Goal: Task Accomplishment & Management: Complete application form

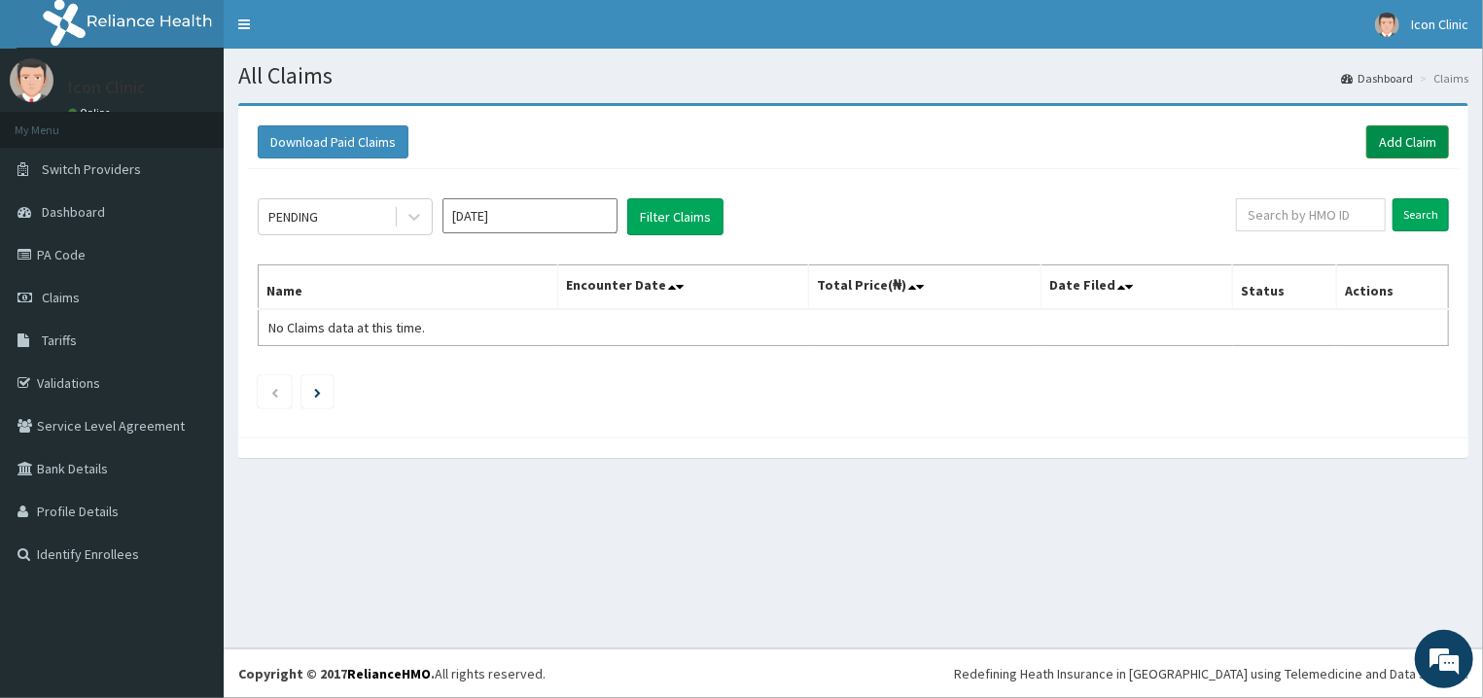
click at [1397, 145] on link "Add Claim" at bounding box center [1407, 141] width 83 height 33
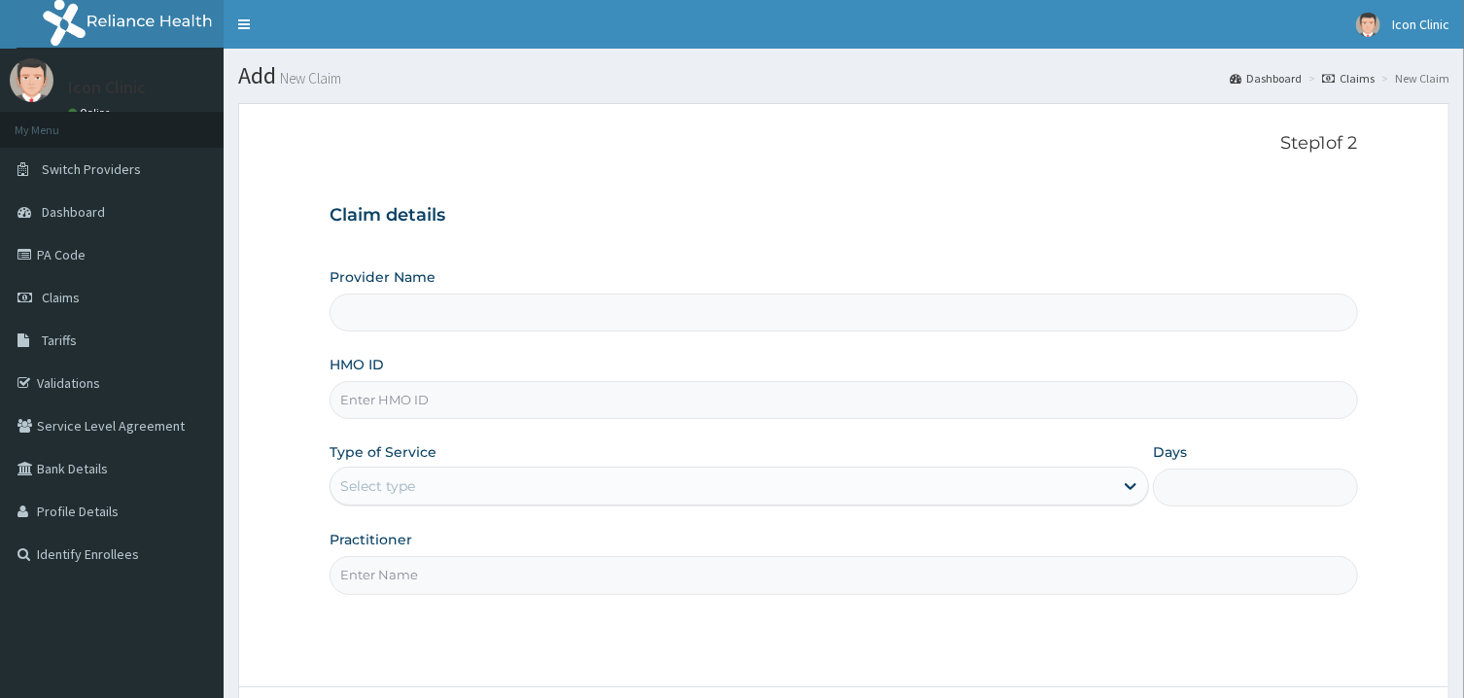
type input "ICON HOSPITAL"
click at [880, 399] on input "HMO ID" at bounding box center [844, 400] width 1028 height 38
type input "SFA/10153/A"
click at [905, 483] on div "Select type" at bounding box center [722, 486] width 783 height 31
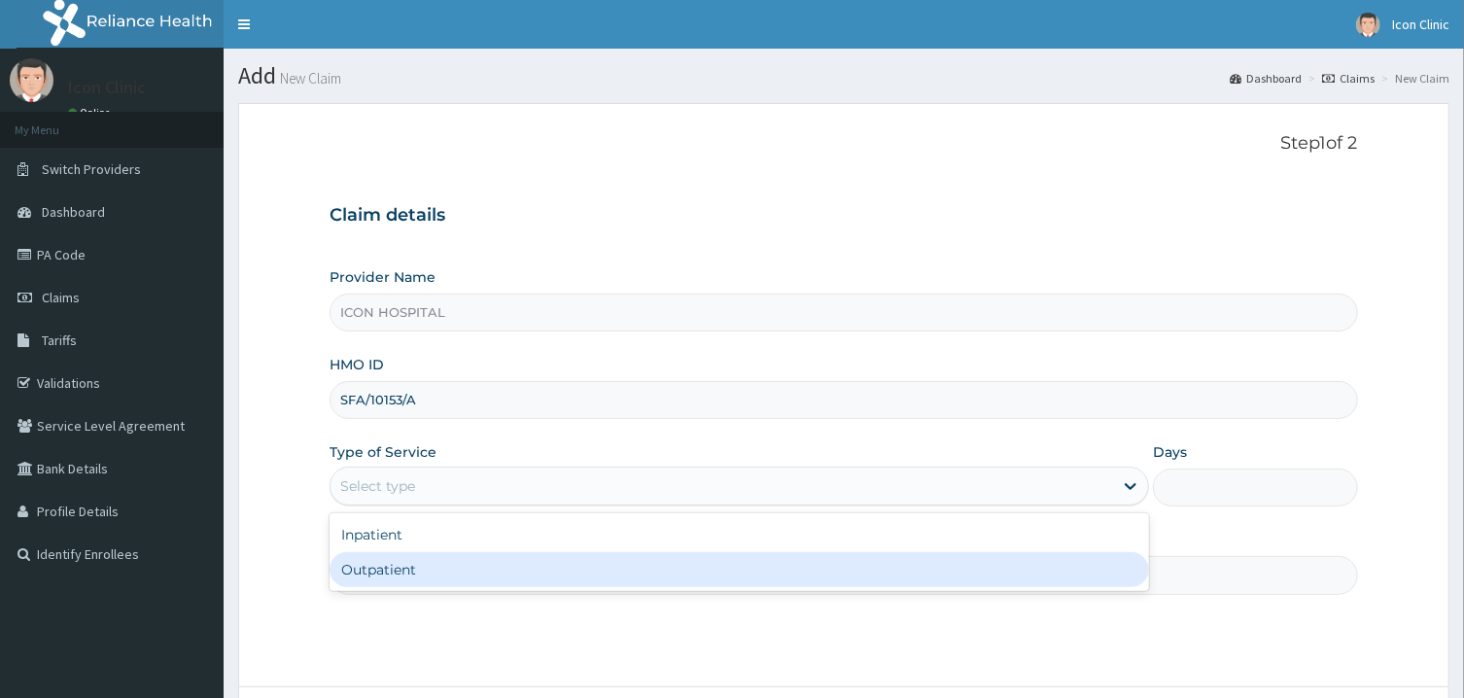
click at [751, 576] on div "Outpatient" at bounding box center [740, 569] width 820 height 35
type input "1"
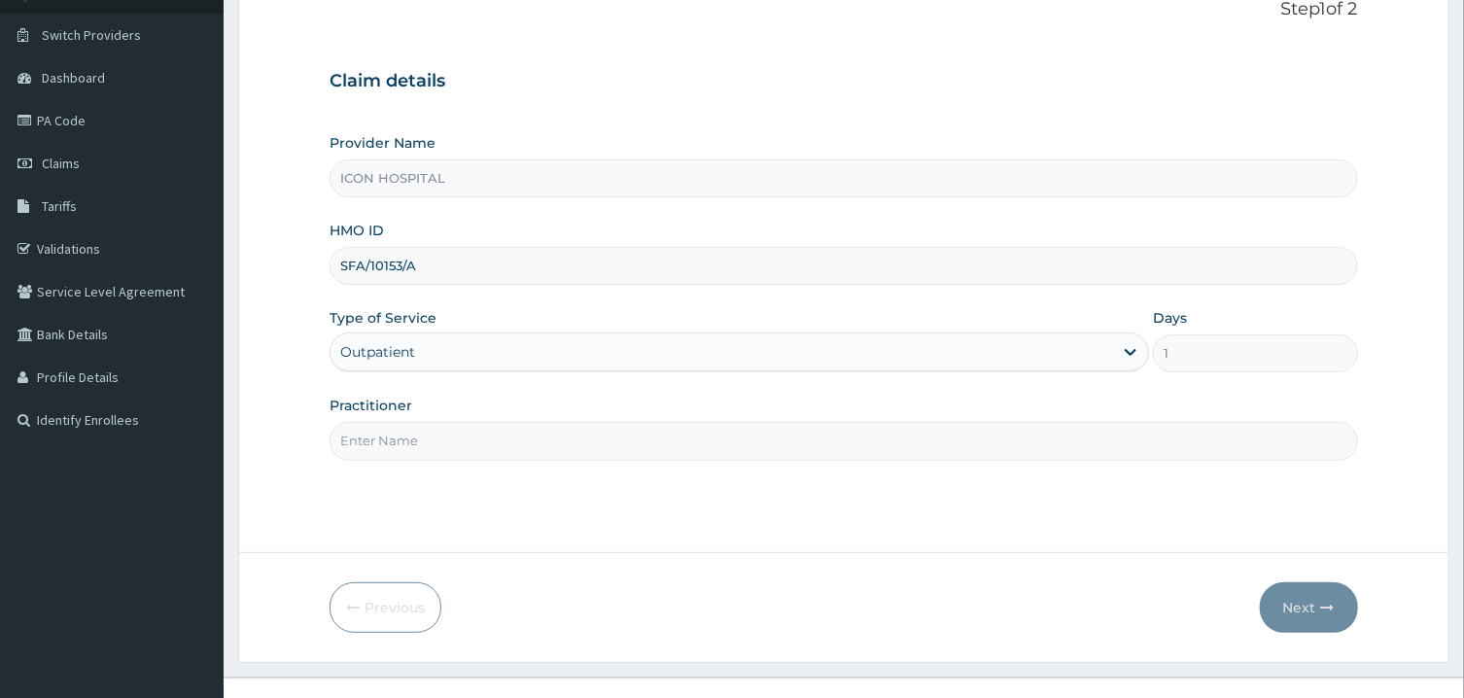
scroll to position [144, 0]
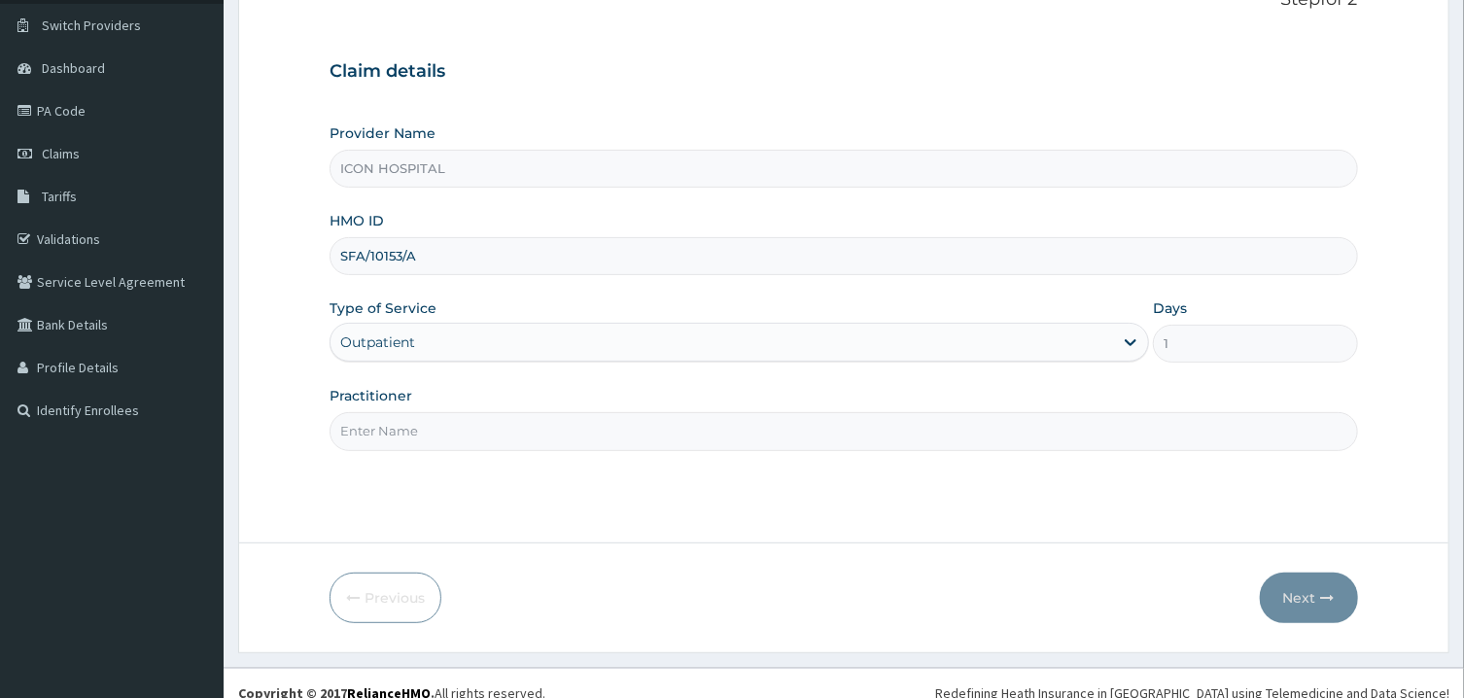
click at [1119, 428] on input "Practitioner" at bounding box center [844, 431] width 1028 height 38
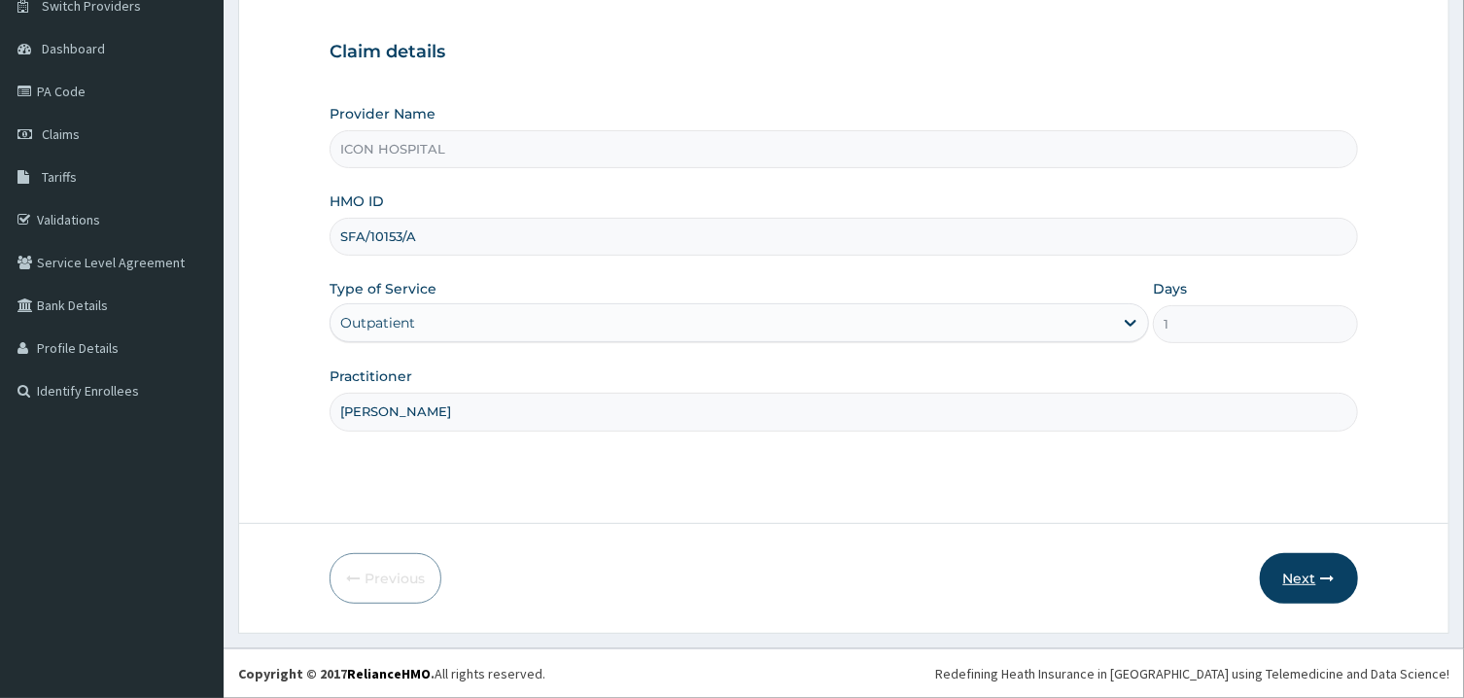
type input "[PERSON_NAME]"
click at [1305, 579] on button "Next" at bounding box center [1309, 578] width 98 height 51
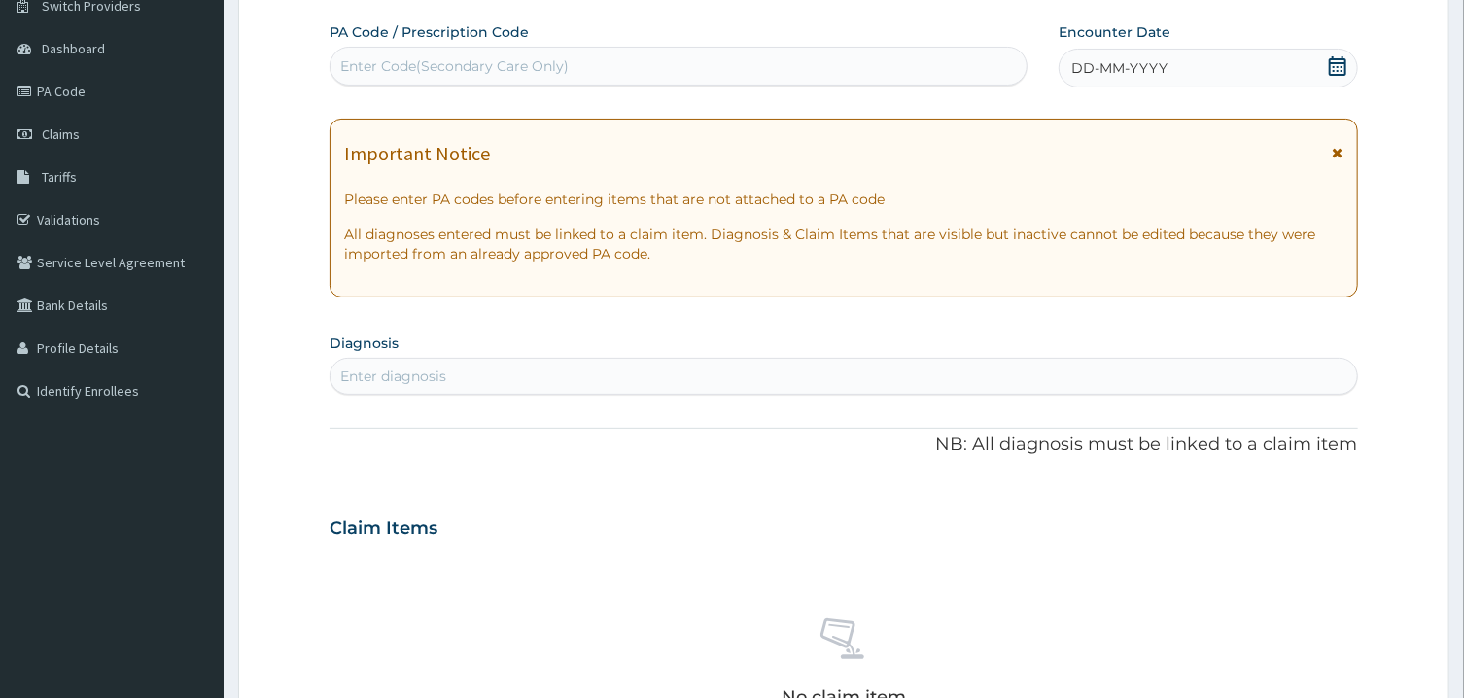
click at [841, 72] on div "Enter Code(Secondary Care Only)" at bounding box center [679, 66] width 696 height 31
click at [1332, 66] on icon at bounding box center [1337, 65] width 19 height 19
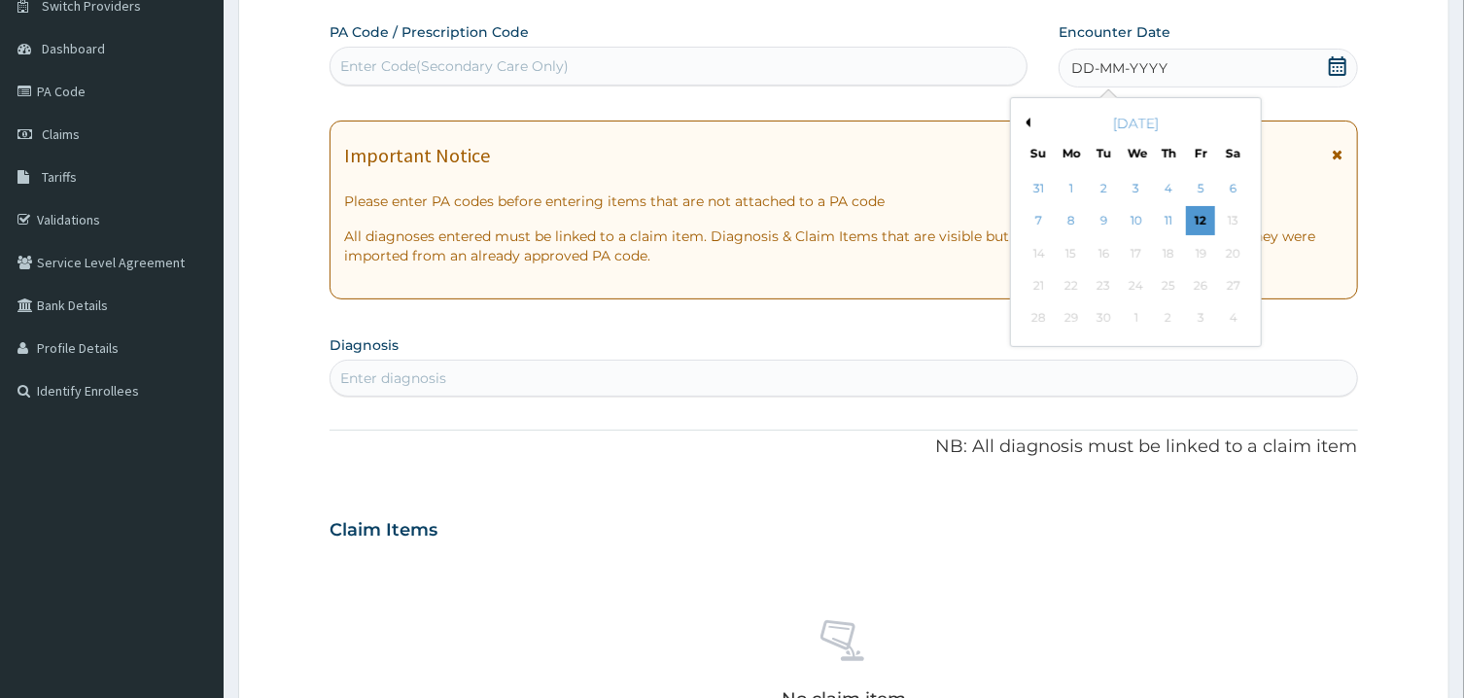
click at [1030, 121] on button "Previous Month" at bounding box center [1026, 123] width 10 height 10
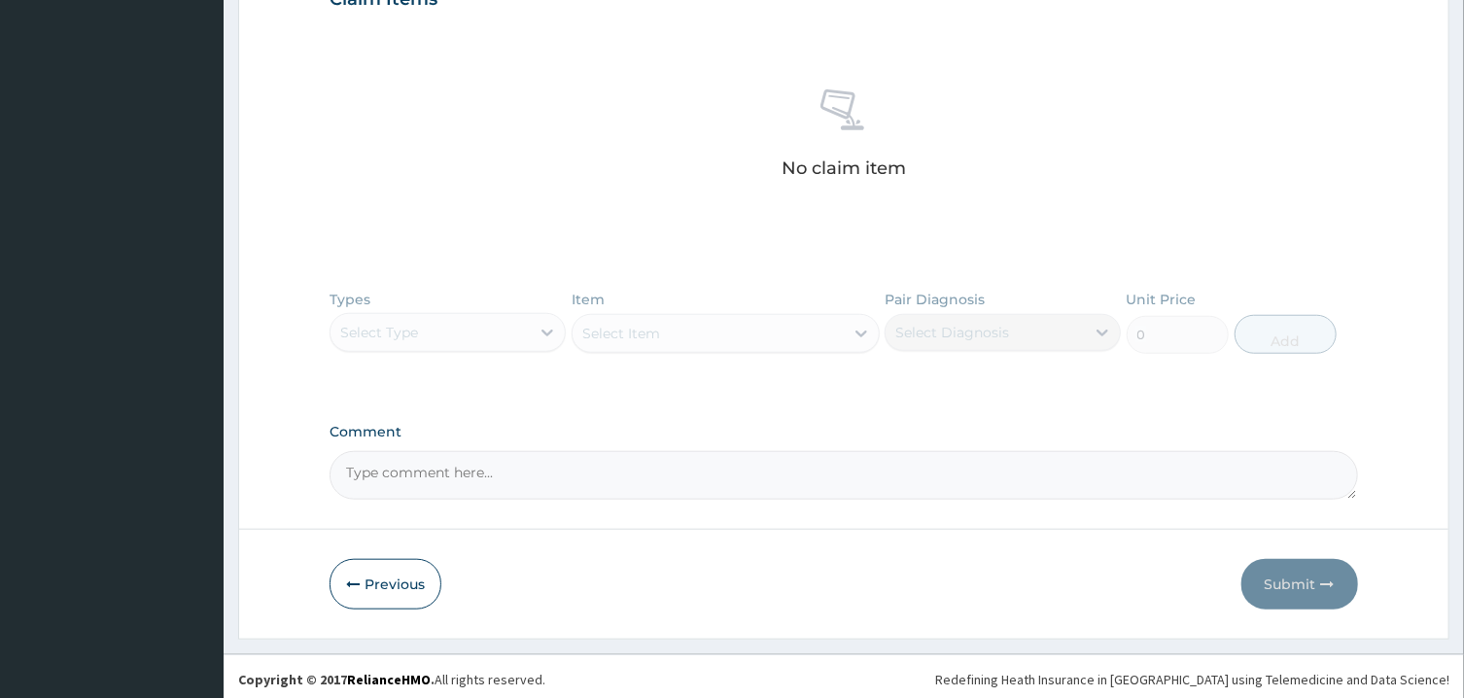
scroll to position [701, 0]
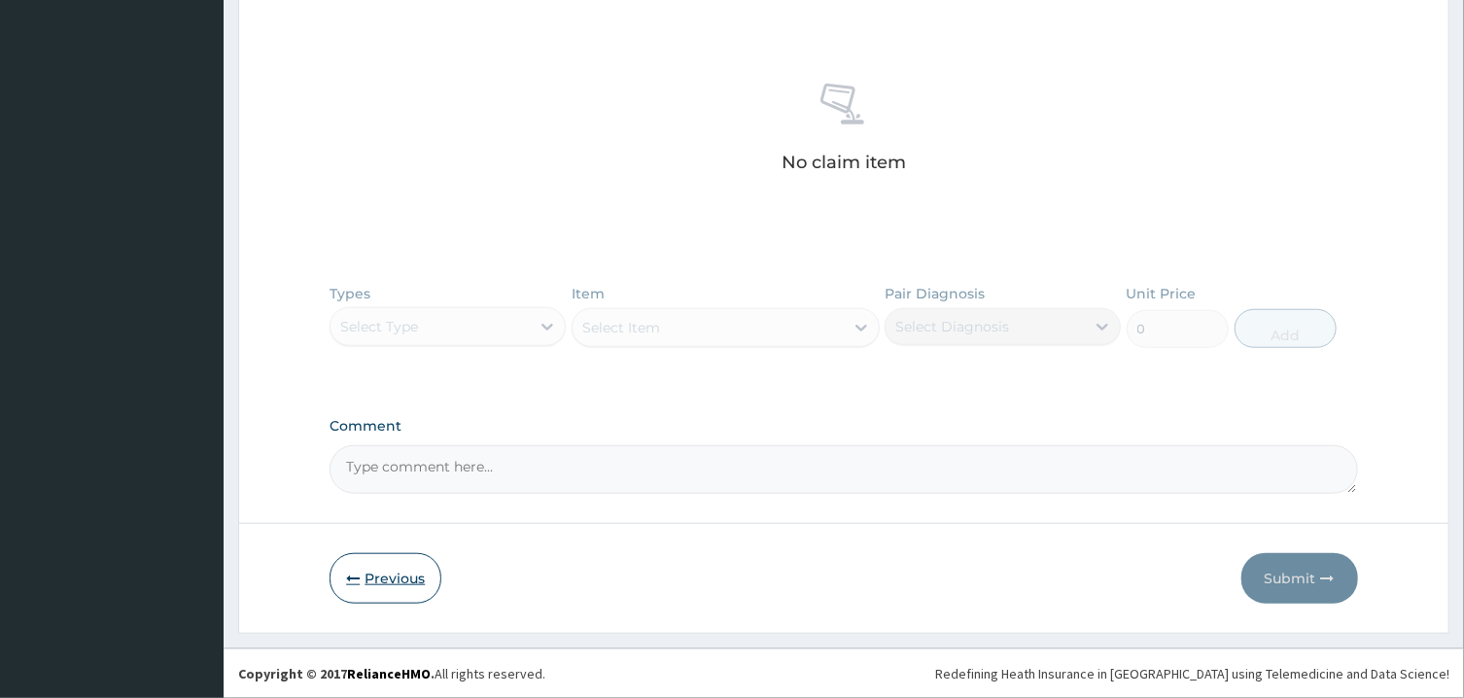
click at [395, 575] on button "Previous" at bounding box center [386, 578] width 112 height 51
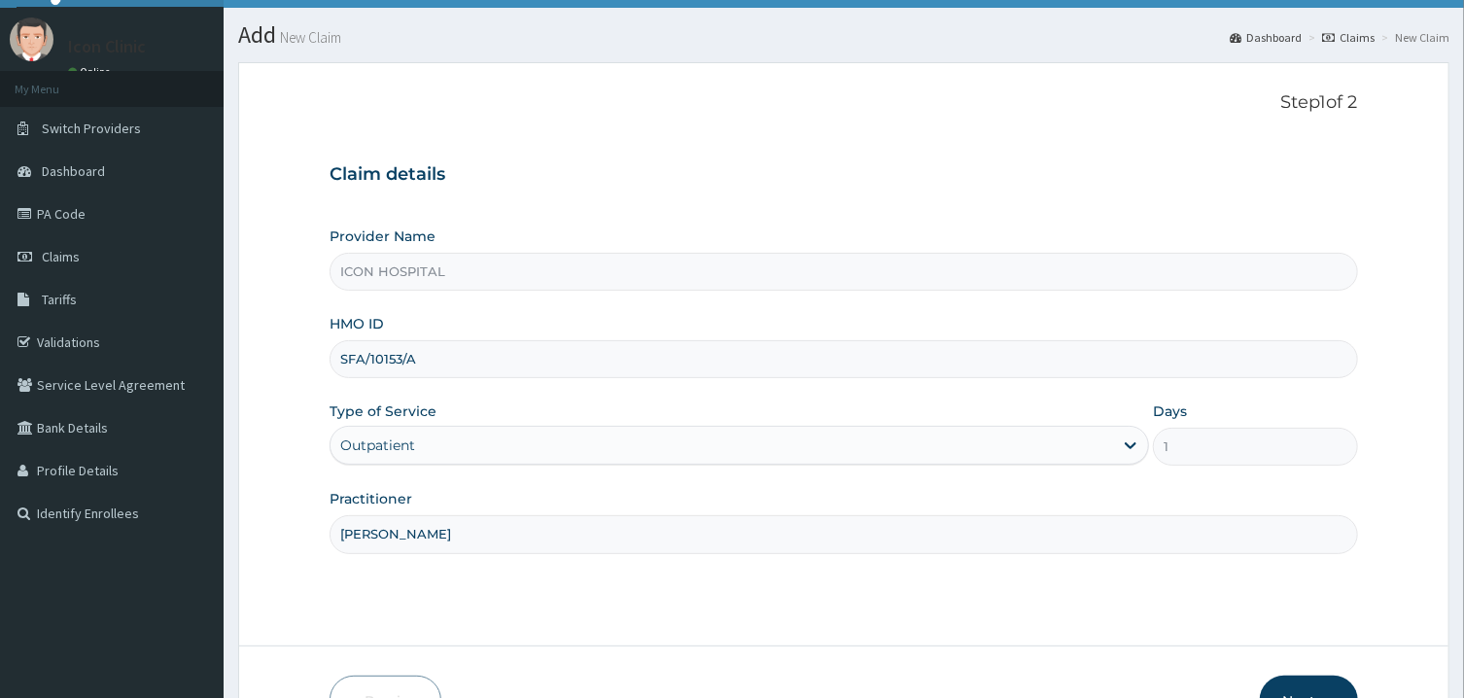
scroll to position [20, 0]
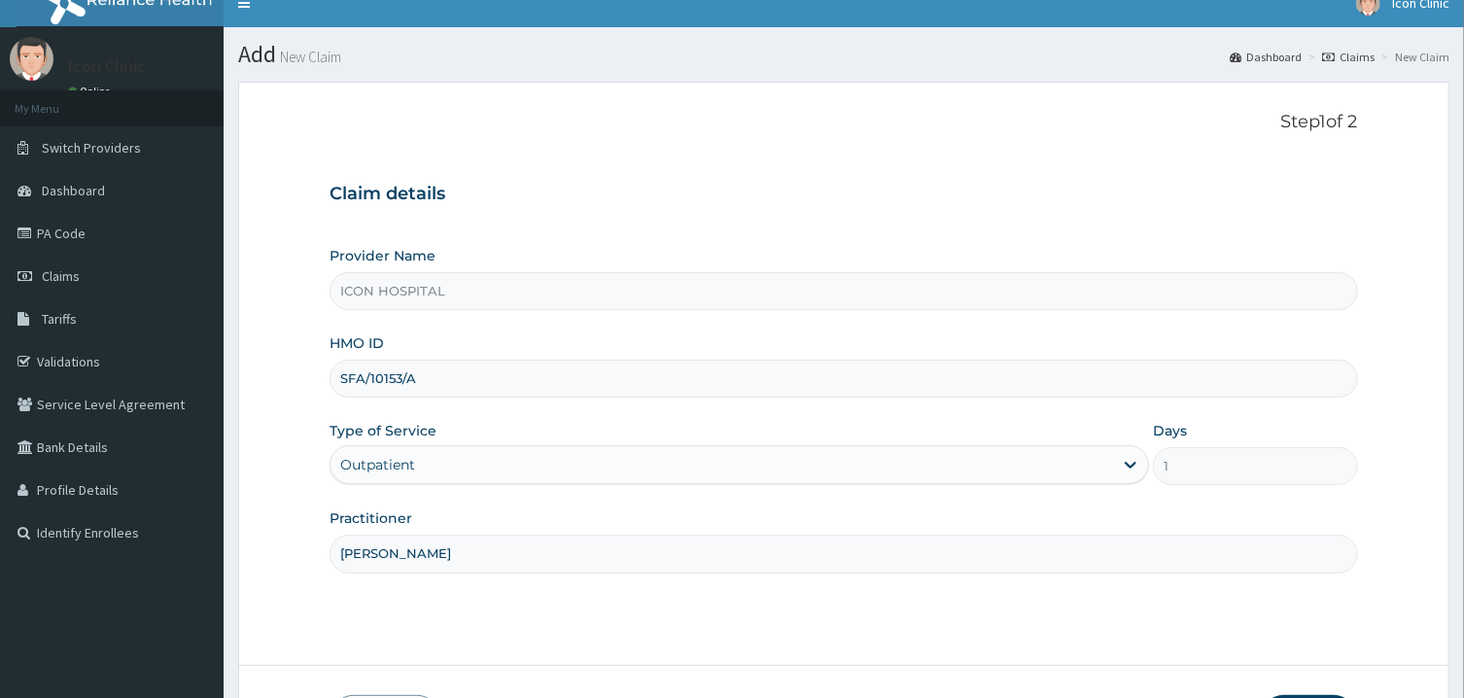
click at [785, 380] on input "SFA/10153/A" at bounding box center [844, 380] width 1028 height 38
type input "S"
type input "MPP/10049/A"
click at [791, 465] on div "Outpatient" at bounding box center [722, 465] width 783 height 31
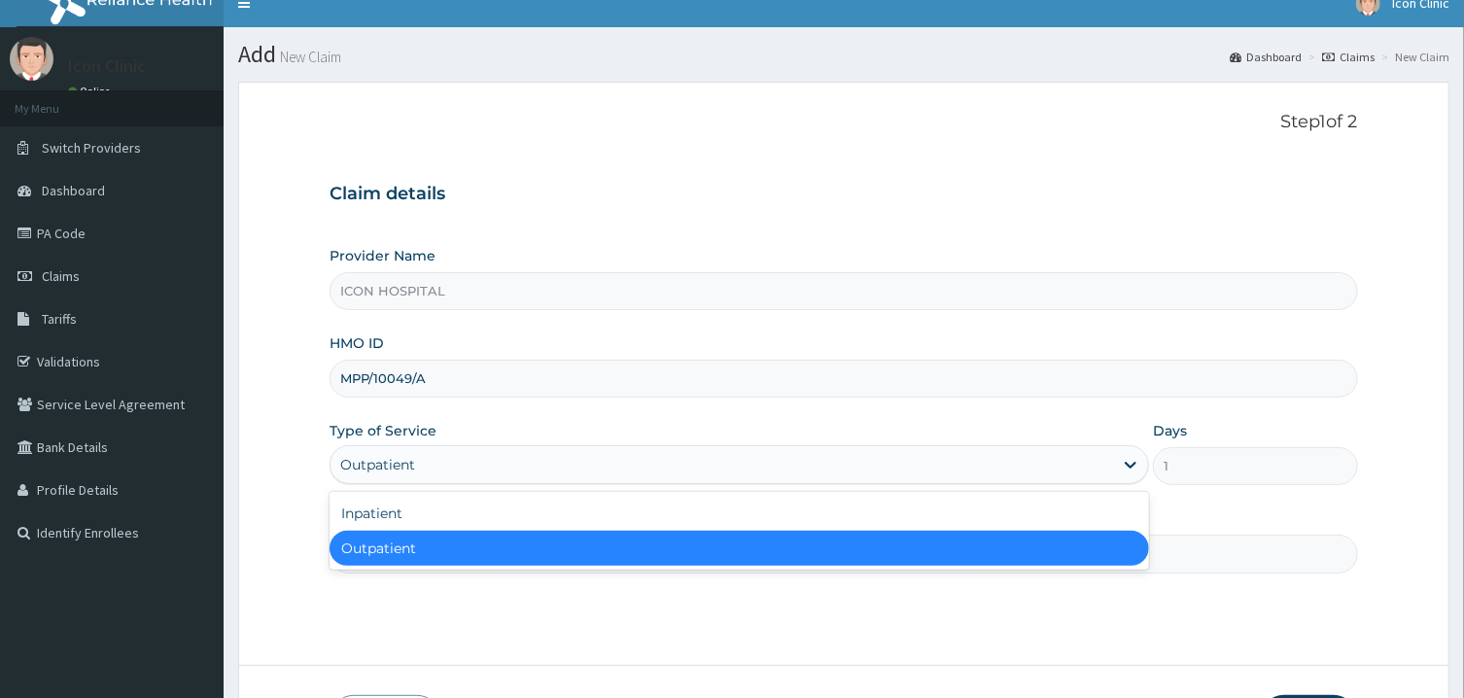
click at [711, 548] on div "Outpatient" at bounding box center [740, 549] width 820 height 35
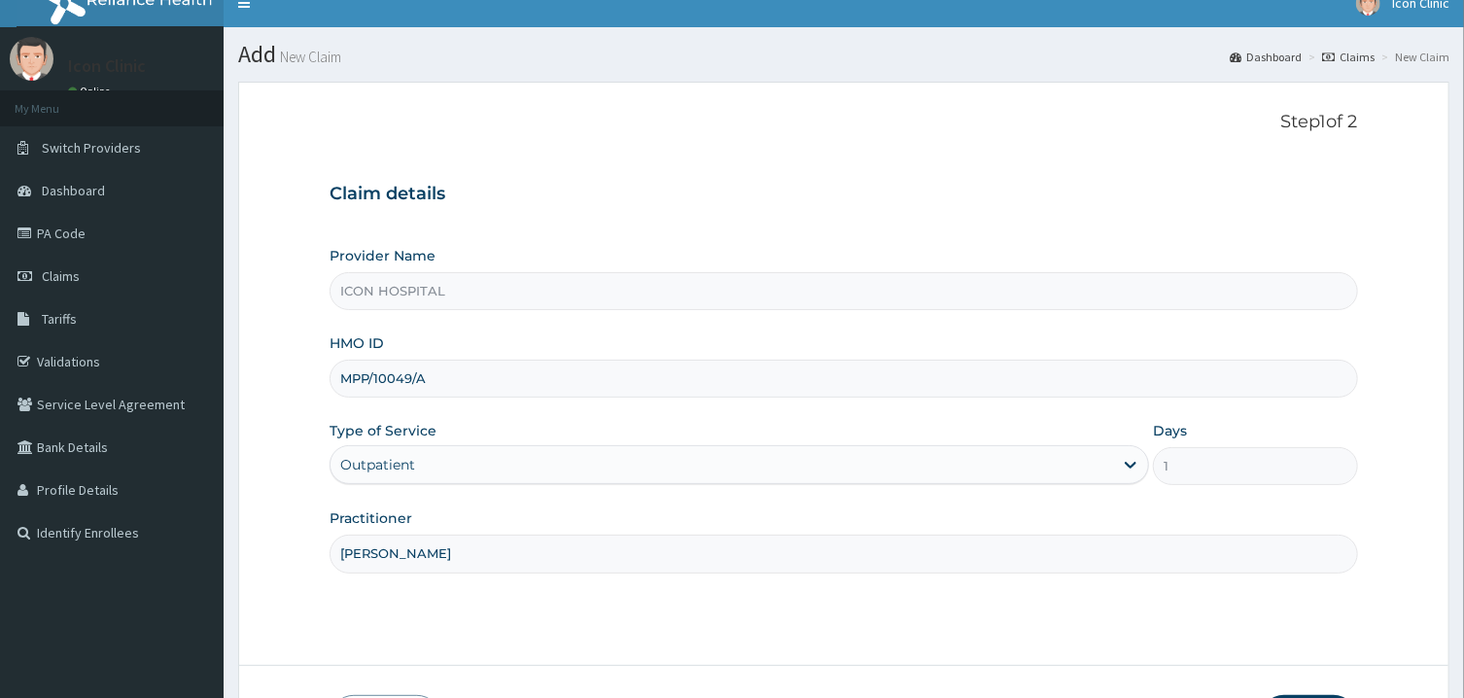
scroll to position [163, 0]
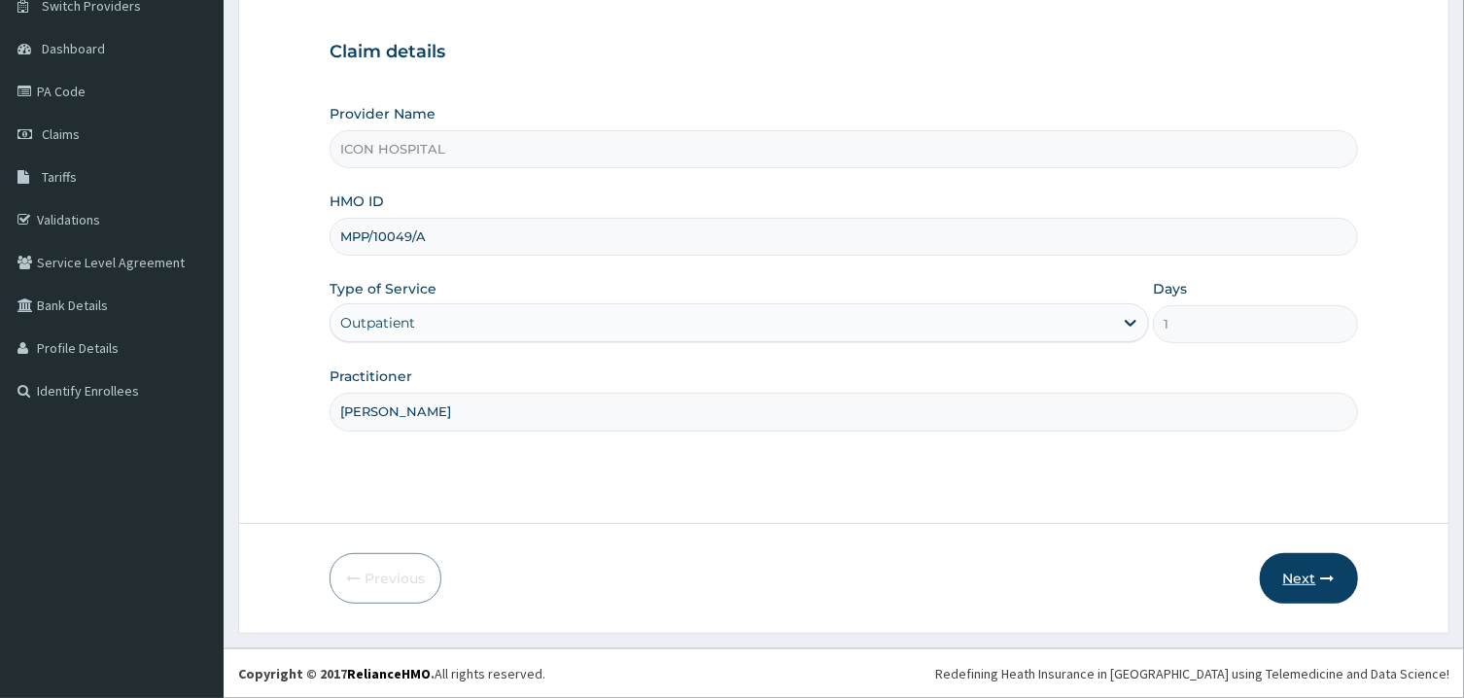
click at [1320, 587] on button "Next" at bounding box center [1309, 578] width 98 height 51
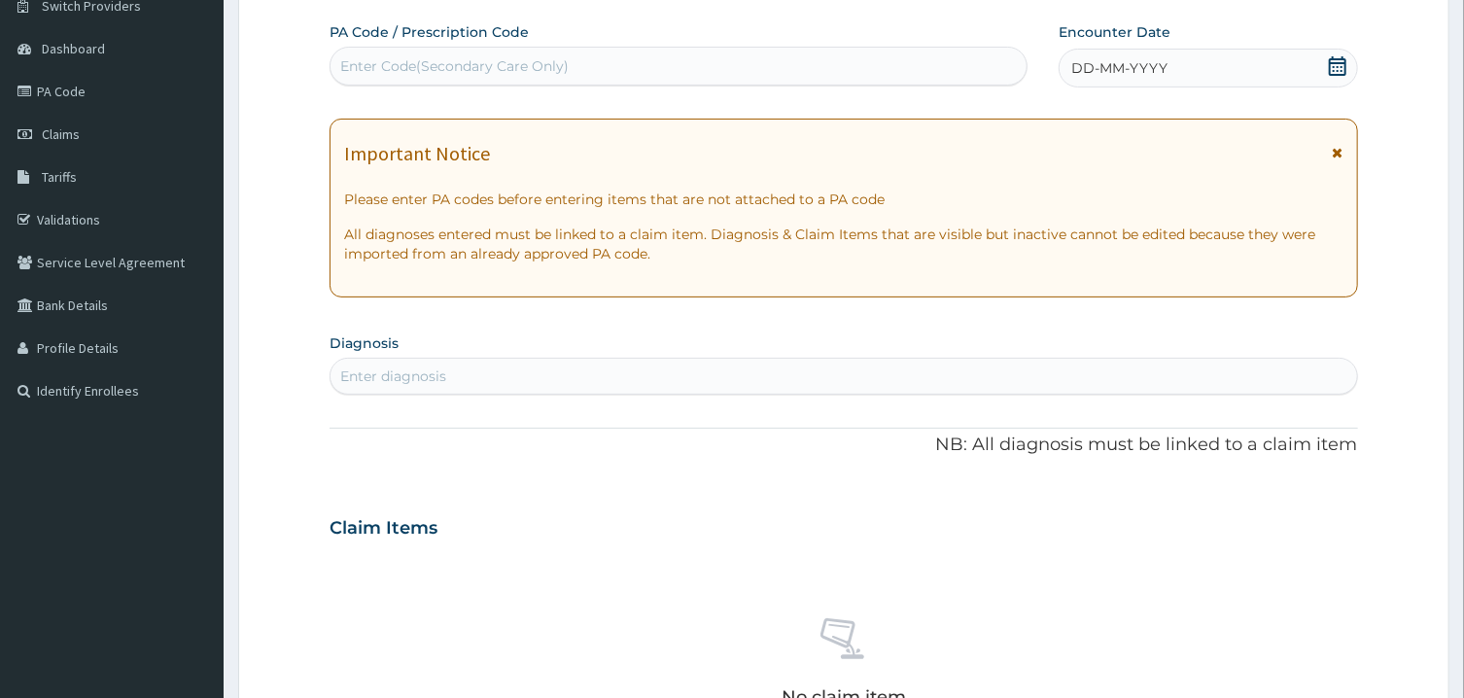
scroll to position [0, 0]
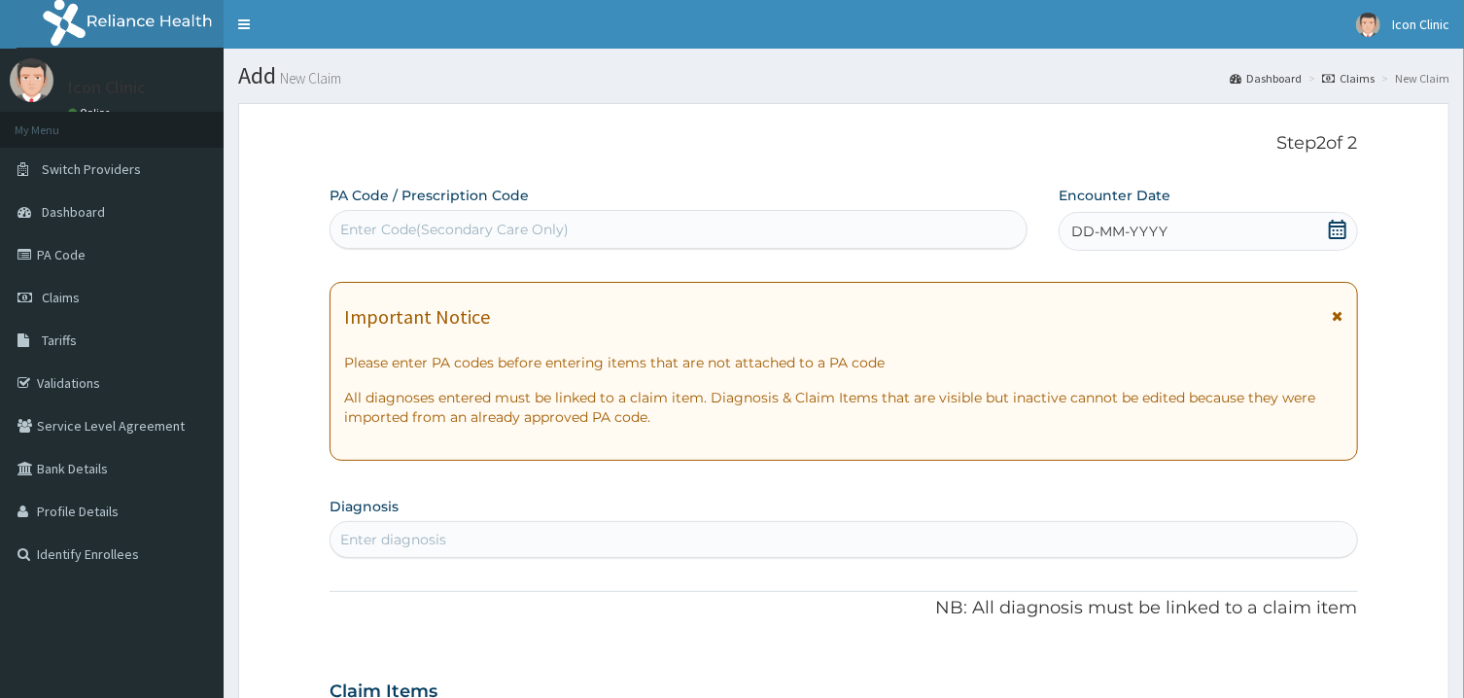
click at [1332, 235] on icon at bounding box center [1337, 229] width 19 height 19
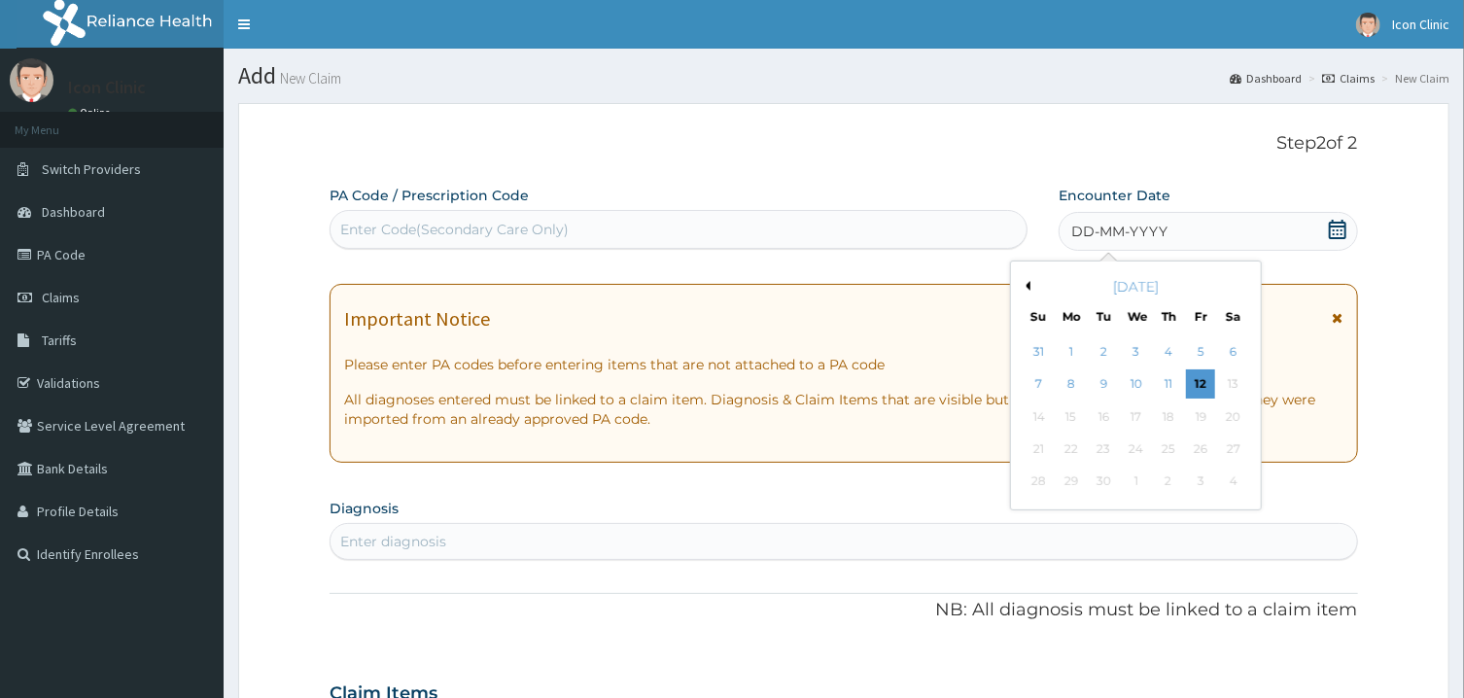
click at [1024, 280] on div "[DATE]" at bounding box center [1136, 286] width 234 height 19
click at [1030, 286] on button "Previous Month" at bounding box center [1026, 286] width 10 height 10
click at [1165, 417] on div "14" at bounding box center [1168, 416] width 29 height 29
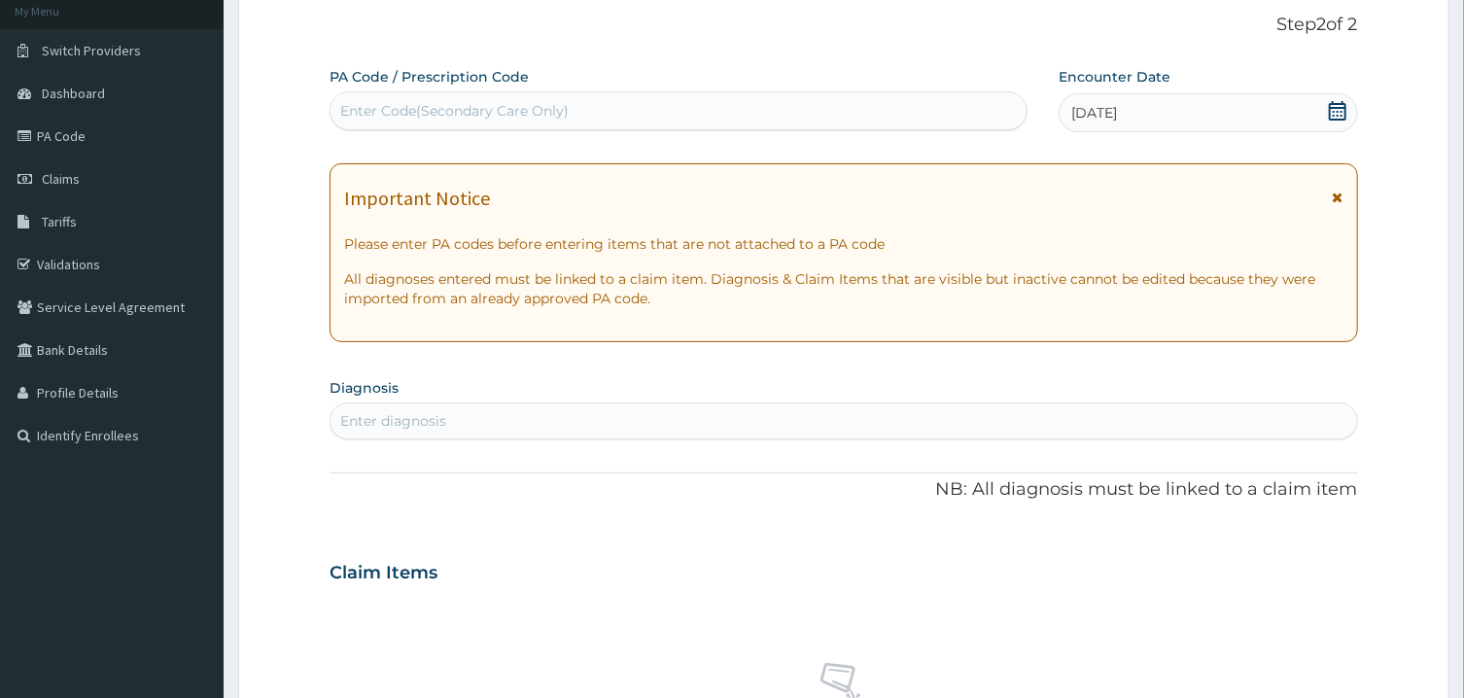
scroll to position [152, 0]
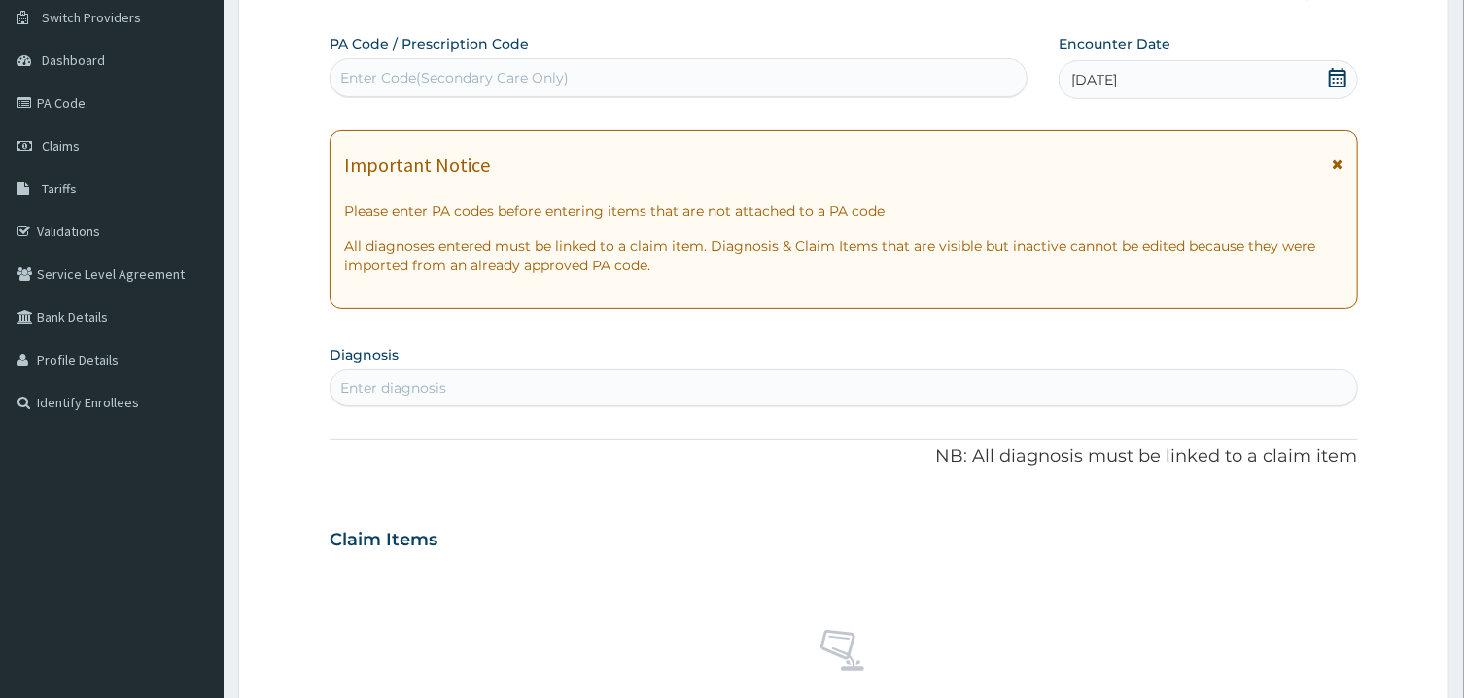
click at [1164, 391] on div "Enter diagnosis" at bounding box center [844, 387] width 1026 height 31
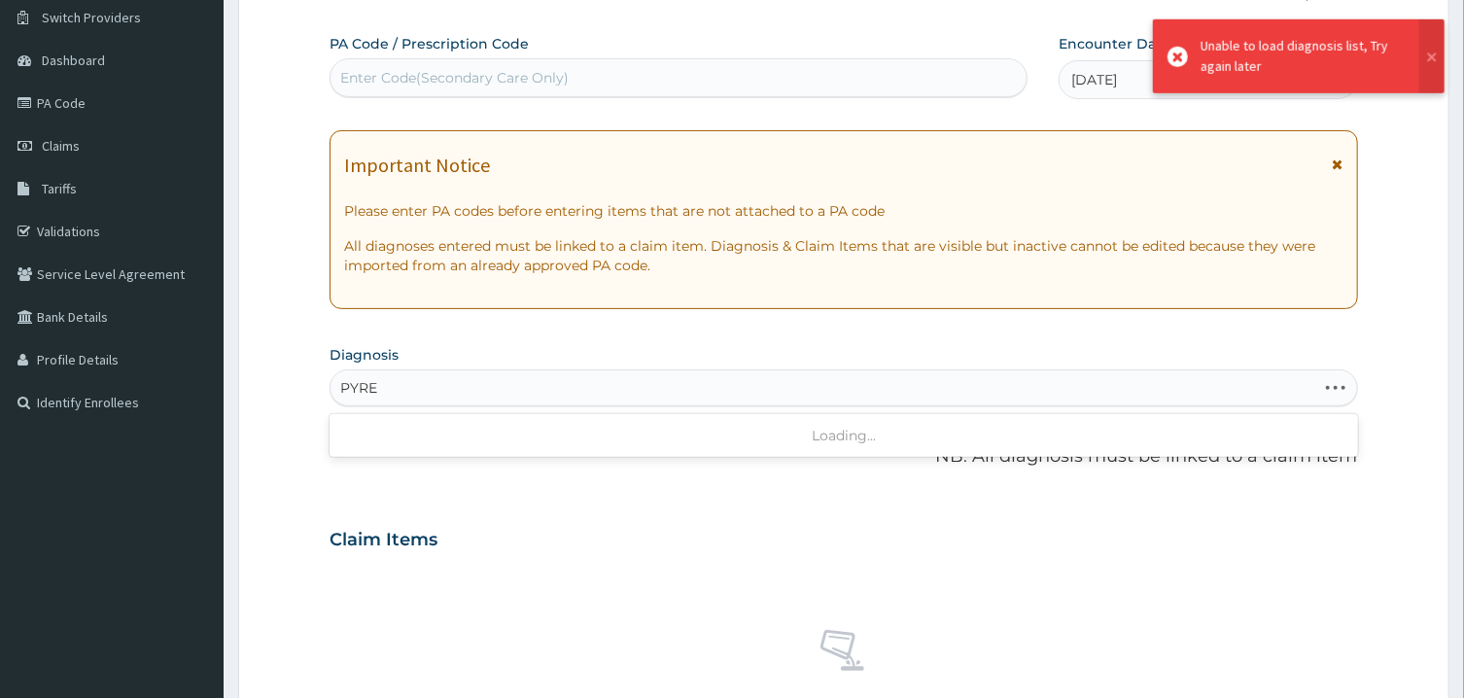
type input "PYREX"
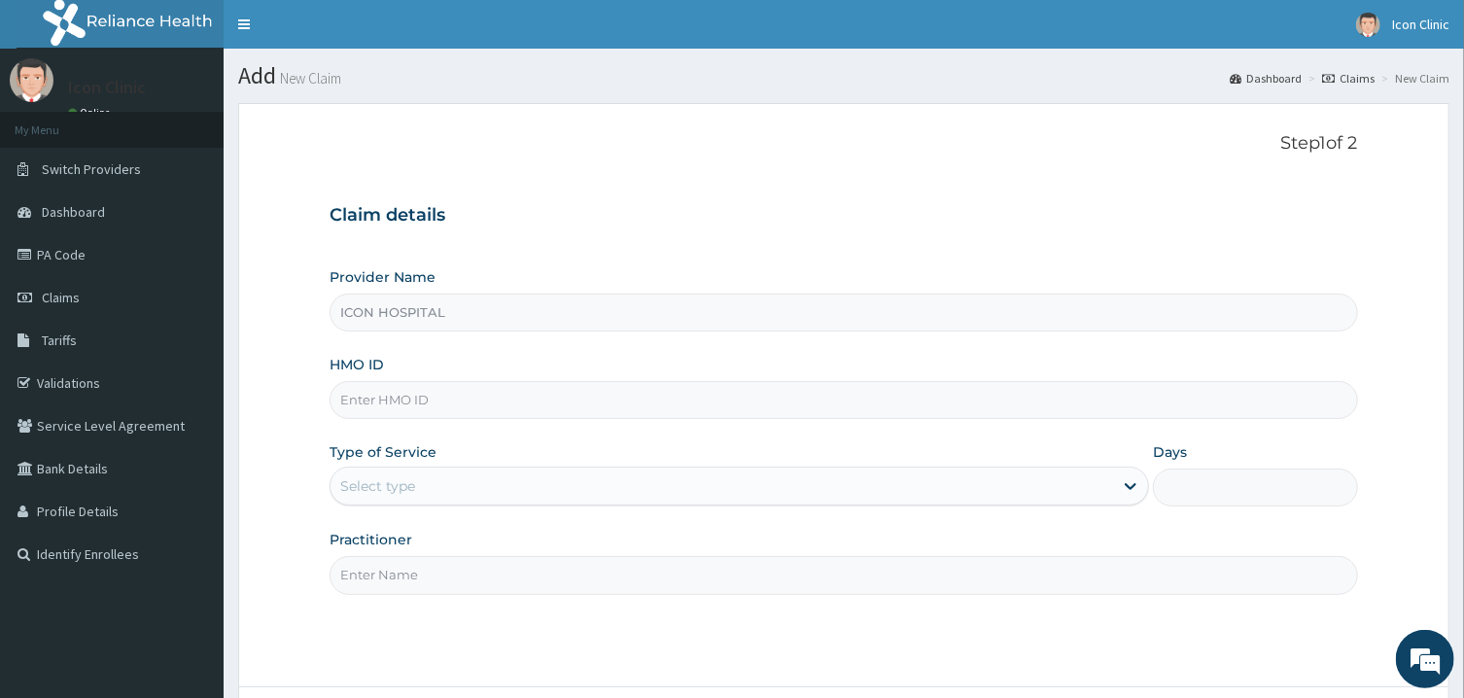
click at [1072, 400] on input "HMO ID" at bounding box center [844, 400] width 1028 height 38
type input "MPP/10049/A"
click at [1070, 491] on div "Select type" at bounding box center [722, 486] width 783 height 31
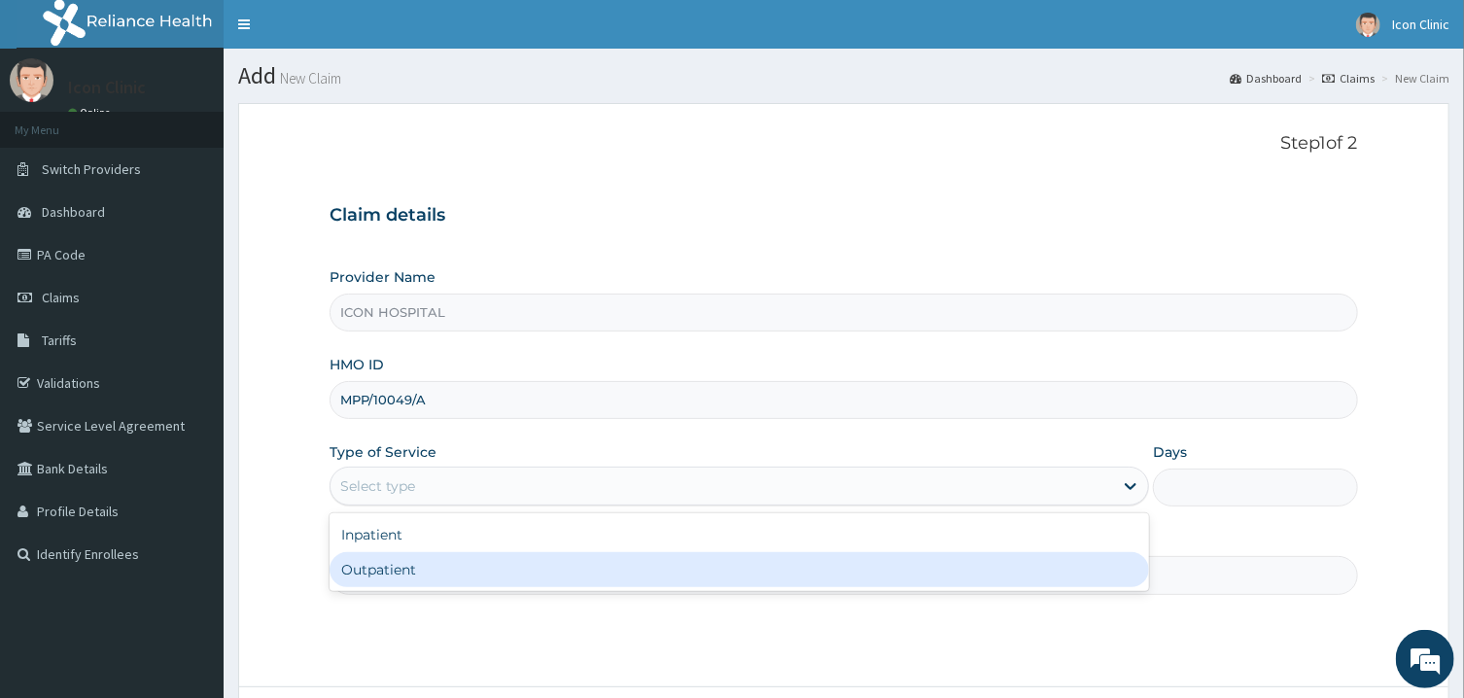
click at [837, 575] on div "Outpatient" at bounding box center [740, 569] width 820 height 35
type input "1"
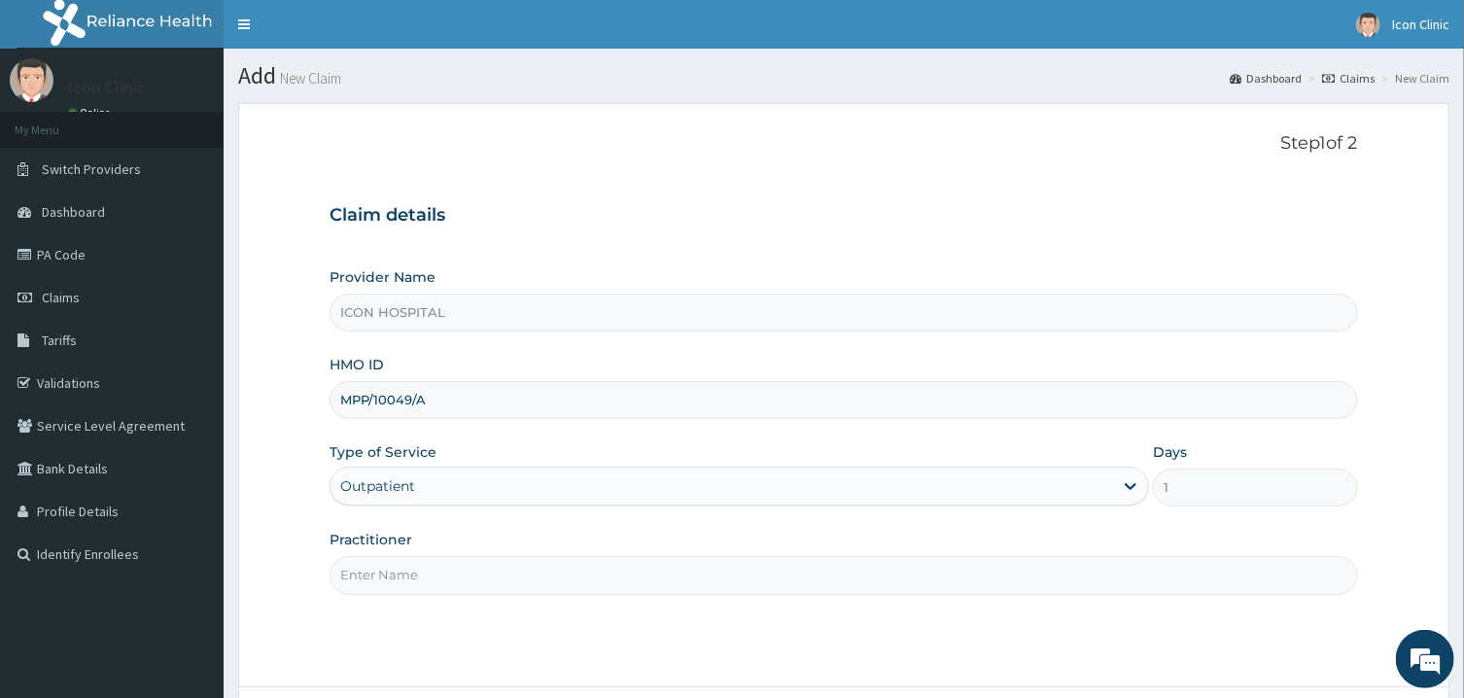
click at [880, 588] on input "Practitioner" at bounding box center [844, 575] width 1028 height 38
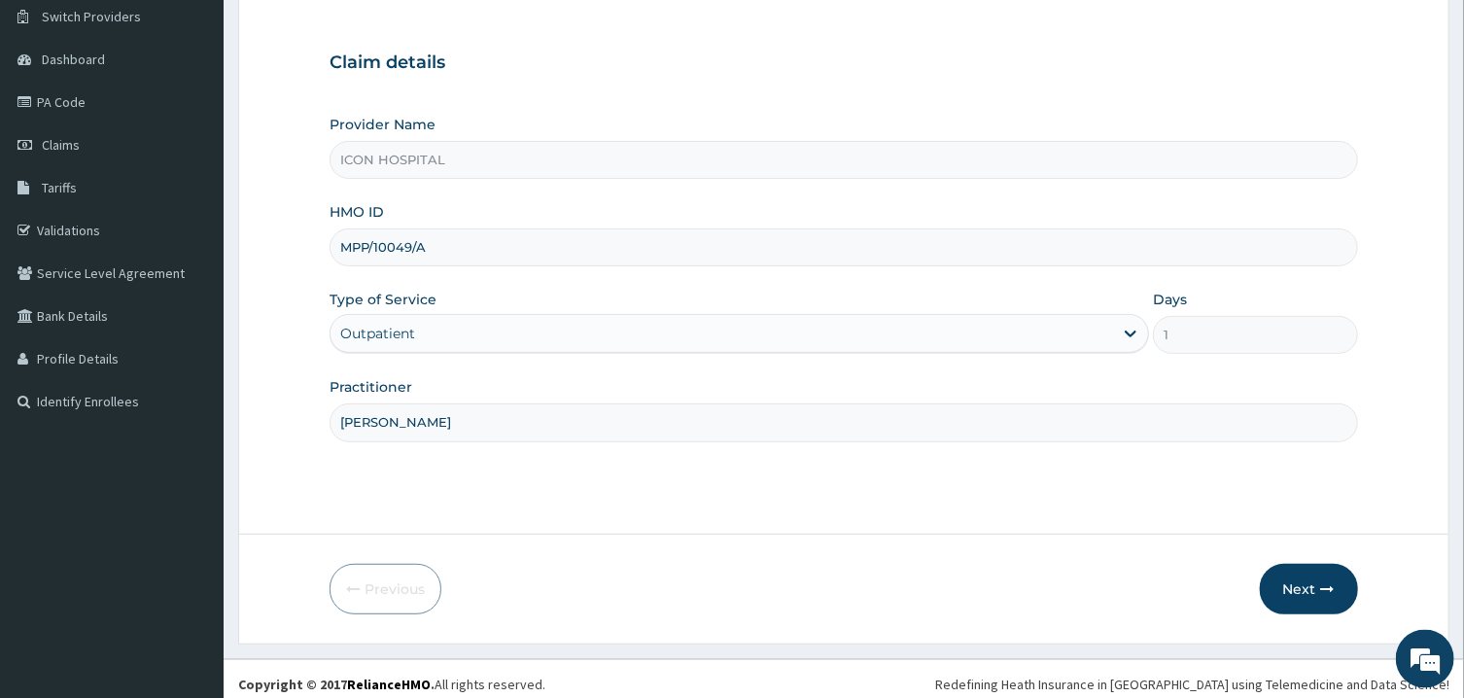
scroll to position [163, 0]
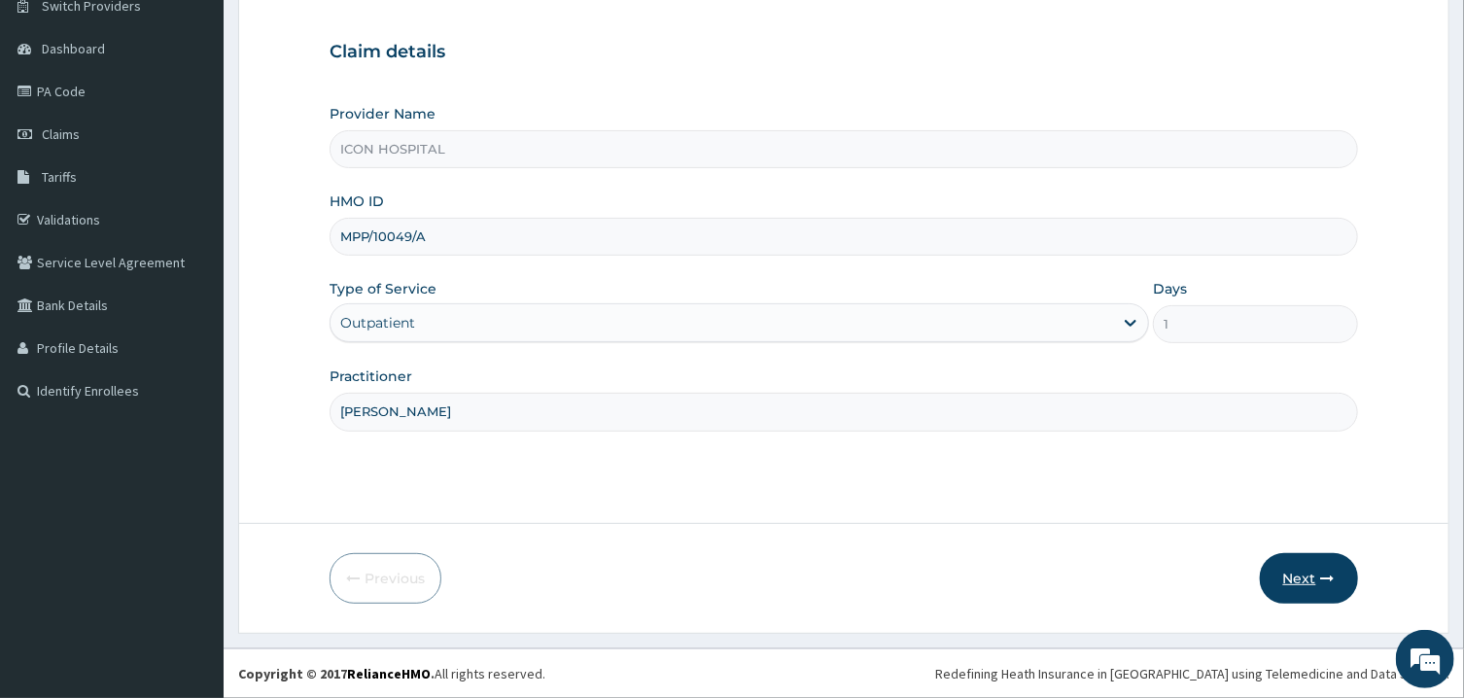
type input "[PERSON_NAME]"
click at [1310, 576] on button "Next" at bounding box center [1309, 578] width 98 height 51
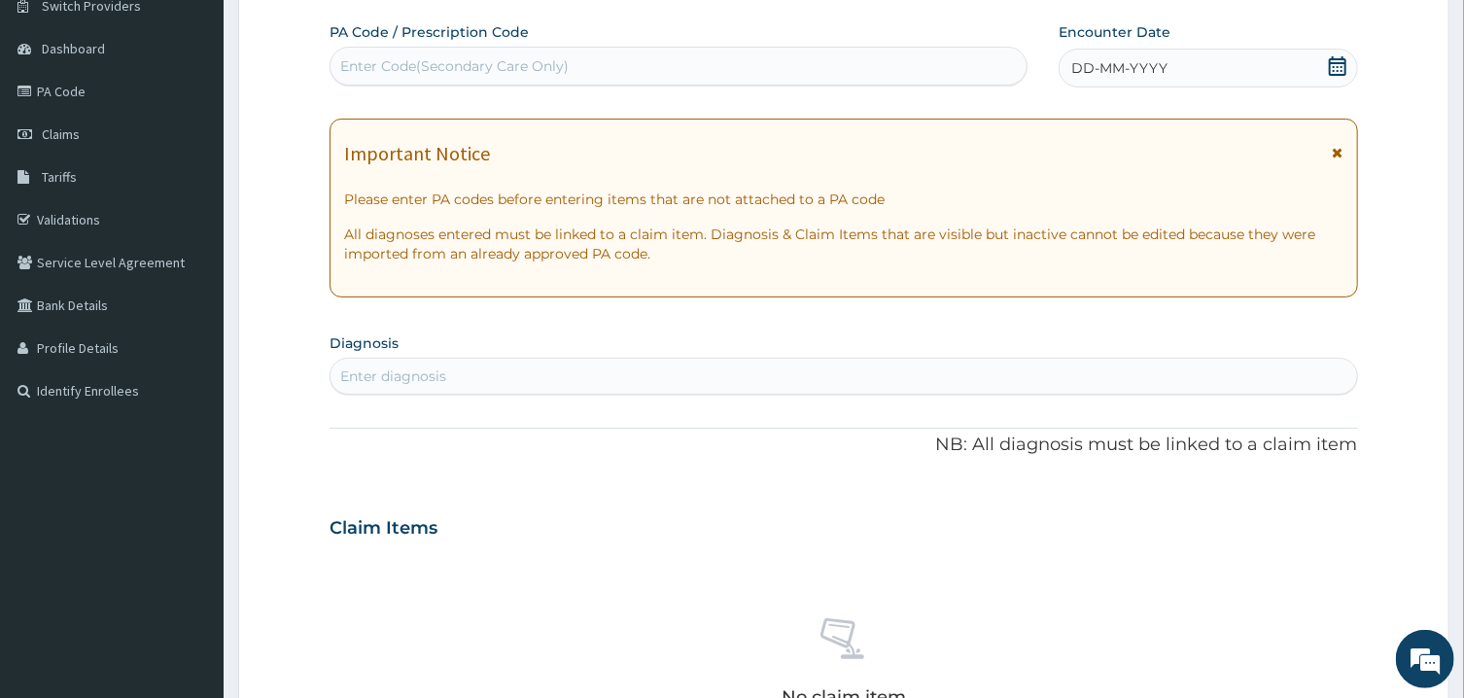
click at [1339, 156] on icon at bounding box center [1338, 153] width 11 height 14
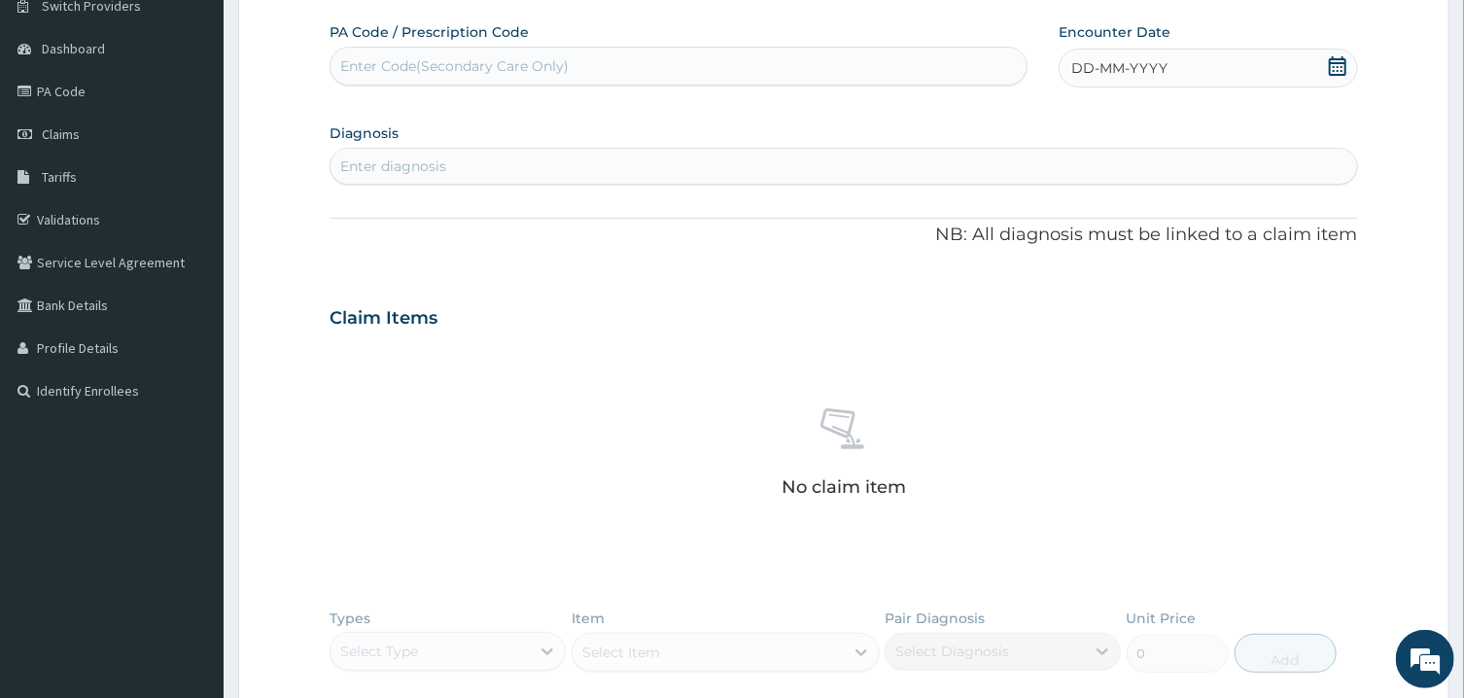
click at [1339, 59] on icon at bounding box center [1337, 65] width 19 height 19
click at [1031, 122] on div "[DATE]" at bounding box center [1136, 123] width 234 height 19
click at [1030, 122] on button "Previous Month" at bounding box center [1026, 123] width 10 height 10
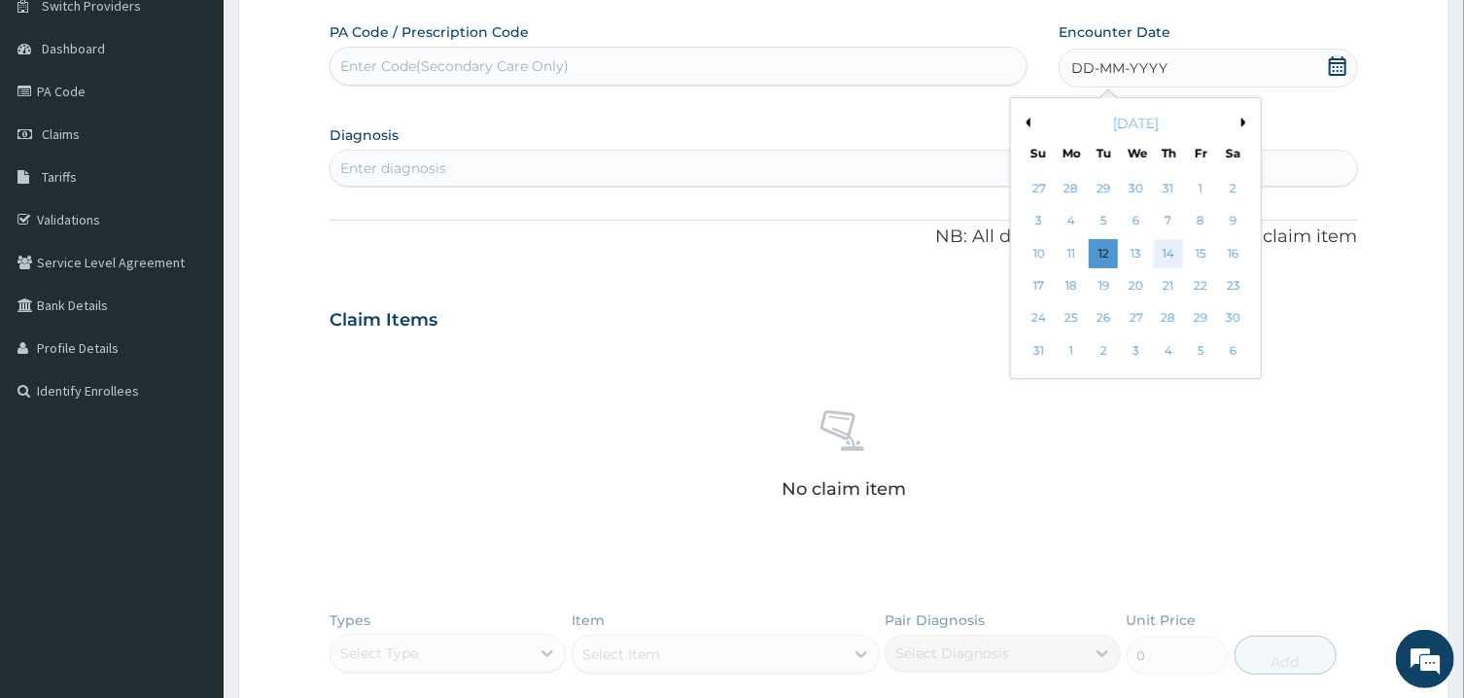
click at [1167, 249] on div "14" at bounding box center [1168, 253] width 29 height 29
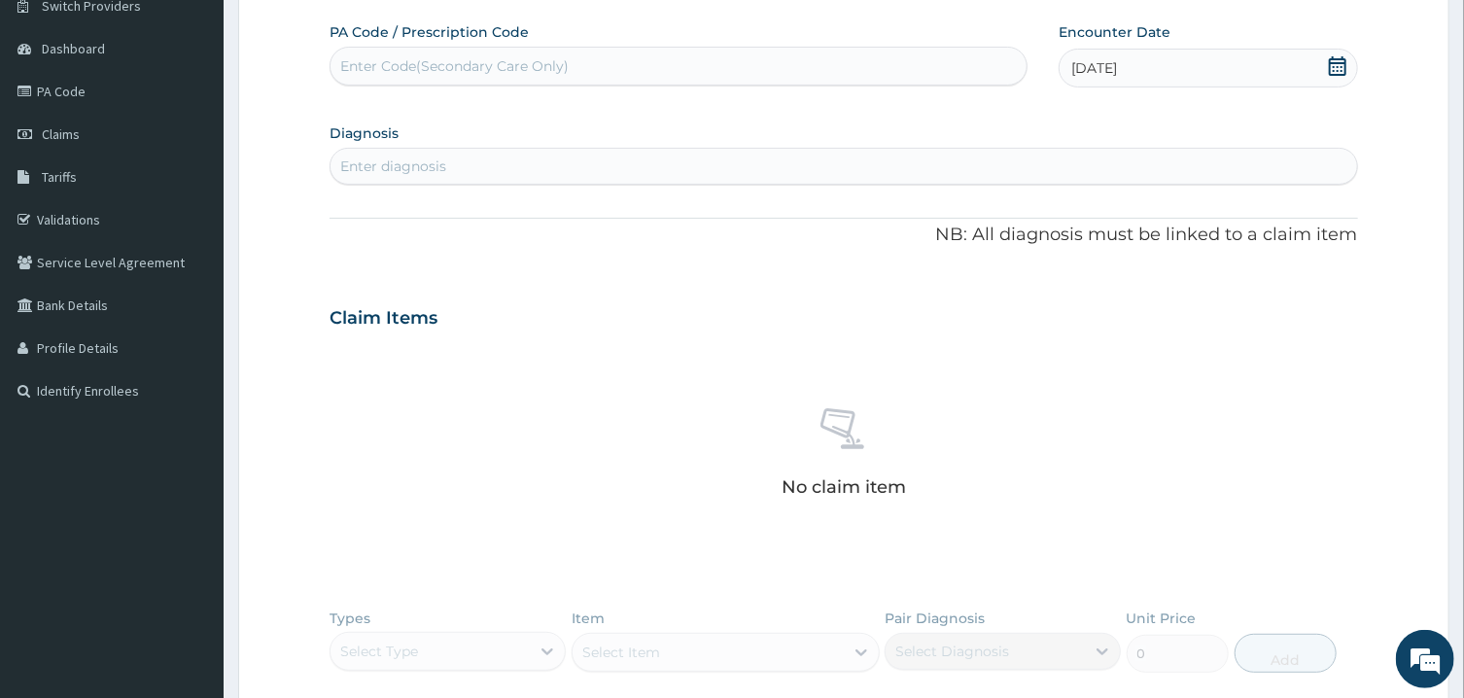
click at [1033, 164] on div "Enter diagnosis" at bounding box center [844, 166] width 1026 height 31
type input "MALARIA"
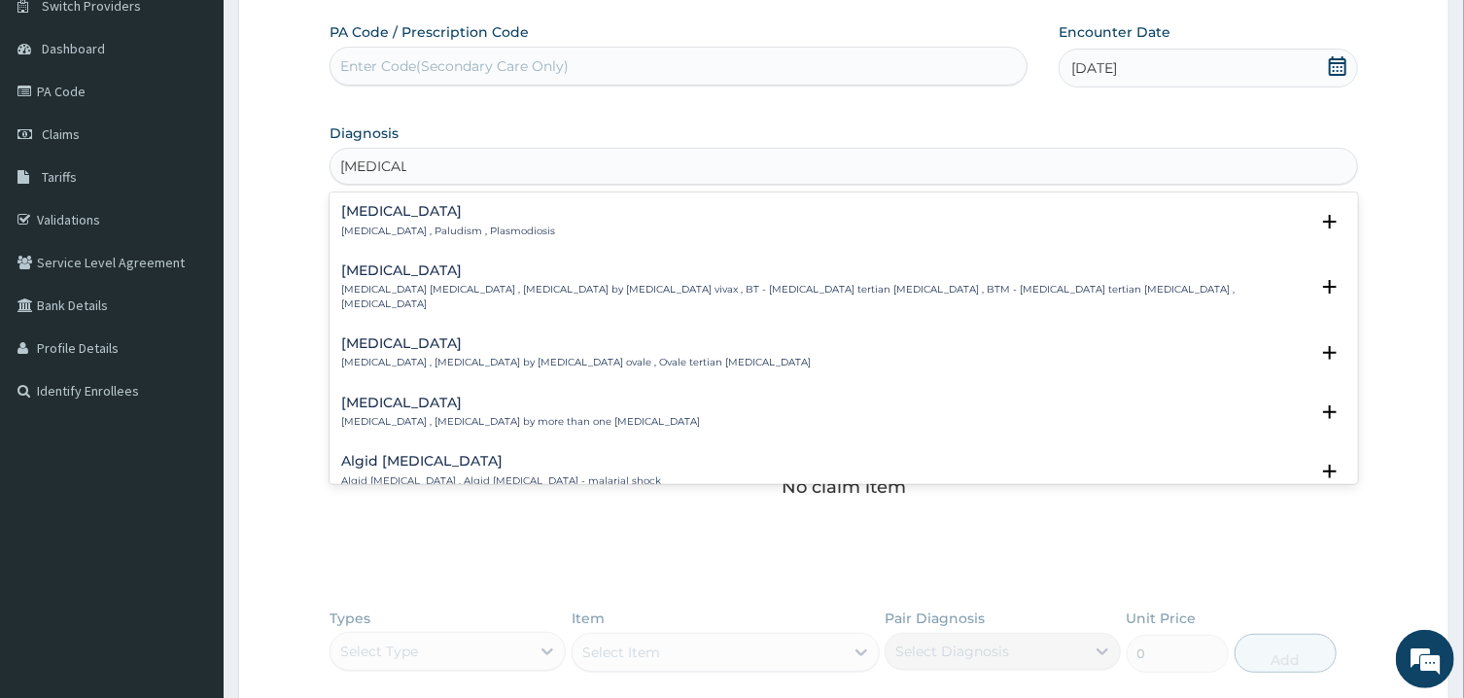
click at [408, 232] on p "Malaria , Paludism , Plasmodiosis" at bounding box center [448, 232] width 214 height 14
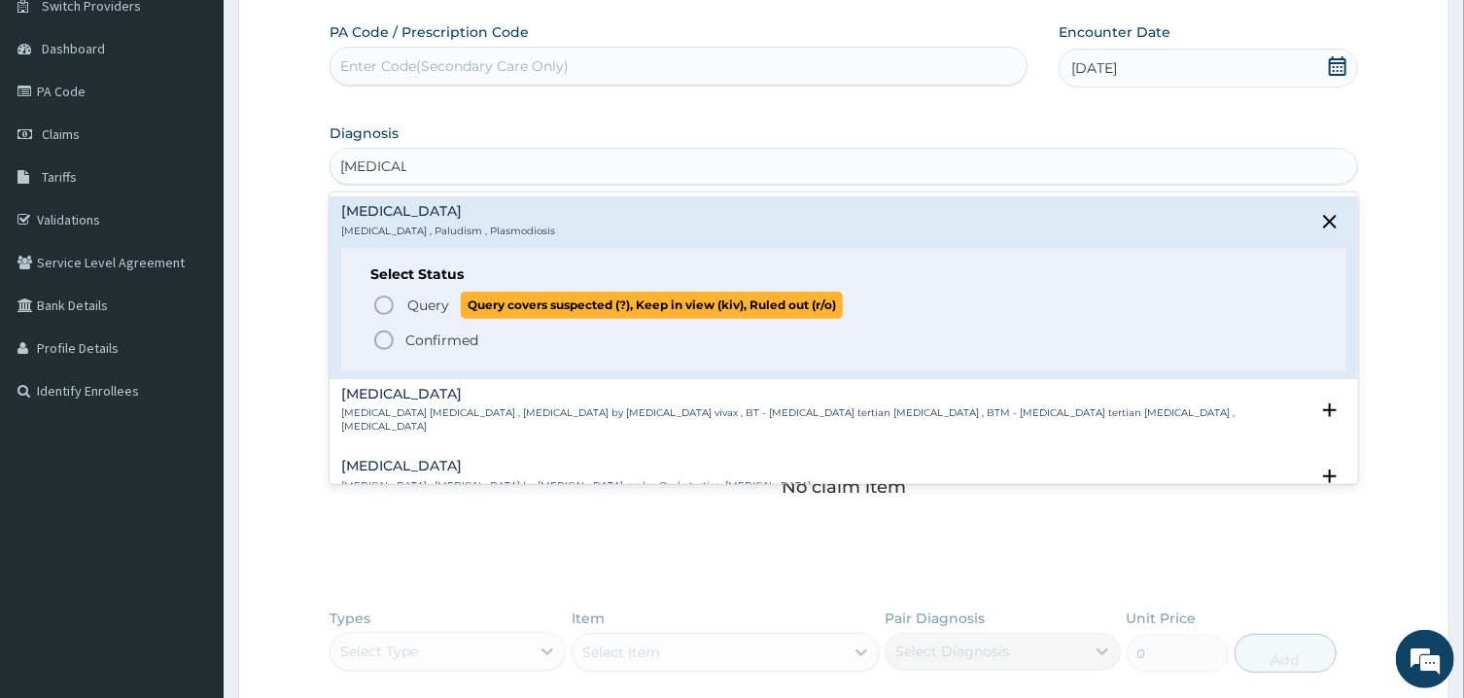
click at [381, 306] on icon "status option query" at bounding box center [383, 305] width 23 height 23
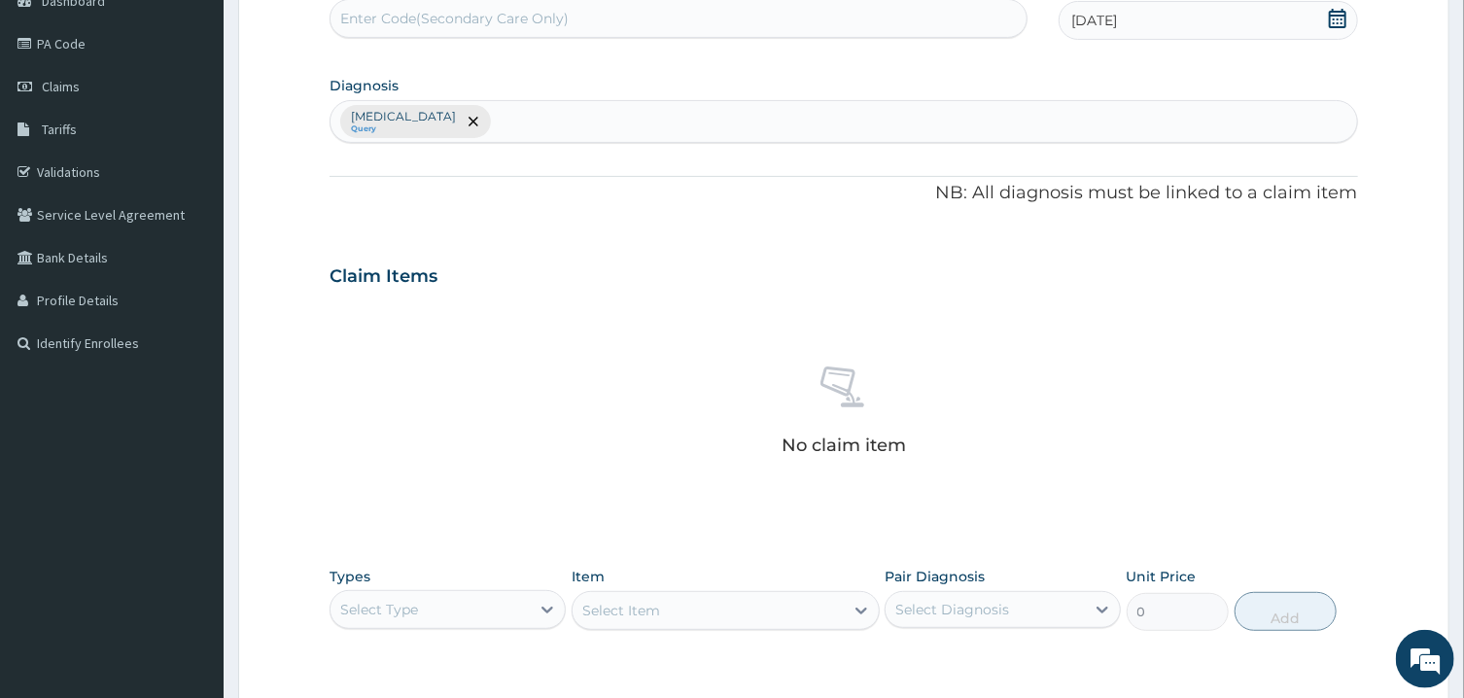
scroll to position [414, 0]
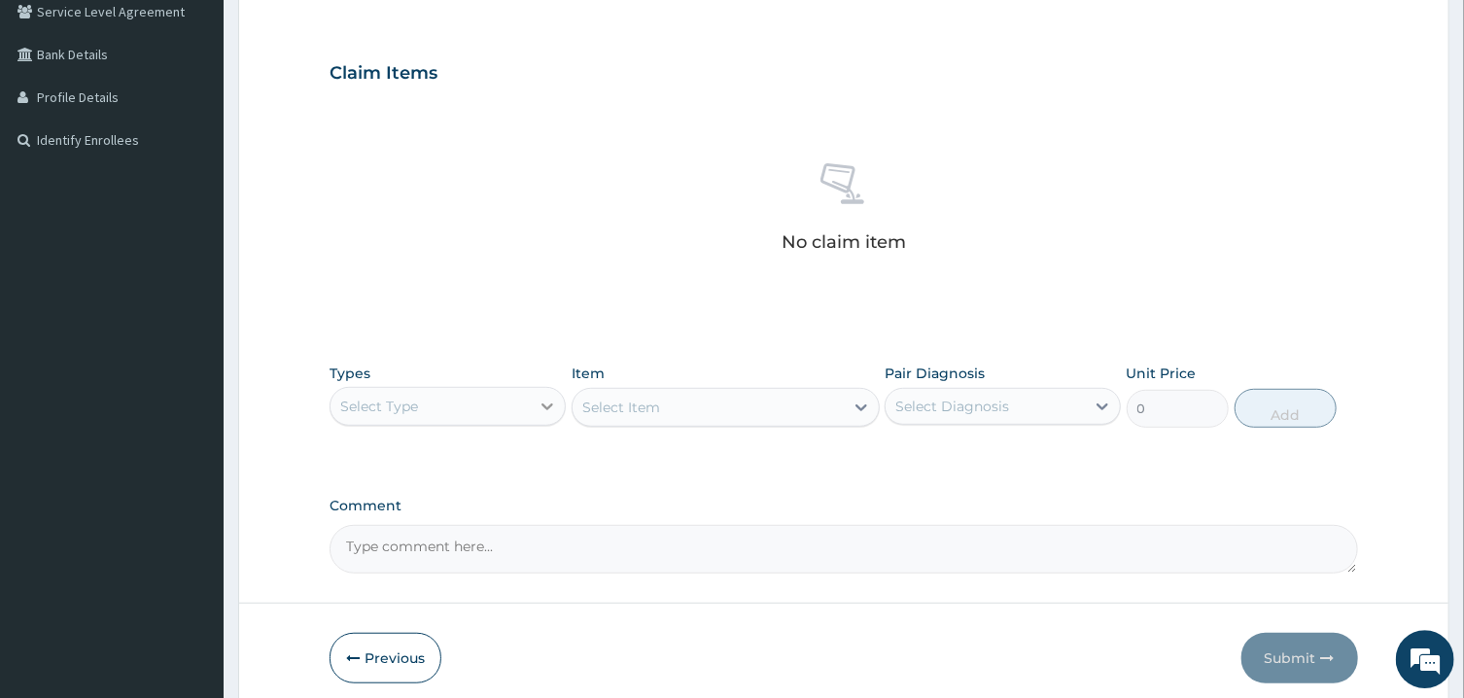
click at [546, 409] on icon at bounding box center [547, 406] width 19 height 19
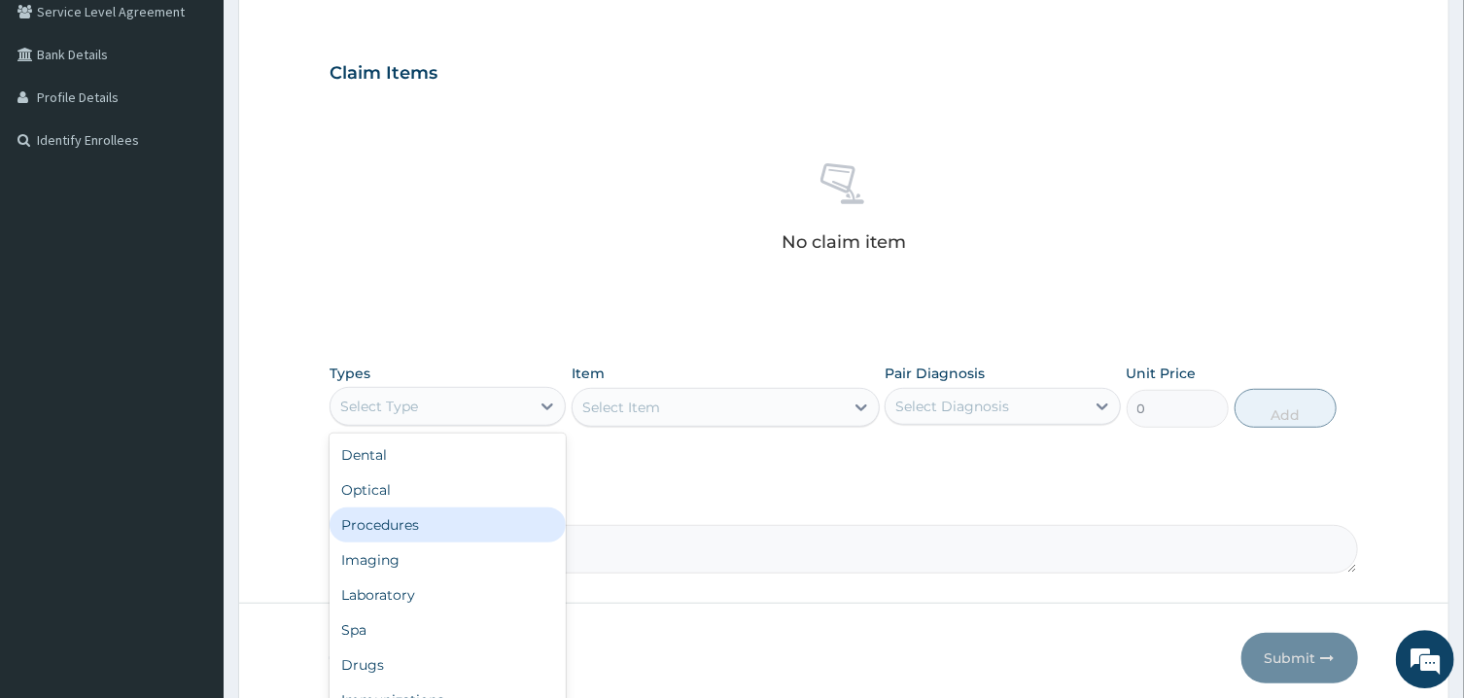
click at [408, 529] on div "Procedures" at bounding box center [448, 524] width 236 height 35
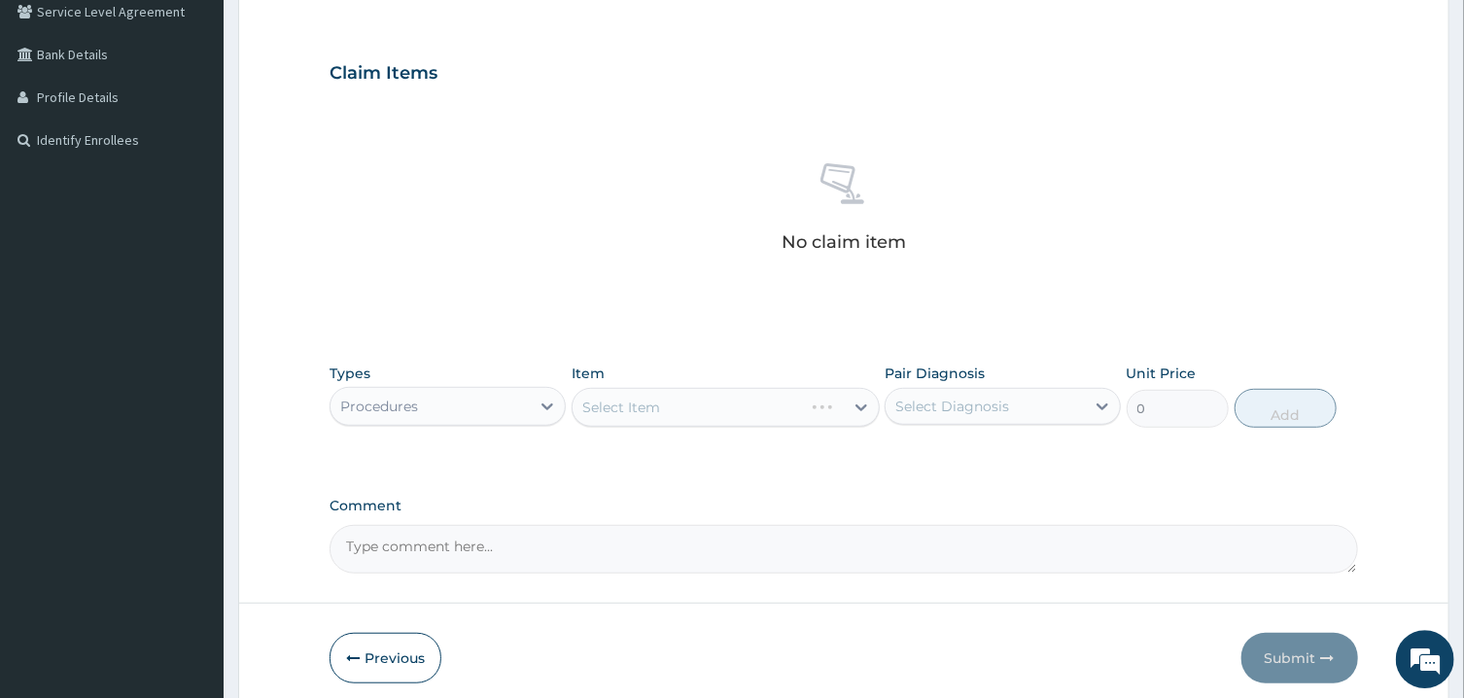
click at [732, 408] on div "Select Item" at bounding box center [726, 407] width 308 height 39
click at [732, 408] on div "Select Item" at bounding box center [708, 407] width 271 height 31
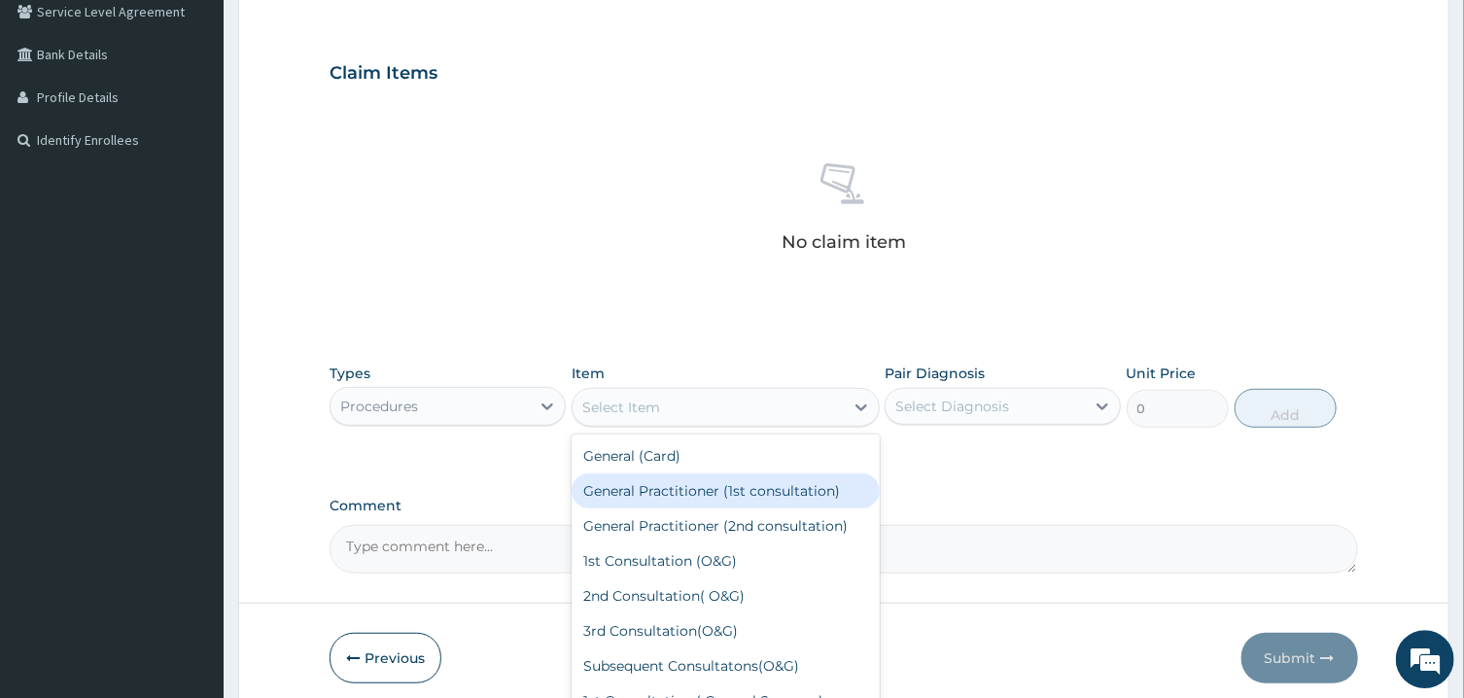
click at [737, 488] on div "General Practitioner (1st consultation)" at bounding box center [726, 490] width 308 height 35
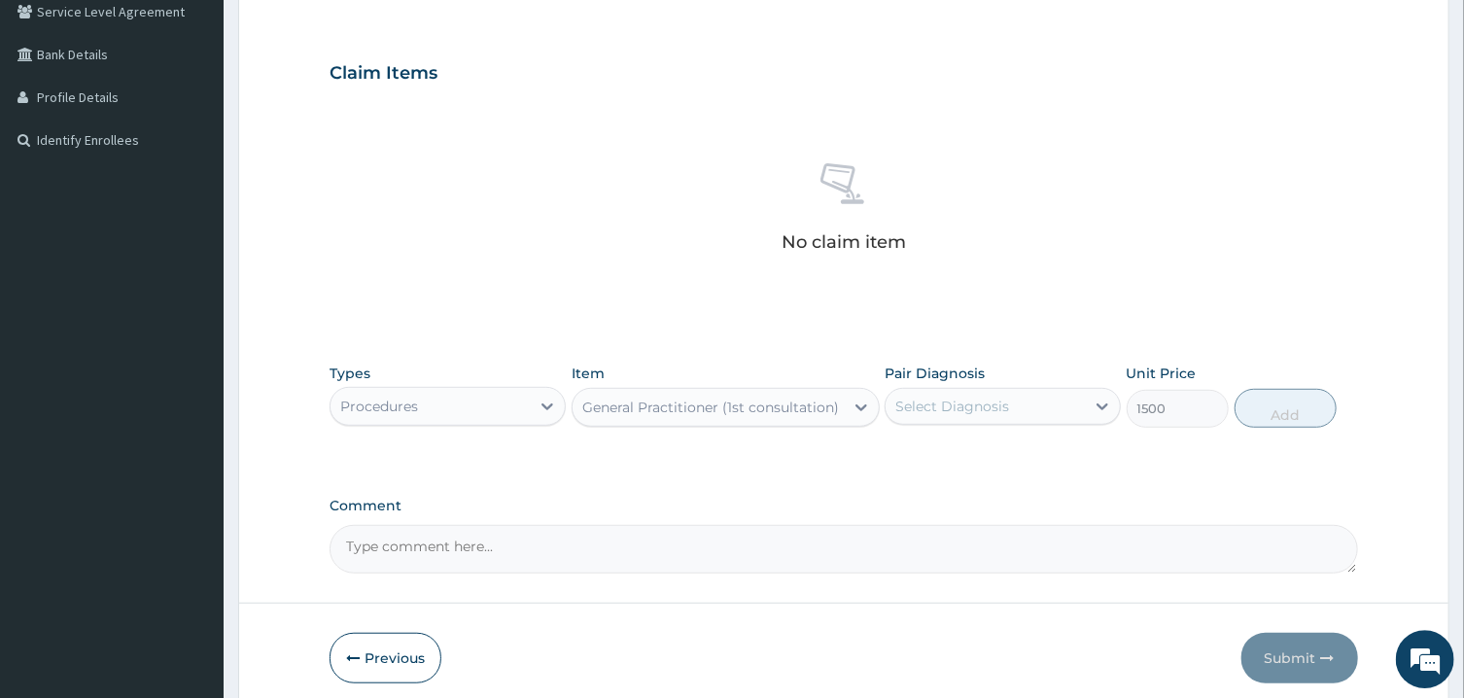
type input "1500"
click at [1036, 412] on div "Select Diagnosis" at bounding box center [985, 406] width 199 height 31
click at [909, 456] on input "checkbox" at bounding box center [902, 454] width 13 height 13
checkbox input "true"
click at [1283, 413] on button "Add" at bounding box center [1286, 408] width 103 height 39
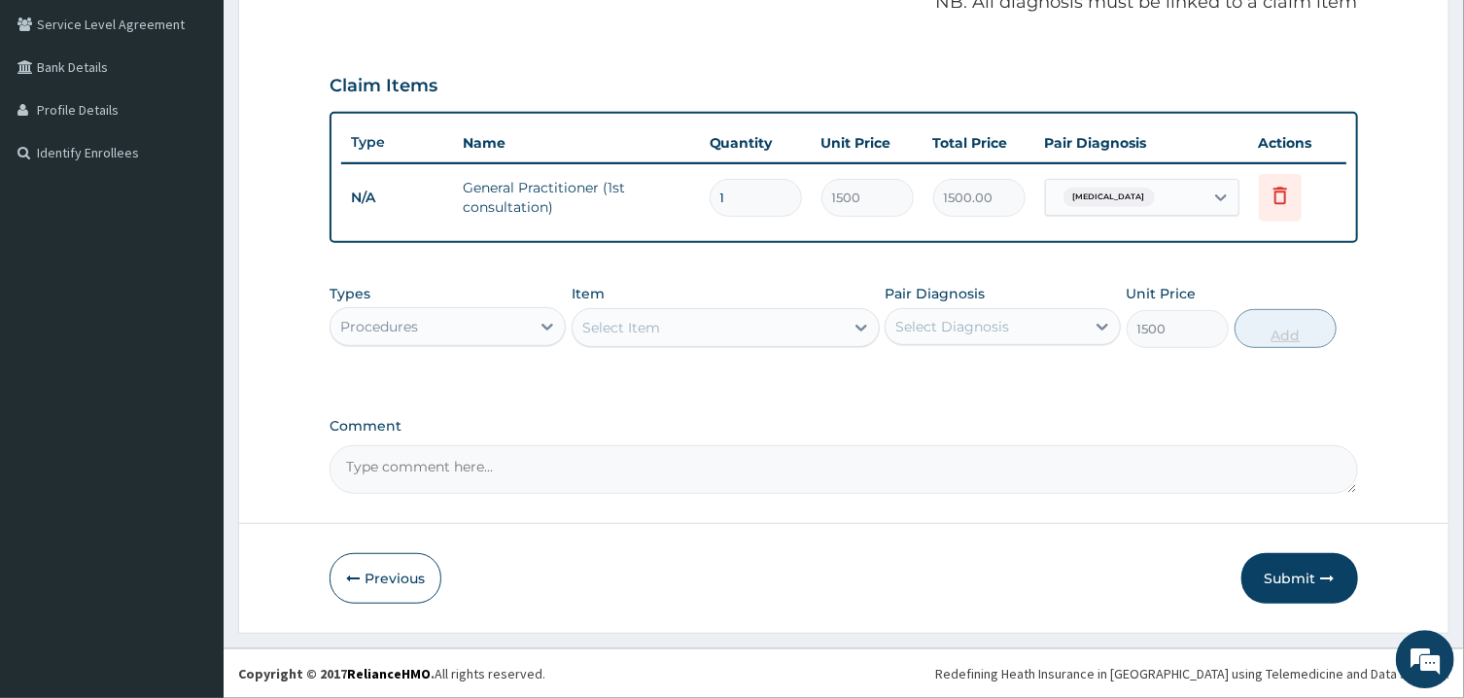
type input "0"
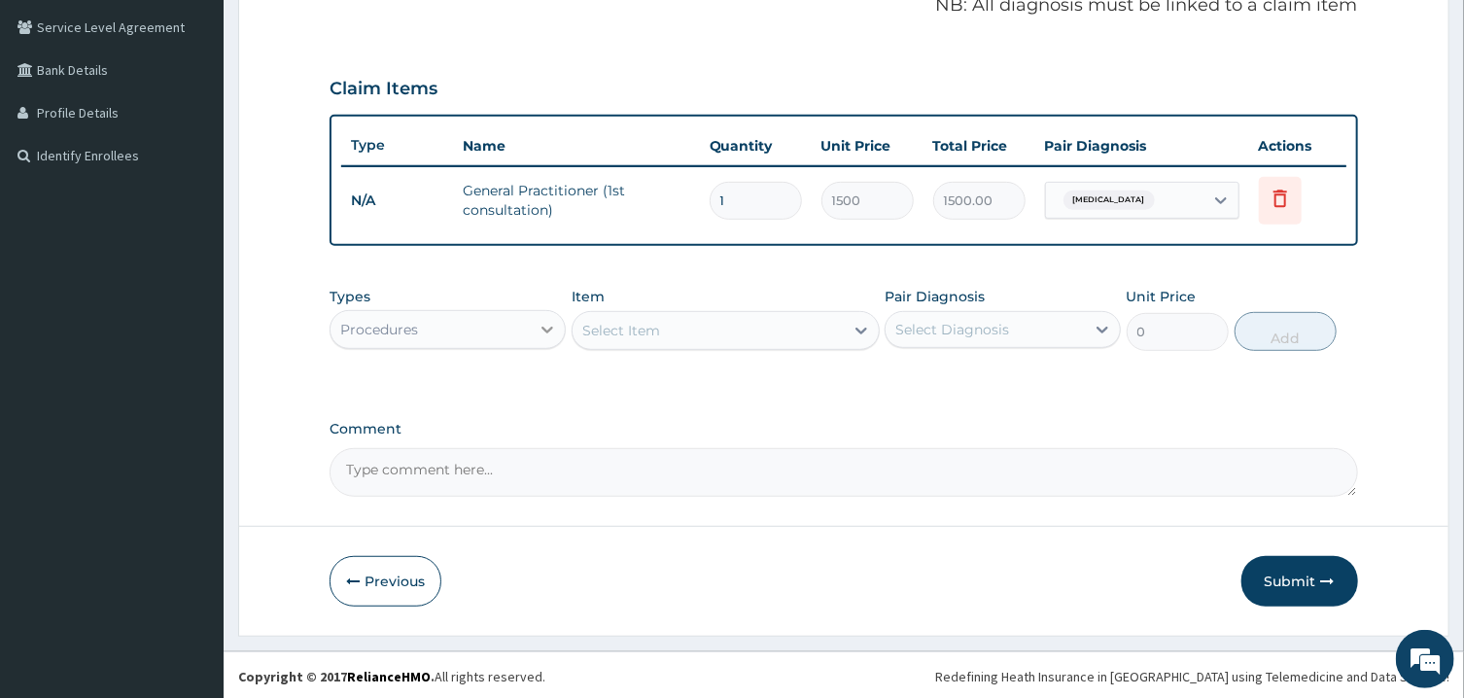
click at [542, 323] on icon at bounding box center [547, 329] width 19 height 19
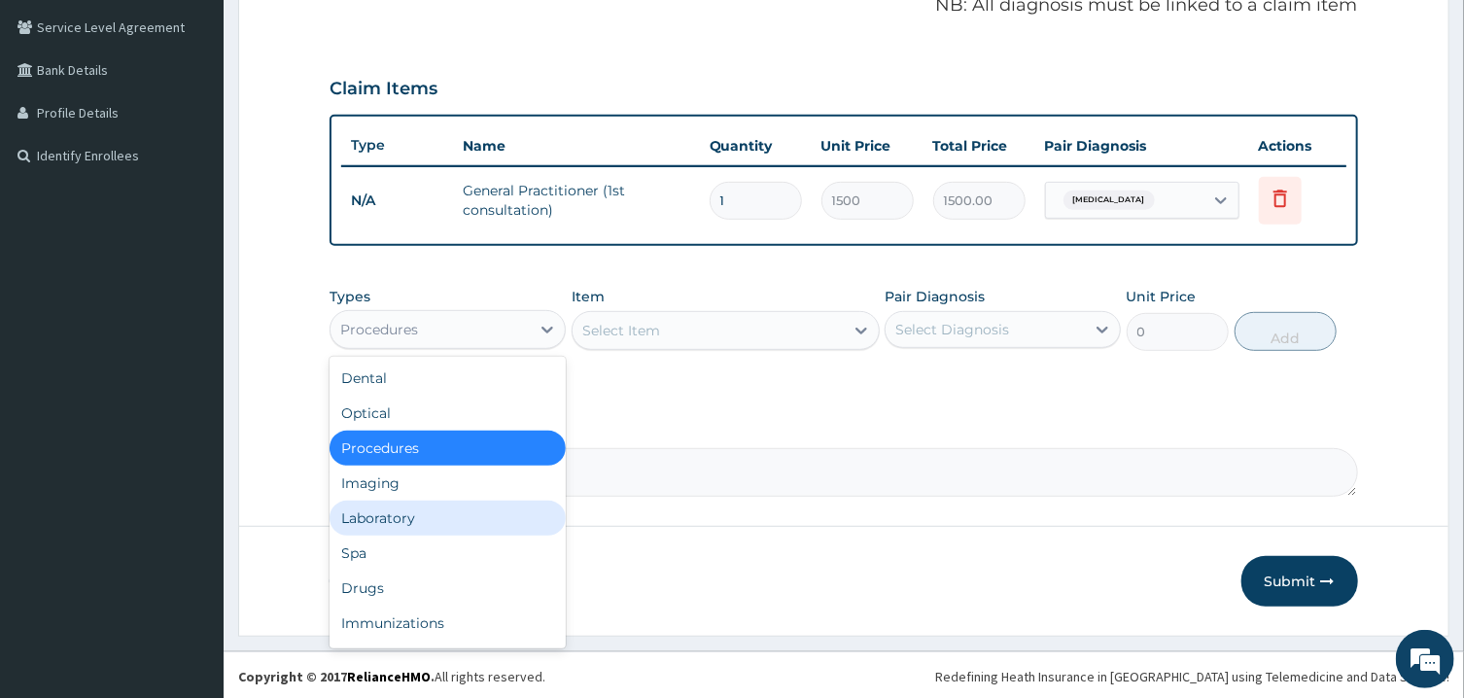
click at [448, 513] on div "Laboratory" at bounding box center [448, 518] width 236 height 35
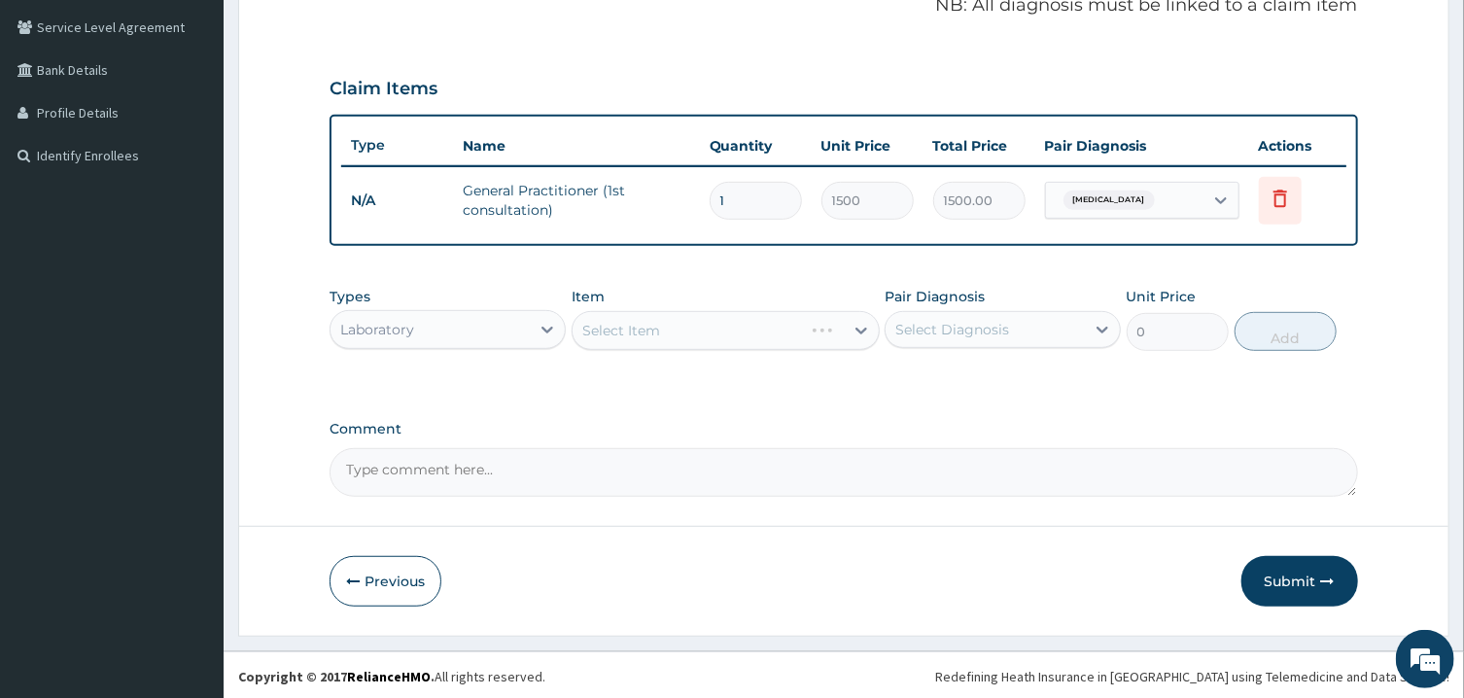
click at [682, 328] on div "Select Item" at bounding box center [726, 330] width 308 height 39
click at [682, 328] on div "Select Item" at bounding box center [708, 330] width 271 height 31
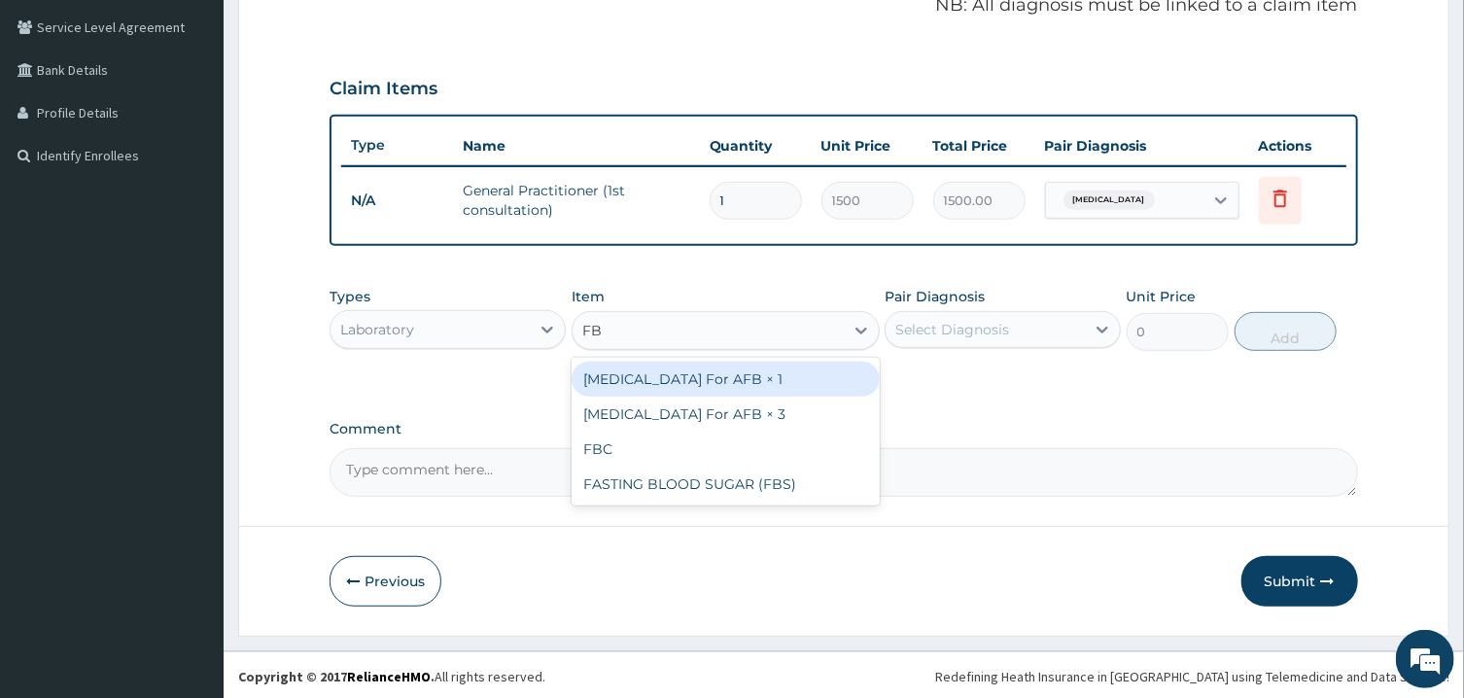
type input "FBC"
click at [691, 380] on div "FBC" at bounding box center [726, 379] width 308 height 35
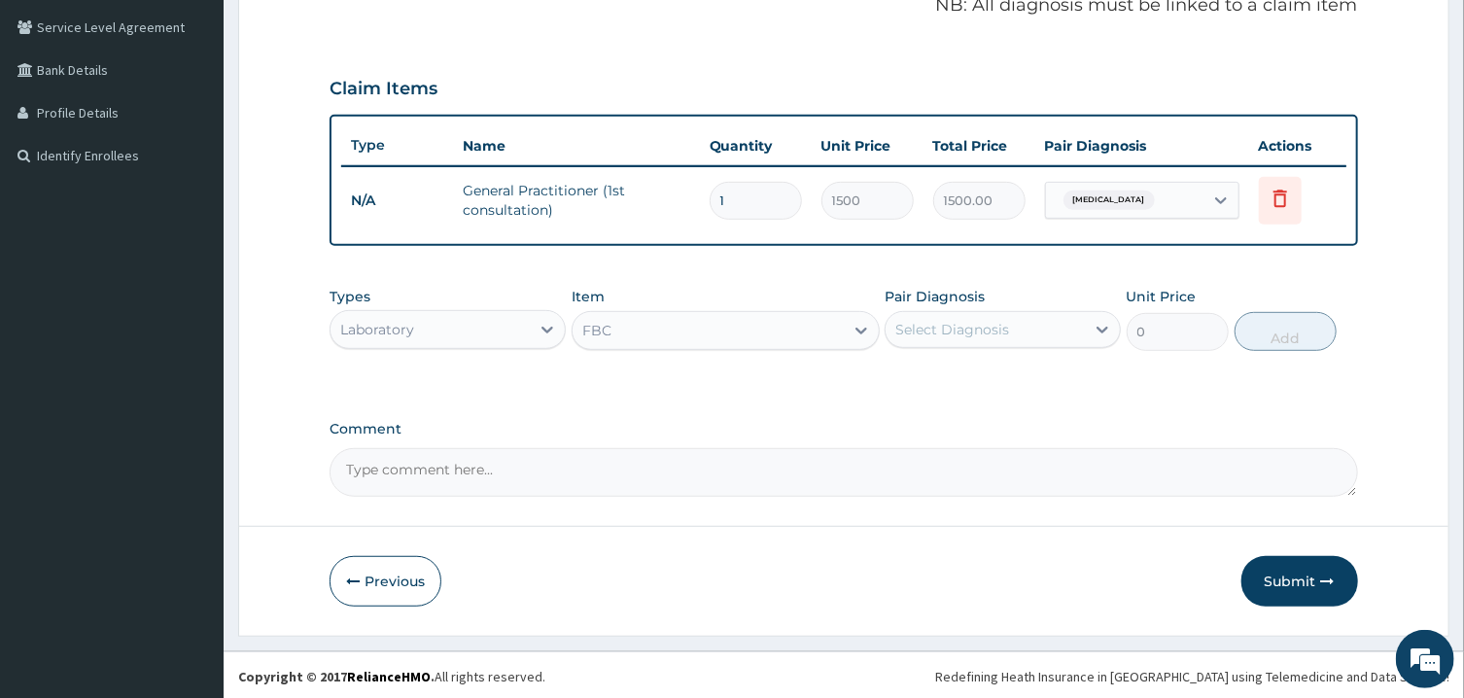
type input "1600"
click at [979, 337] on div "Select Diagnosis" at bounding box center [985, 329] width 199 height 31
click at [923, 369] on label "Malaria" at bounding box center [977, 376] width 121 height 19
checkbox input "true"
click at [1286, 337] on button "Add" at bounding box center [1286, 331] width 103 height 39
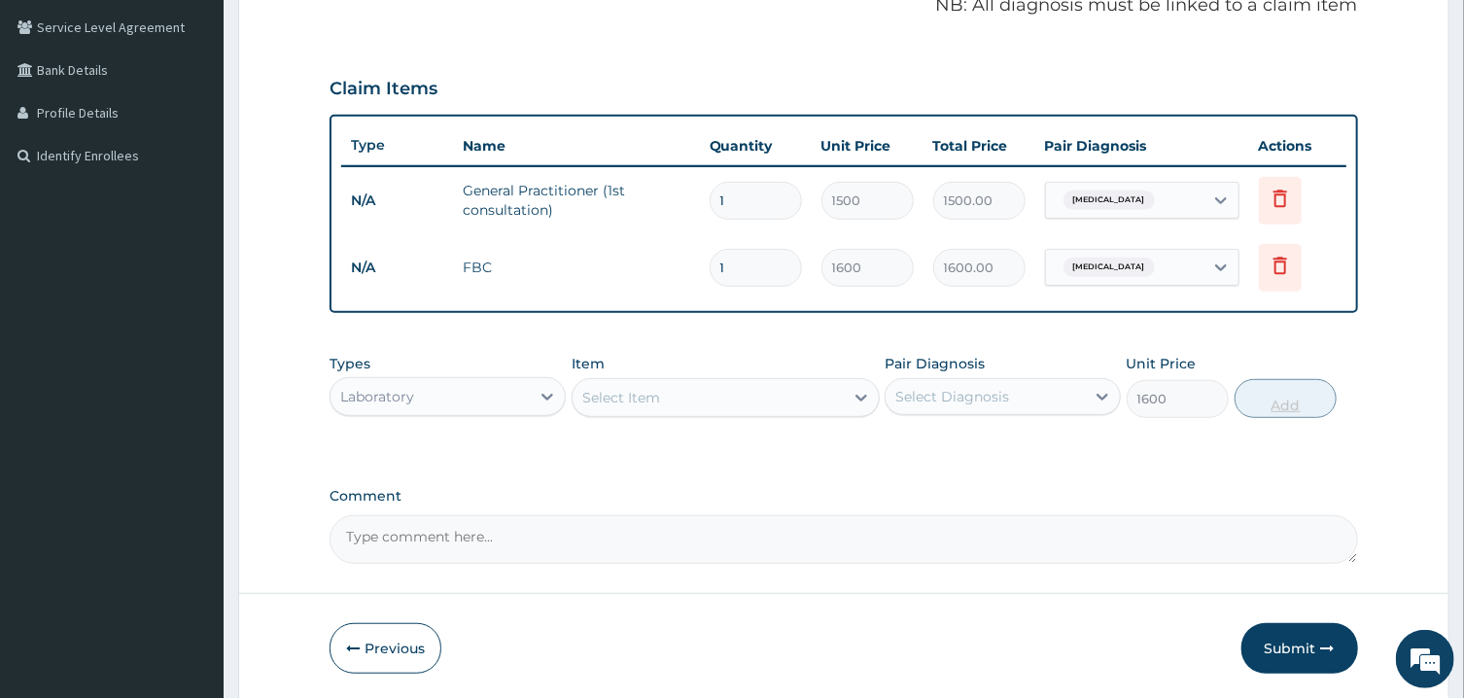
type input "0"
click at [717, 385] on div "Select Item" at bounding box center [708, 397] width 271 height 31
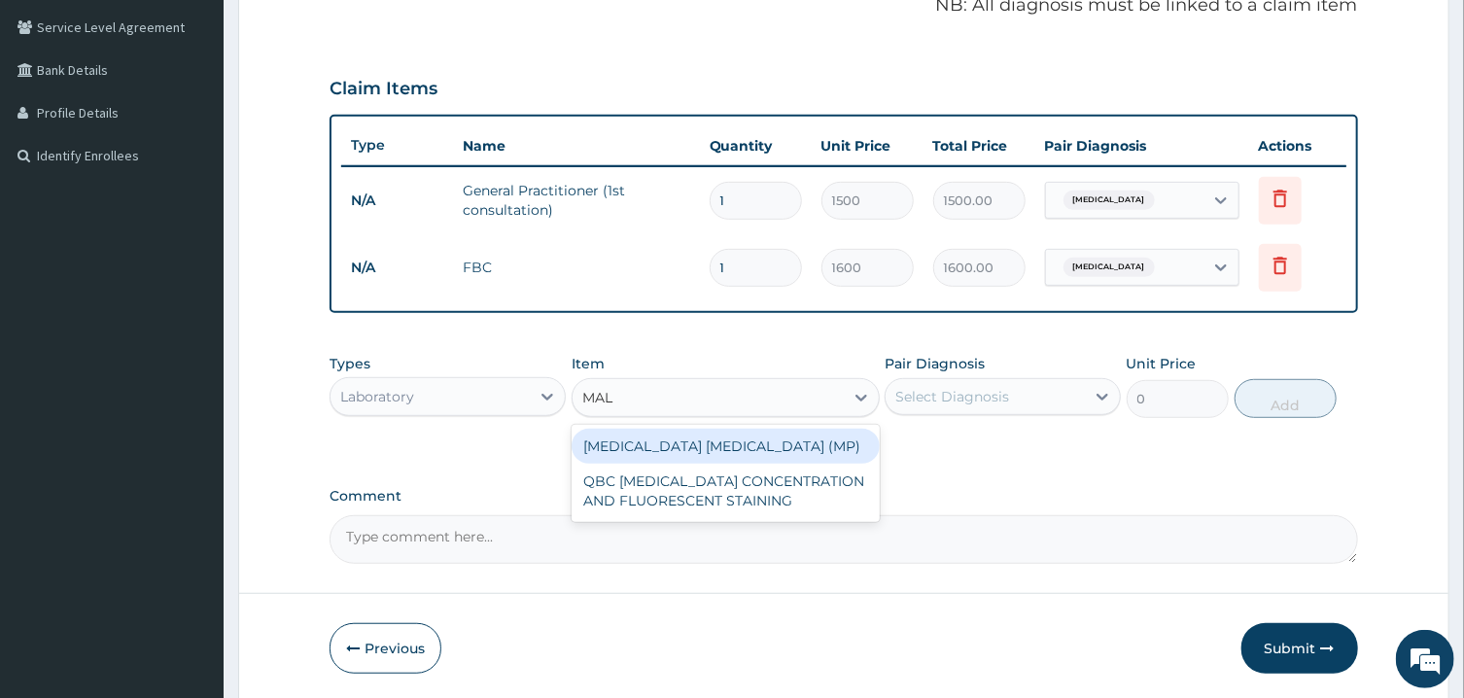
type input "MALA"
click at [705, 440] on div "[MEDICAL_DATA] [MEDICAL_DATA] (MP)" at bounding box center [726, 446] width 308 height 35
type input "560"
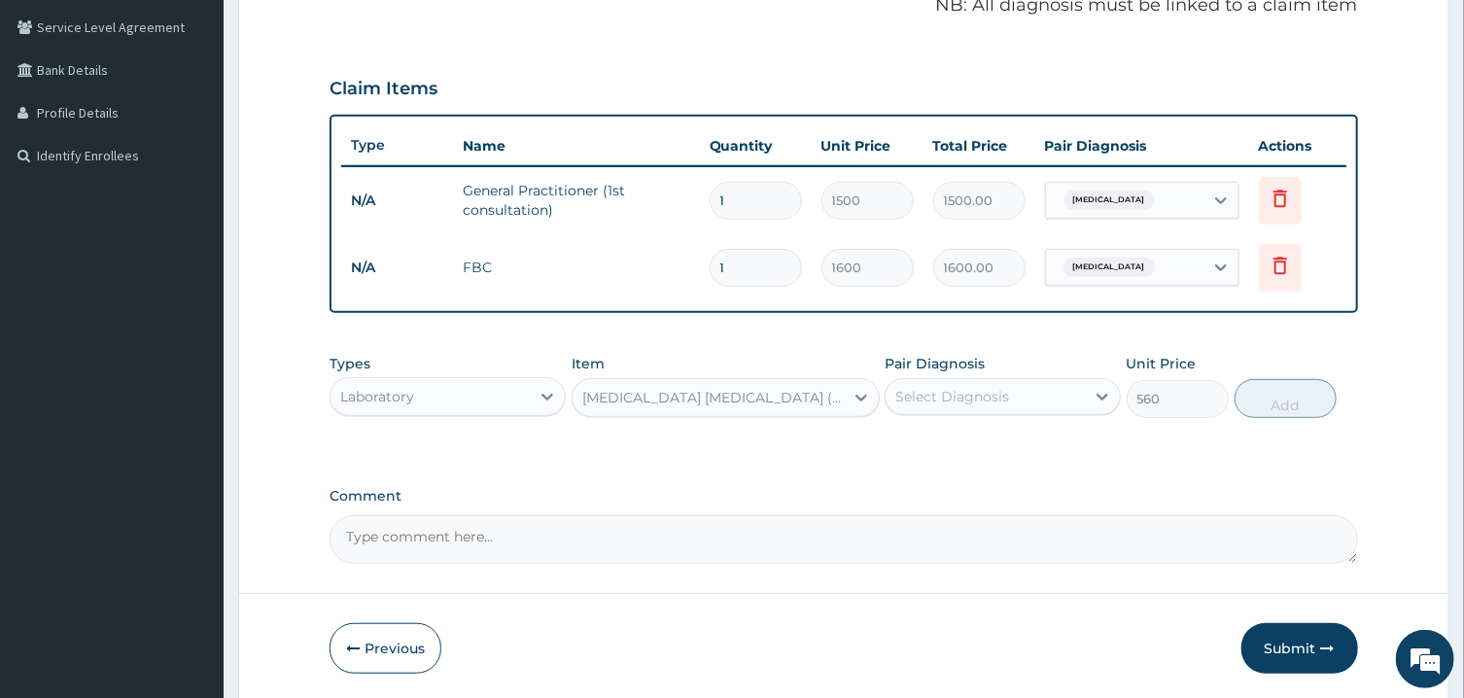
click at [1021, 393] on div "Select Diagnosis" at bounding box center [985, 396] width 199 height 31
click at [925, 438] on label "Malaria" at bounding box center [977, 444] width 121 height 19
checkbox input "true"
click at [1280, 398] on button "Add" at bounding box center [1286, 398] width 103 height 39
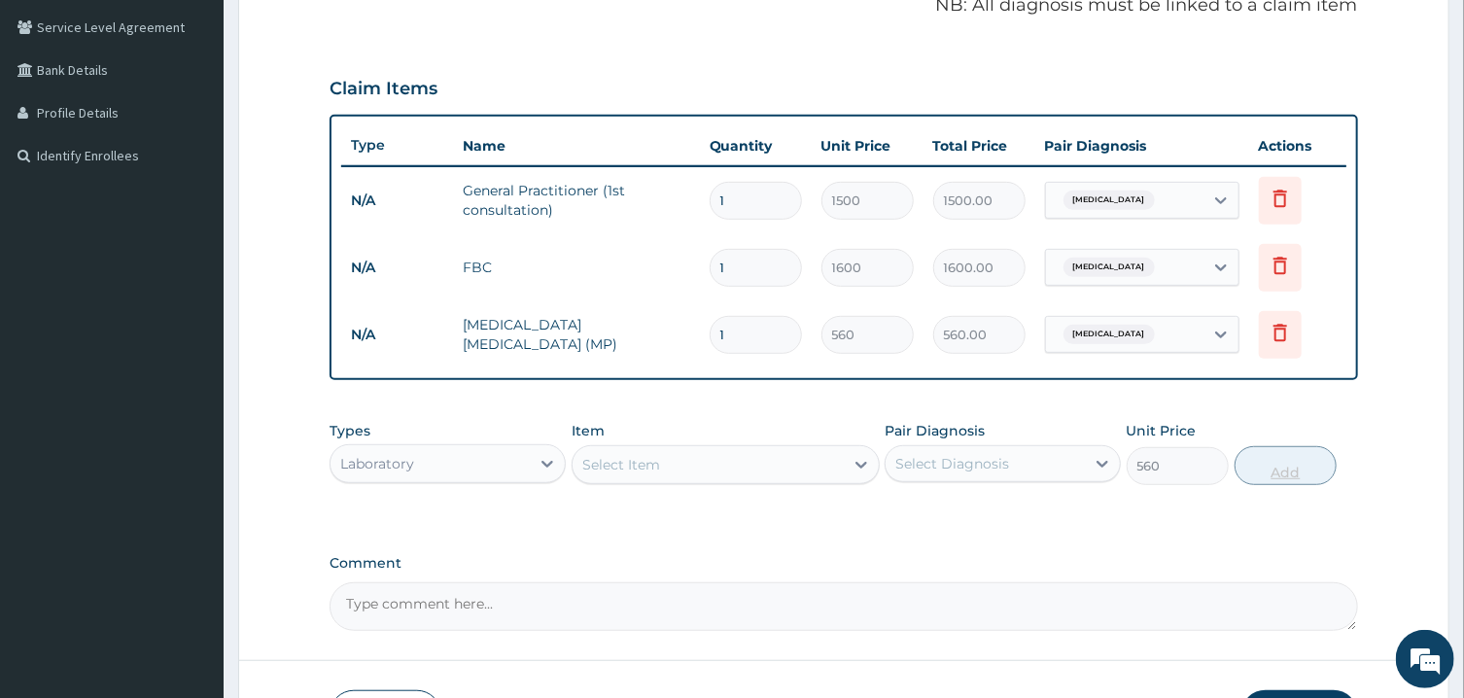
type input "0"
click at [545, 465] on icon at bounding box center [547, 463] width 19 height 19
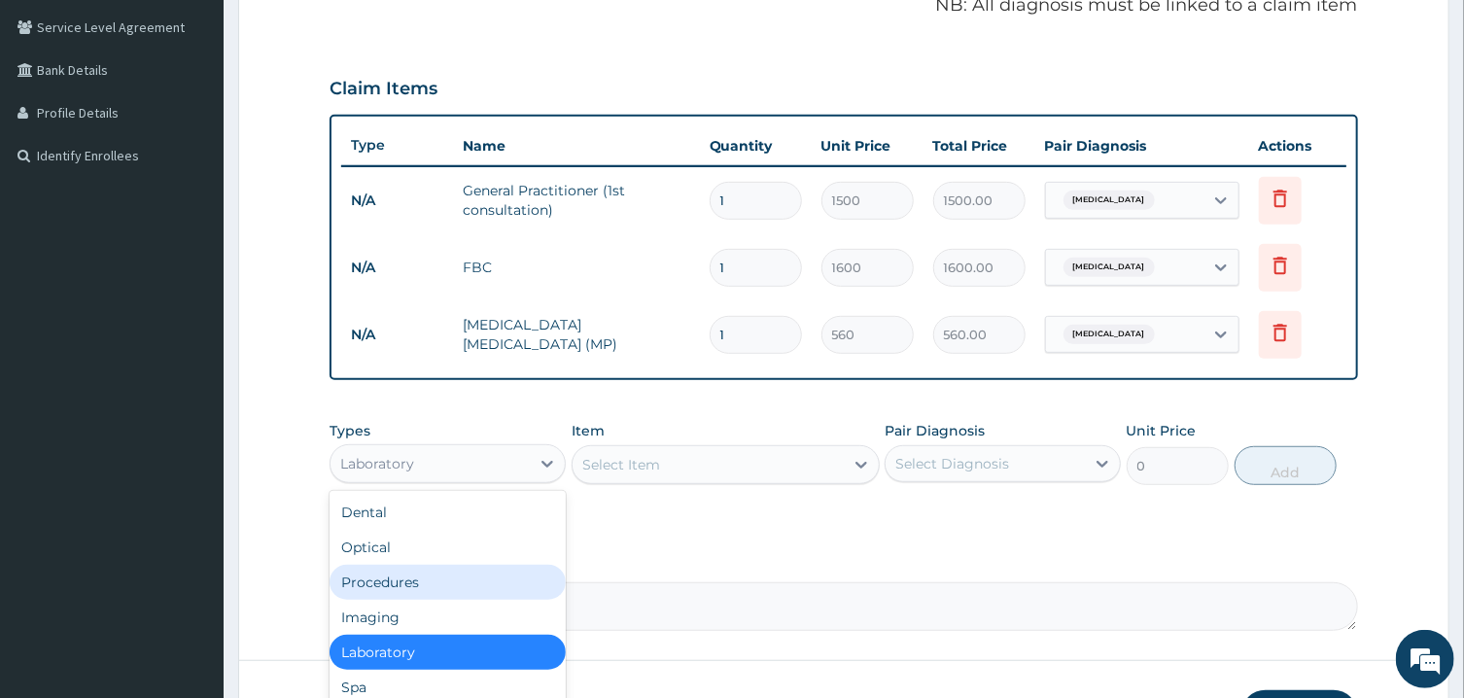
scroll to position [66, 0]
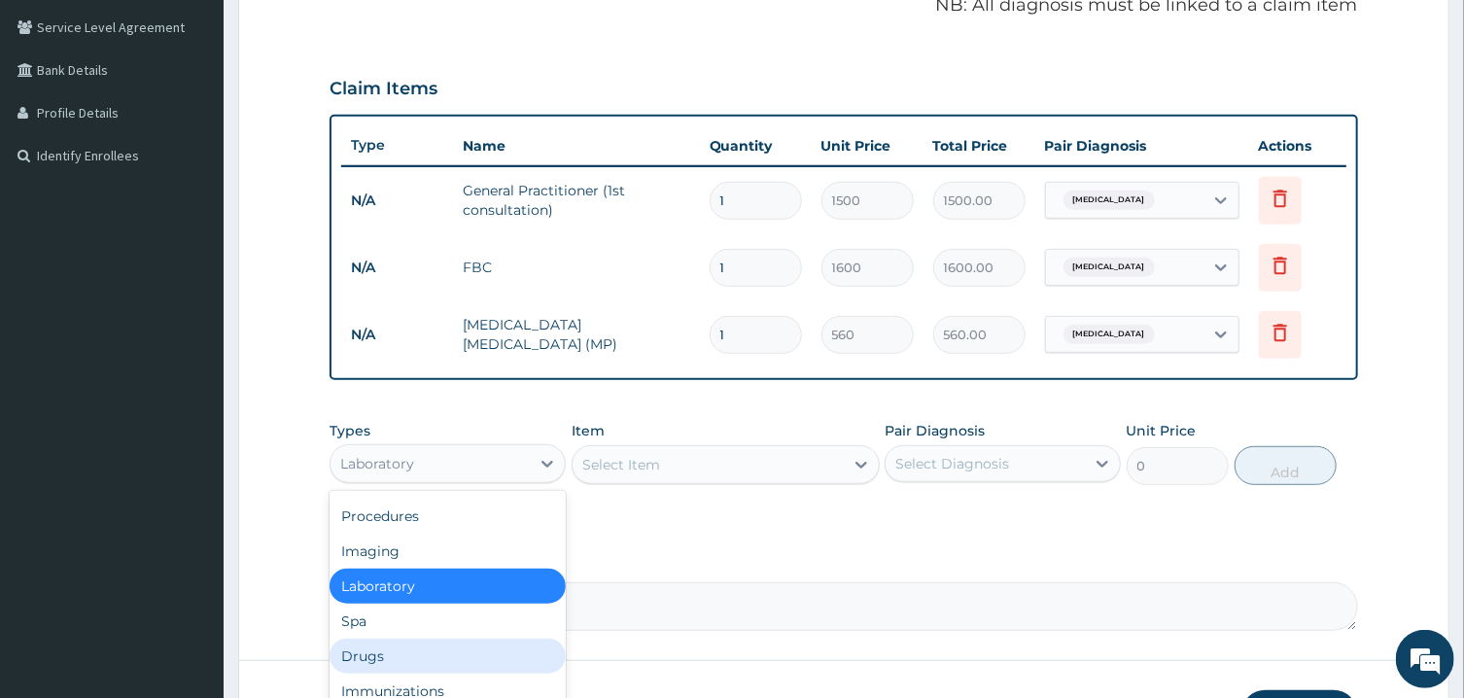
click at [398, 651] on div "Drugs" at bounding box center [448, 656] width 236 height 35
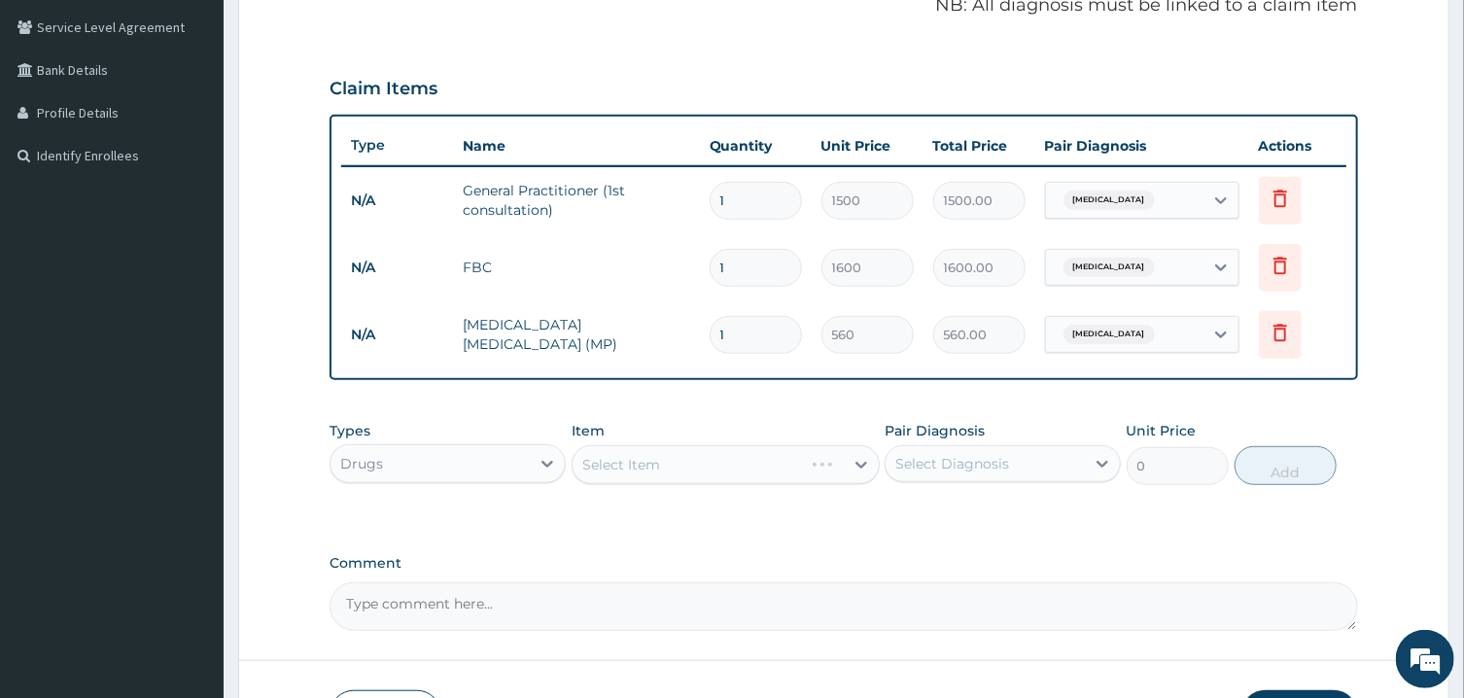
click at [657, 475] on div "Select Item" at bounding box center [726, 464] width 308 height 39
click at [699, 459] on div "Select Item" at bounding box center [708, 464] width 271 height 31
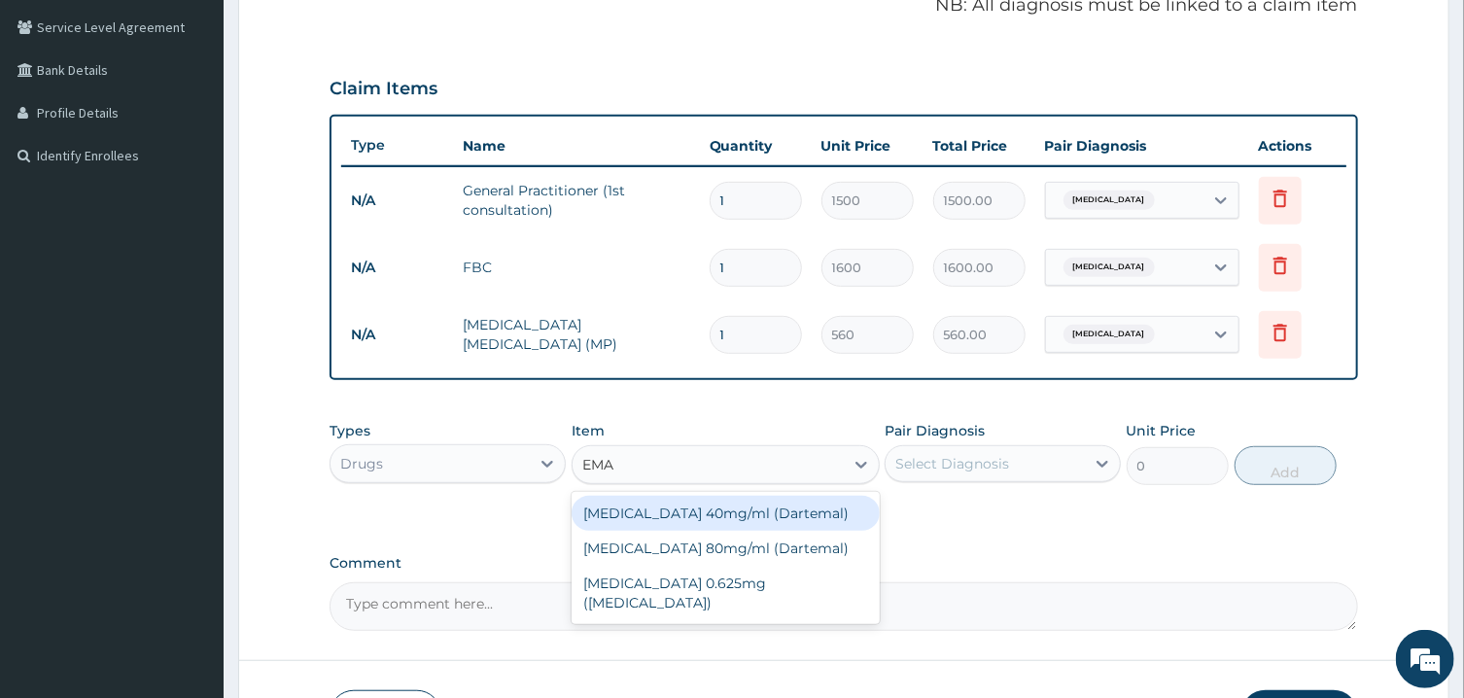
type input "EMAL"
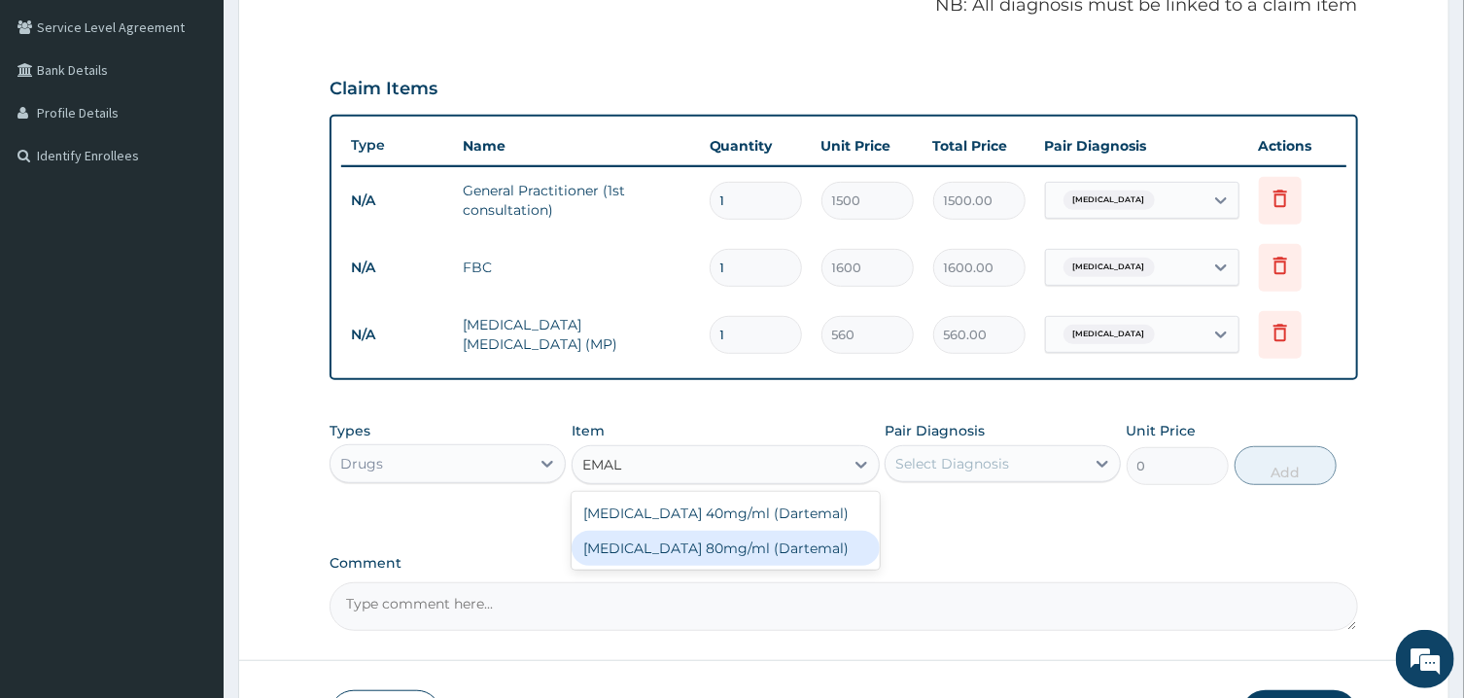
click at [706, 542] on div "[MEDICAL_DATA] 80mg/ml (Dartemal)" at bounding box center [726, 548] width 308 height 35
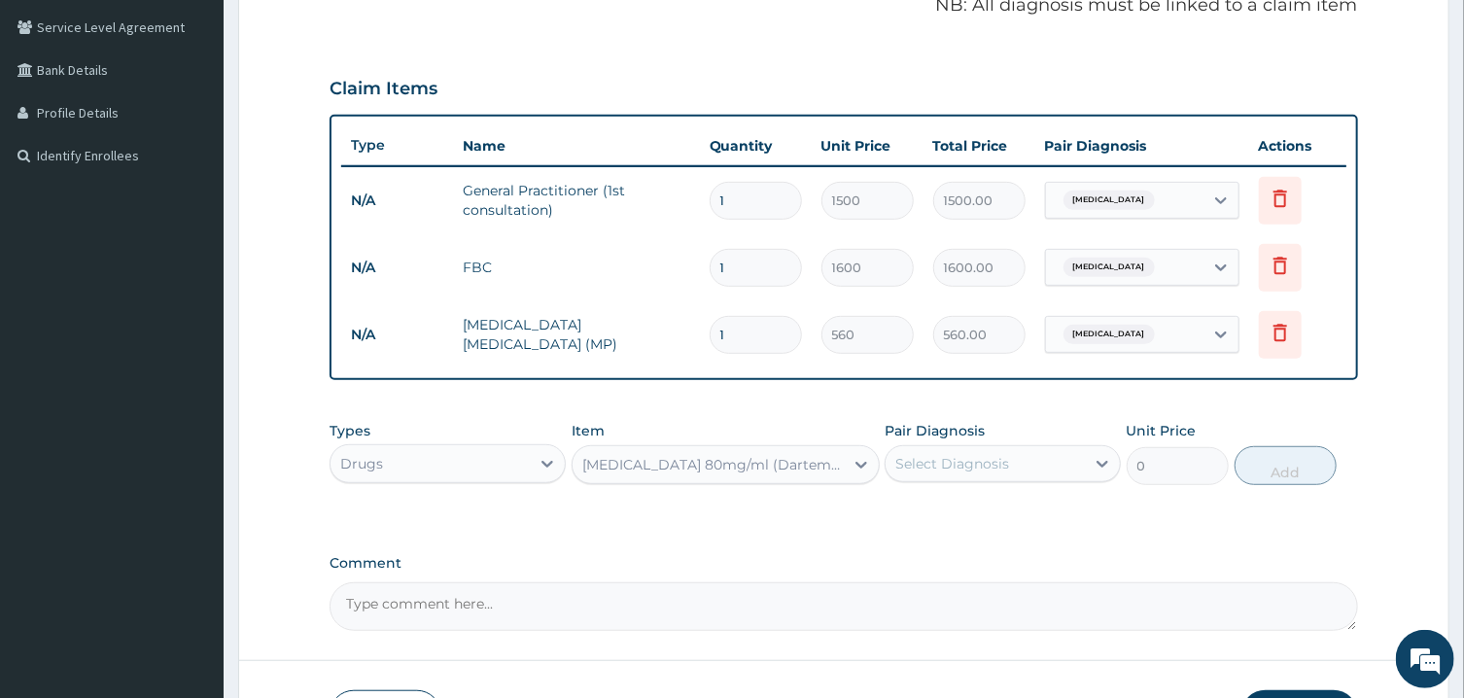
type input "750"
click at [1034, 457] on div "Select Diagnosis" at bounding box center [985, 463] width 199 height 31
click at [927, 512] on label "Malaria" at bounding box center [977, 511] width 121 height 19
checkbox input "true"
click at [1290, 469] on button "Add" at bounding box center [1286, 465] width 103 height 39
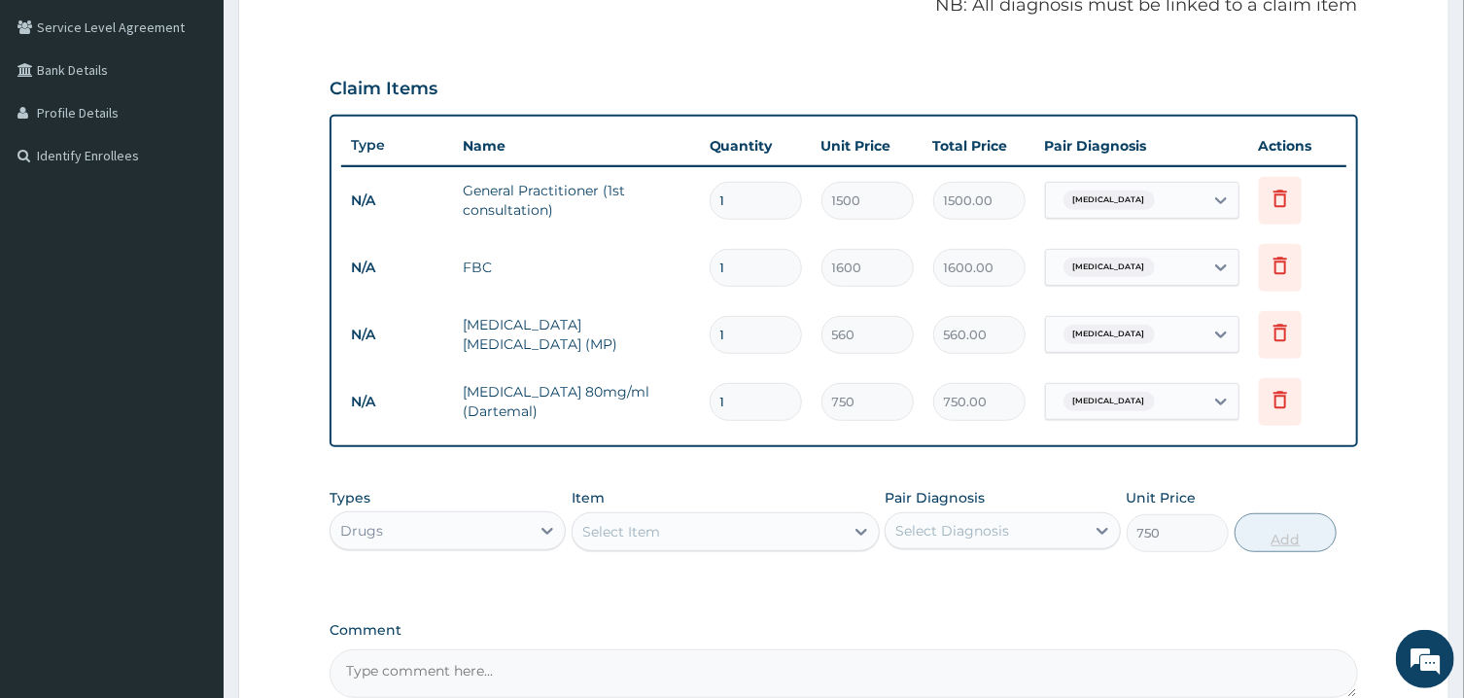
type input "0"
type input "0.00"
type input "6"
type input "4500.00"
type input "6"
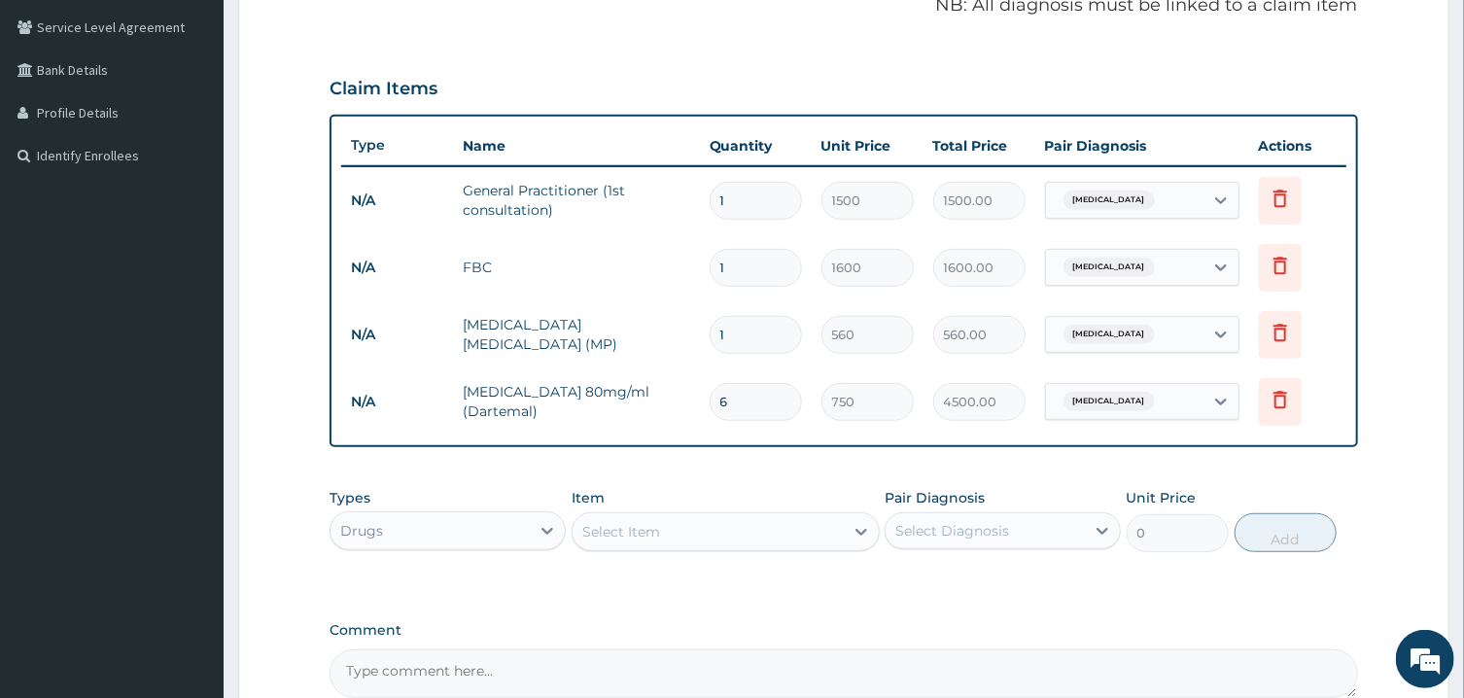
click at [681, 541] on div "Select Item" at bounding box center [708, 531] width 271 height 31
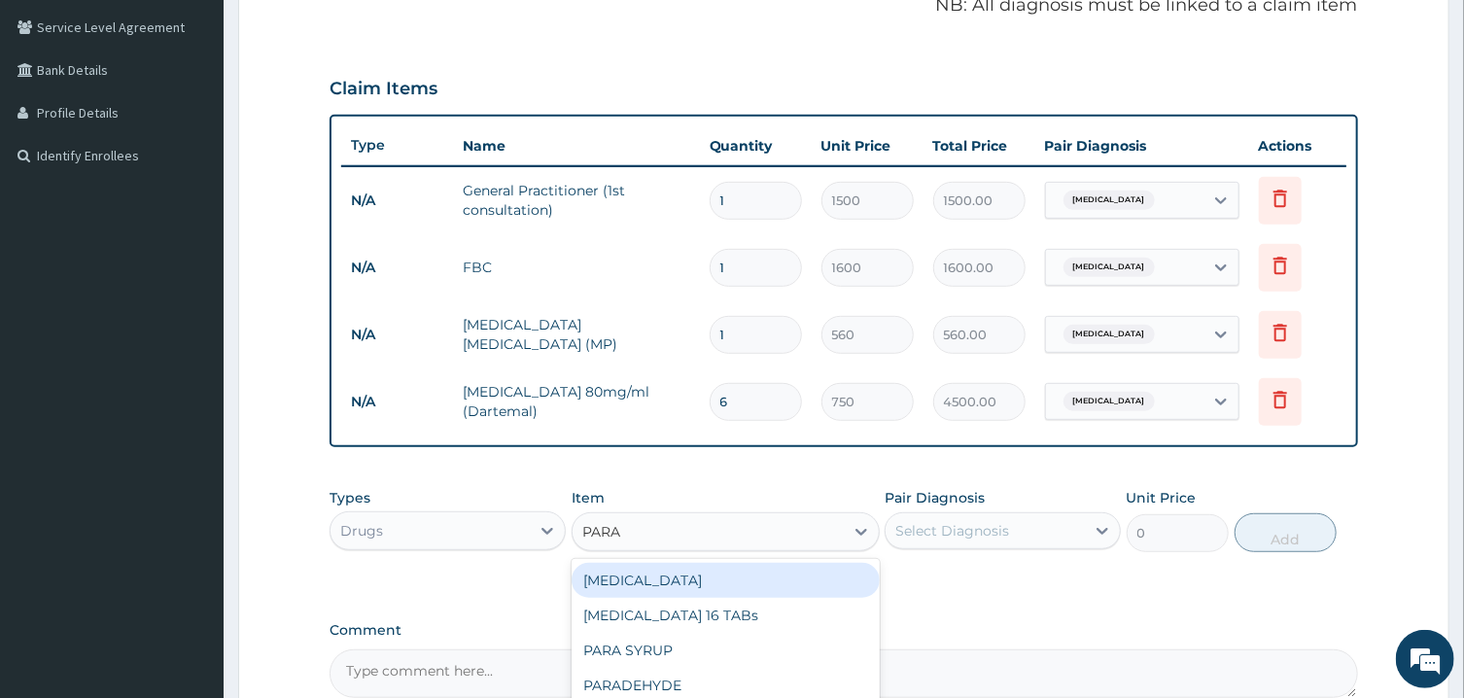
type input "PARAC"
click at [682, 575] on div "[MEDICAL_DATA] 16 TABs" at bounding box center [726, 580] width 308 height 35
type input "200"
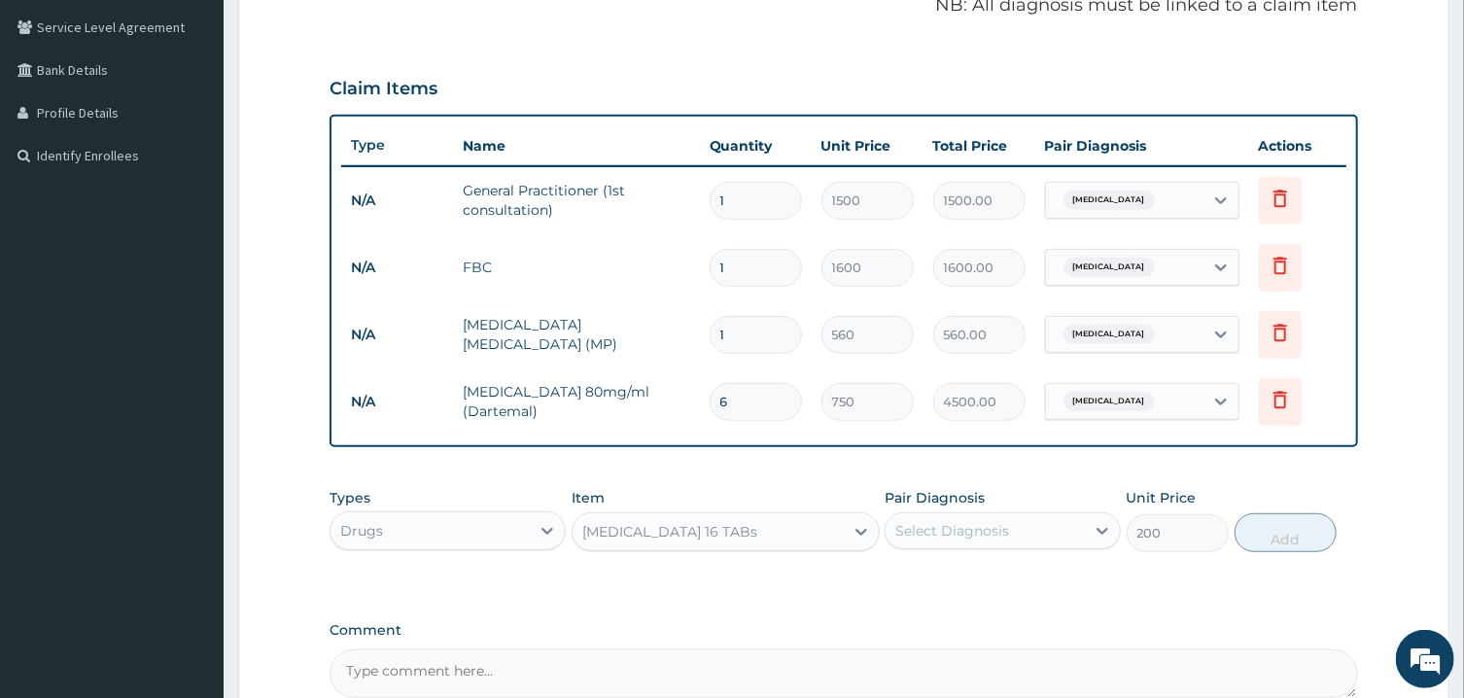
click at [993, 528] on div "Select Diagnosis" at bounding box center [952, 530] width 114 height 19
click at [956, 575] on label "Malaria" at bounding box center [977, 578] width 121 height 19
checkbox input "true"
click at [1277, 531] on button "Add" at bounding box center [1286, 532] width 103 height 39
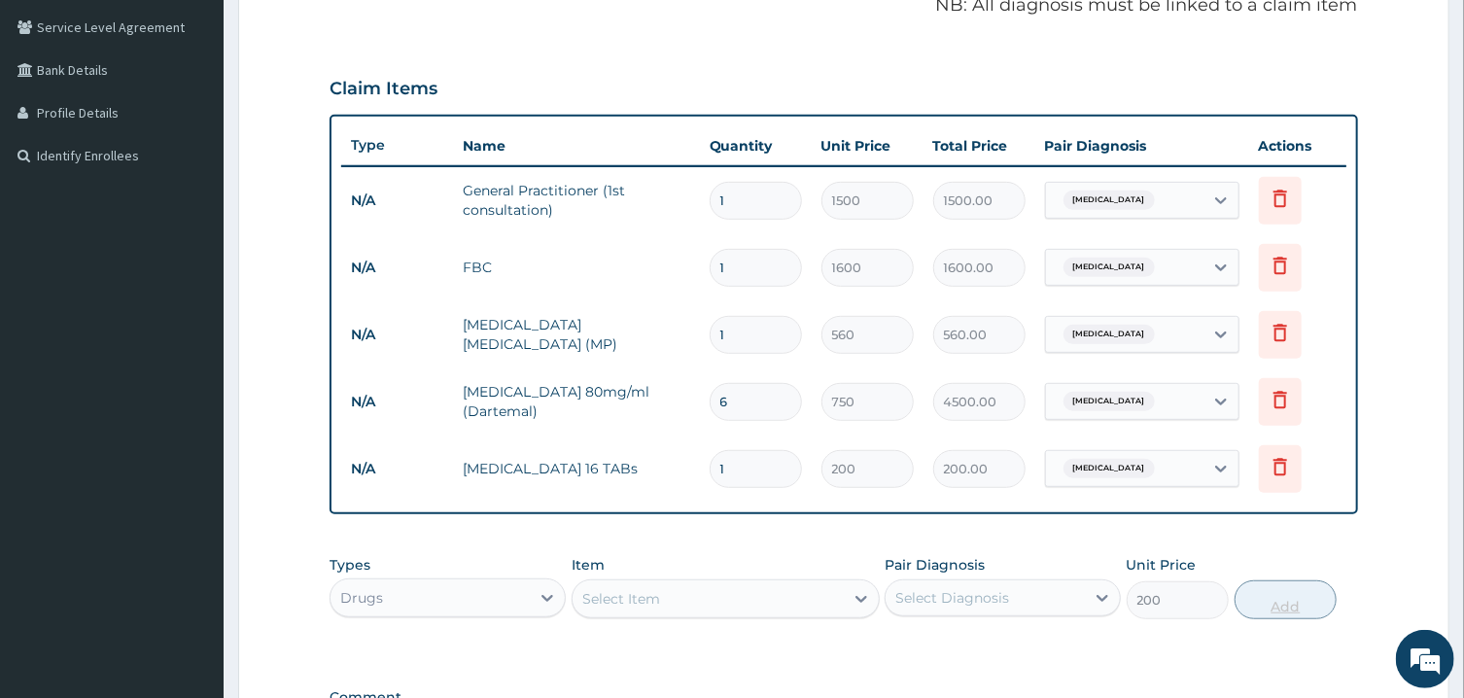
type input "0"
click at [765, 596] on div "Select Item" at bounding box center [708, 598] width 271 height 31
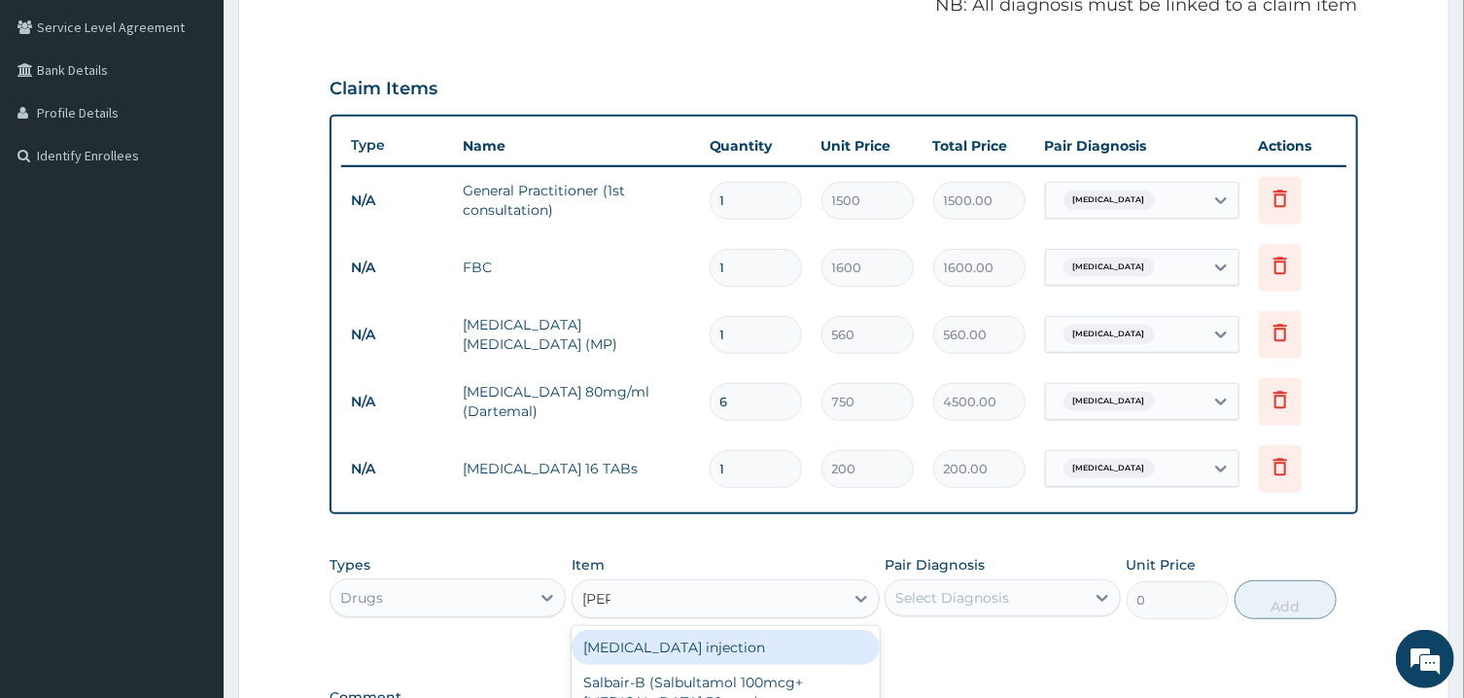
type input "SALB"
click at [729, 645] on div "[MEDICAL_DATA] injection" at bounding box center [726, 647] width 308 height 35
type input "400"
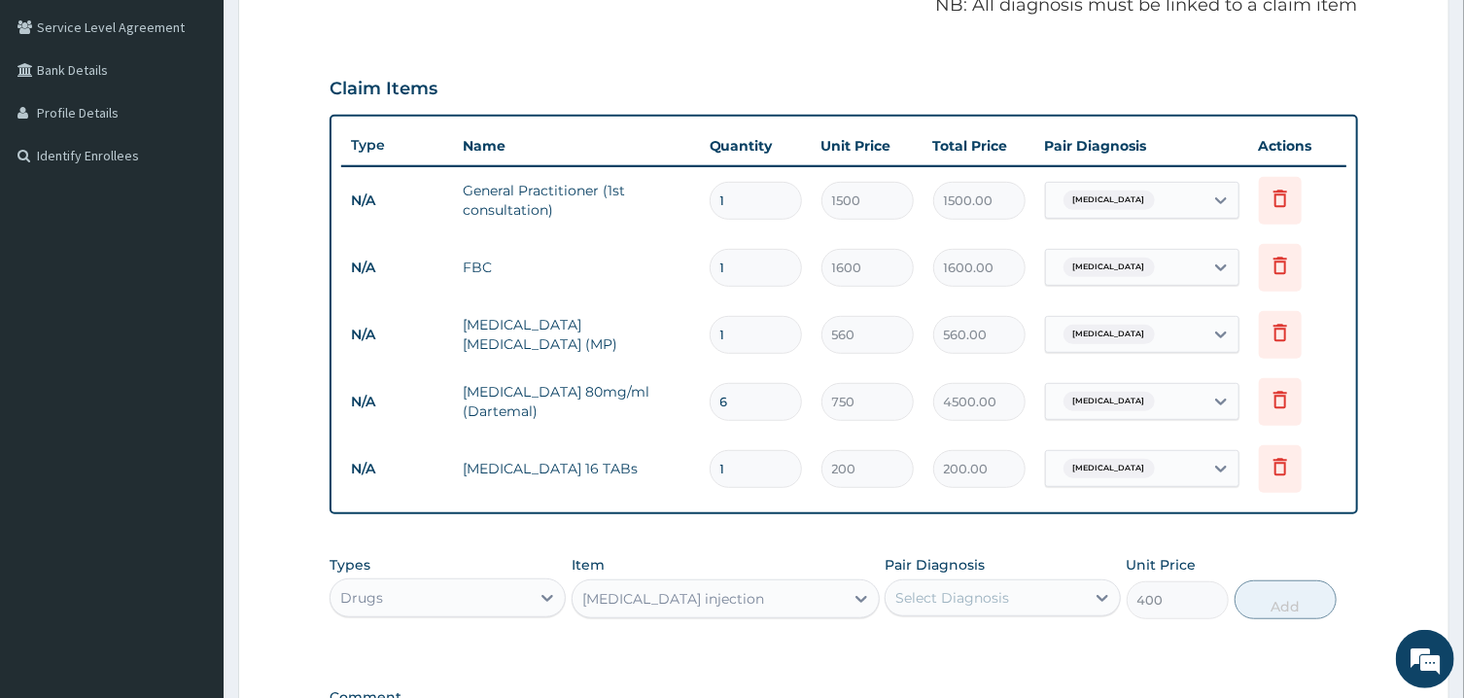
click at [979, 605] on div "Select Diagnosis" at bounding box center [985, 597] width 199 height 31
click at [961, 642] on label "Malaria" at bounding box center [977, 645] width 121 height 19
checkbox input "true"
click at [1293, 593] on button "Add" at bounding box center [1286, 599] width 103 height 39
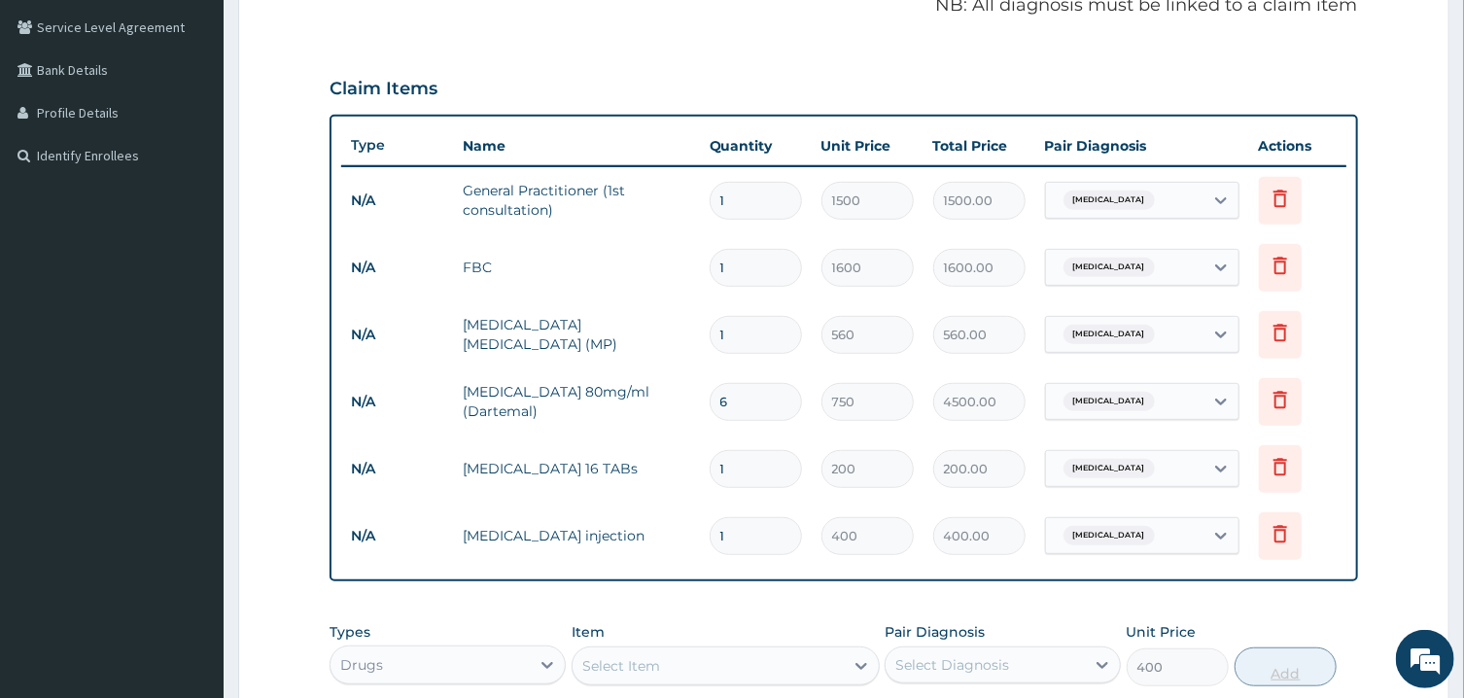
type input "0"
type input "0.00"
type input "2"
type input "800.00"
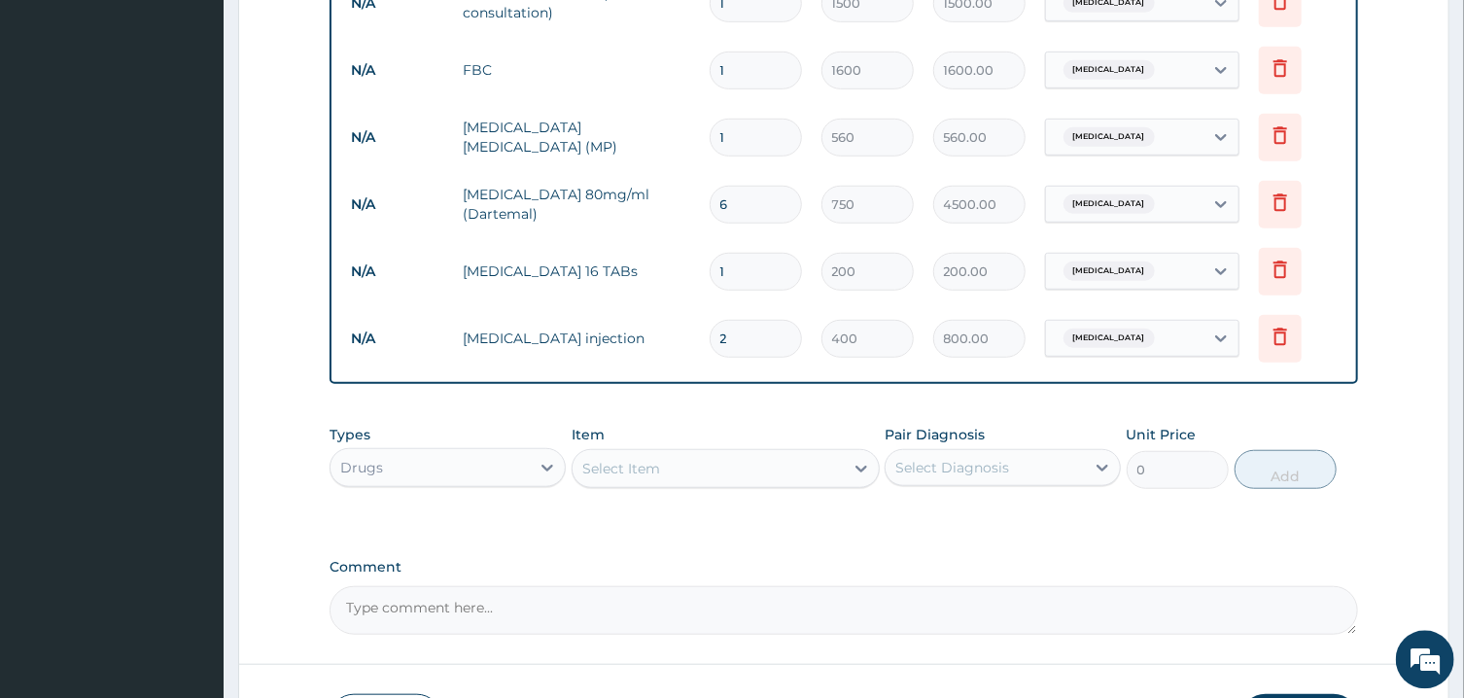
scroll to position [641, 0]
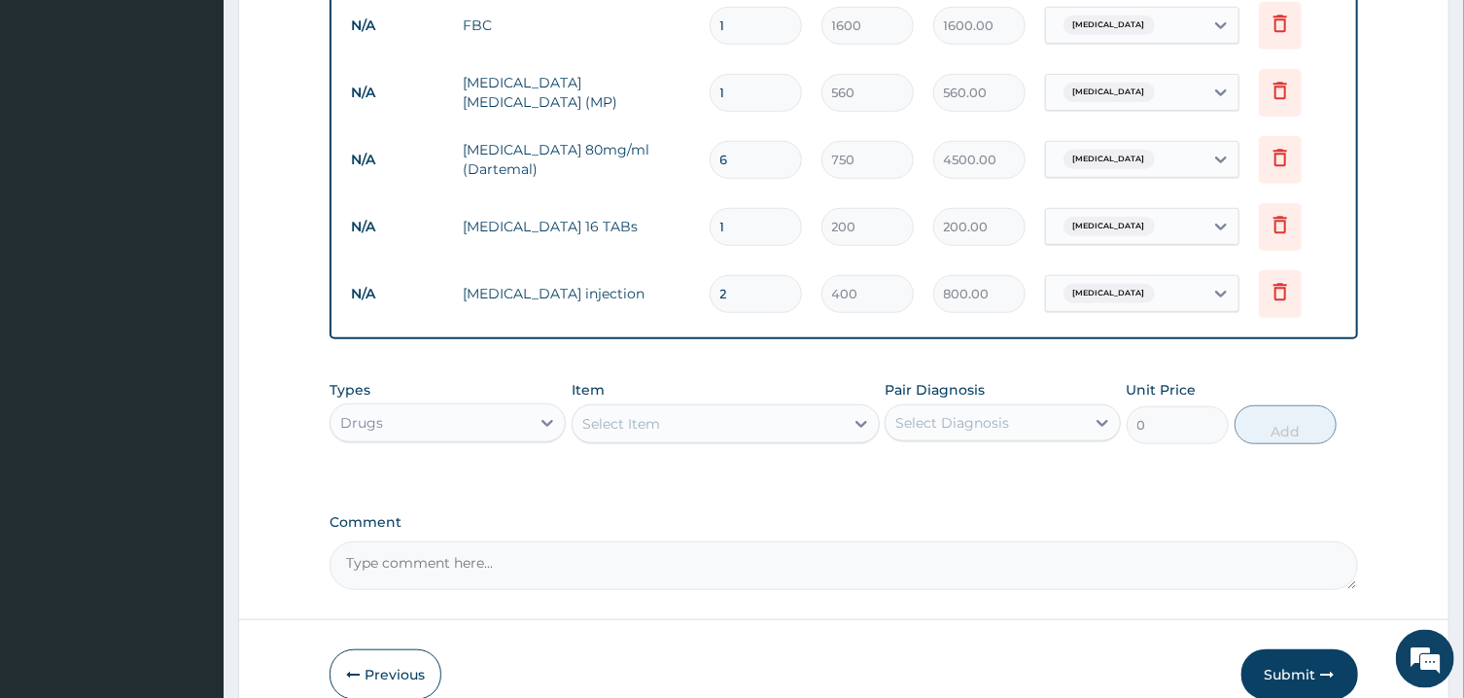
type input "2"
click at [649, 427] on div "Select Item" at bounding box center [621, 423] width 78 height 19
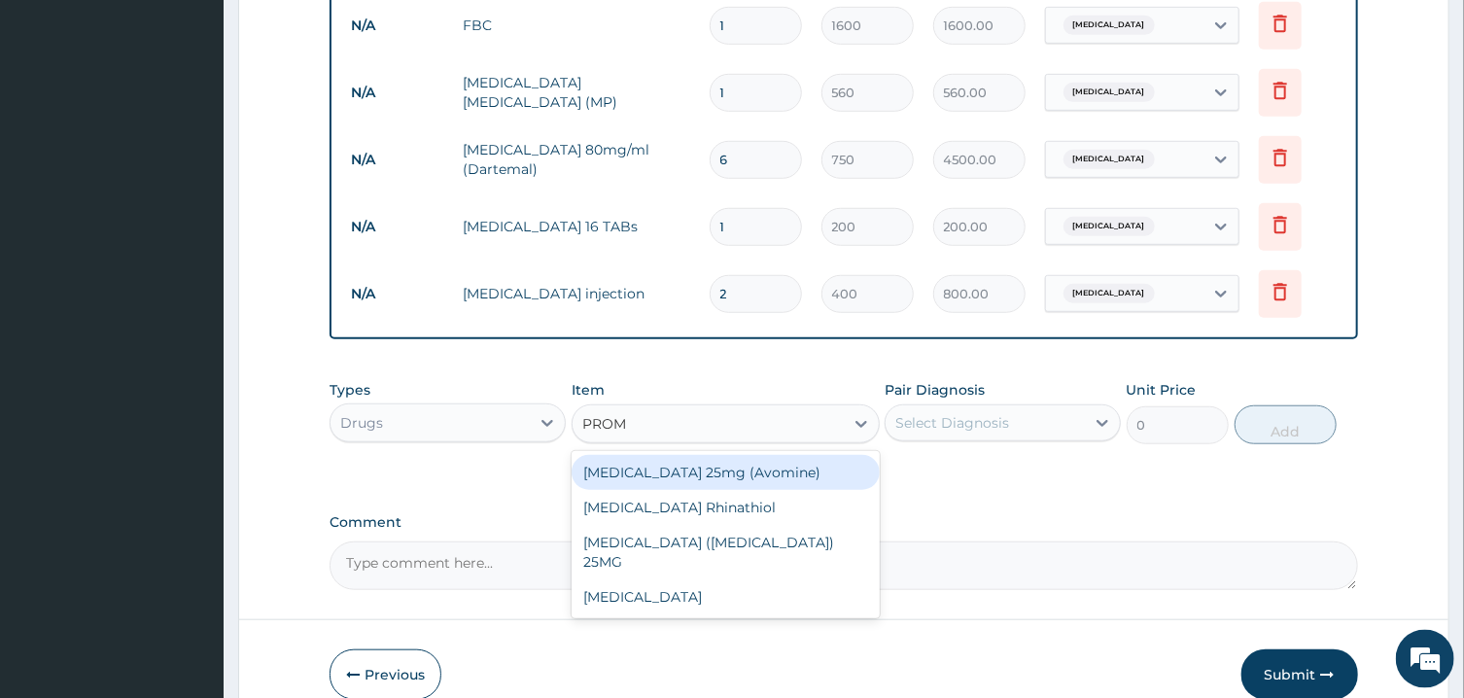
type input "PROME"
click at [657, 470] on div "[MEDICAL_DATA] 25mg (Avomine)" at bounding box center [726, 472] width 308 height 35
type input "200"
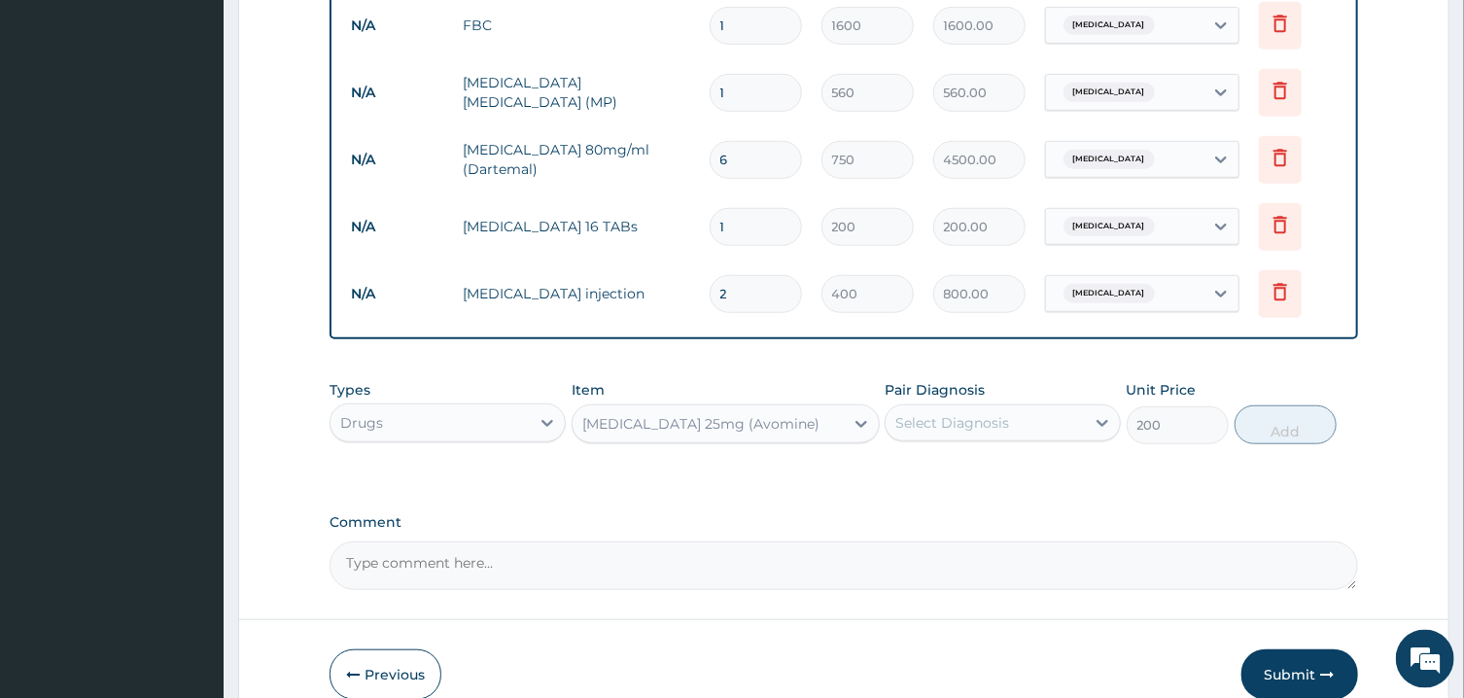
click at [947, 426] on div "Select Diagnosis" at bounding box center [952, 422] width 114 height 19
click at [946, 473] on label "Malaria" at bounding box center [977, 470] width 121 height 19
checkbox input "true"
click at [1277, 427] on button "Add" at bounding box center [1286, 424] width 103 height 39
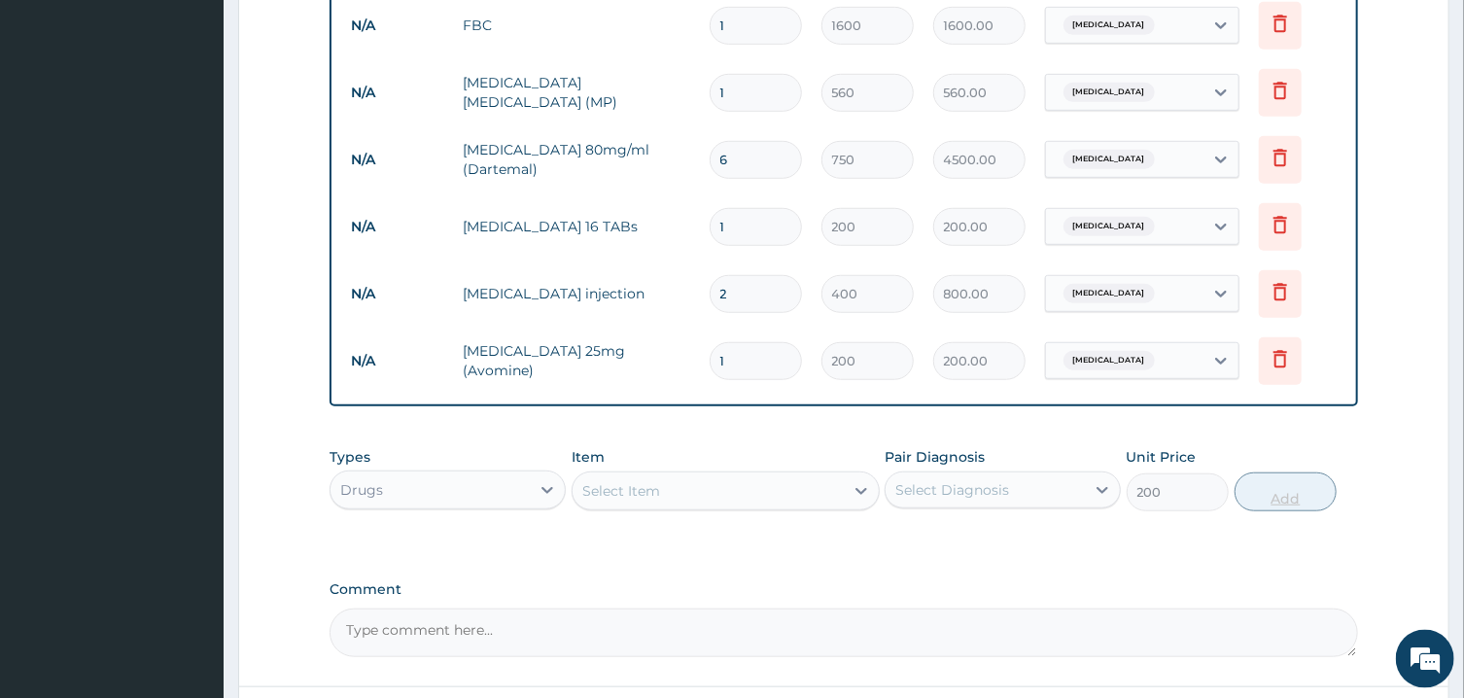
type input "0"
type input "13"
type input "2600.00"
type input "1"
type input "200.00"
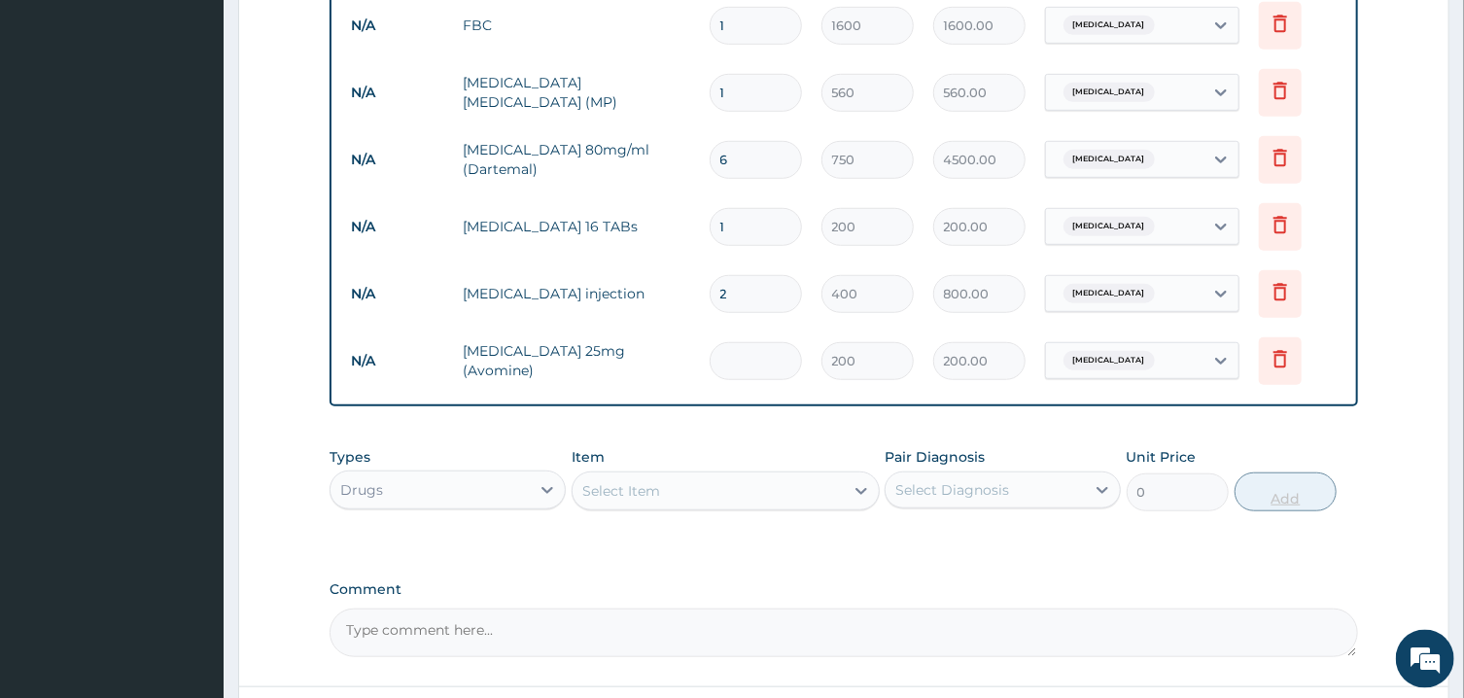
type input "0.00"
type input "3"
type input "600.00"
type input "3"
click at [803, 494] on div "Select Item" at bounding box center [708, 490] width 271 height 31
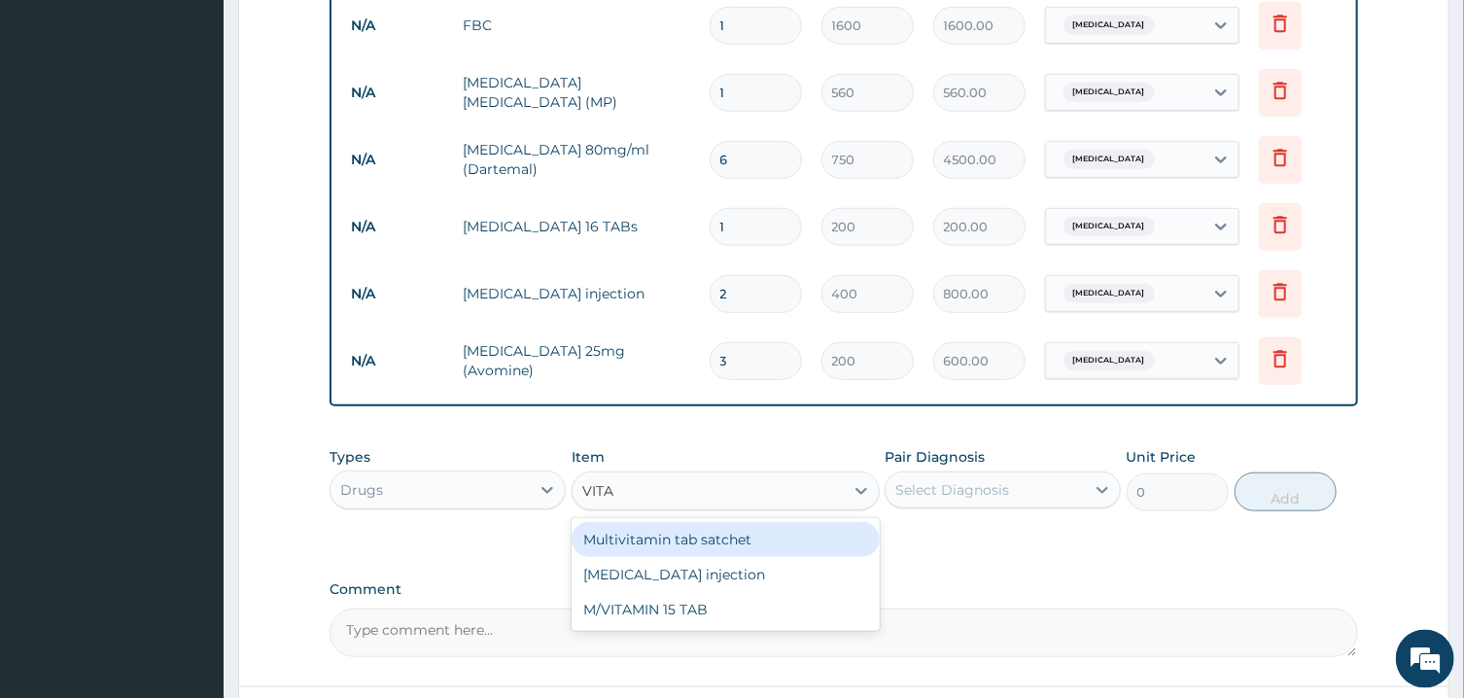
type input "VIT"
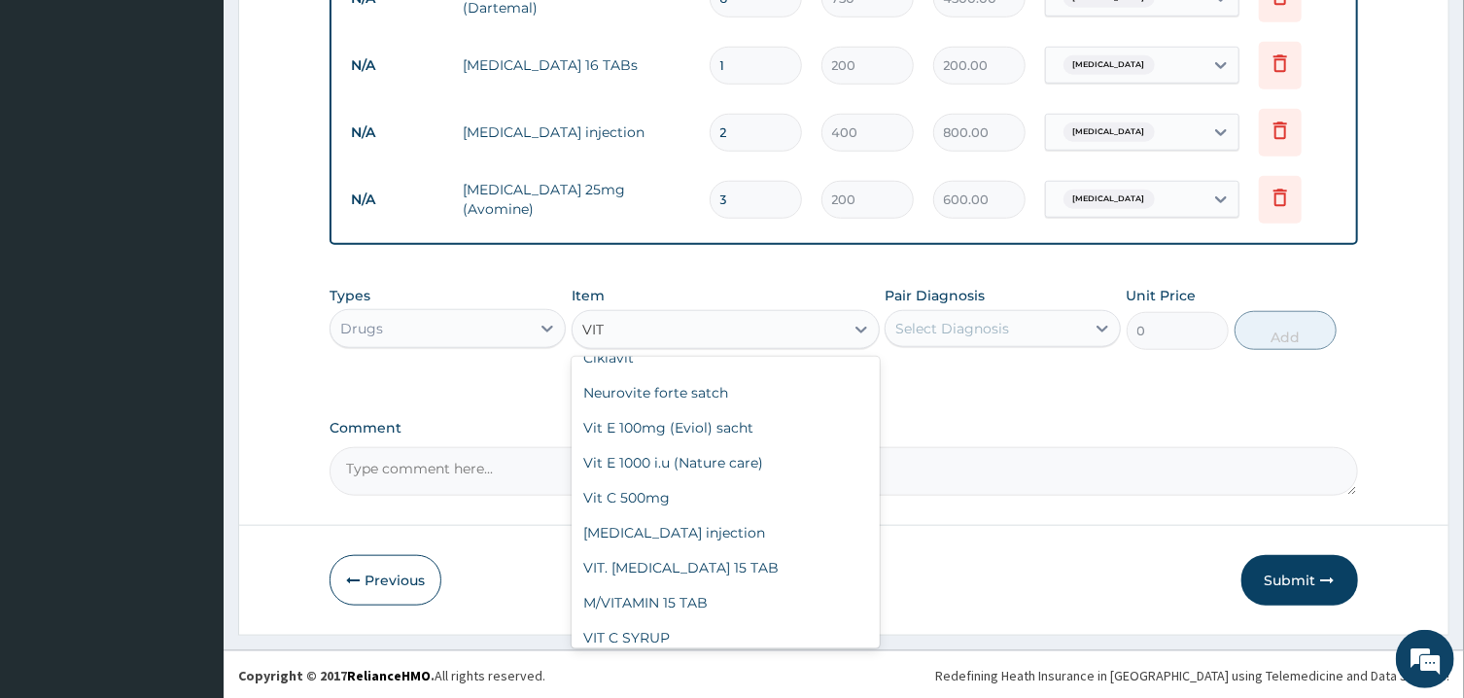
scroll to position [244, 0]
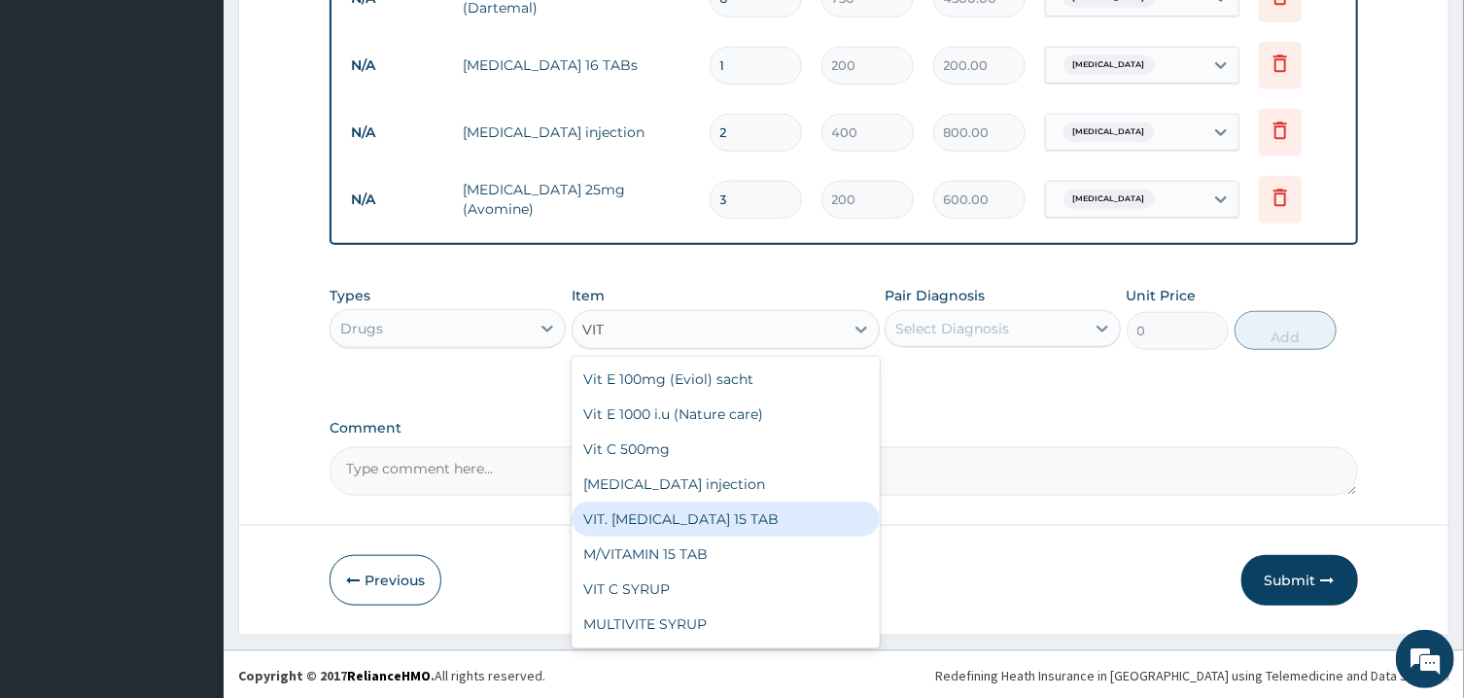
click at [710, 517] on div "VIT. [MEDICAL_DATA] 15 TAB" at bounding box center [726, 519] width 308 height 35
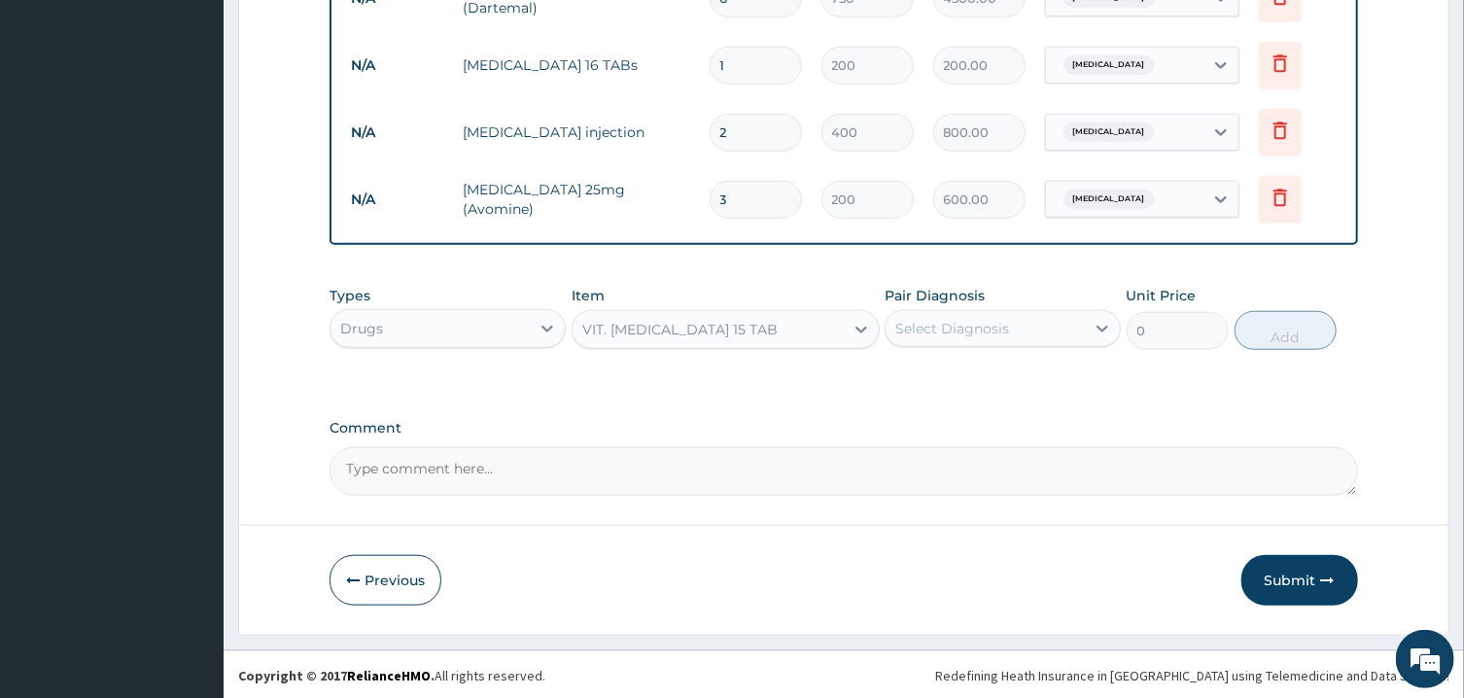
type input "200"
click at [1003, 332] on div "Select Diagnosis" at bounding box center [952, 328] width 114 height 19
click at [920, 385] on div "Malaria" at bounding box center [1003, 379] width 236 height 40
checkbox input "true"
click at [1285, 325] on button "Add" at bounding box center [1286, 330] width 103 height 39
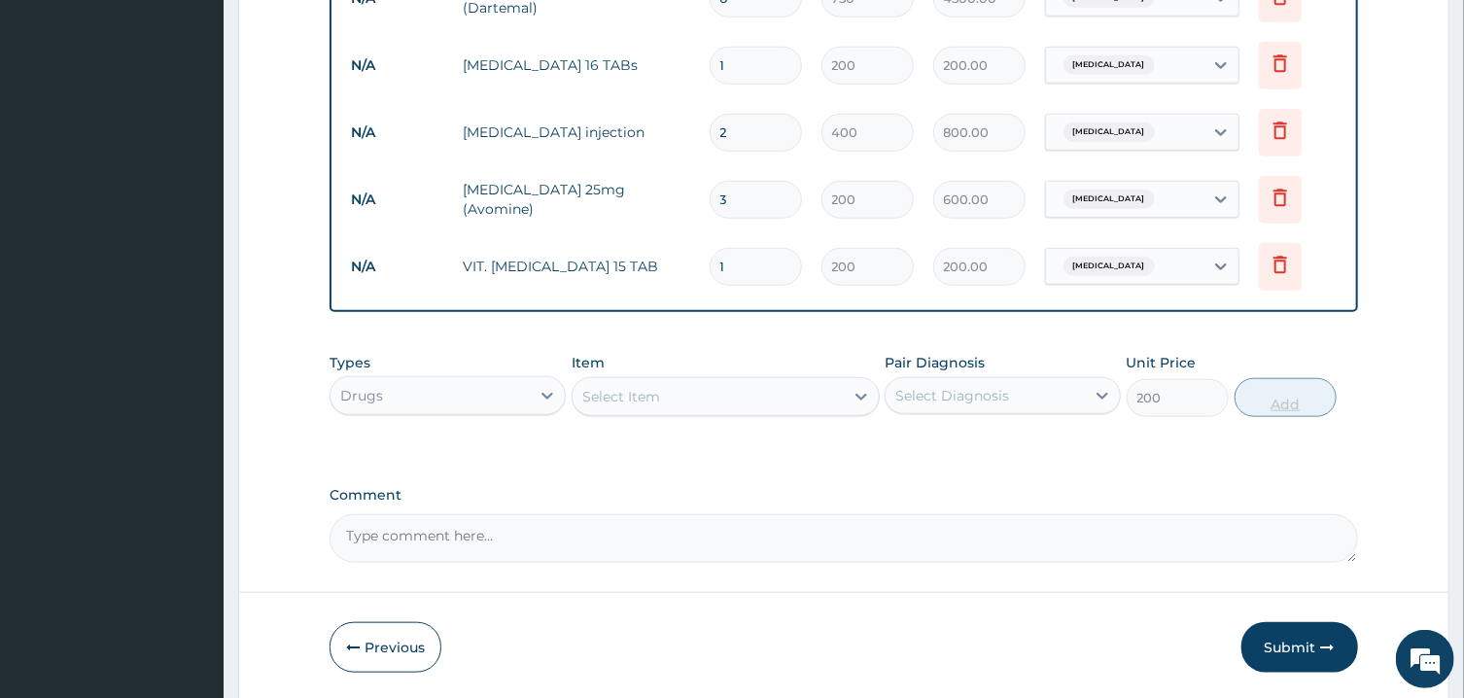
type input "0"
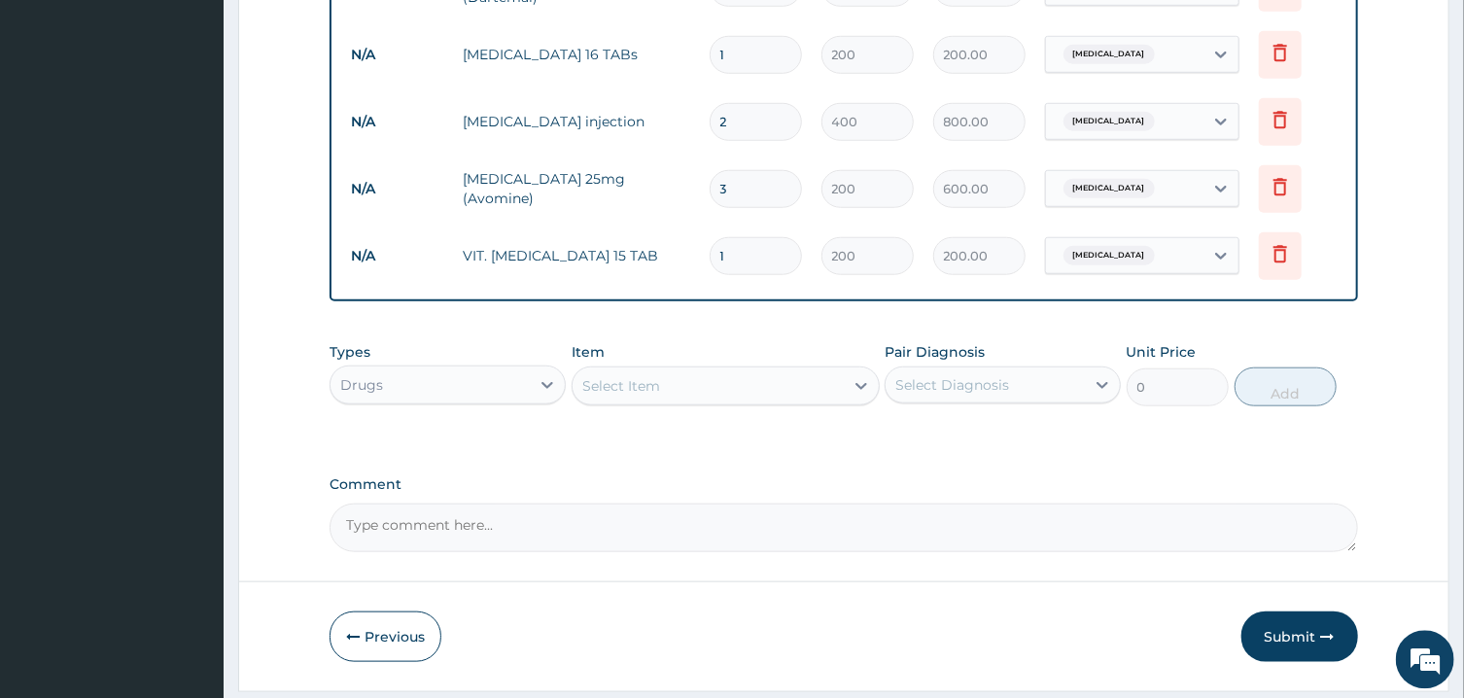
scroll to position [868, 0]
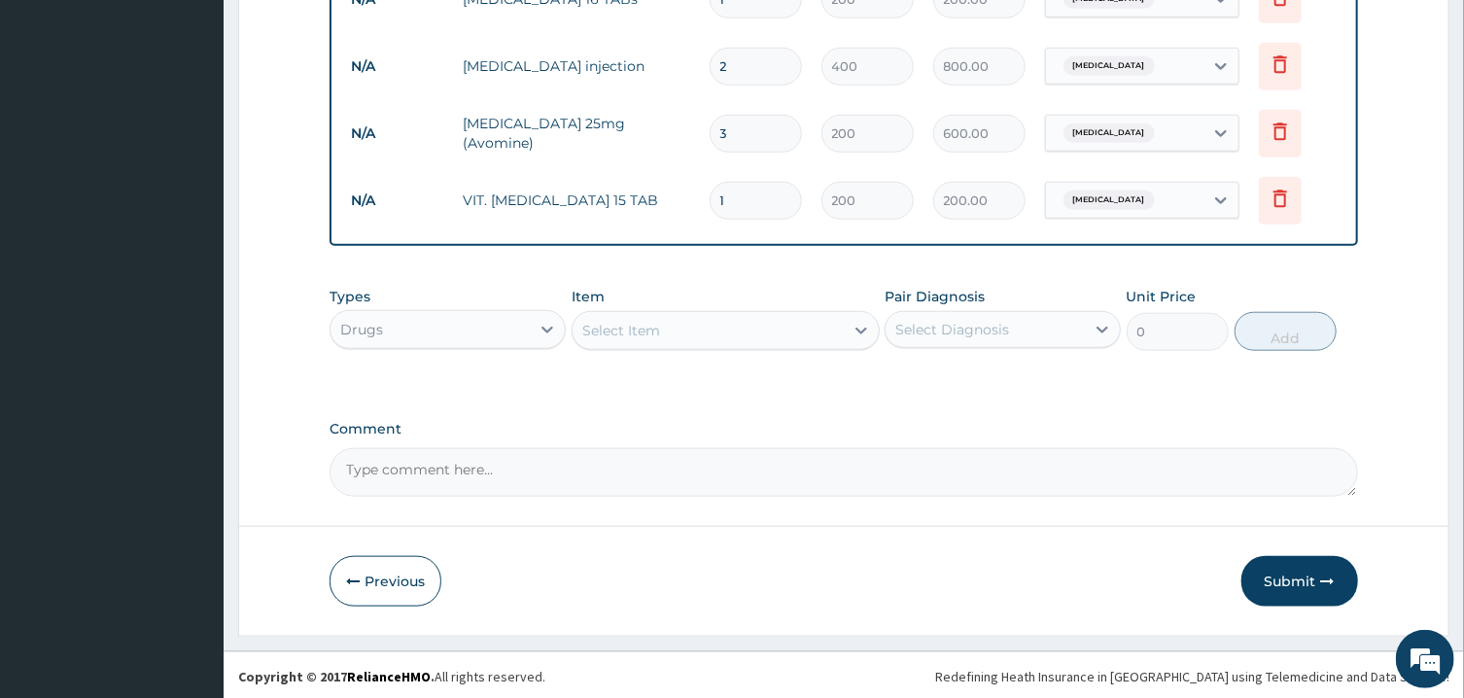
click at [1061, 466] on textarea "Comment" at bounding box center [844, 472] width 1028 height 49
type textarea "ICON AUG BILL 2025"
click at [1299, 579] on button "Submit" at bounding box center [1299, 581] width 117 height 51
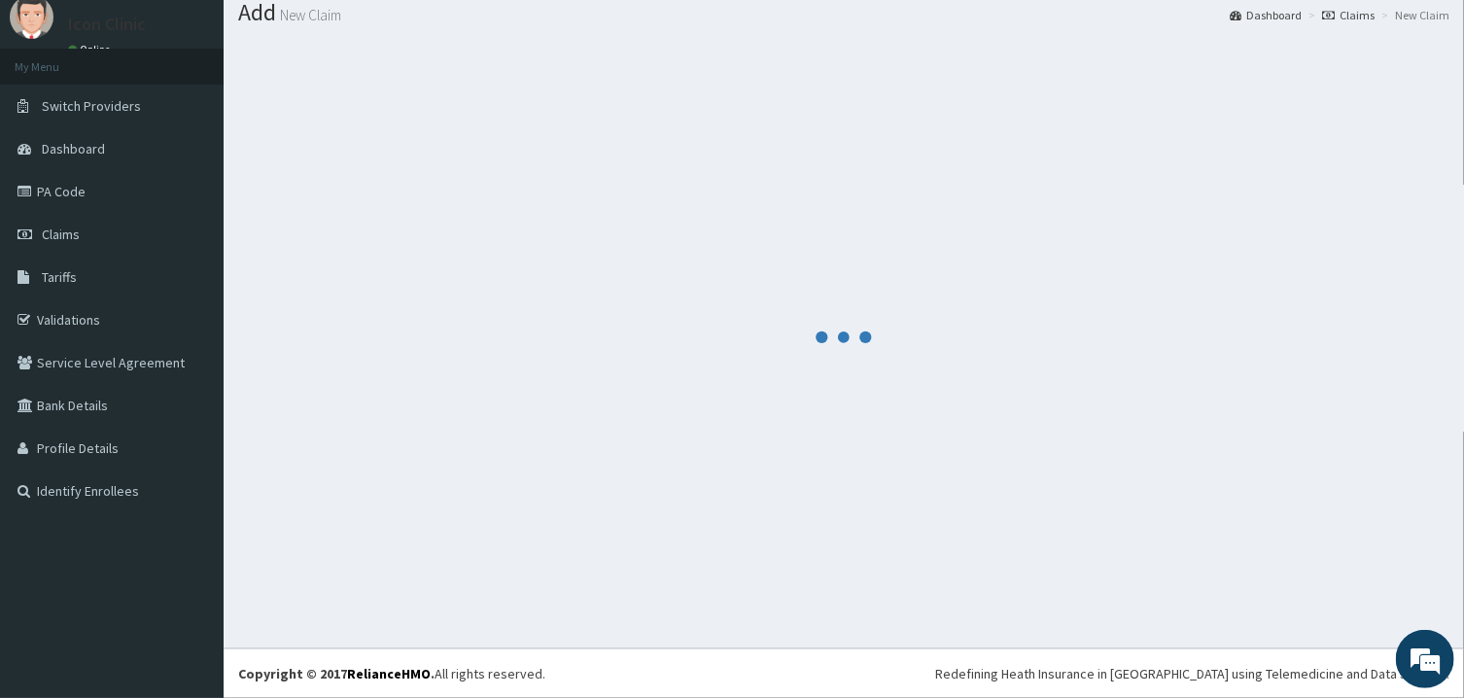
scroll to position [62, 0]
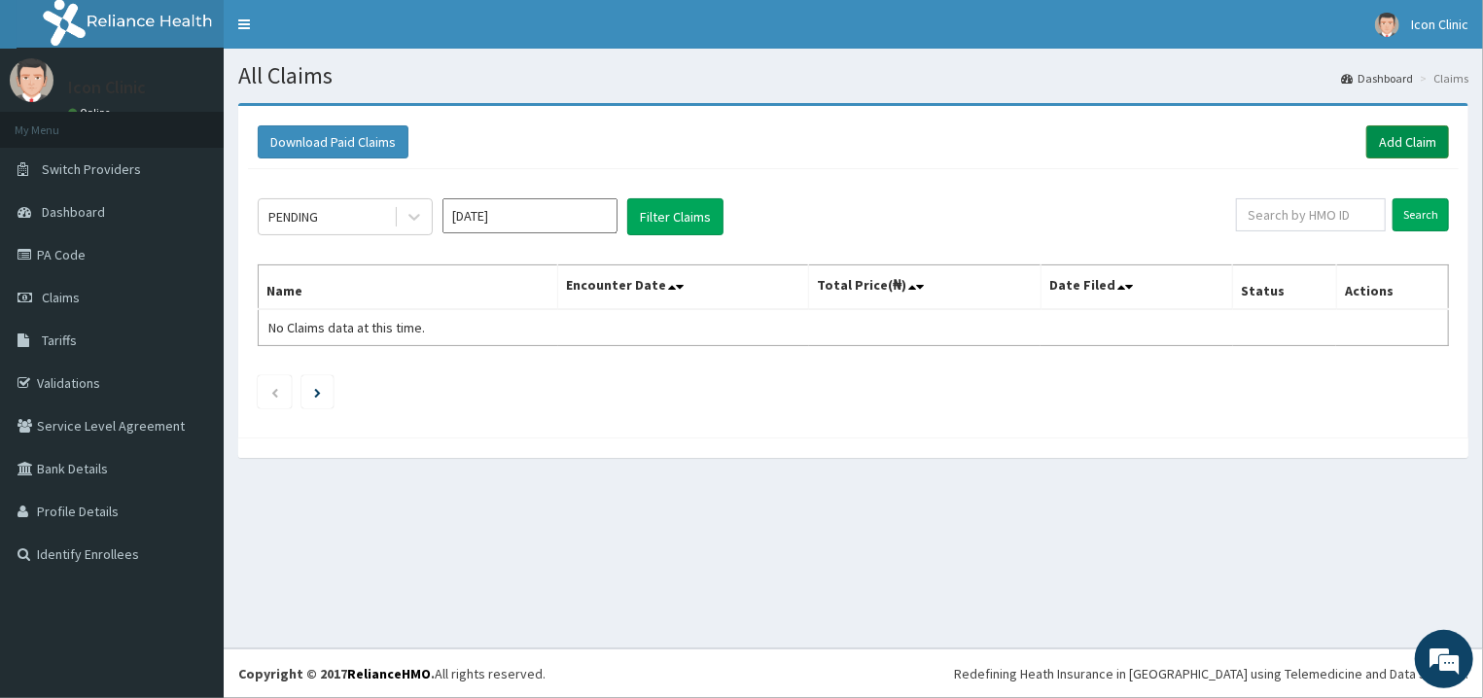
click at [1397, 145] on link "Add Claim" at bounding box center [1407, 141] width 83 height 33
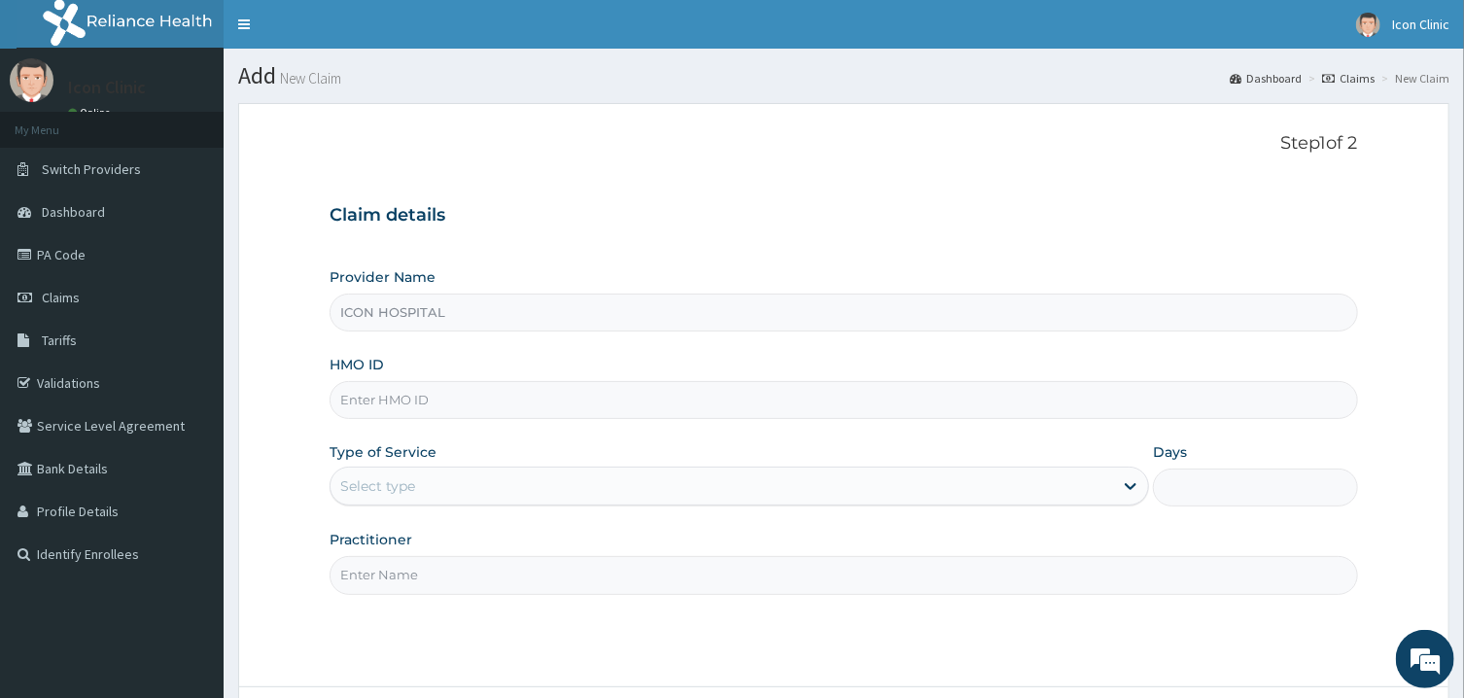
click at [1123, 405] on input "HMO ID" at bounding box center [844, 400] width 1028 height 38
type input "SQZ/10386/A"
click at [1039, 484] on div "Select type" at bounding box center [722, 486] width 783 height 31
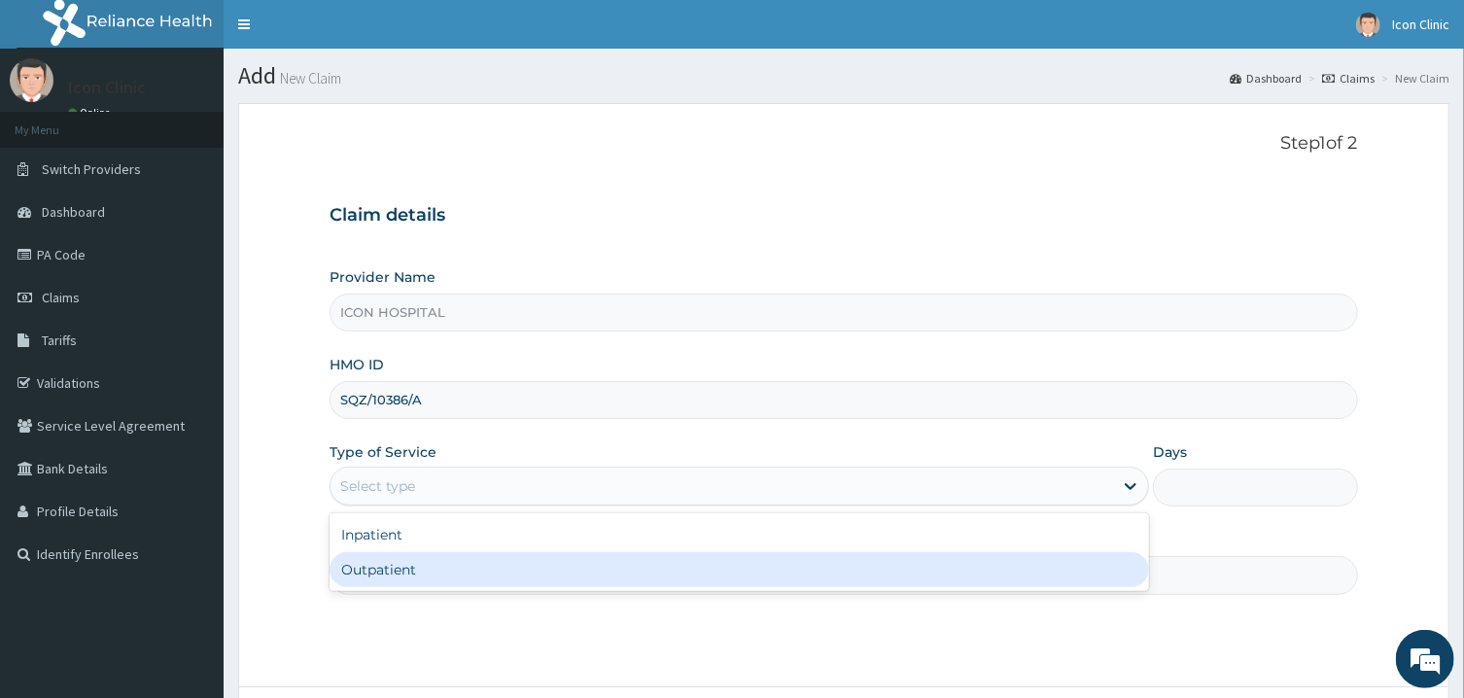
click at [924, 582] on div "Outpatient" at bounding box center [740, 569] width 820 height 35
type input "1"
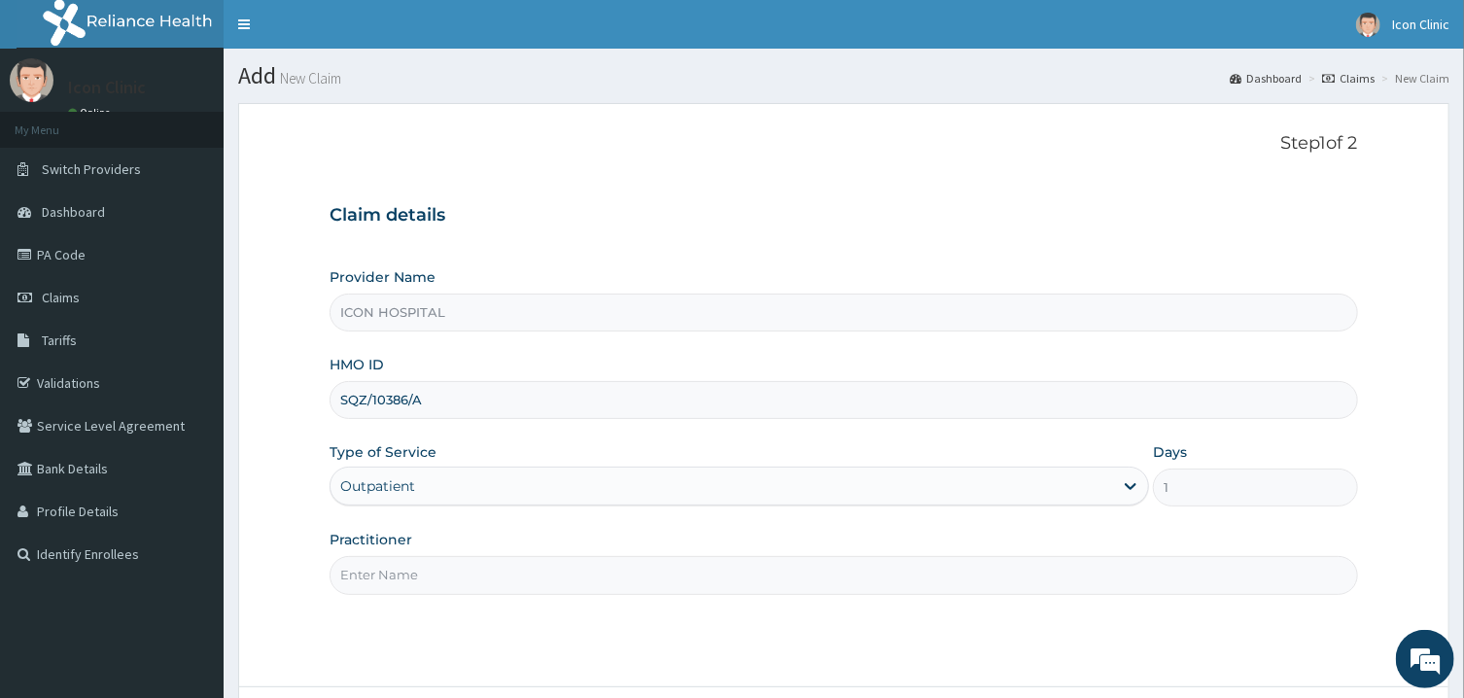
click at [999, 585] on input "Practitioner" at bounding box center [844, 575] width 1028 height 38
type input "[PERSON_NAME]"
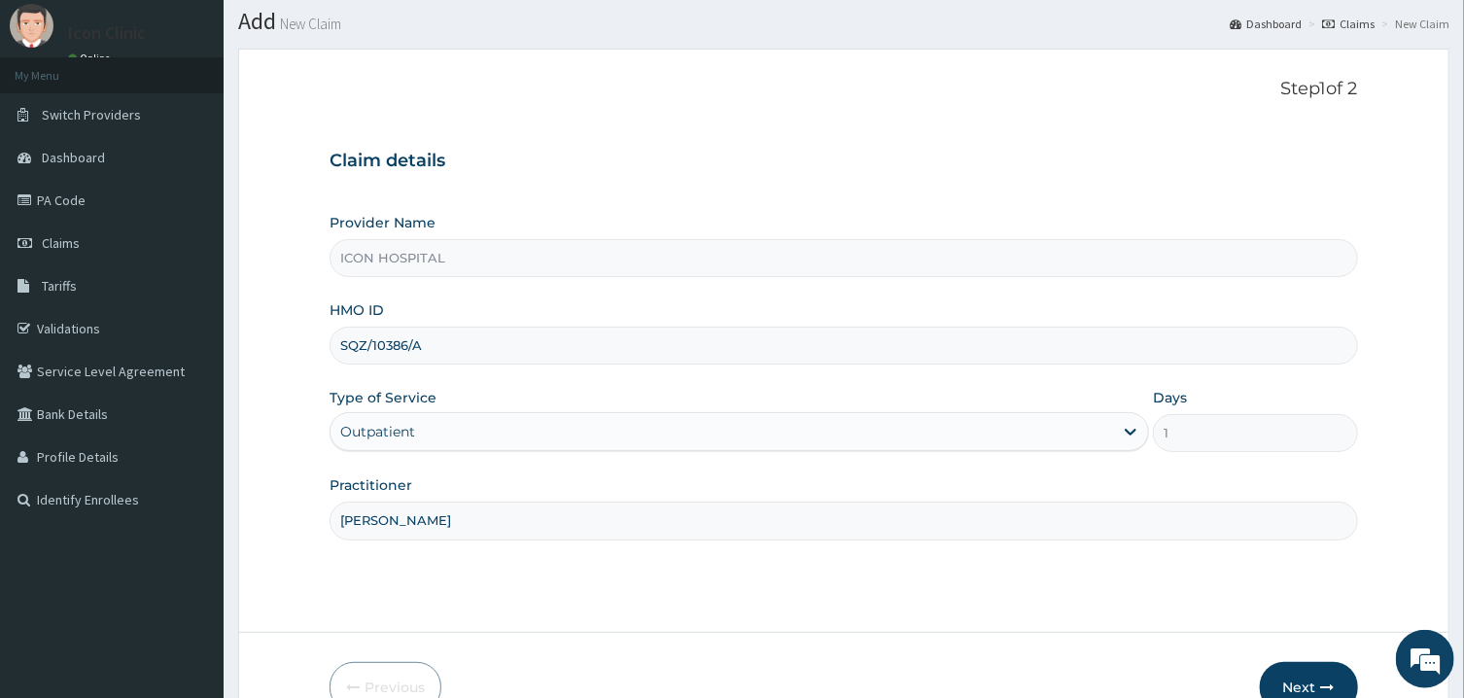
scroll to position [163, 0]
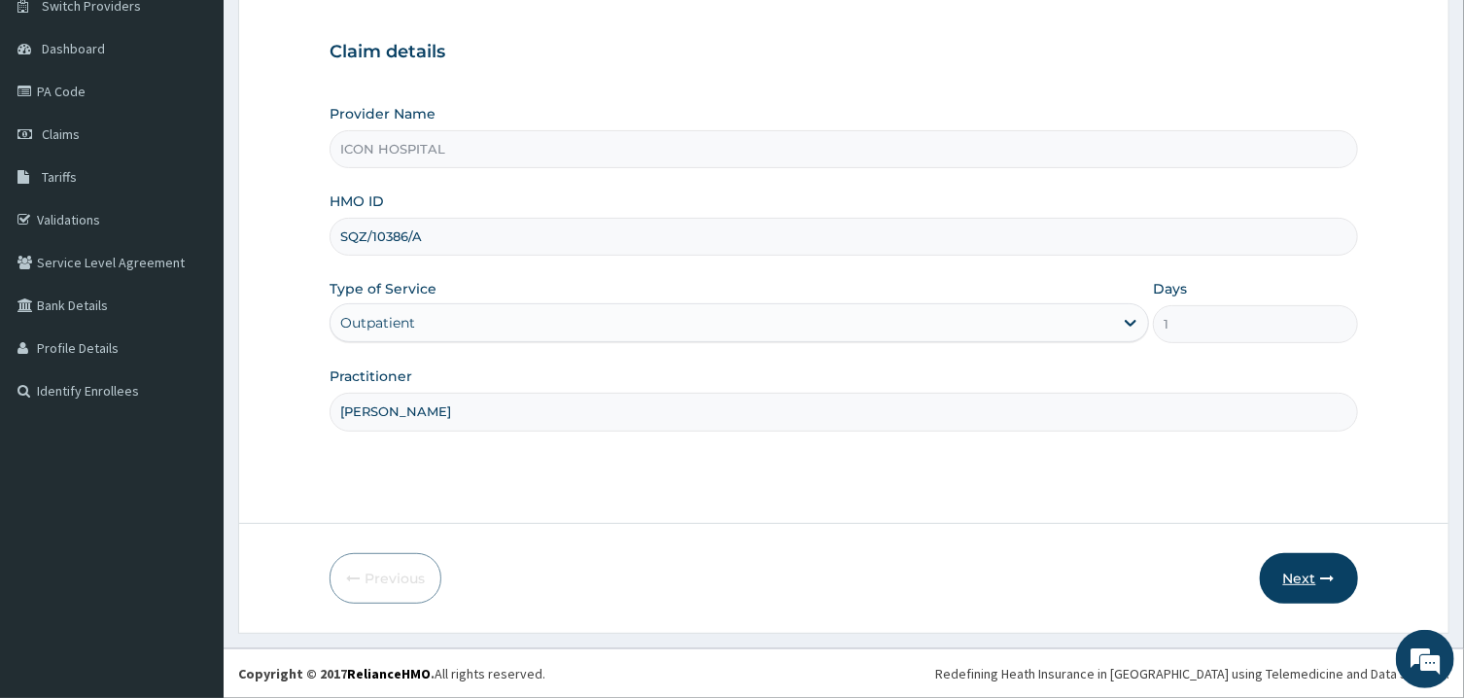
click at [1310, 577] on button "Next" at bounding box center [1309, 578] width 98 height 51
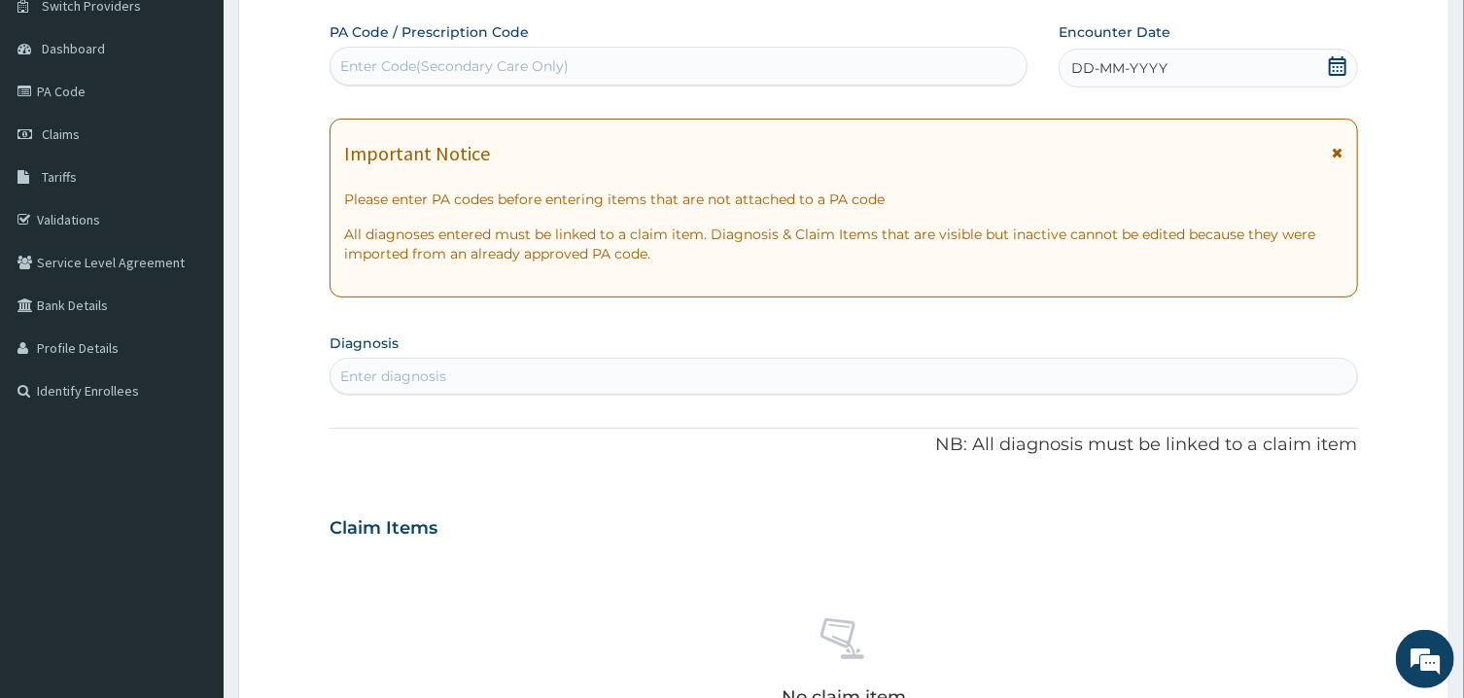
click at [1339, 152] on icon at bounding box center [1338, 153] width 11 height 14
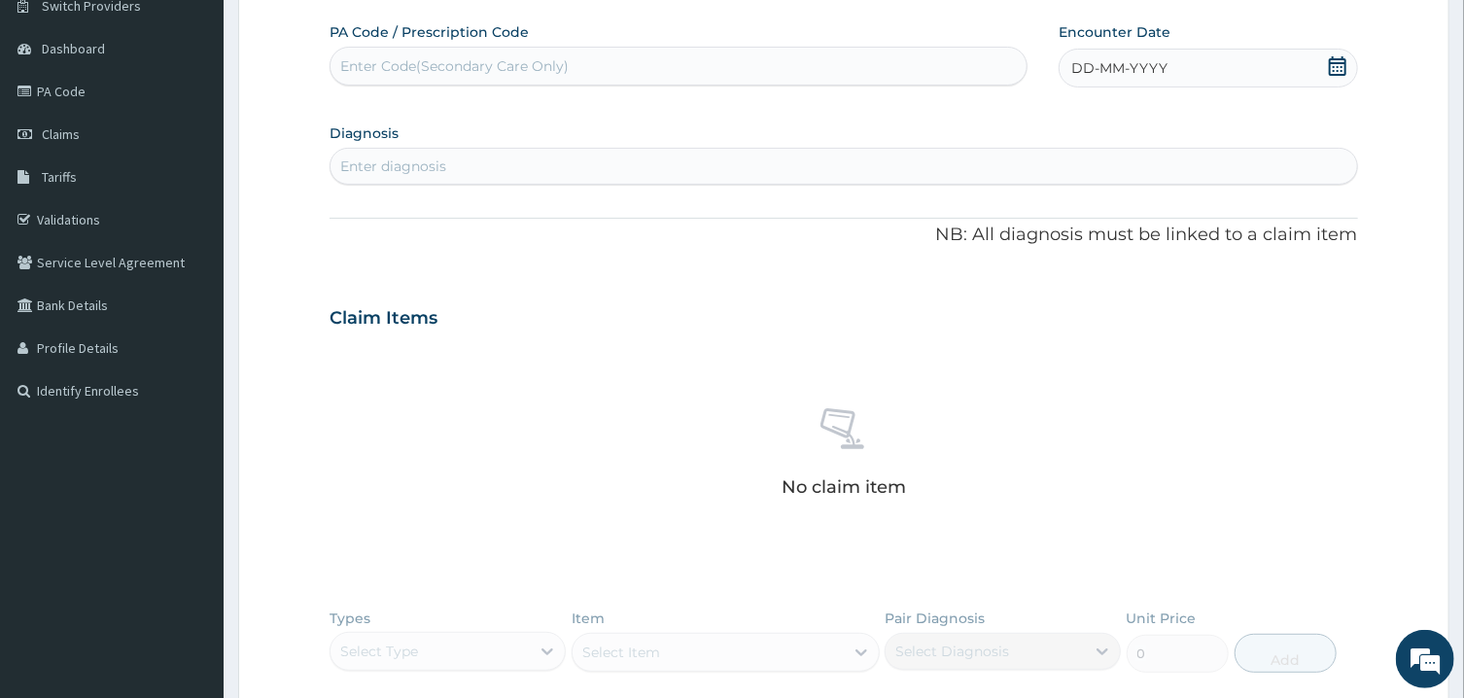
click at [1334, 71] on icon at bounding box center [1337, 65] width 17 height 19
click at [1030, 122] on button "Previous Month" at bounding box center [1026, 123] width 10 height 10
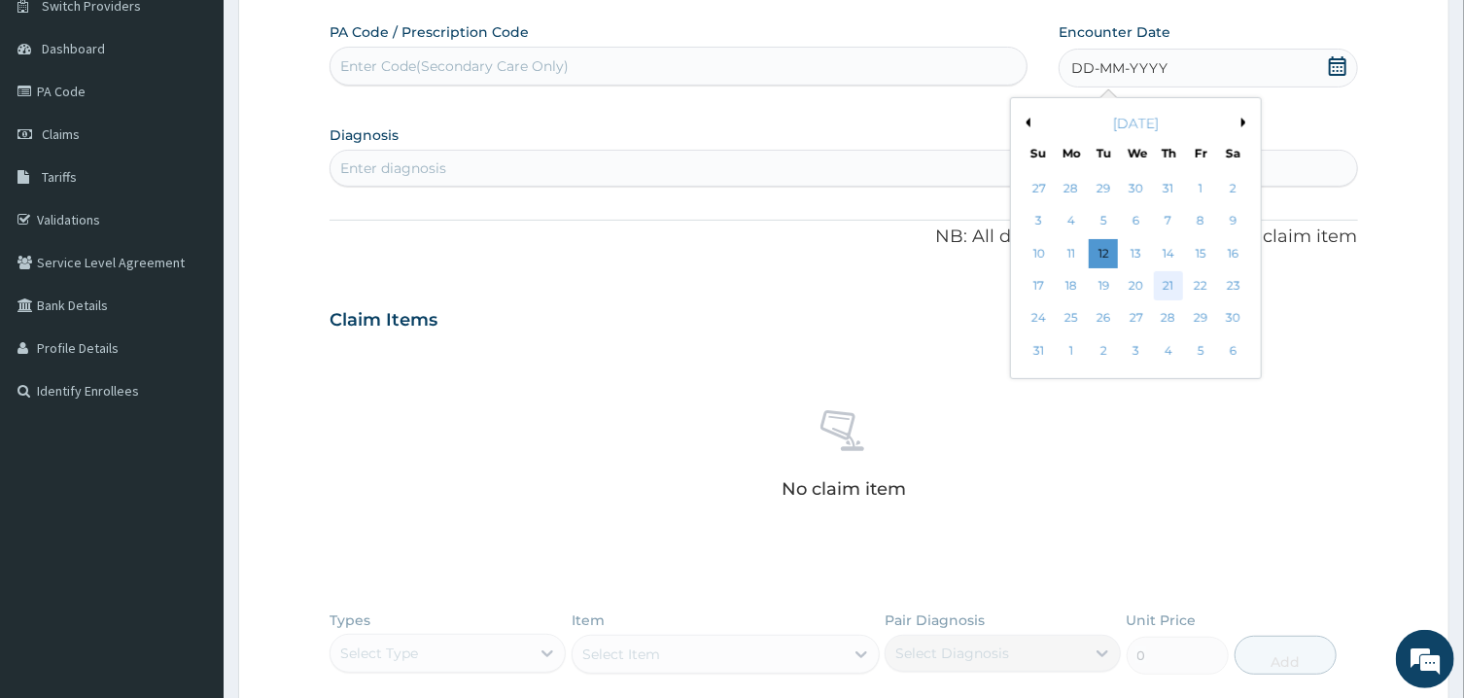
click at [1166, 280] on div "21" at bounding box center [1168, 285] width 29 height 29
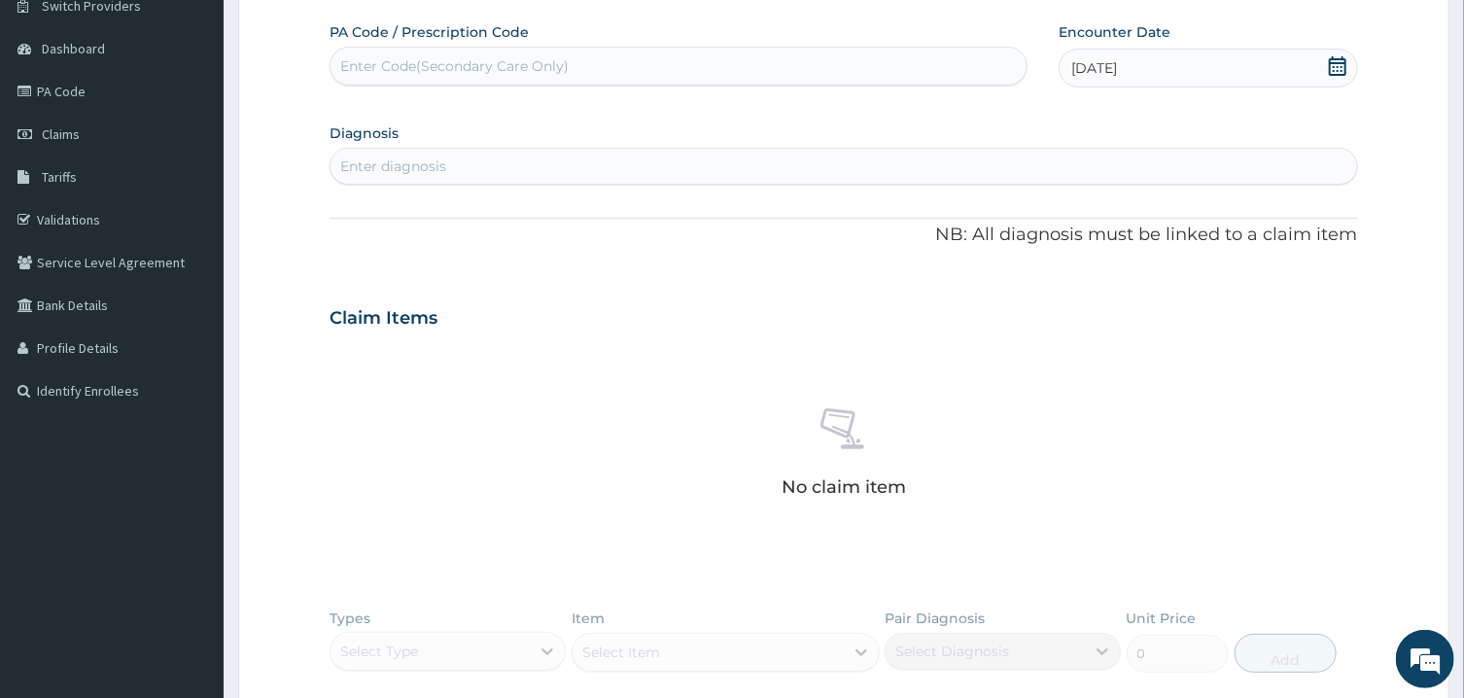
click at [923, 161] on div "Enter diagnosis" at bounding box center [844, 166] width 1026 height 31
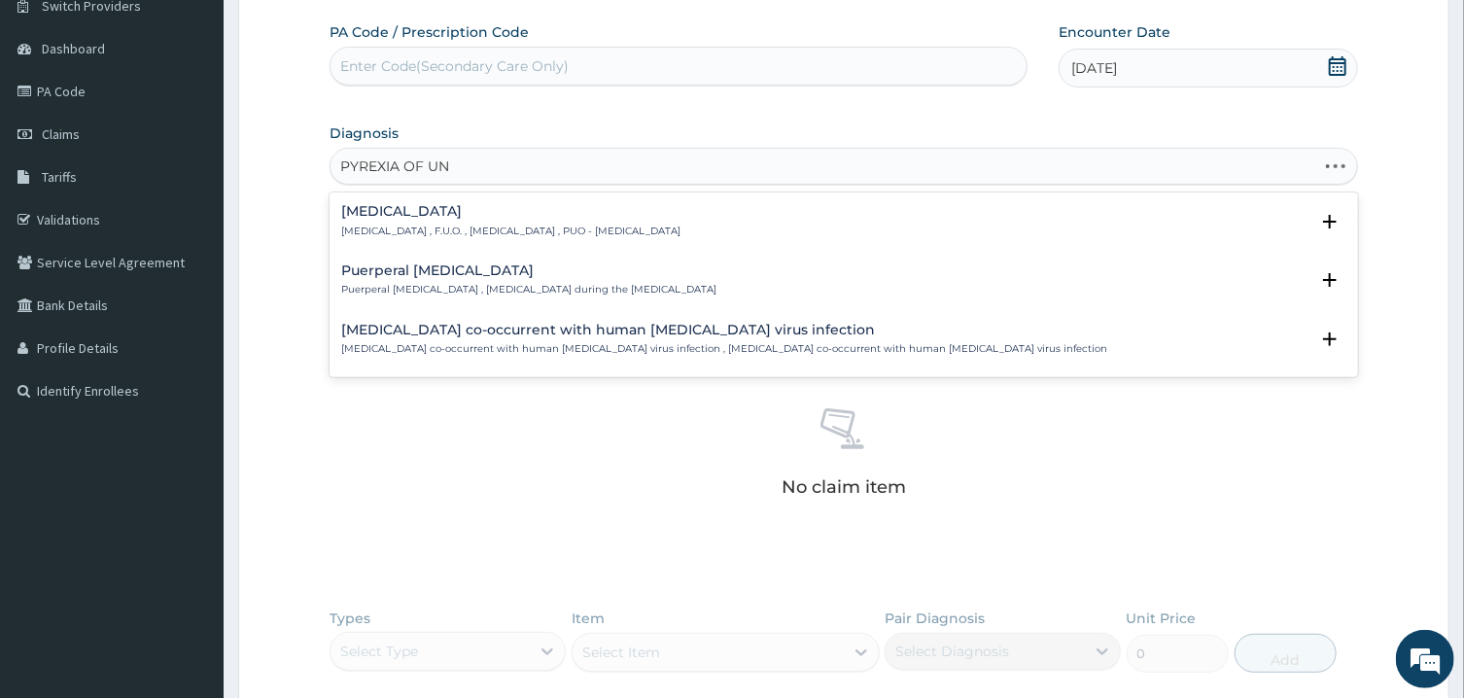
type input "PYREXIA OF UNK"
click at [681, 227] on p "Fever of unknown origin , F.U.O. , Pyrexia of unknown origin , PUO - Pyrexia of…" at bounding box center [510, 232] width 339 height 14
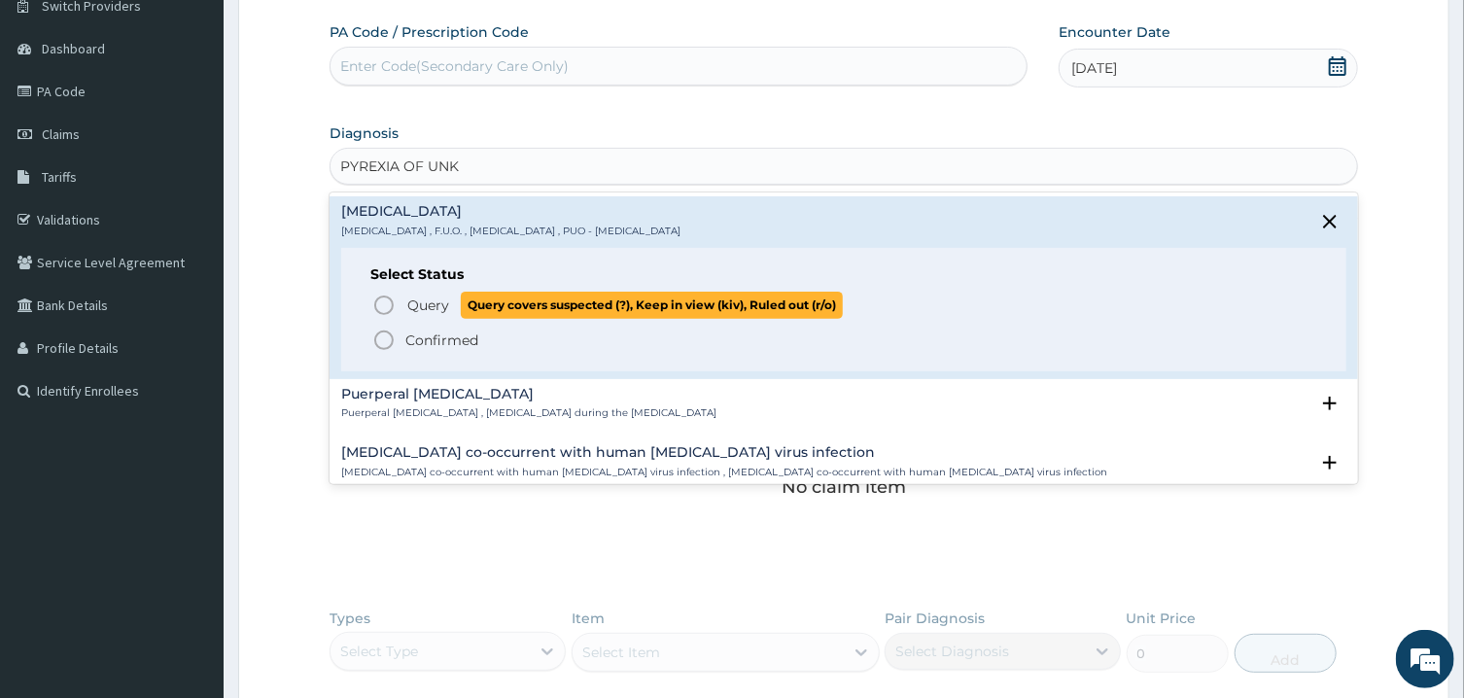
click at [388, 304] on icon "status option query" at bounding box center [383, 305] width 23 height 23
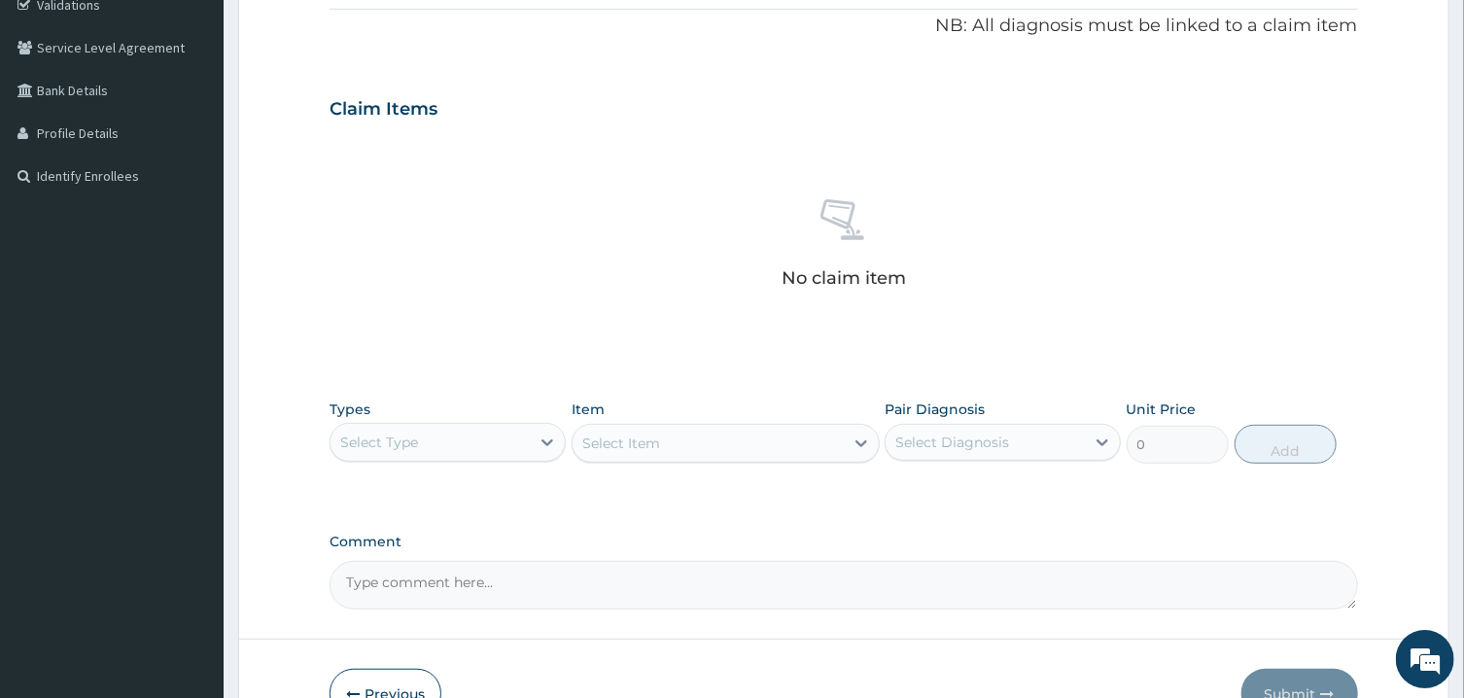
scroll to position [431, 0]
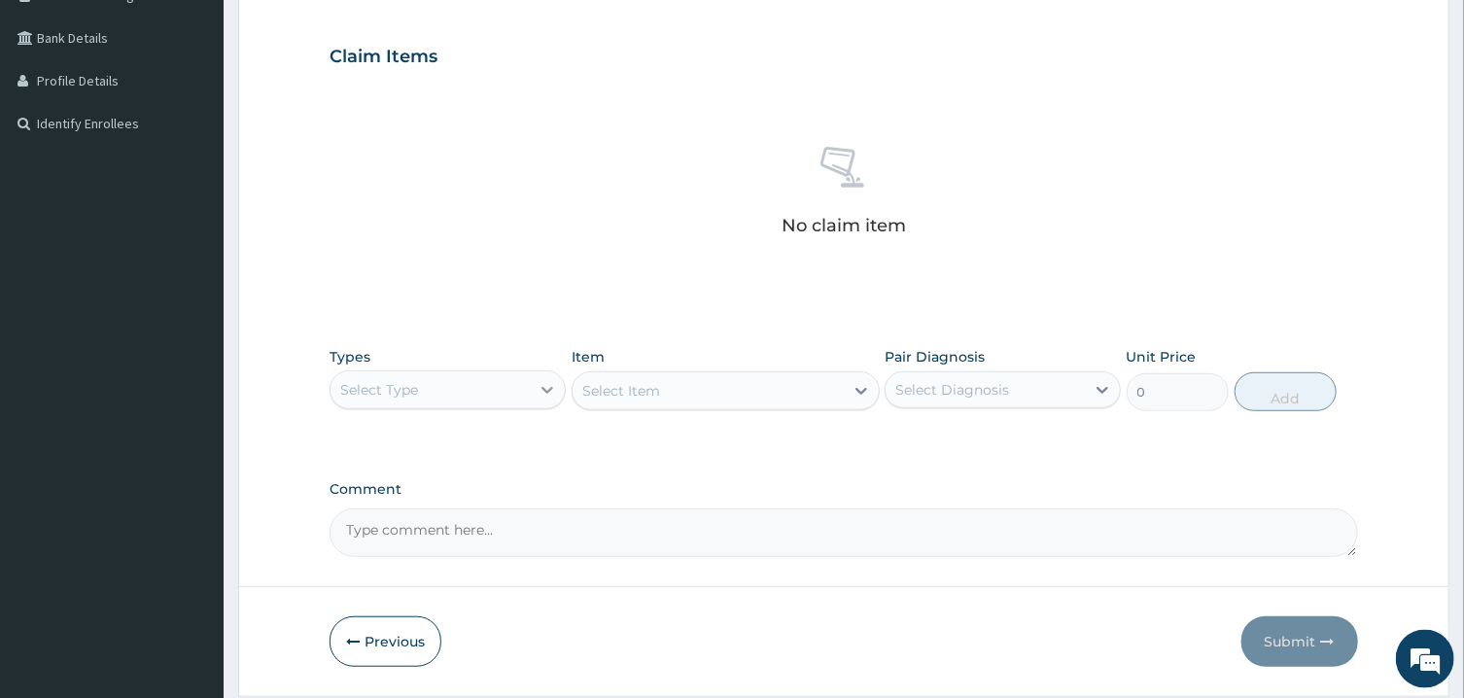
click at [547, 392] on icon at bounding box center [548, 390] width 12 height 7
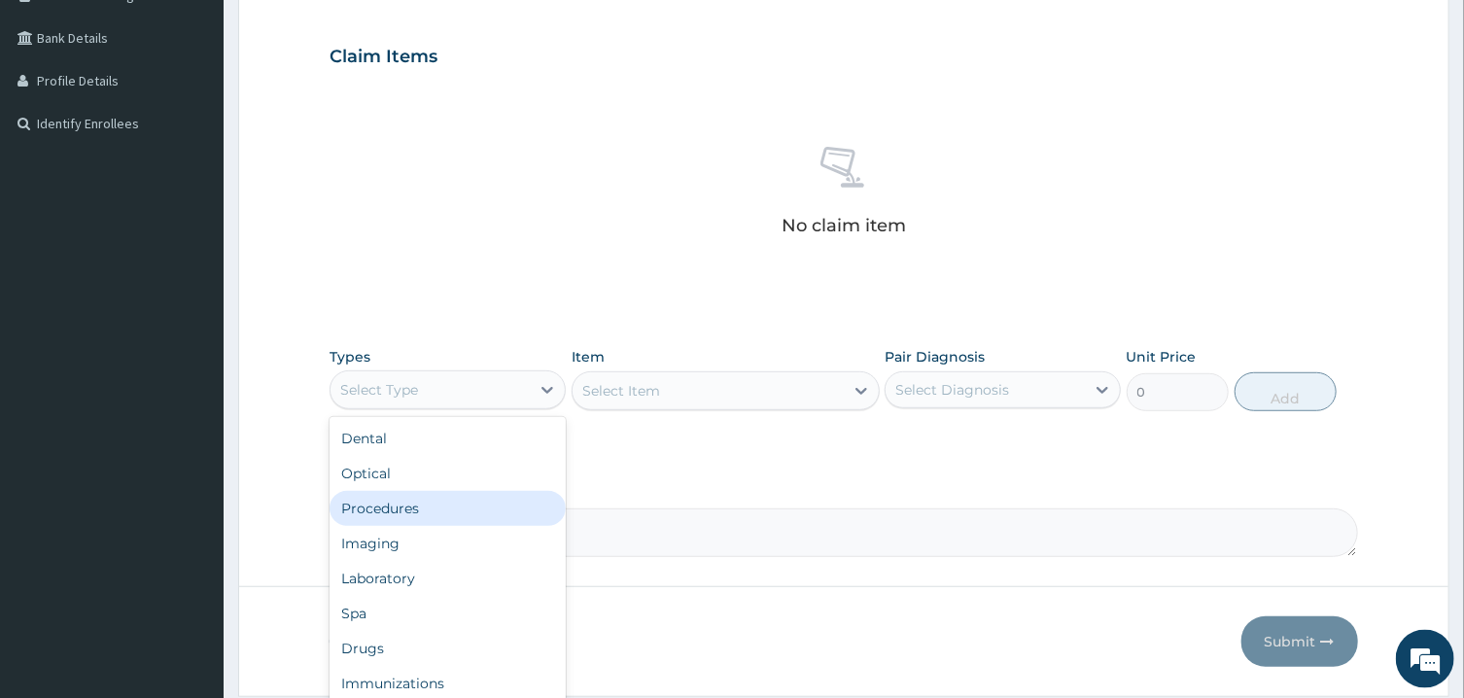
click at [438, 519] on div "Procedures" at bounding box center [448, 508] width 236 height 35
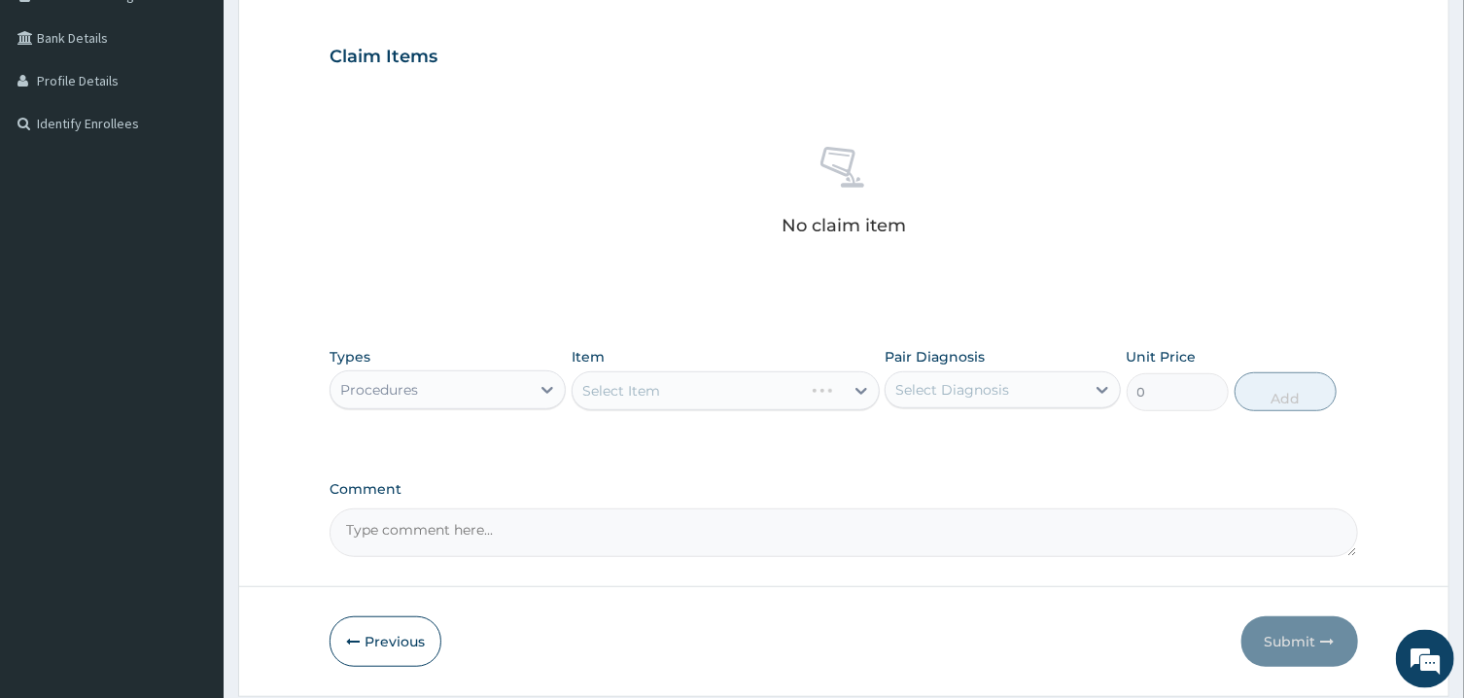
click at [785, 390] on div "Select Item" at bounding box center [726, 390] width 308 height 39
click at [858, 391] on div "Select Item" at bounding box center [726, 390] width 308 height 39
click at [858, 392] on icon at bounding box center [861, 390] width 19 height 19
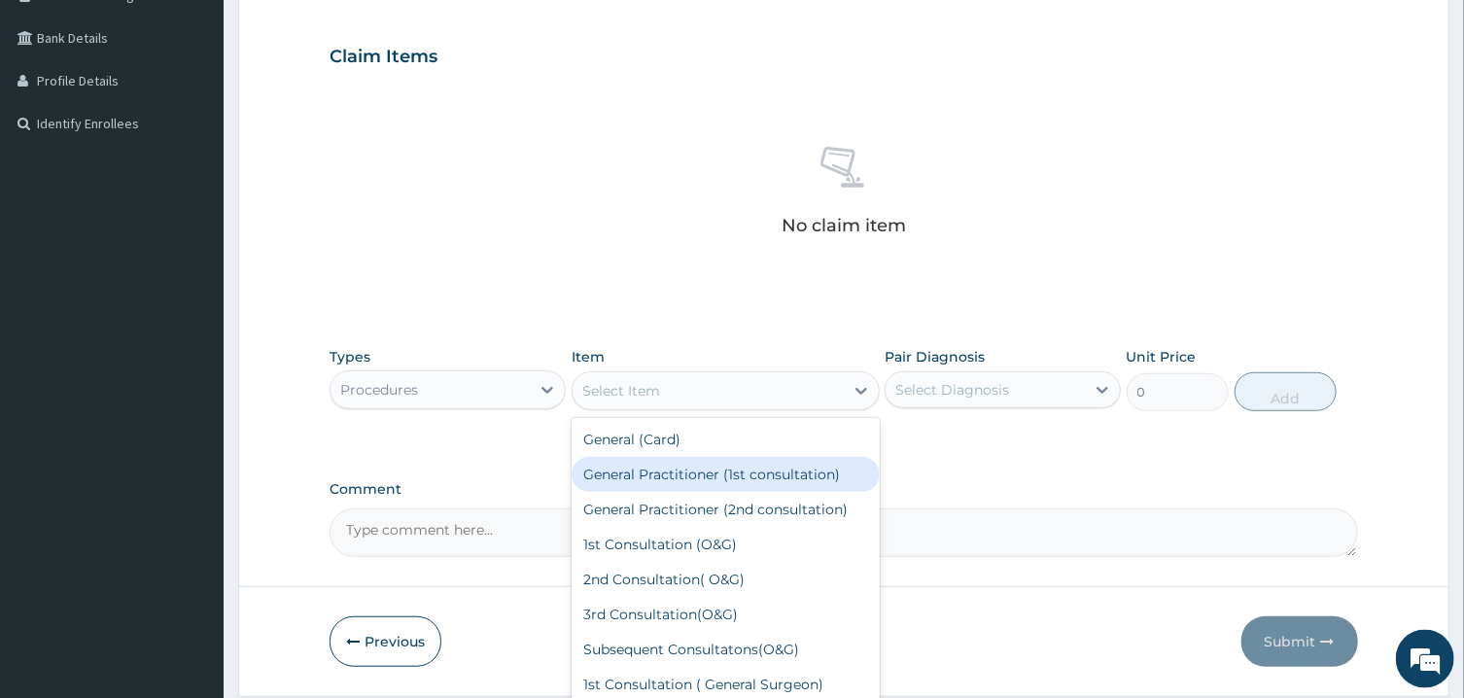
click at [782, 474] on div "General Practitioner (1st consultation)" at bounding box center [726, 474] width 308 height 35
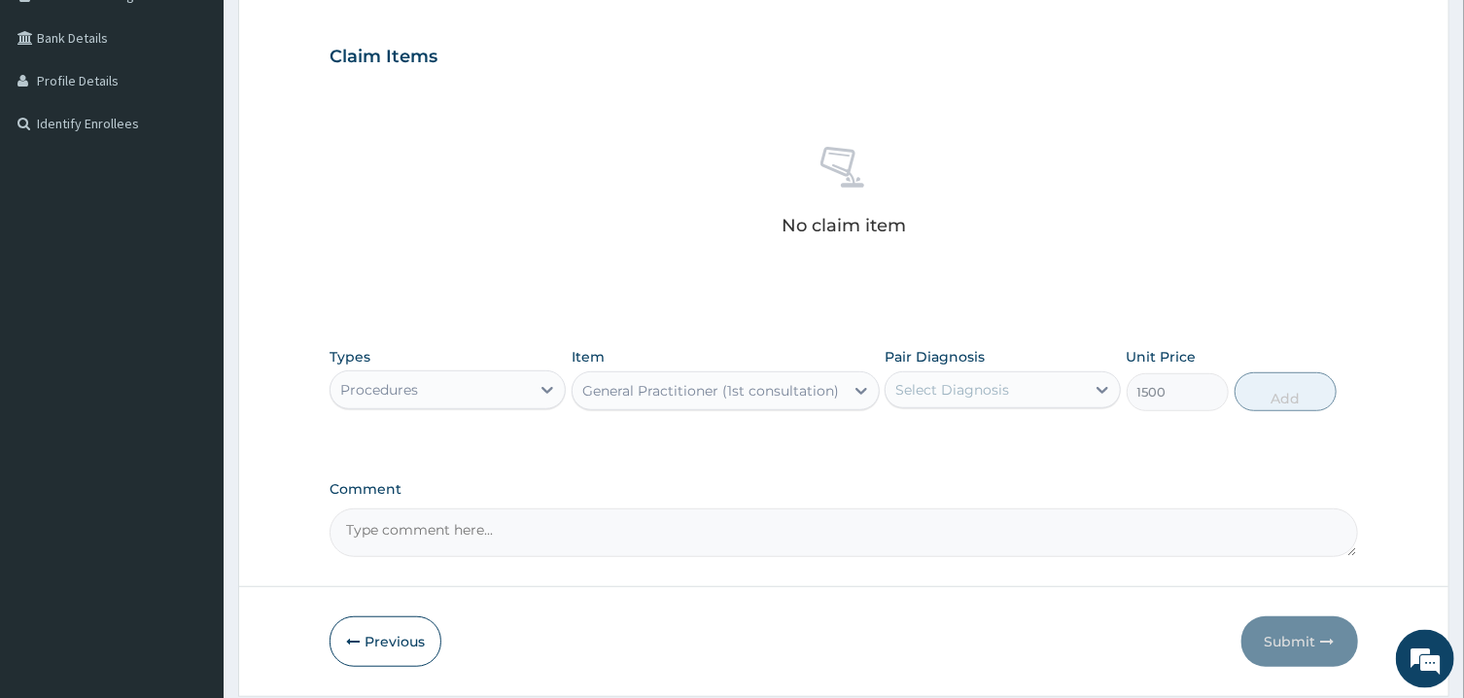
type input "1500"
click at [969, 397] on div "Select Diagnosis" at bounding box center [952, 389] width 114 height 19
click at [908, 451] on div "[MEDICAL_DATA]" at bounding box center [1003, 440] width 236 height 40
checkbox input "true"
click at [1282, 381] on button "Add" at bounding box center [1286, 391] width 103 height 39
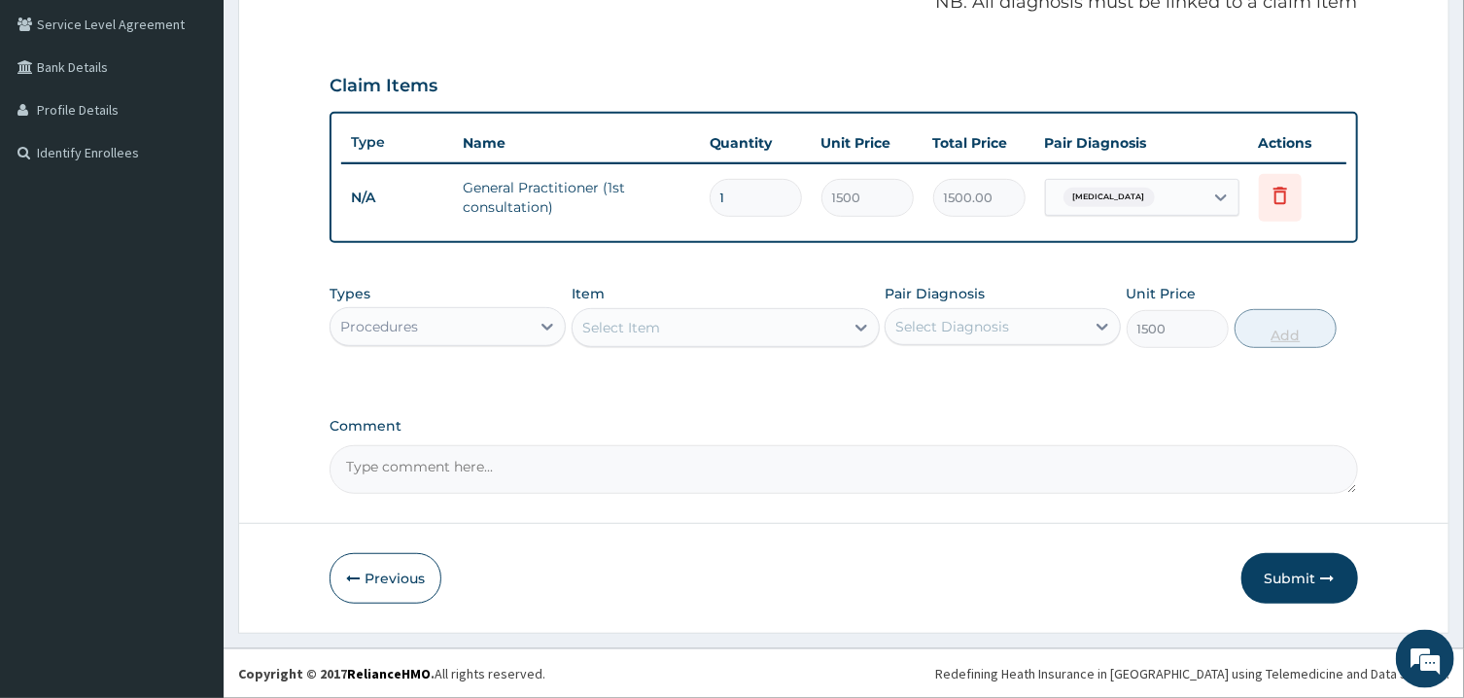
type input "0"
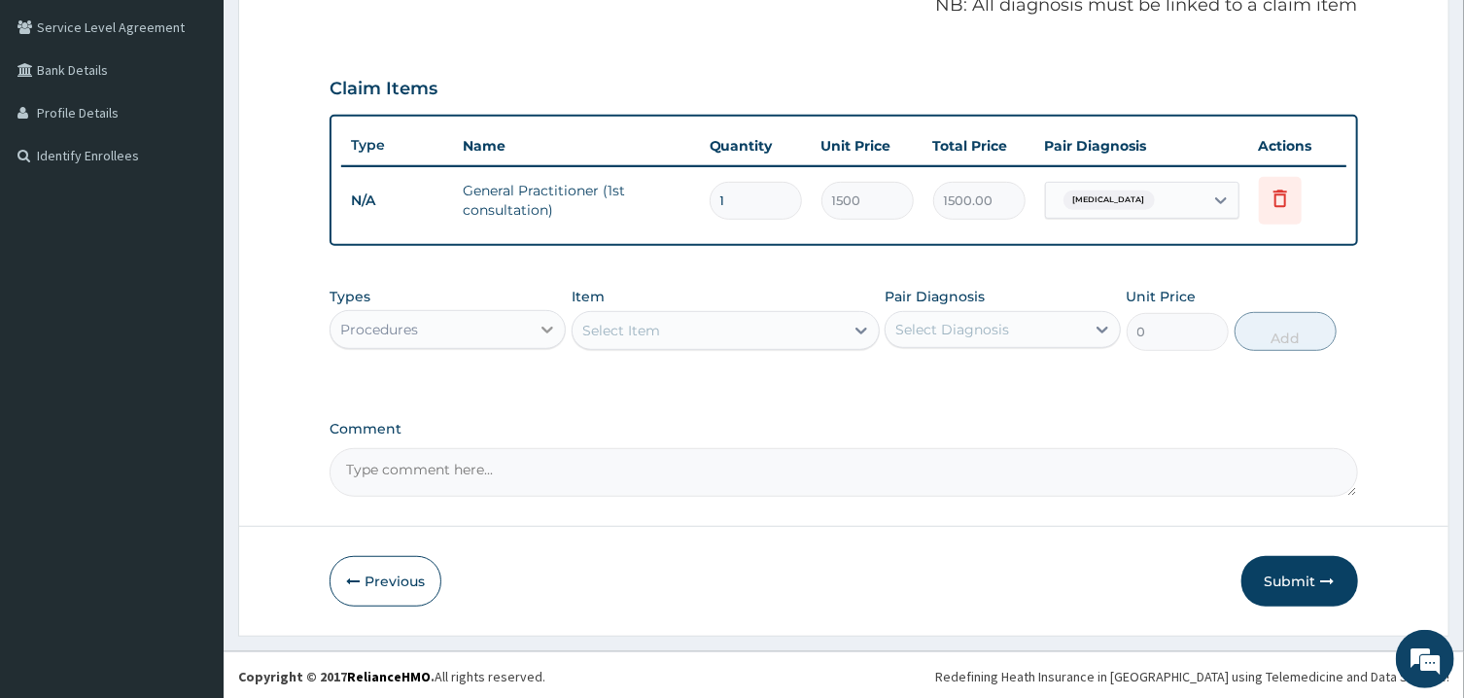
click at [546, 327] on icon at bounding box center [548, 330] width 12 height 7
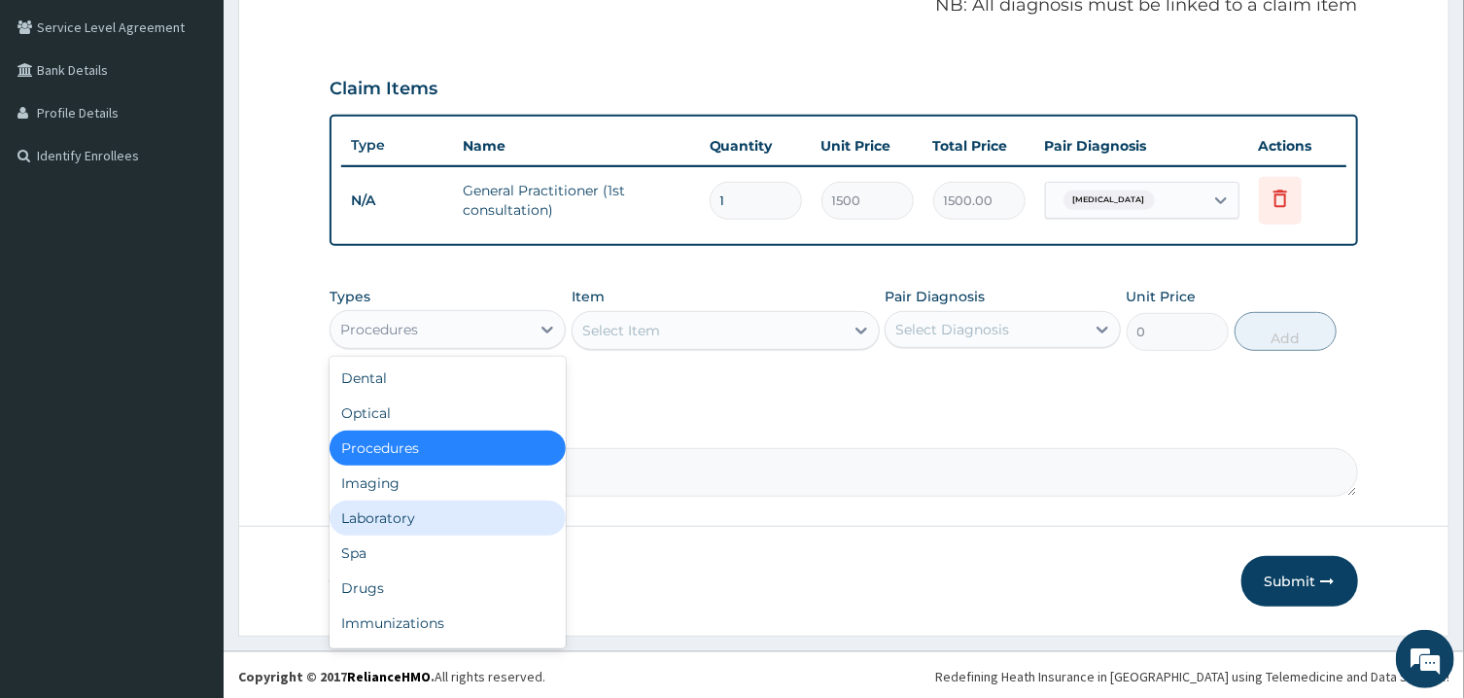
click at [440, 520] on div "Laboratory" at bounding box center [448, 518] width 236 height 35
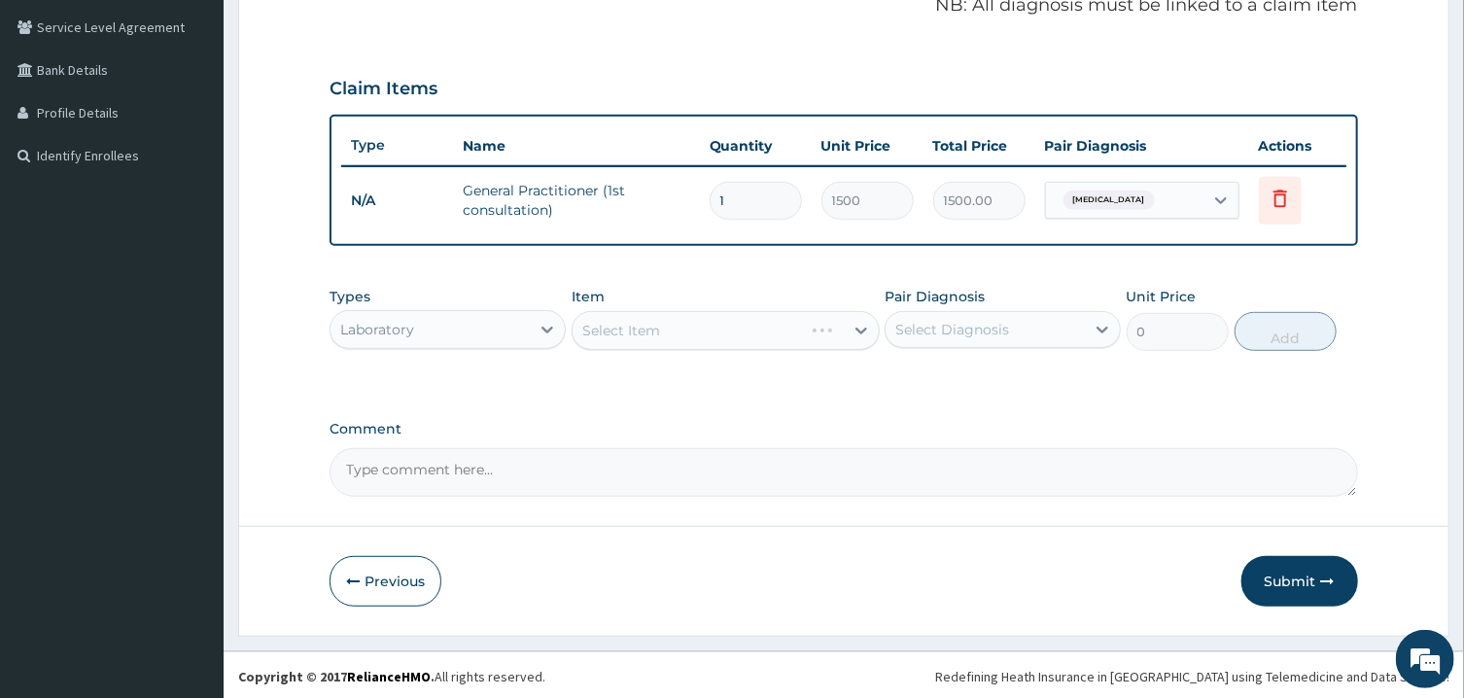
click at [734, 332] on div "Select Item" at bounding box center [726, 330] width 308 height 39
click at [734, 332] on div "Select Item" at bounding box center [708, 330] width 271 height 31
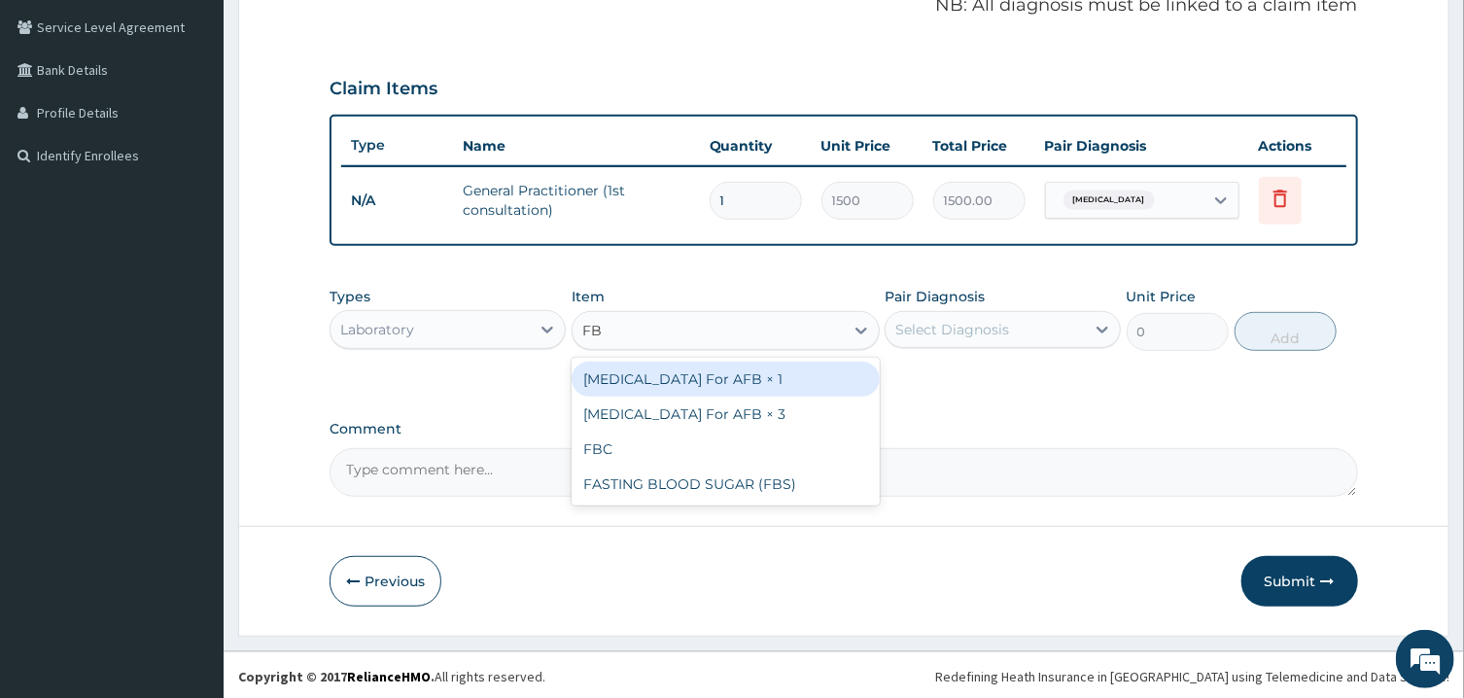
type input "FBC"
click at [736, 383] on div "FBC" at bounding box center [726, 379] width 308 height 35
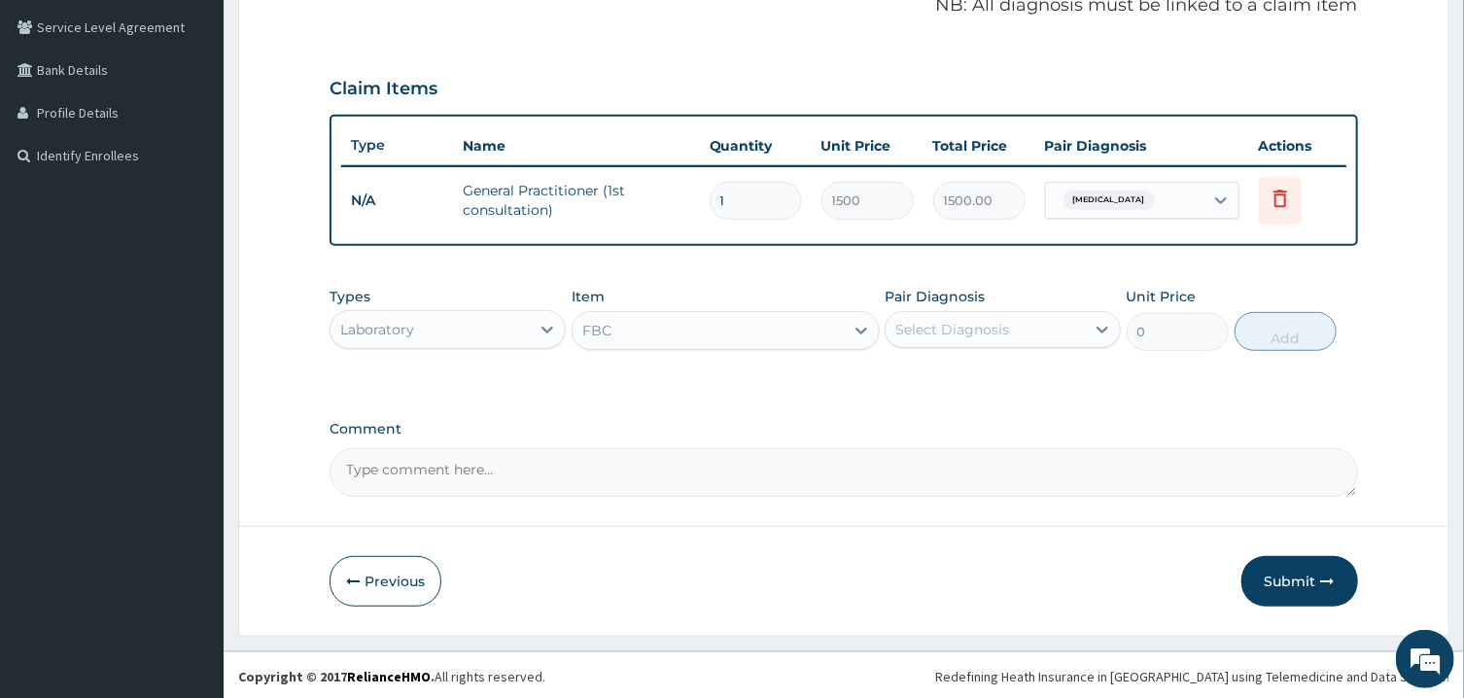
type input "1600"
click at [1006, 330] on div "Select Diagnosis" at bounding box center [952, 329] width 114 height 19
click at [936, 379] on label "[MEDICAL_DATA]" at bounding box center [977, 376] width 121 height 19
checkbox input "true"
click at [1278, 327] on button "Add" at bounding box center [1286, 331] width 103 height 39
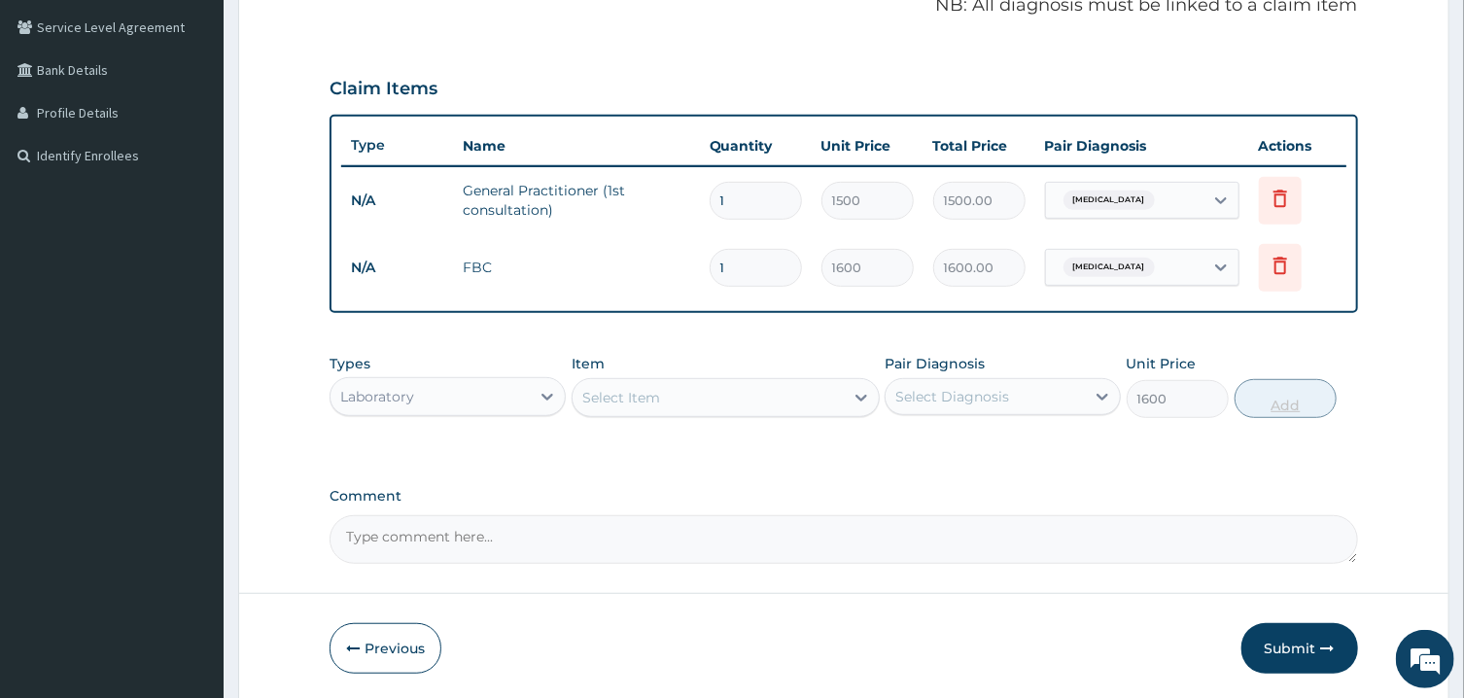
type input "0"
click at [772, 397] on div "Select Item" at bounding box center [708, 397] width 271 height 31
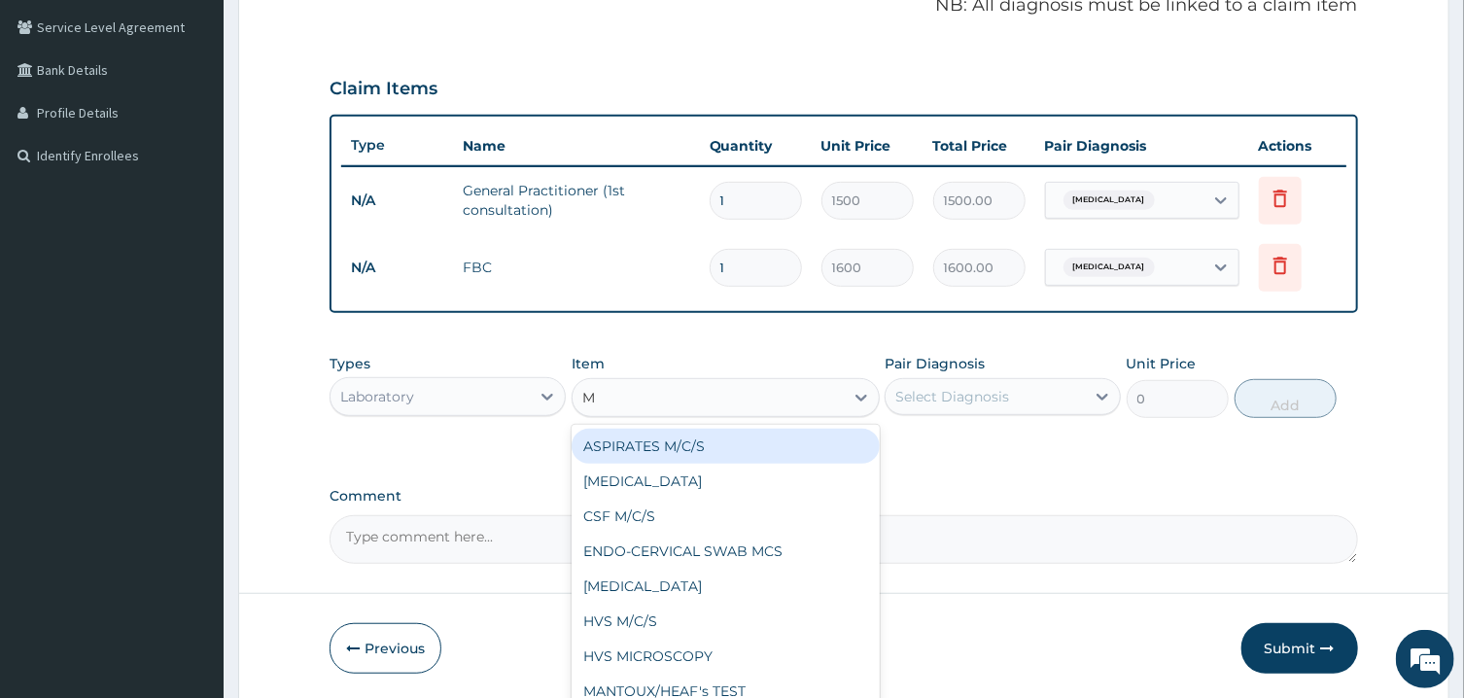
type input "MP"
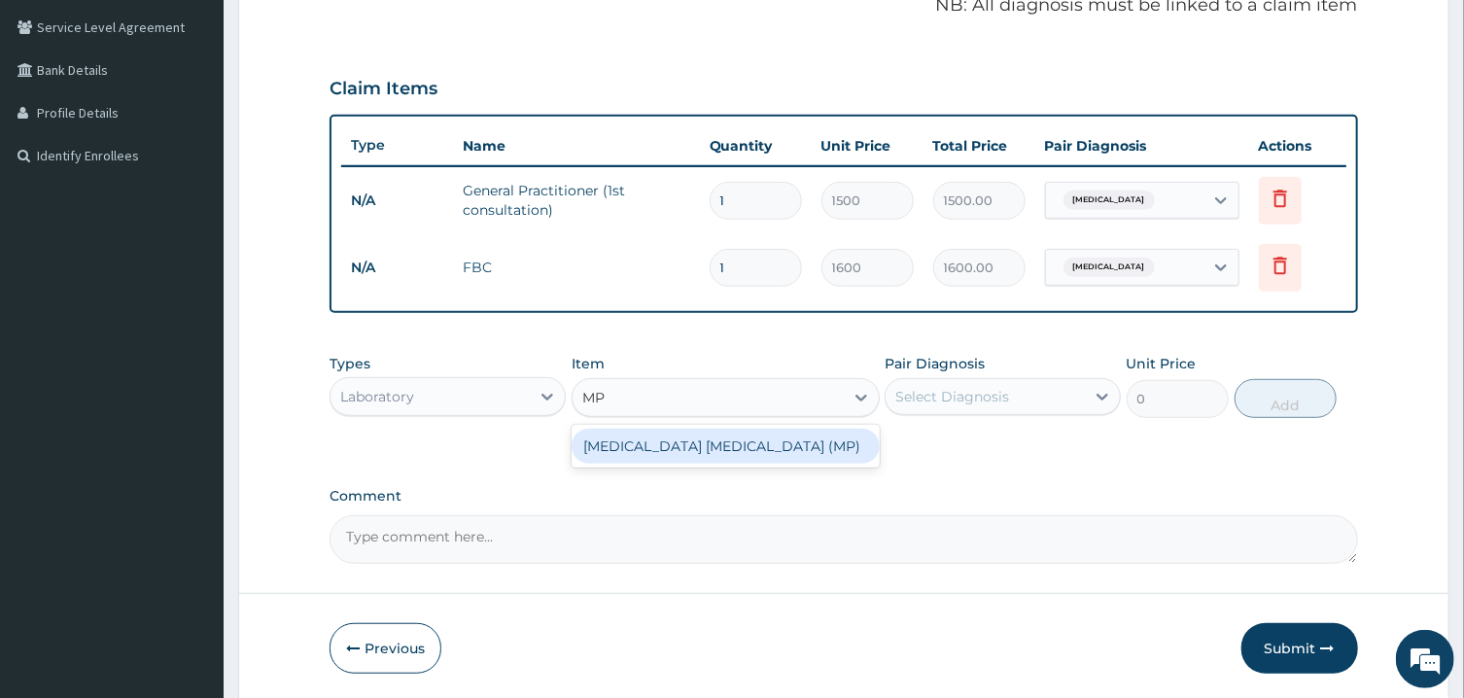
click at [757, 456] on div "[MEDICAL_DATA] [MEDICAL_DATA] (MP)" at bounding box center [726, 446] width 308 height 35
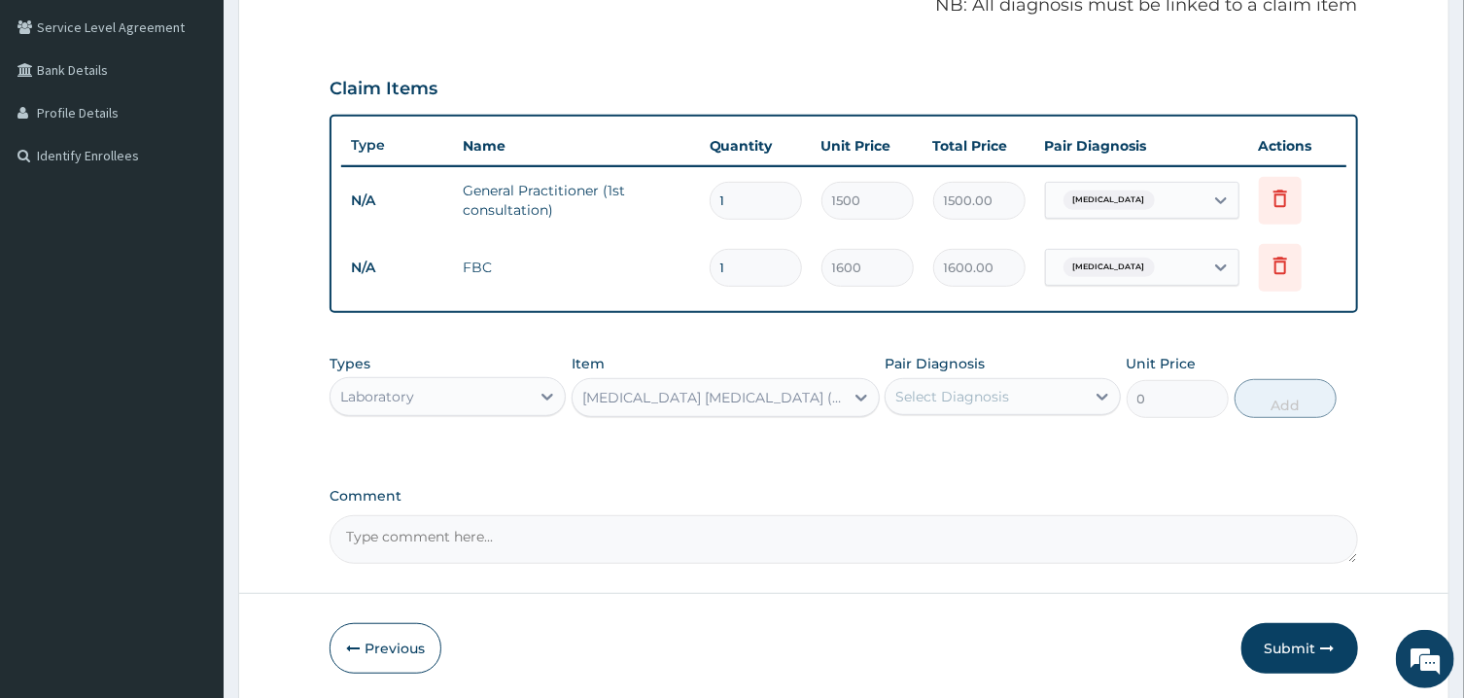
type input "560"
click at [987, 390] on div "Select Diagnosis" at bounding box center [952, 396] width 114 height 19
click at [906, 441] on input "checkbox" at bounding box center [902, 444] width 13 height 13
checkbox input "true"
click at [1292, 392] on button "Add" at bounding box center [1286, 398] width 103 height 39
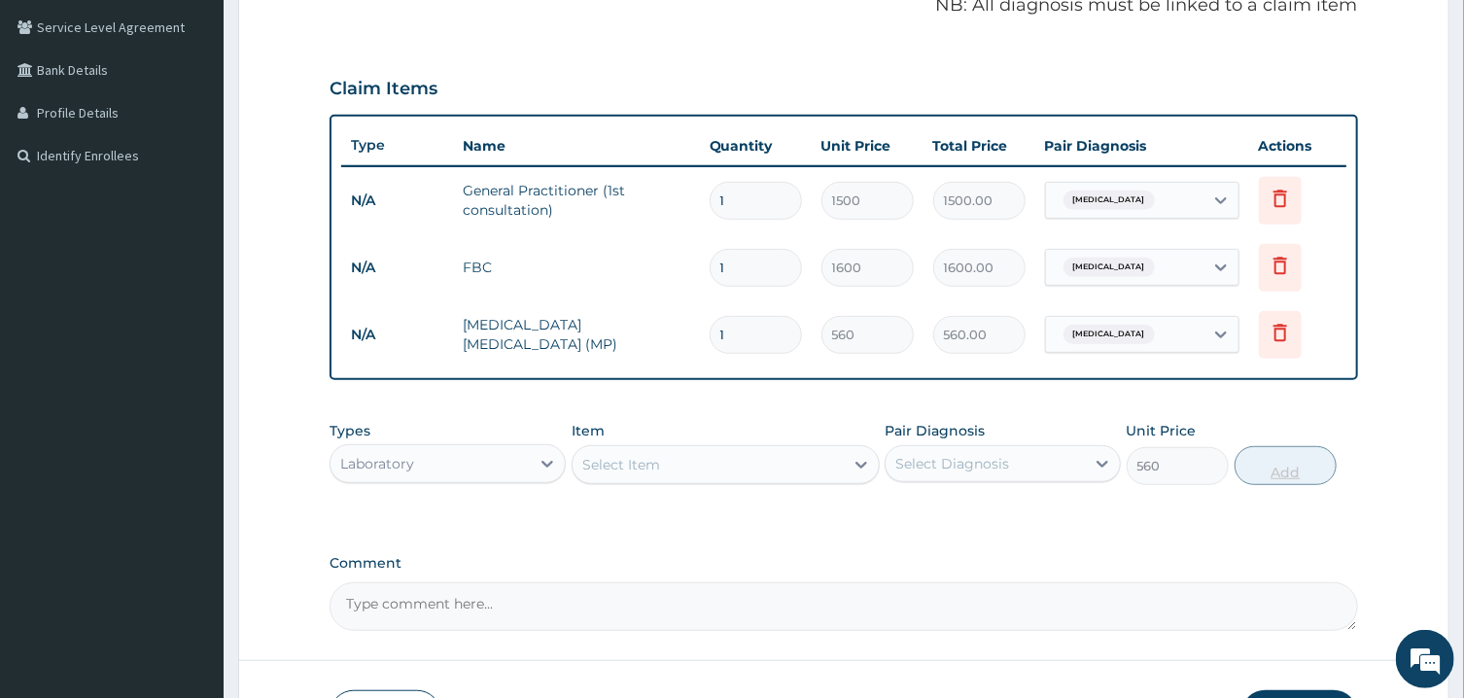
type input "0"
click at [542, 461] on icon at bounding box center [548, 464] width 12 height 7
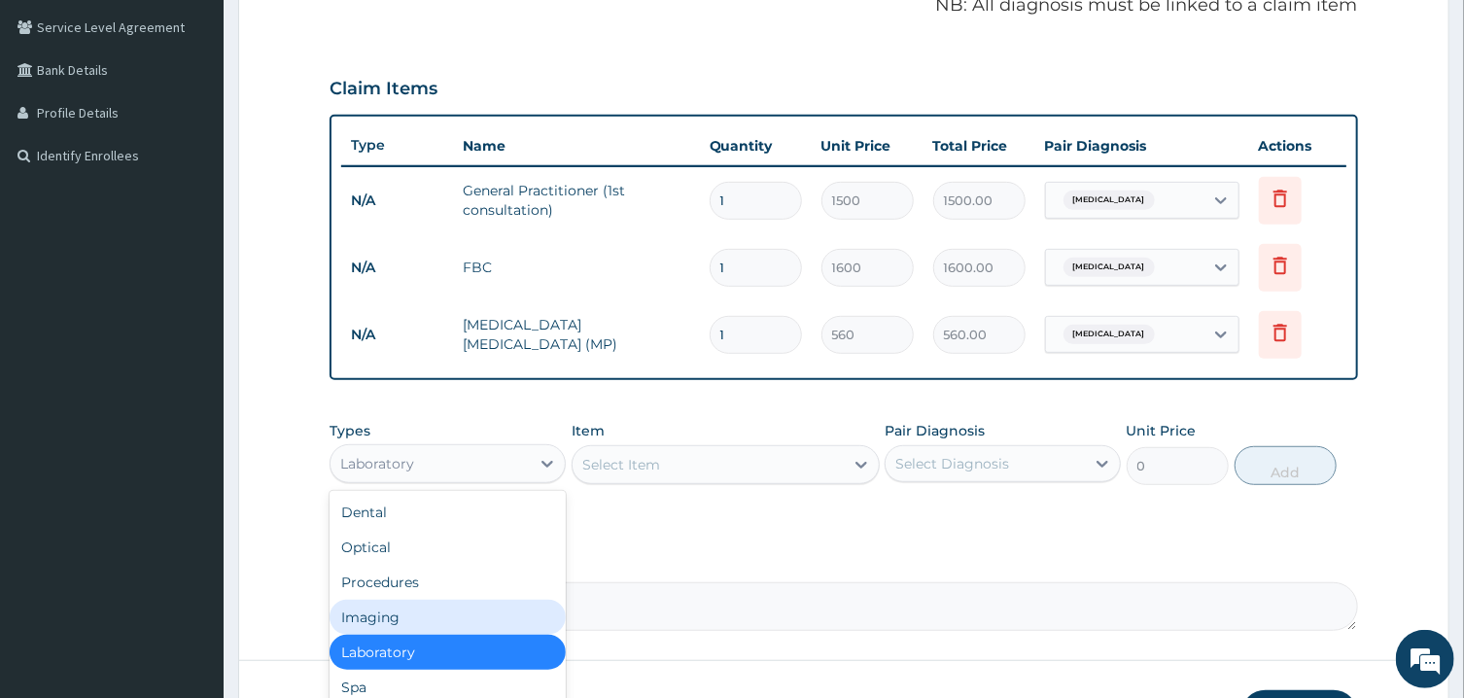
scroll to position [66, 0]
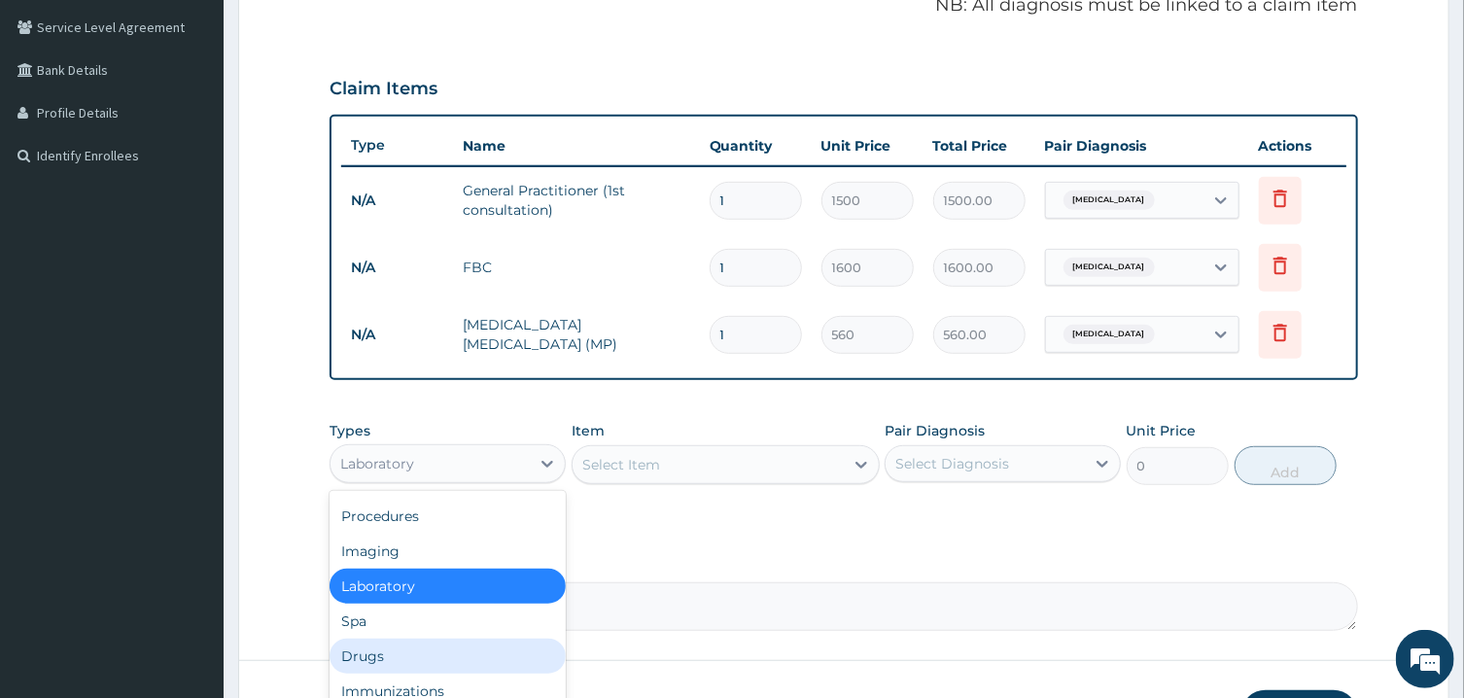
click at [385, 655] on div "Drugs" at bounding box center [448, 656] width 236 height 35
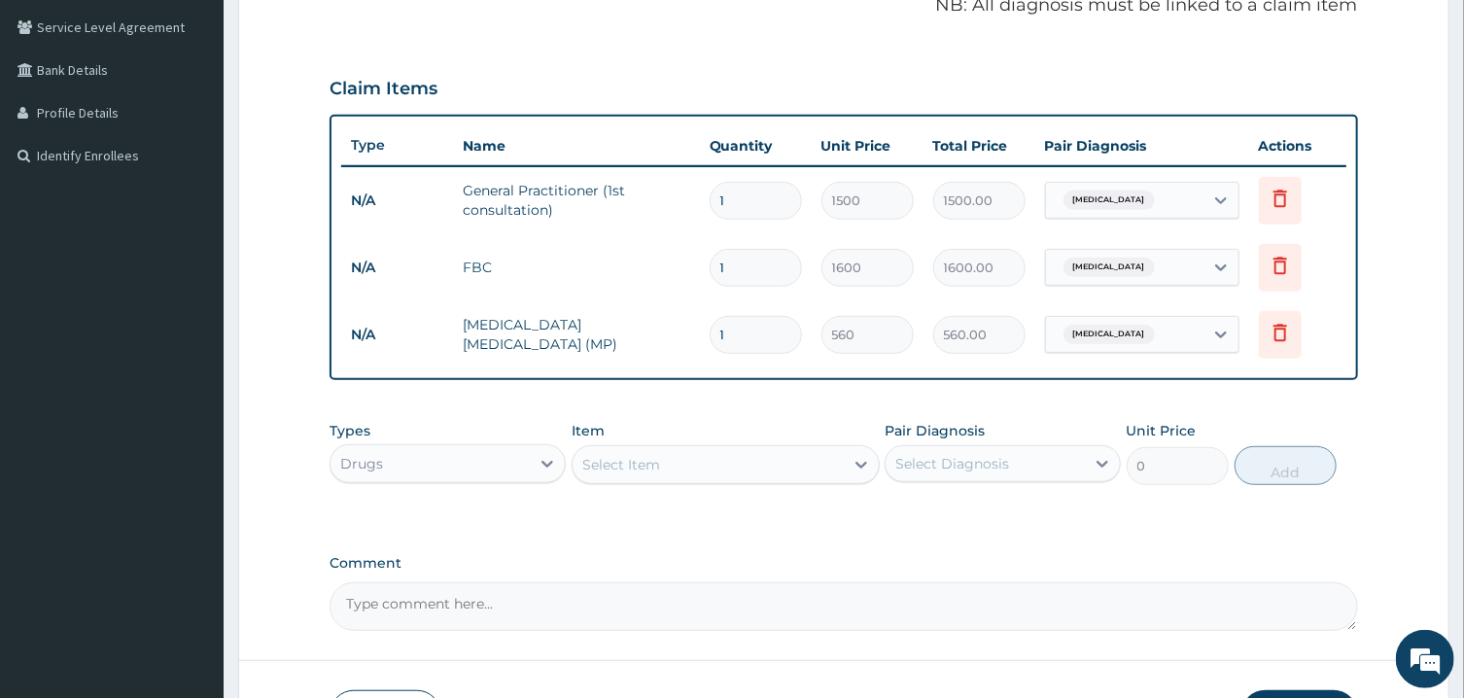
click at [746, 466] on div "Select Item" at bounding box center [708, 464] width 271 height 31
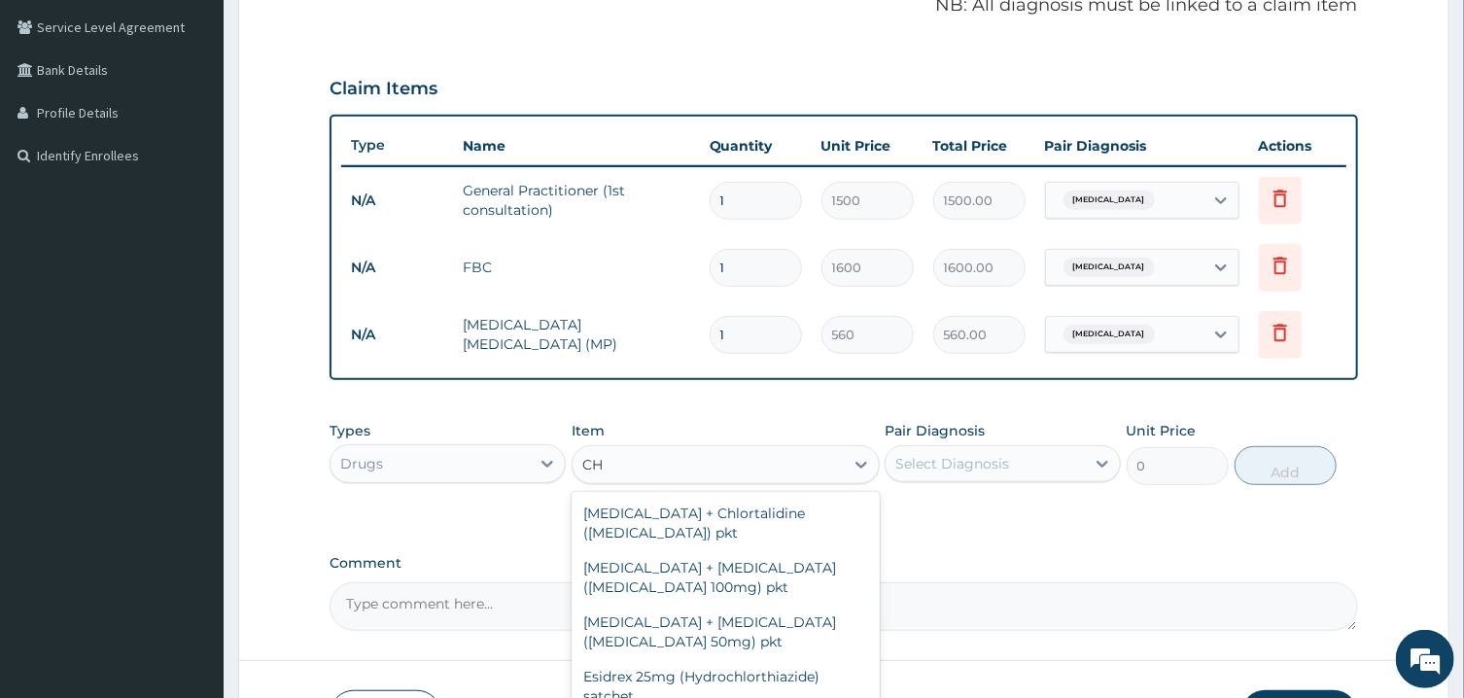
type input "C"
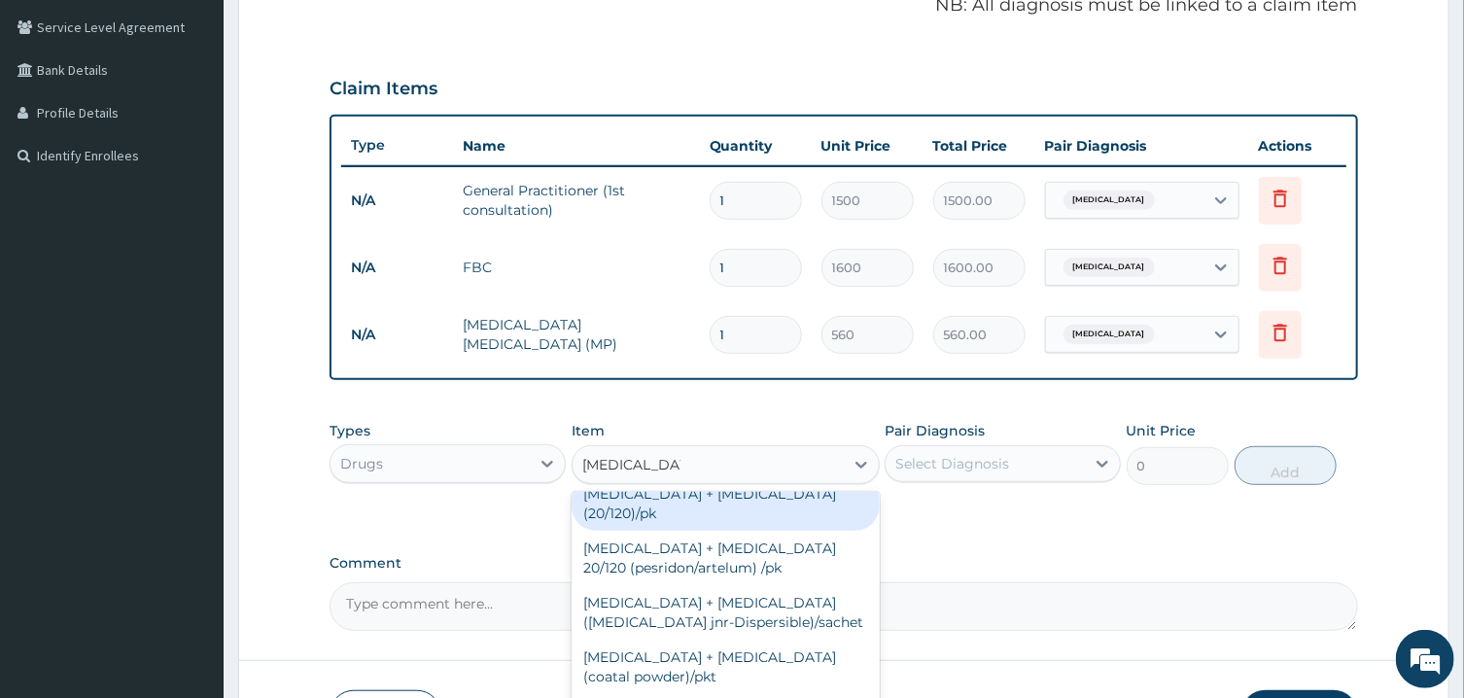
scroll to position [534, 0]
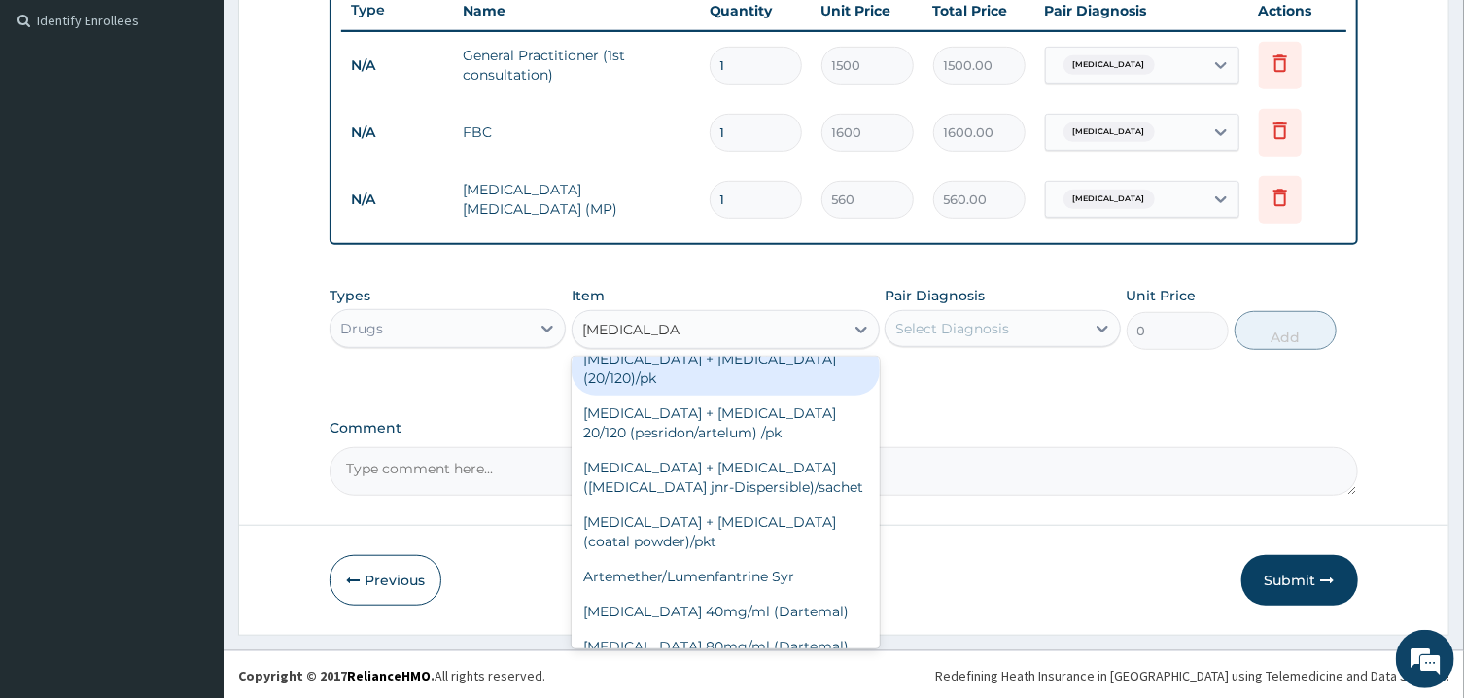
type input "ARTEMETHER"
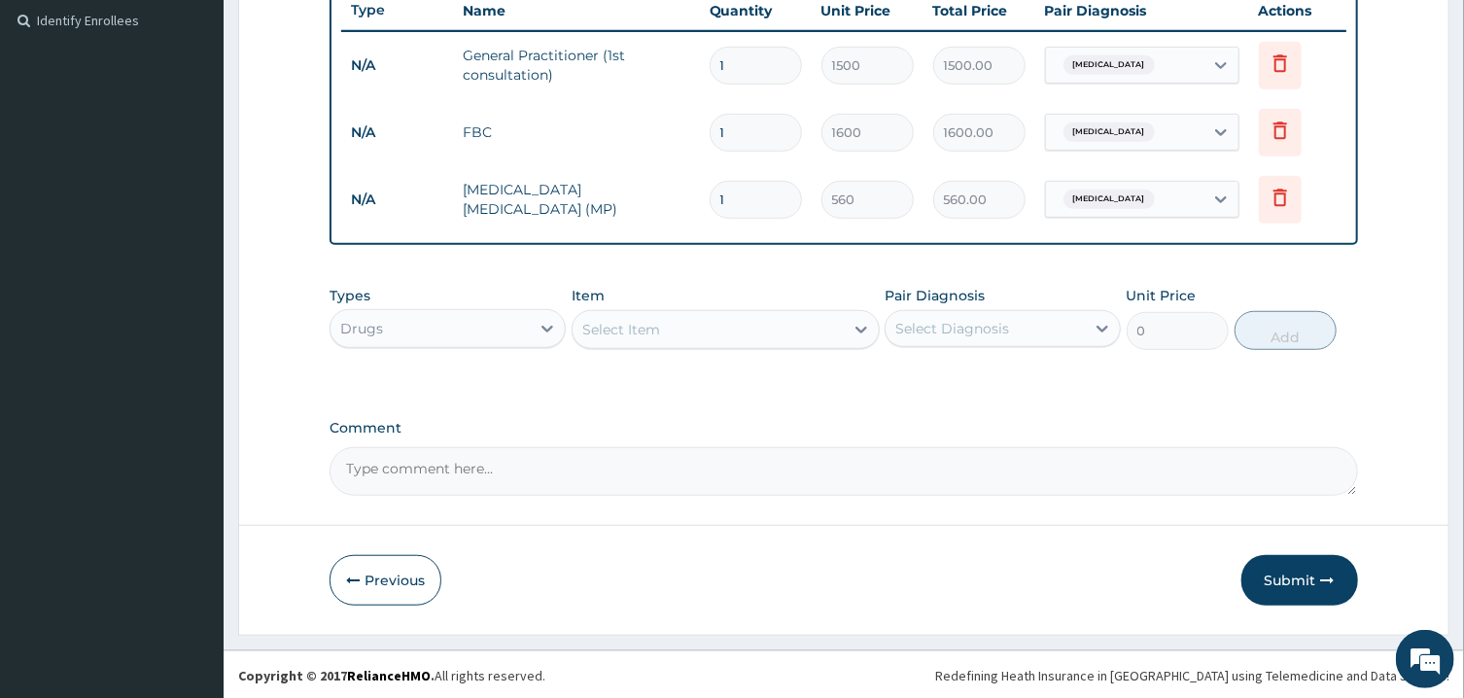
click at [817, 338] on div "Select Item" at bounding box center [708, 329] width 271 height 31
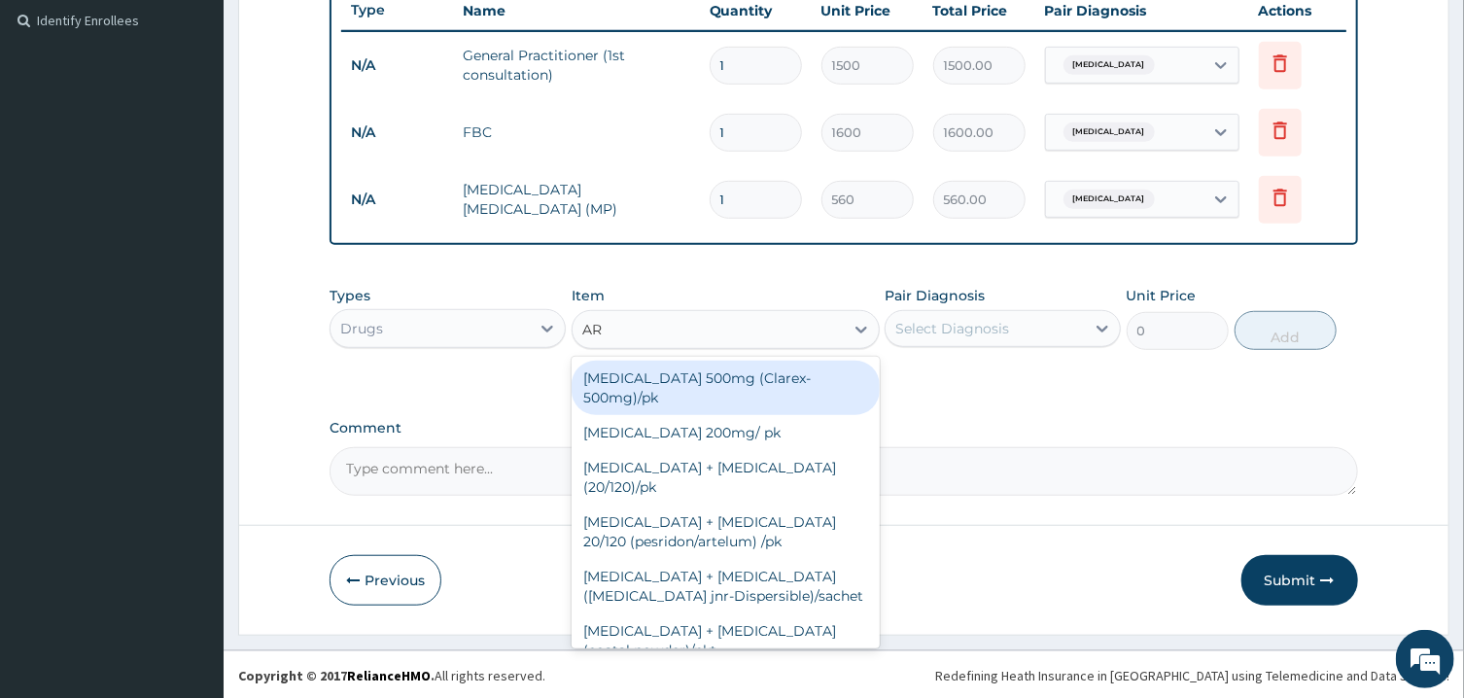
type input "ART"
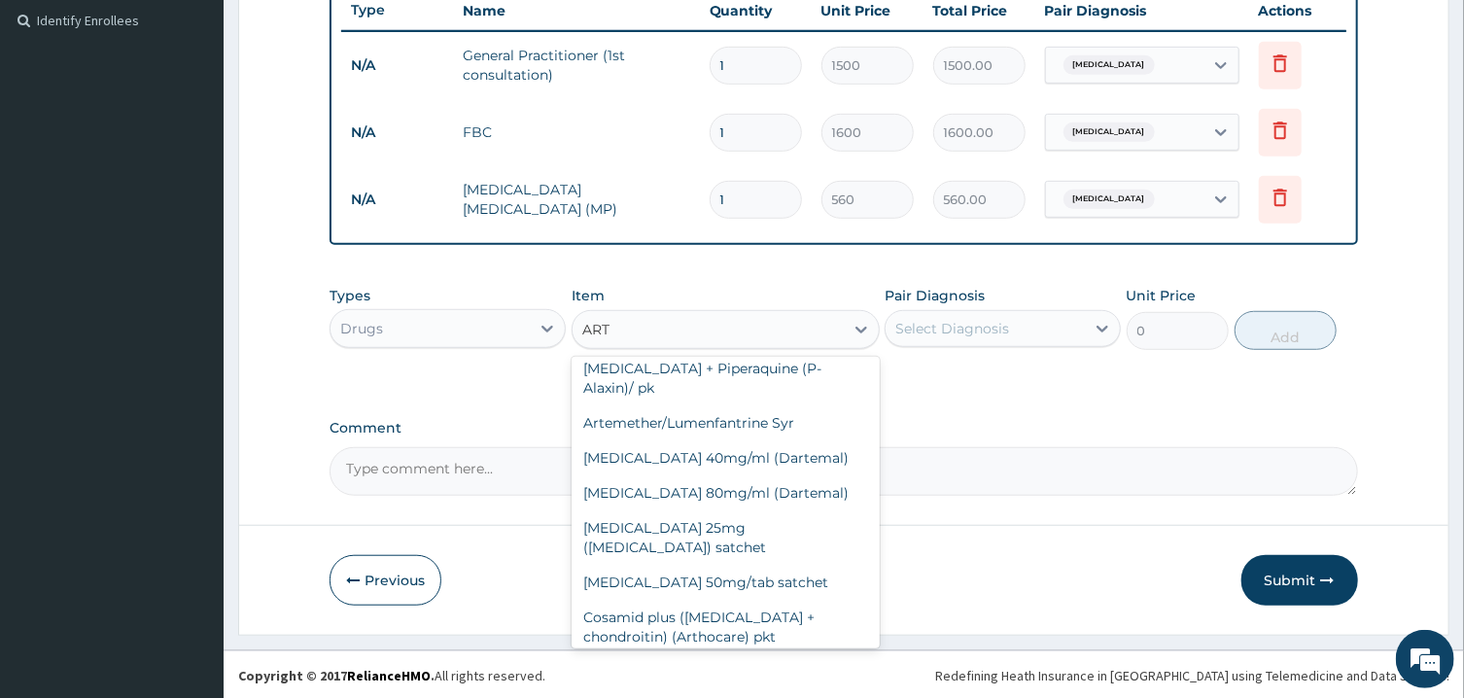
scroll to position [287, 0]
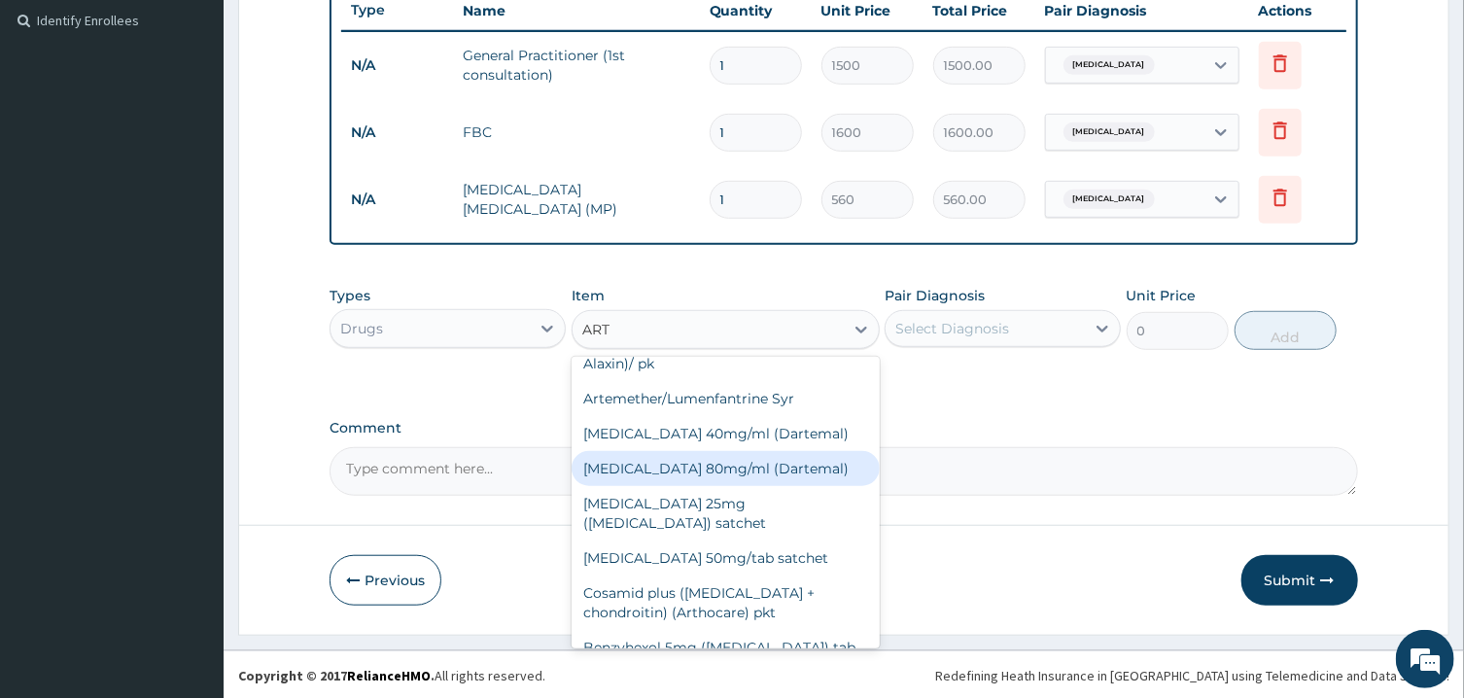
click at [743, 452] on div "[MEDICAL_DATA] 80mg/ml (Dartemal)" at bounding box center [726, 468] width 308 height 35
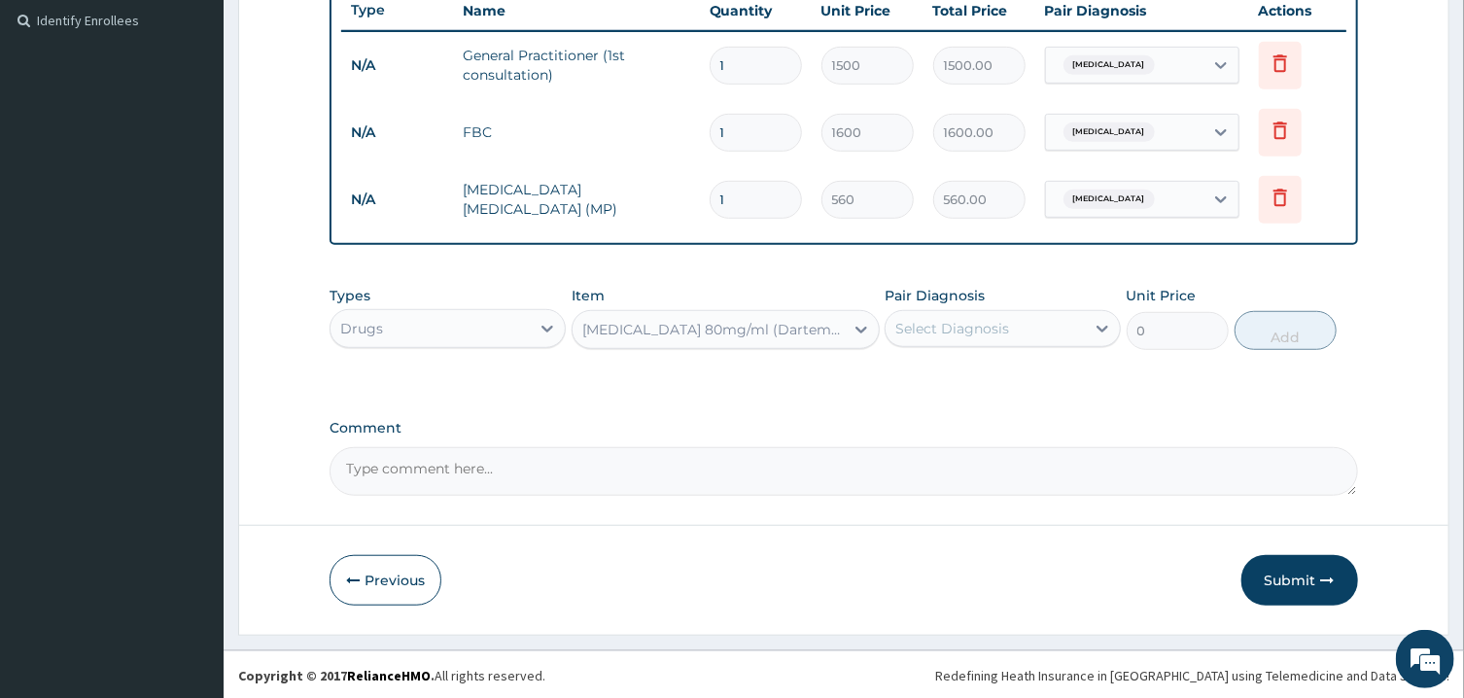
type input "750"
click at [996, 333] on div "Select Diagnosis" at bounding box center [952, 328] width 114 height 19
click at [953, 383] on label "[MEDICAL_DATA]" at bounding box center [977, 376] width 121 height 19
checkbox input "true"
click at [1292, 332] on button "Add" at bounding box center [1286, 330] width 103 height 39
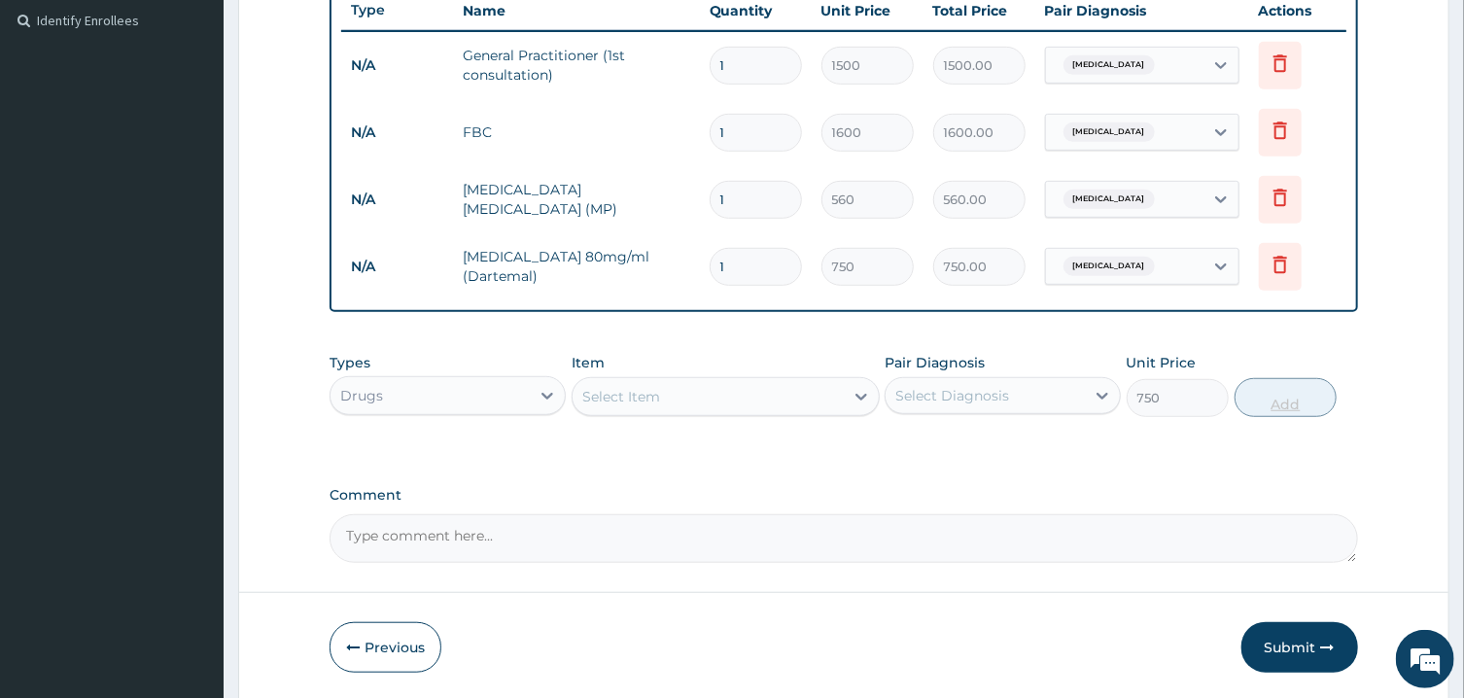
type input "0"
type input "0.00"
type input "6"
type input "4500.00"
type input "6"
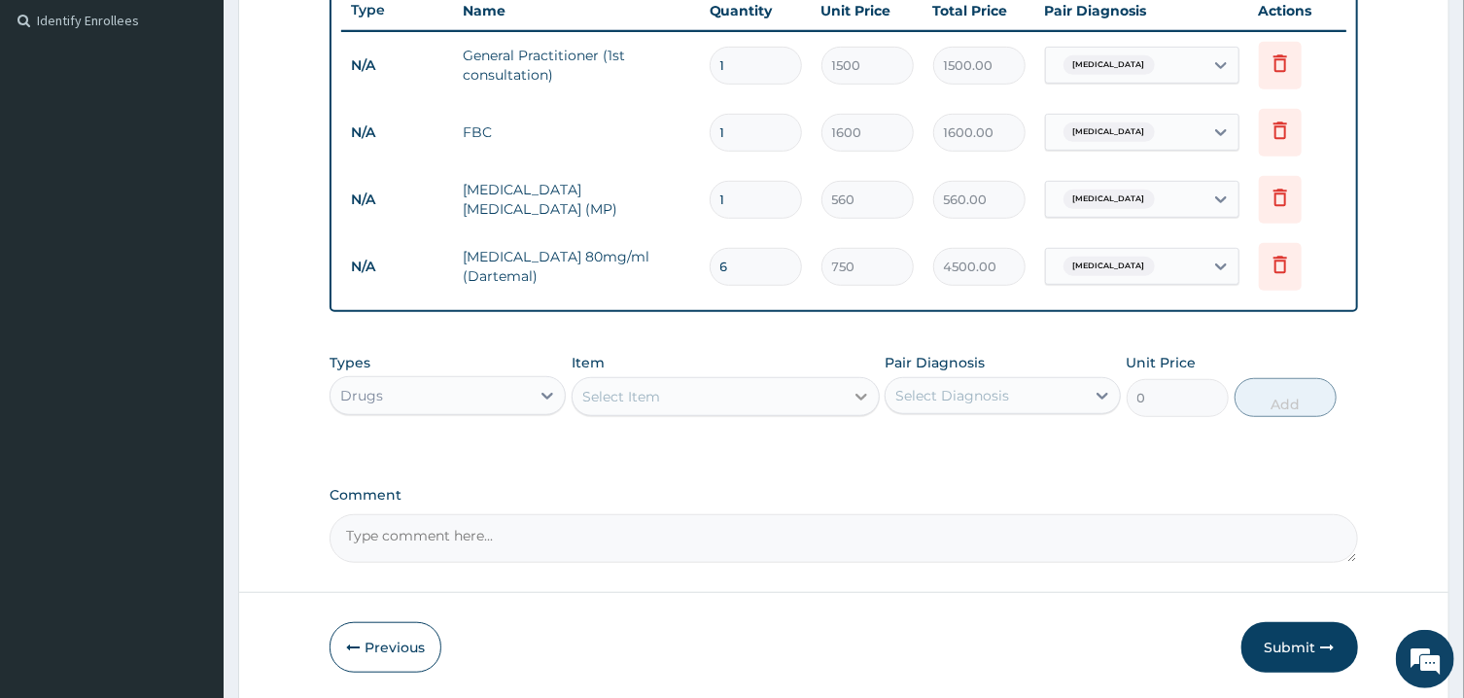
click at [848, 403] on div at bounding box center [861, 396] width 35 height 35
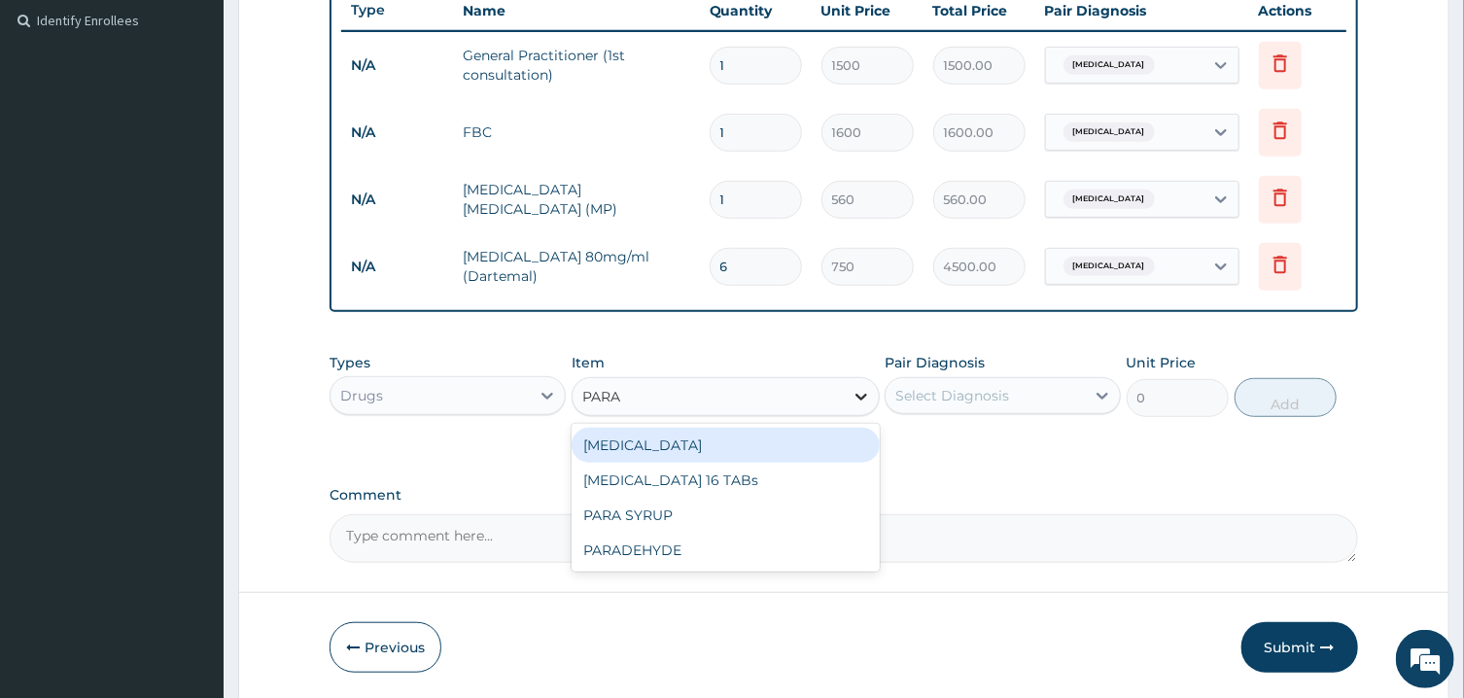
type input "PARAC"
click at [831, 438] on div "[MEDICAL_DATA] 16 TABs" at bounding box center [726, 445] width 308 height 35
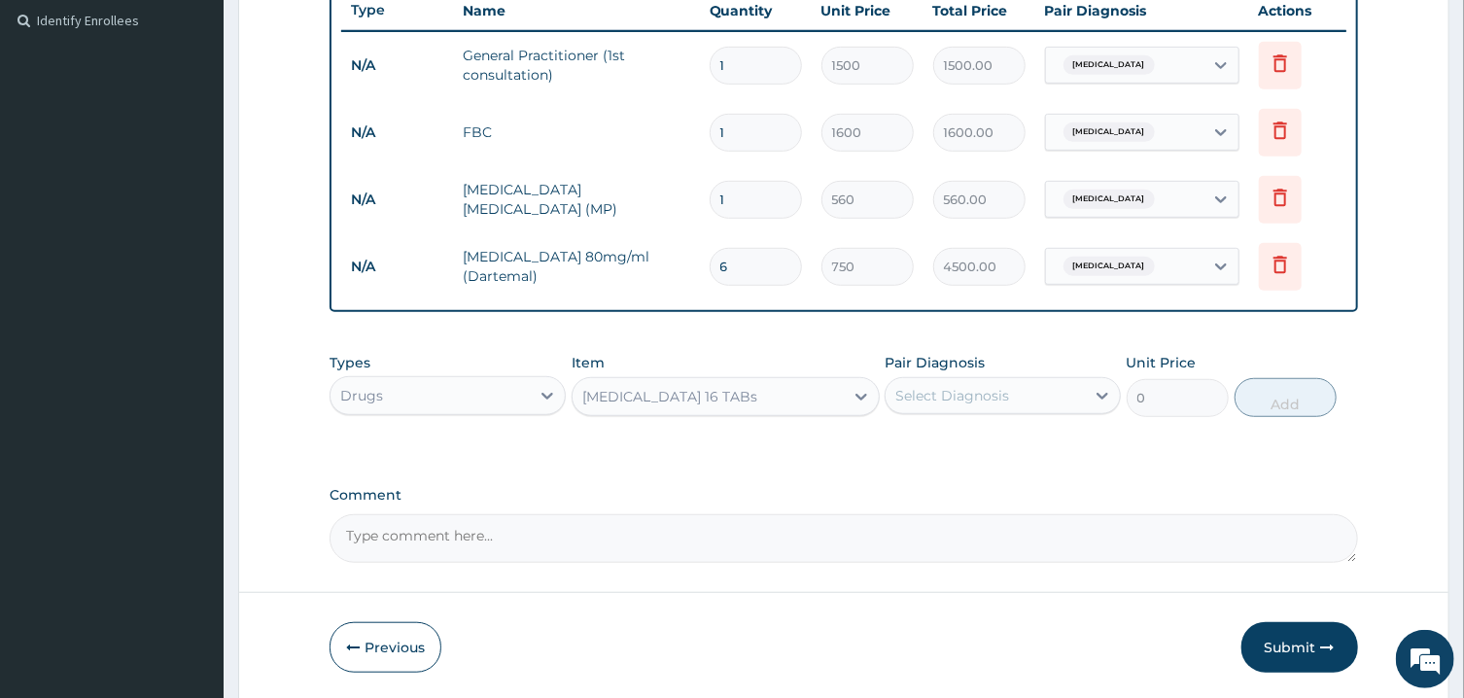
type input "200"
click at [1040, 398] on div "Select Diagnosis" at bounding box center [985, 395] width 199 height 31
click at [950, 435] on label "[MEDICAL_DATA]" at bounding box center [977, 443] width 121 height 19
checkbox input "true"
click at [1267, 403] on button "Add" at bounding box center [1286, 397] width 103 height 39
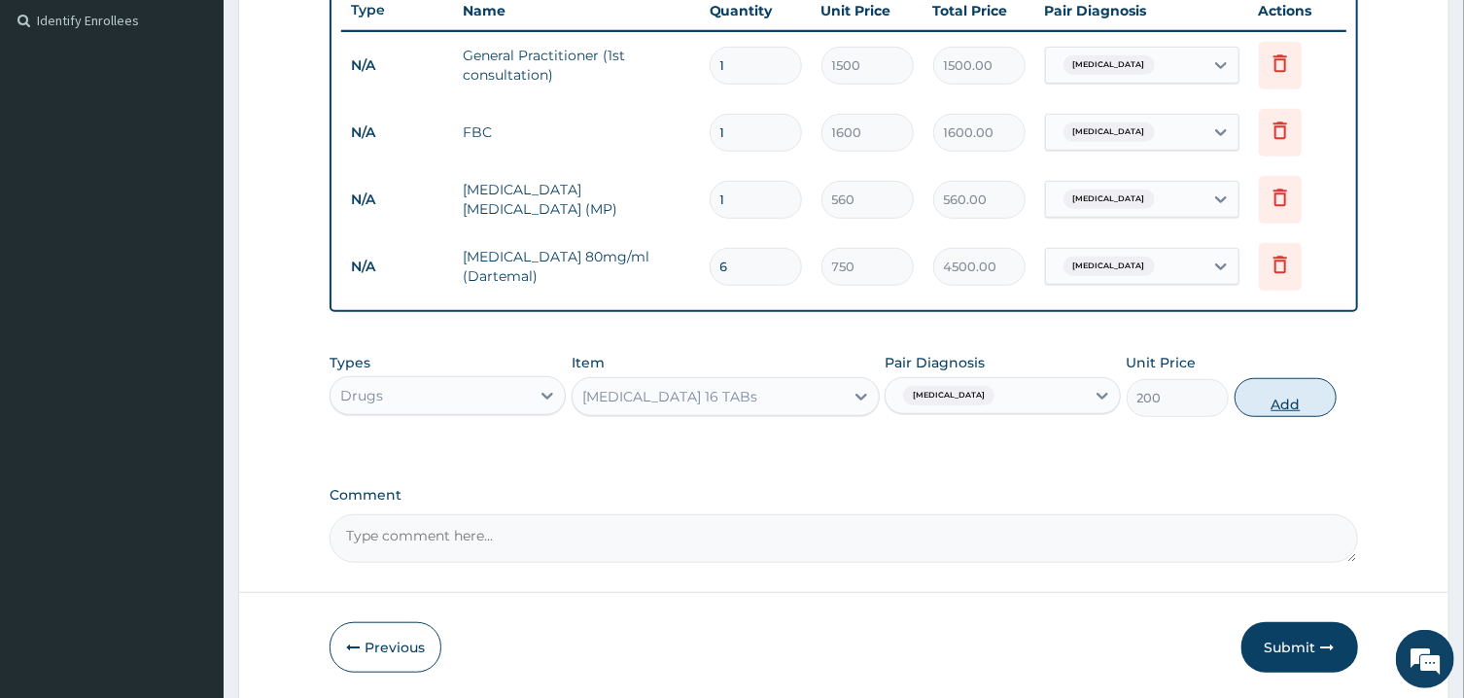
type input "0"
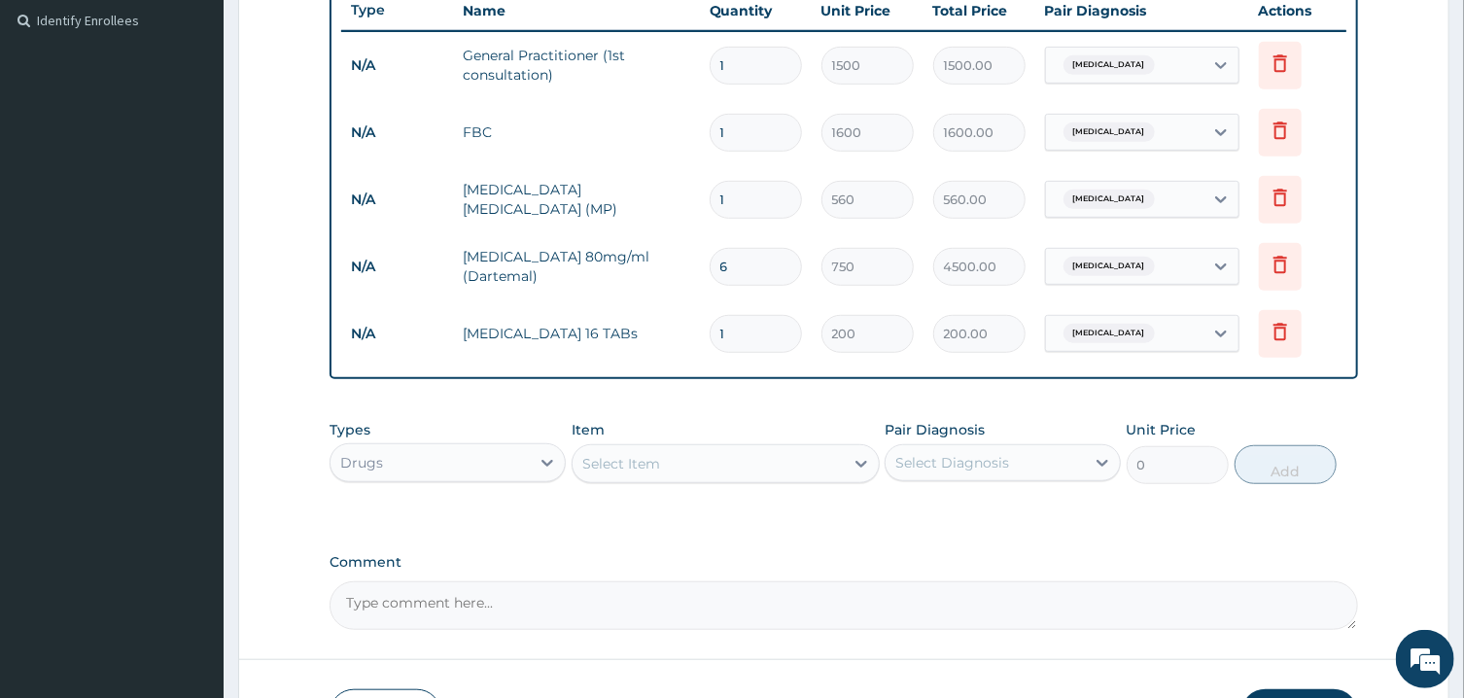
click at [736, 466] on div "Select Item" at bounding box center [708, 463] width 271 height 31
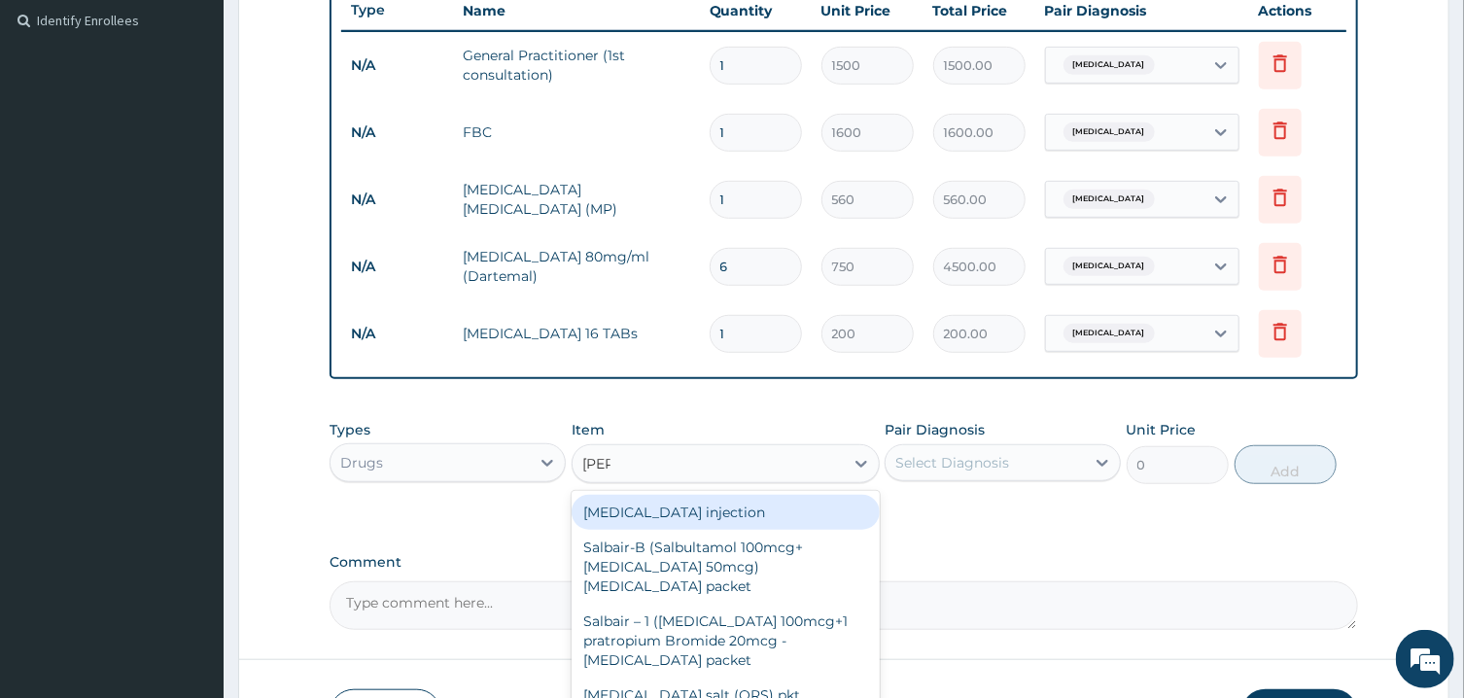
type input "SALB"
click at [729, 517] on div "[MEDICAL_DATA] injection" at bounding box center [726, 512] width 308 height 35
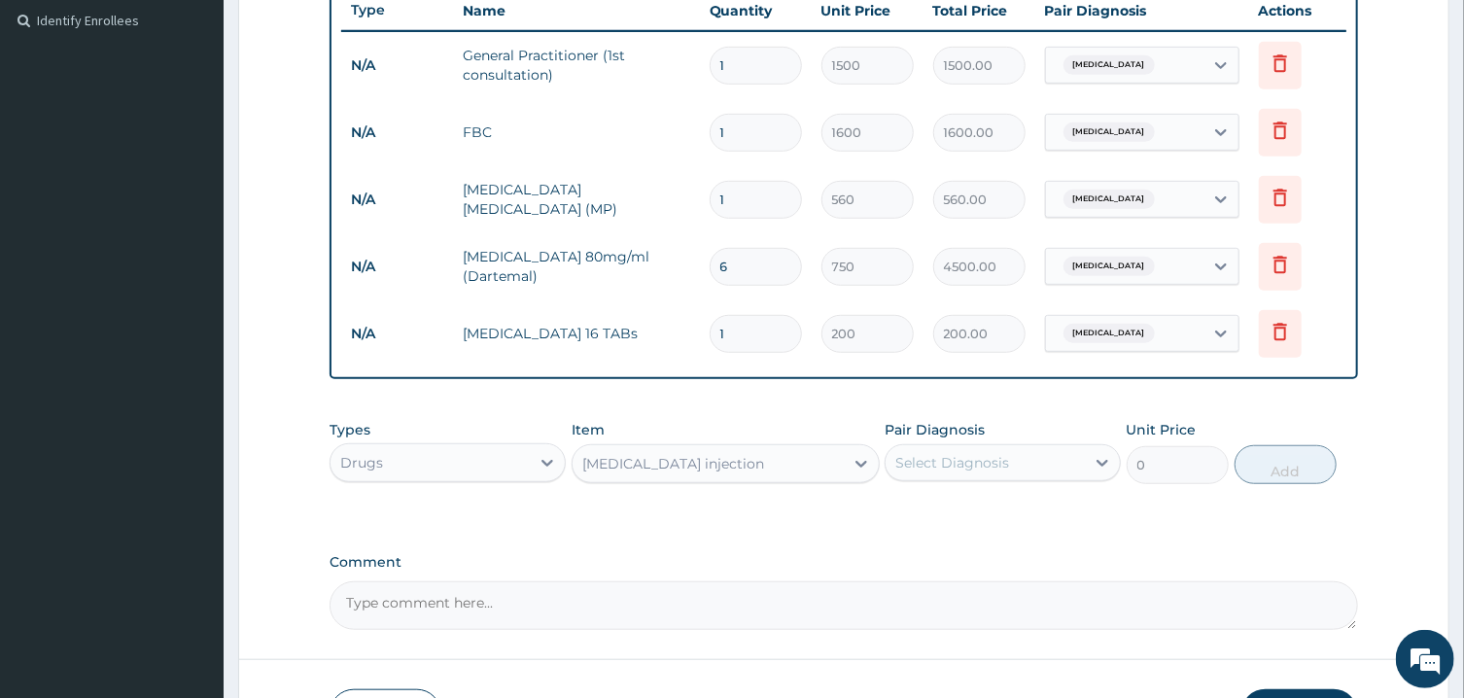
type input "400"
click at [1017, 460] on div "Select Diagnosis" at bounding box center [985, 462] width 199 height 31
click at [902, 513] on input "checkbox" at bounding box center [902, 511] width 13 height 13
checkbox input "true"
click at [1277, 468] on button "Add" at bounding box center [1286, 464] width 103 height 39
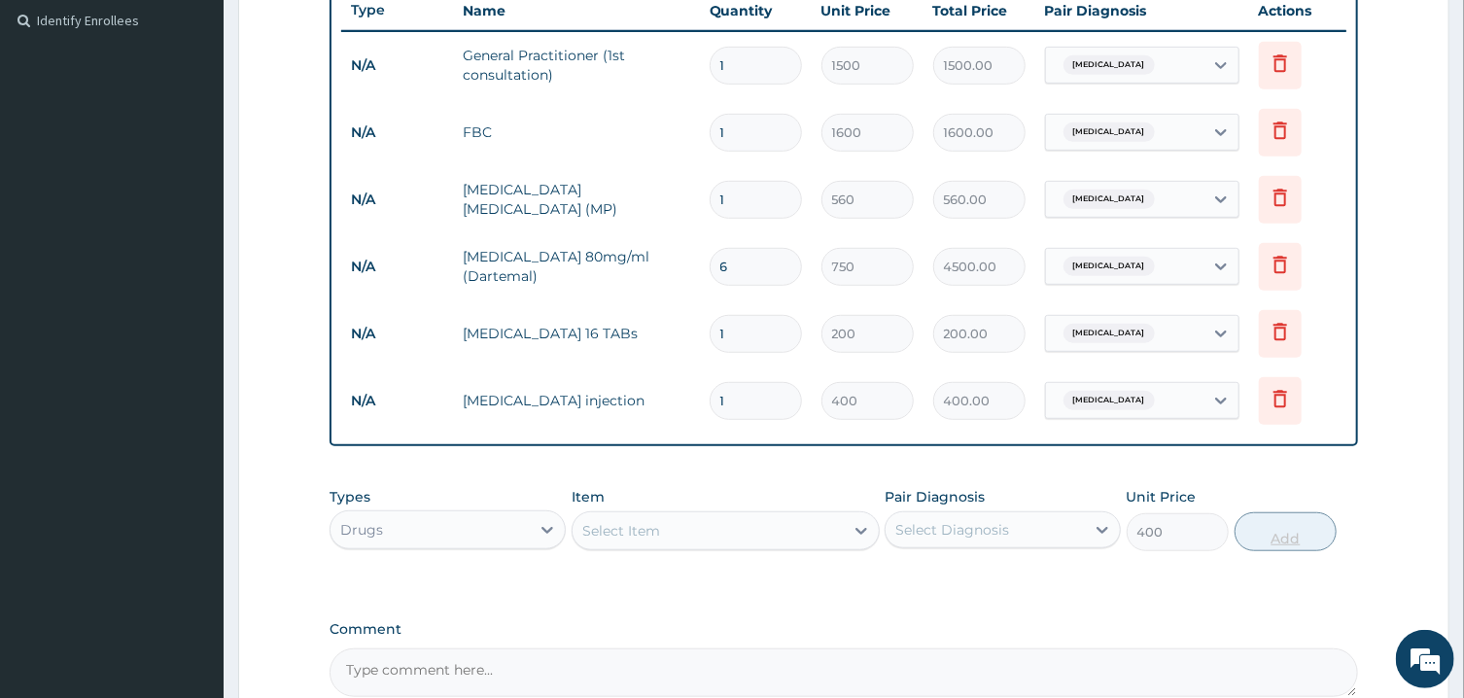
type input "0"
click at [774, 533] on div "Select Item" at bounding box center [708, 530] width 271 height 31
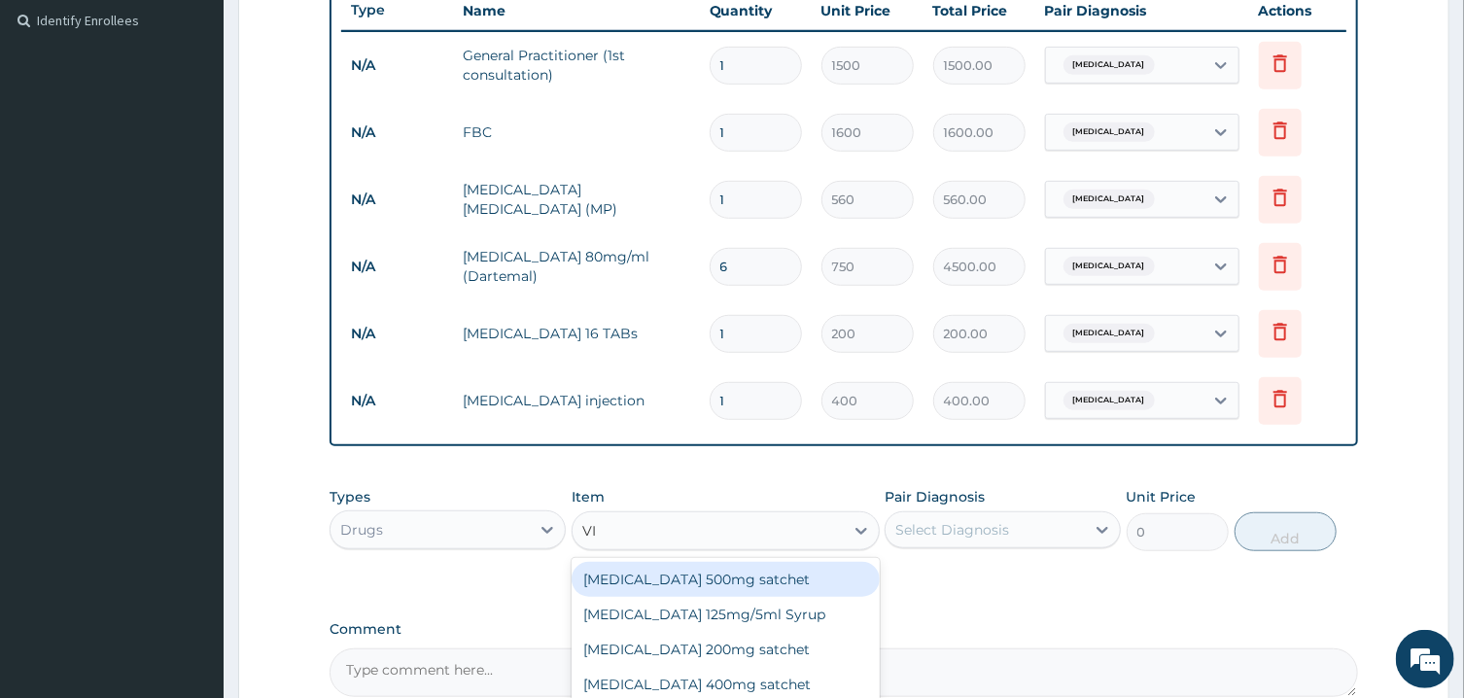
type input "VIT"
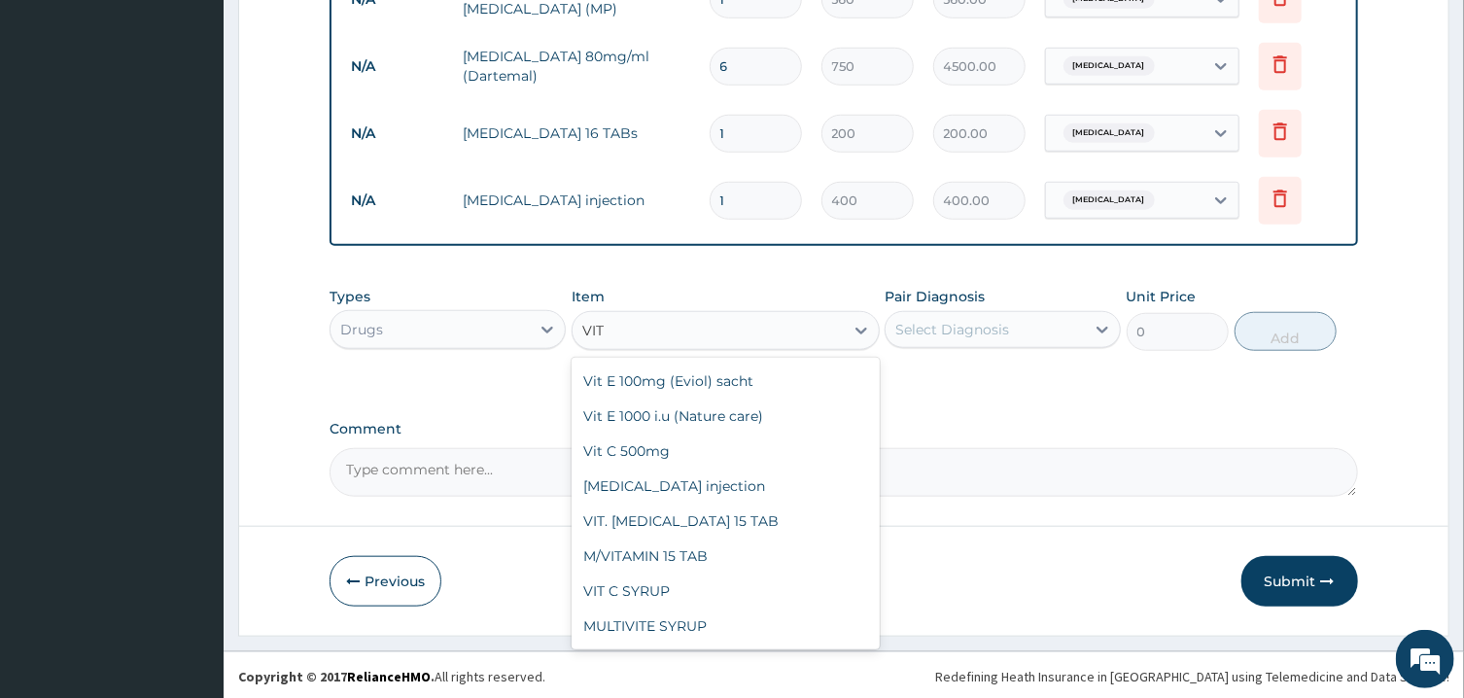
scroll to position [244, 0]
click at [711, 529] on div "VIT. [MEDICAL_DATA] 15 TAB" at bounding box center [726, 520] width 308 height 35
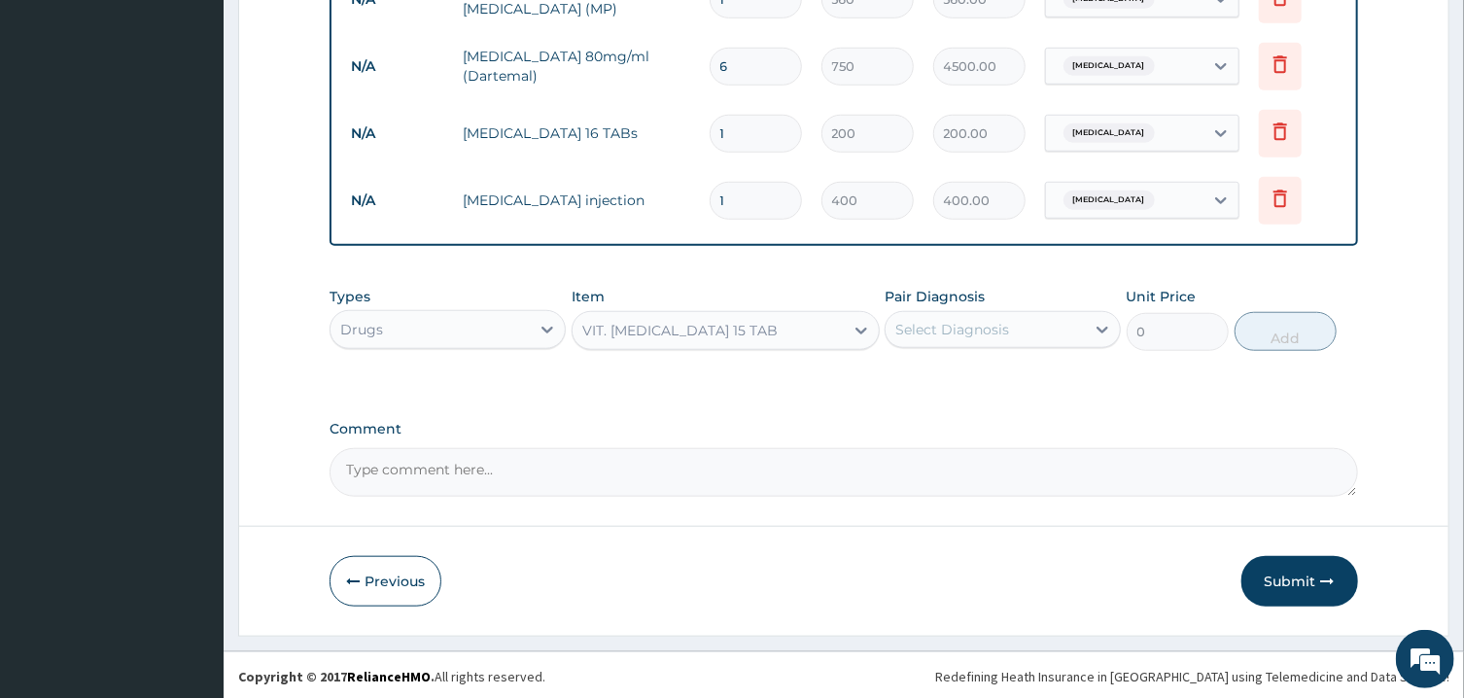
type input "200"
click at [1024, 334] on div "Select Diagnosis" at bounding box center [985, 329] width 199 height 31
click at [980, 371] on label "[MEDICAL_DATA]" at bounding box center [977, 376] width 121 height 19
checkbox input "true"
click at [1284, 335] on button "Add" at bounding box center [1286, 331] width 103 height 39
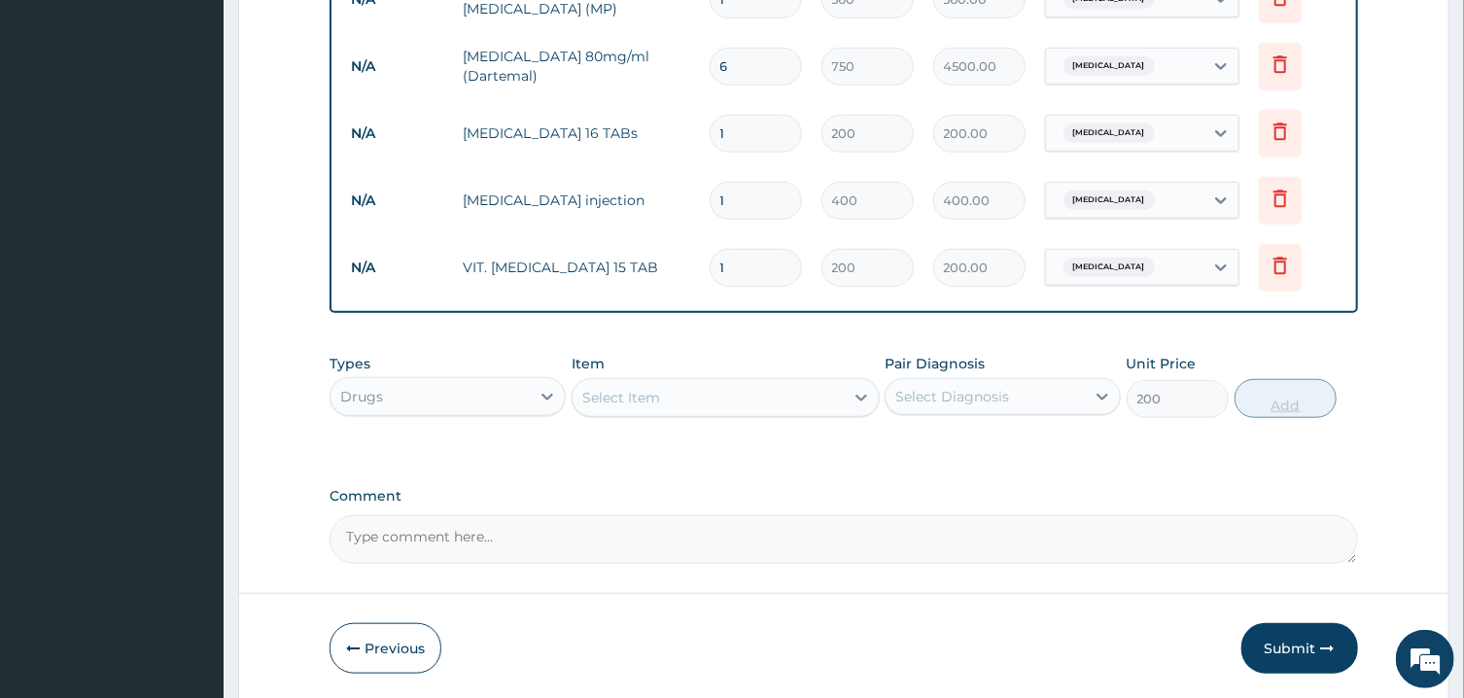
type input "0"
click at [791, 403] on div "Select Item" at bounding box center [708, 397] width 271 height 31
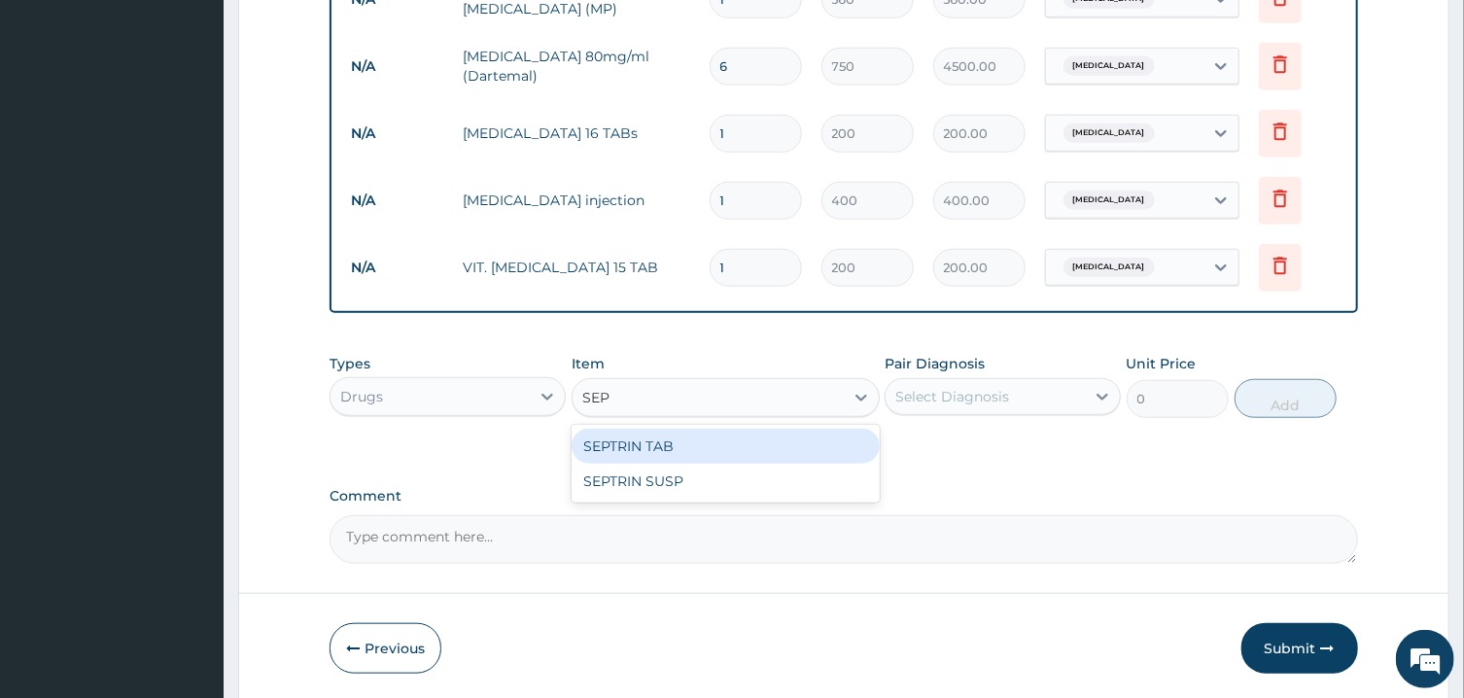
type input "SEPT"
click at [775, 440] on div "SEPTRIN TAB" at bounding box center [726, 446] width 308 height 35
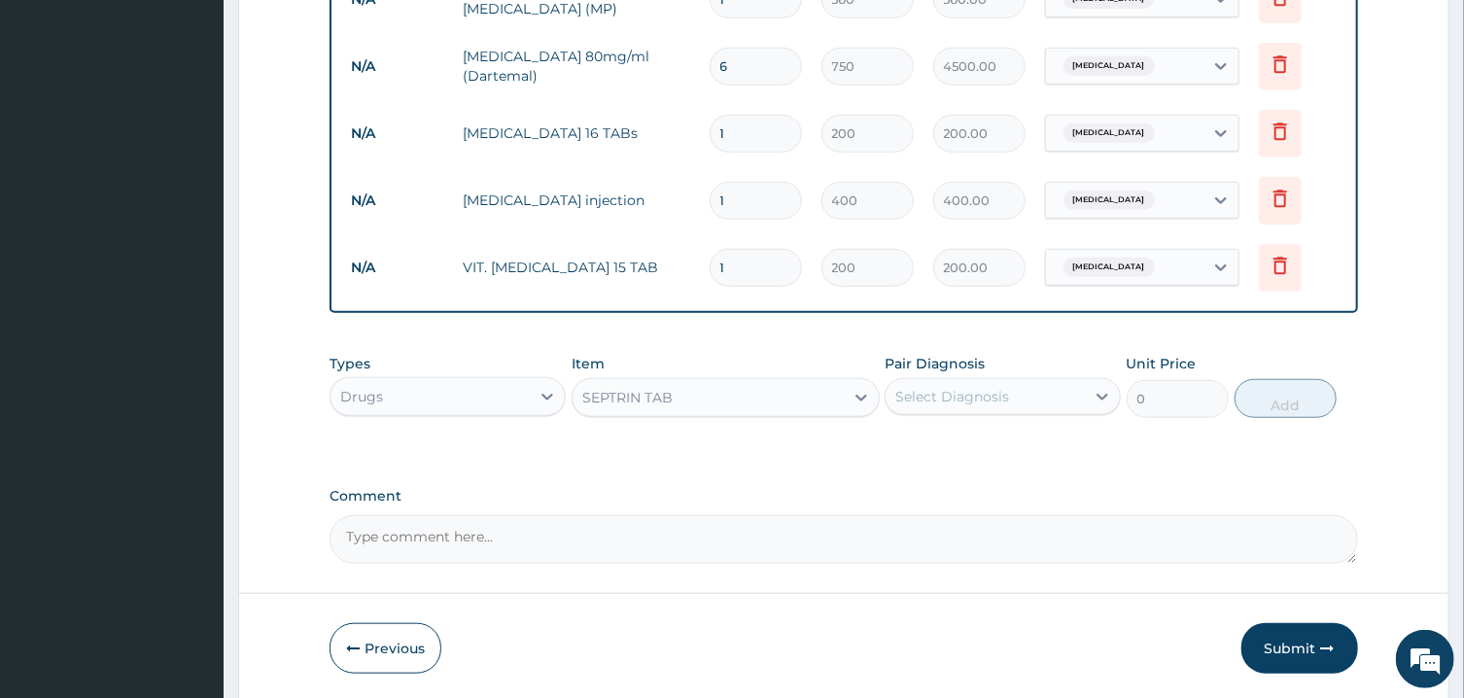
type input "15"
click at [970, 400] on div "Select Diagnosis" at bounding box center [952, 396] width 114 height 19
click at [913, 444] on div "[MEDICAL_DATA]" at bounding box center [1003, 447] width 236 height 40
checkbox input "true"
click at [1286, 390] on button "Add" at bounding box center [1286, 398] width 103 height 39
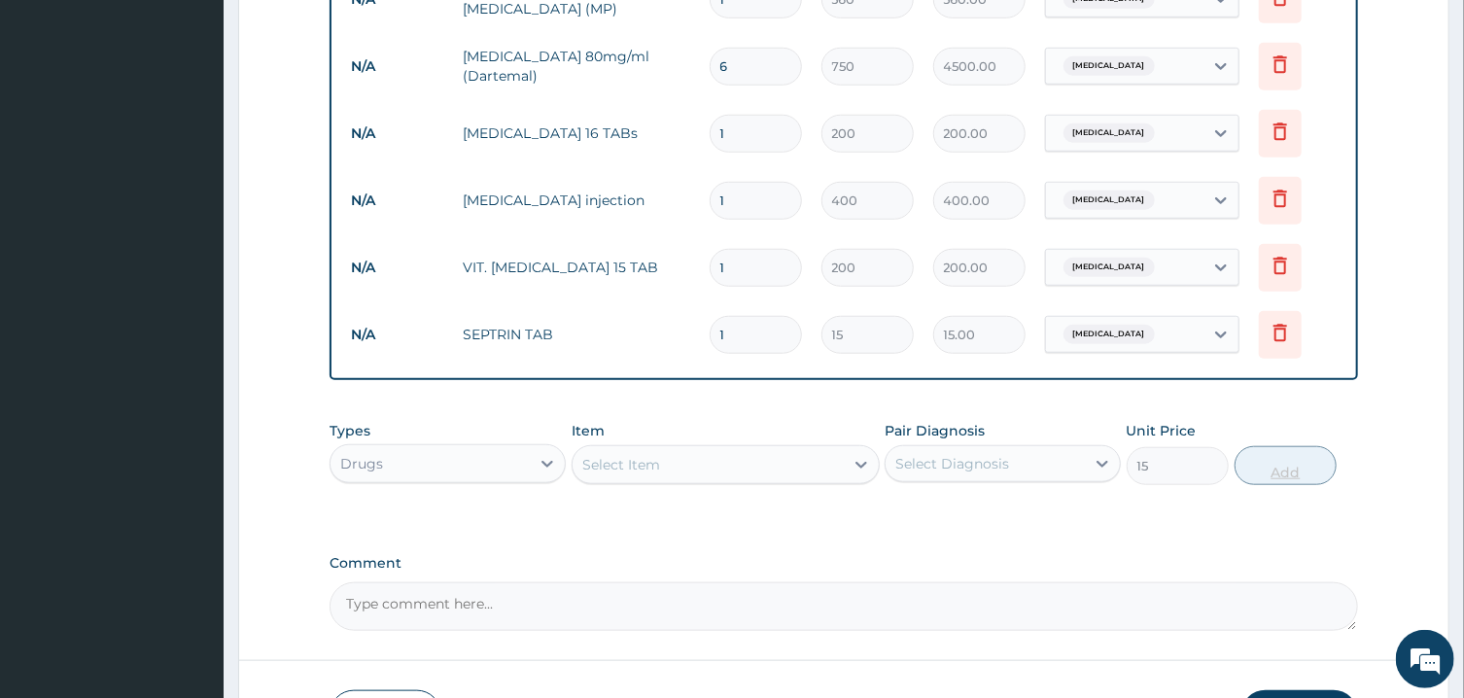
type input "0"
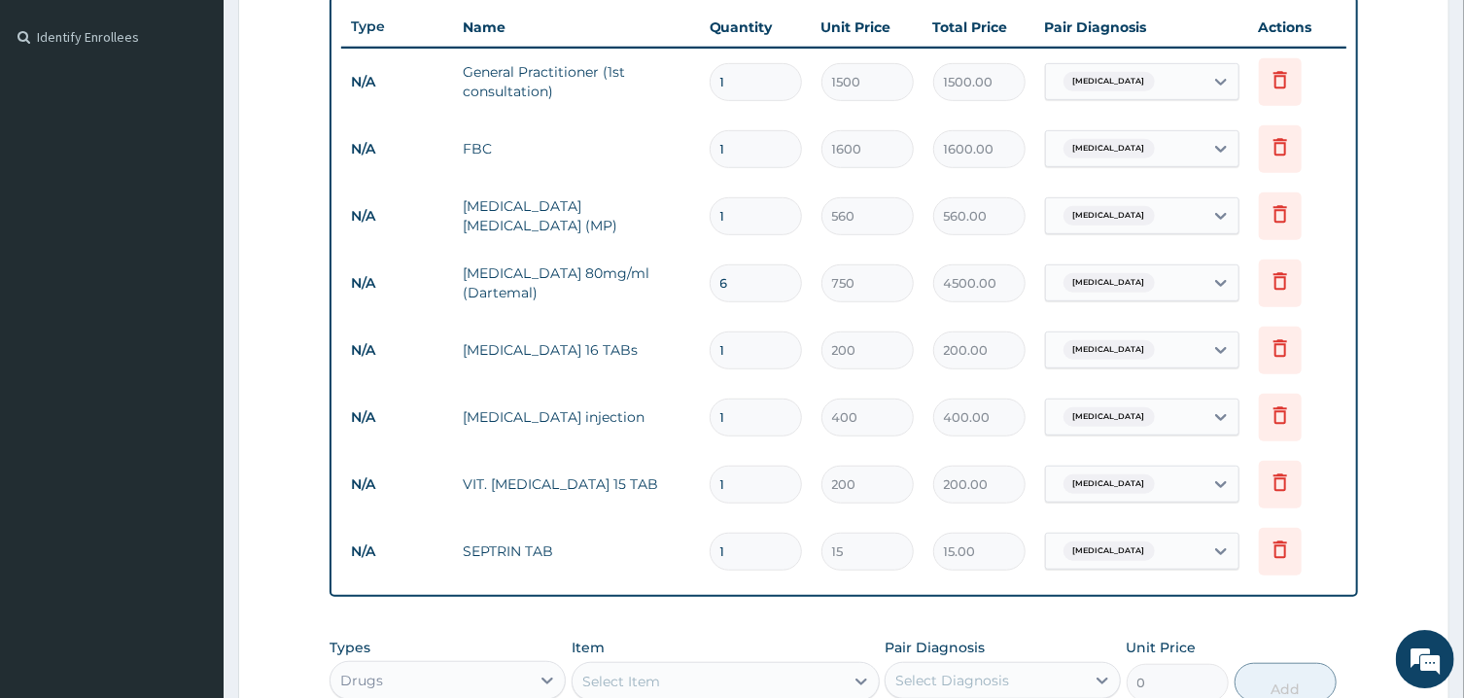
scroll to position [527, 0]
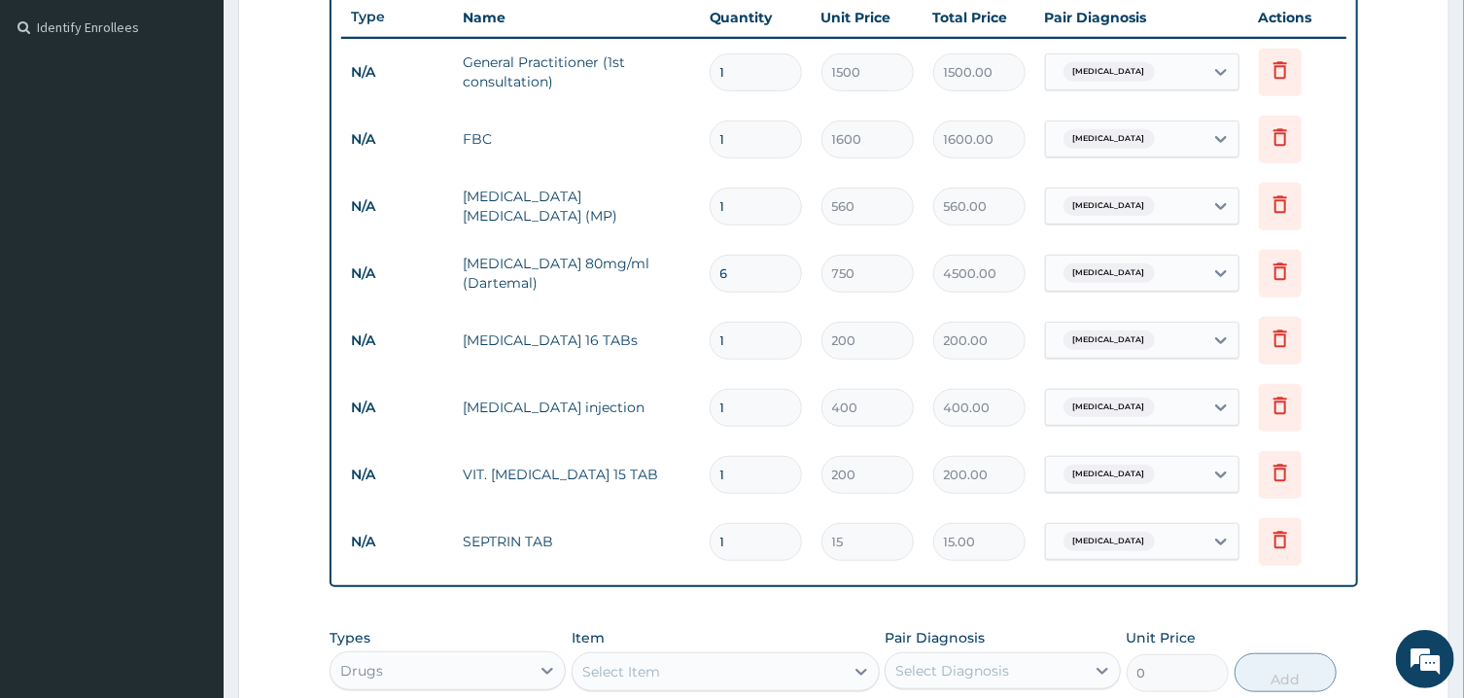
click at [762, 413] on input "1" at bounding box center [756, 408] width 92 height 38
type input "0.00"
type input "2"
type input "800.00"
type input "2"
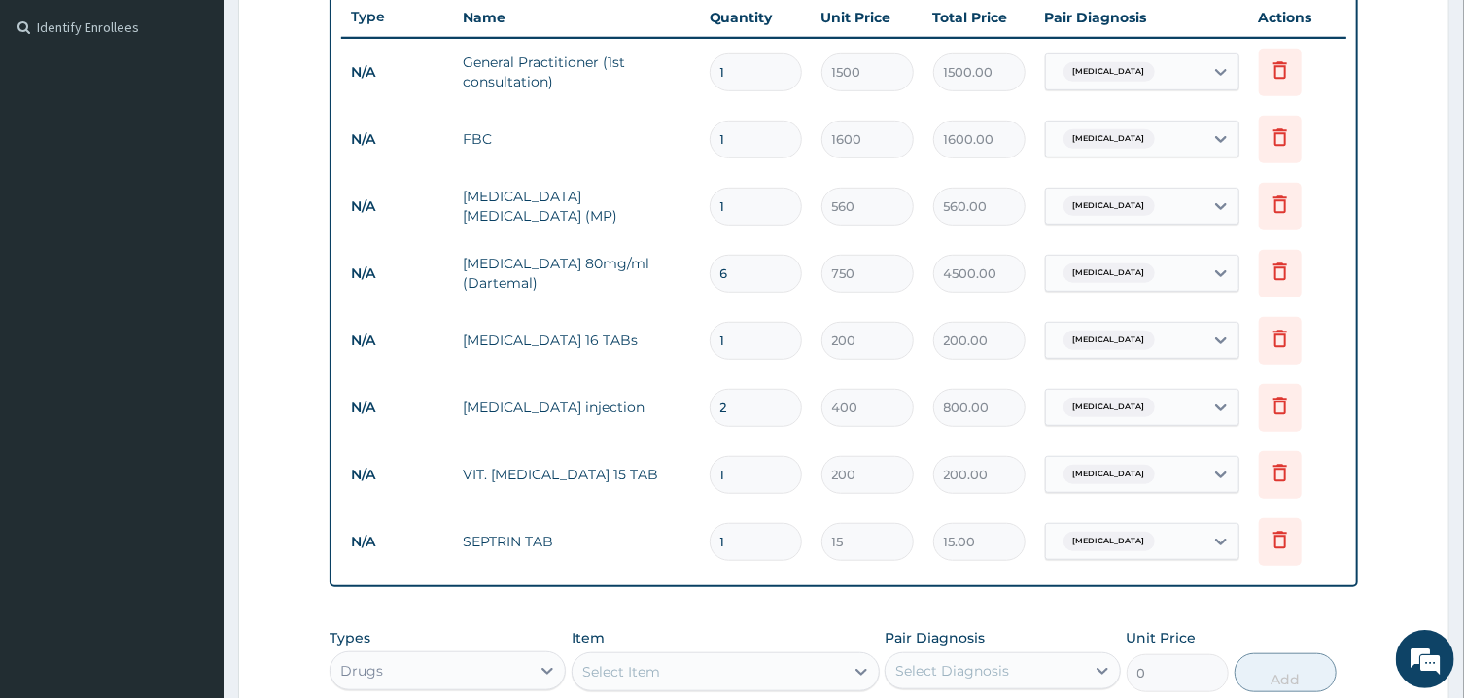
click at [750, 541] on input "1" at bounding box center [756, 542] width 92 height 38
type input "10"
type input "150.00"
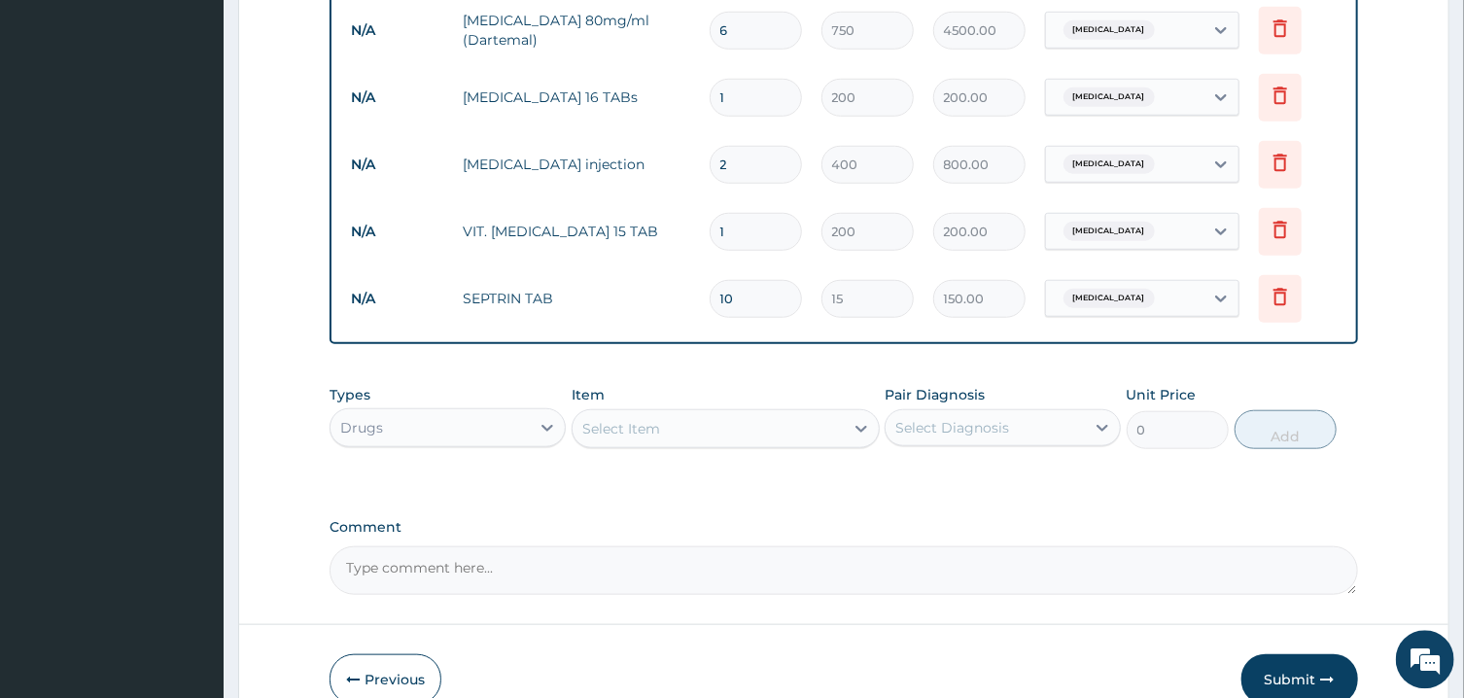
type input "10"
click at [756, 426] on div "Select Item" at bounding box center [708, 427] width 271 height 31
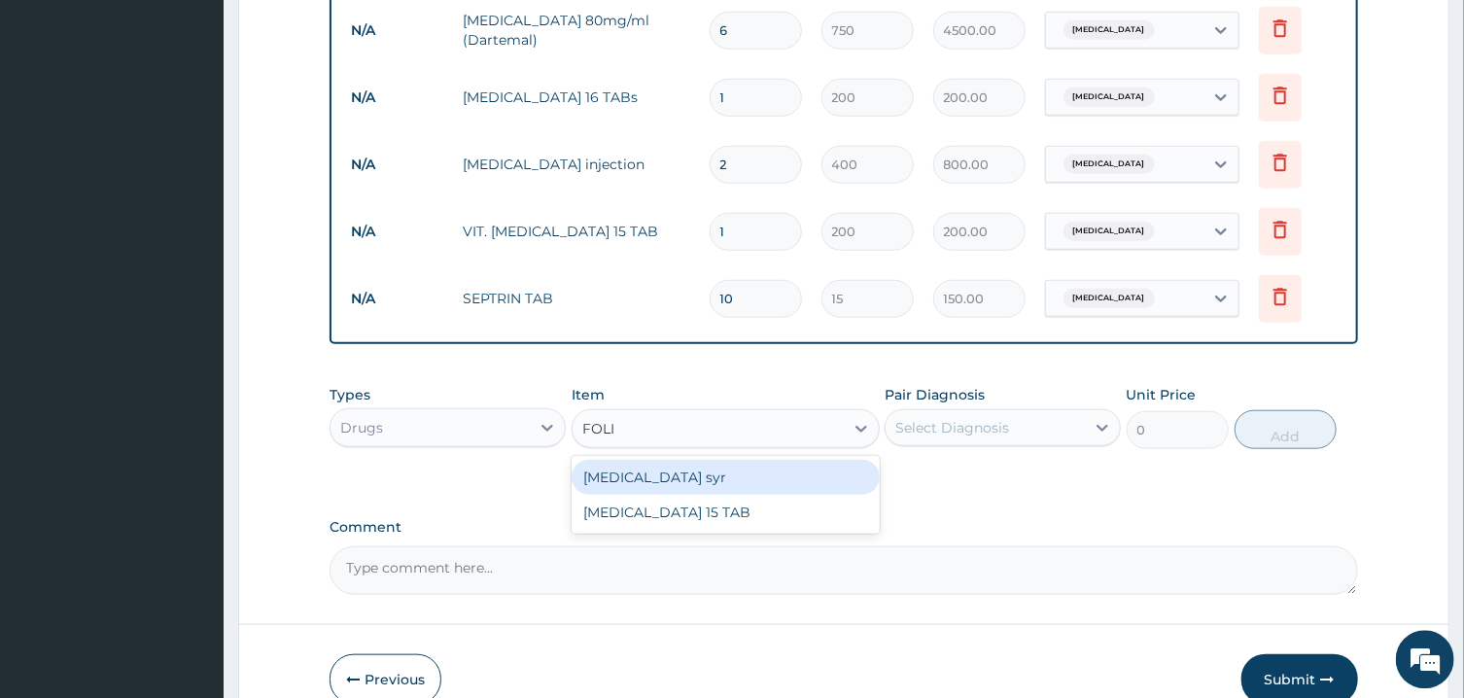
type input "FOLIC"
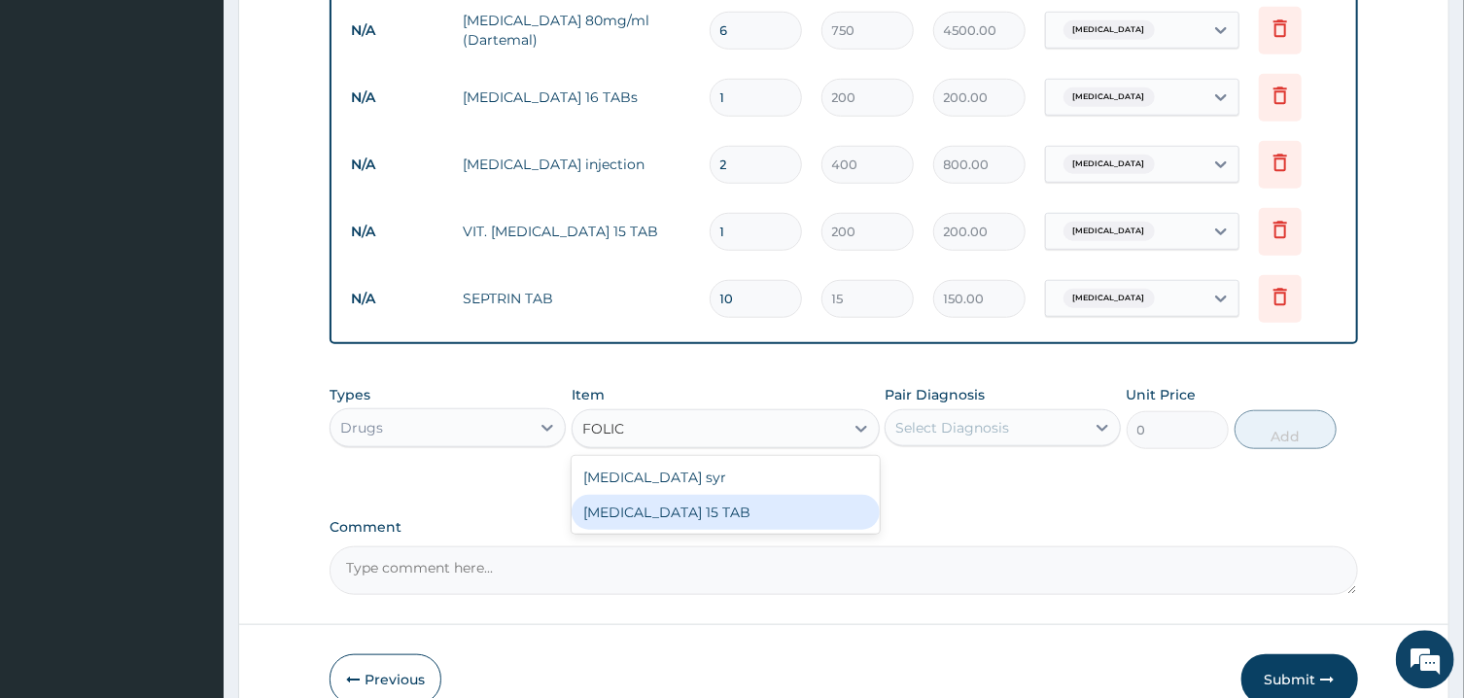
click at [733, 516] on div "[MEDICAL_DATA] 15 TAB" at bounding box center [726, 511] width 308 height 35
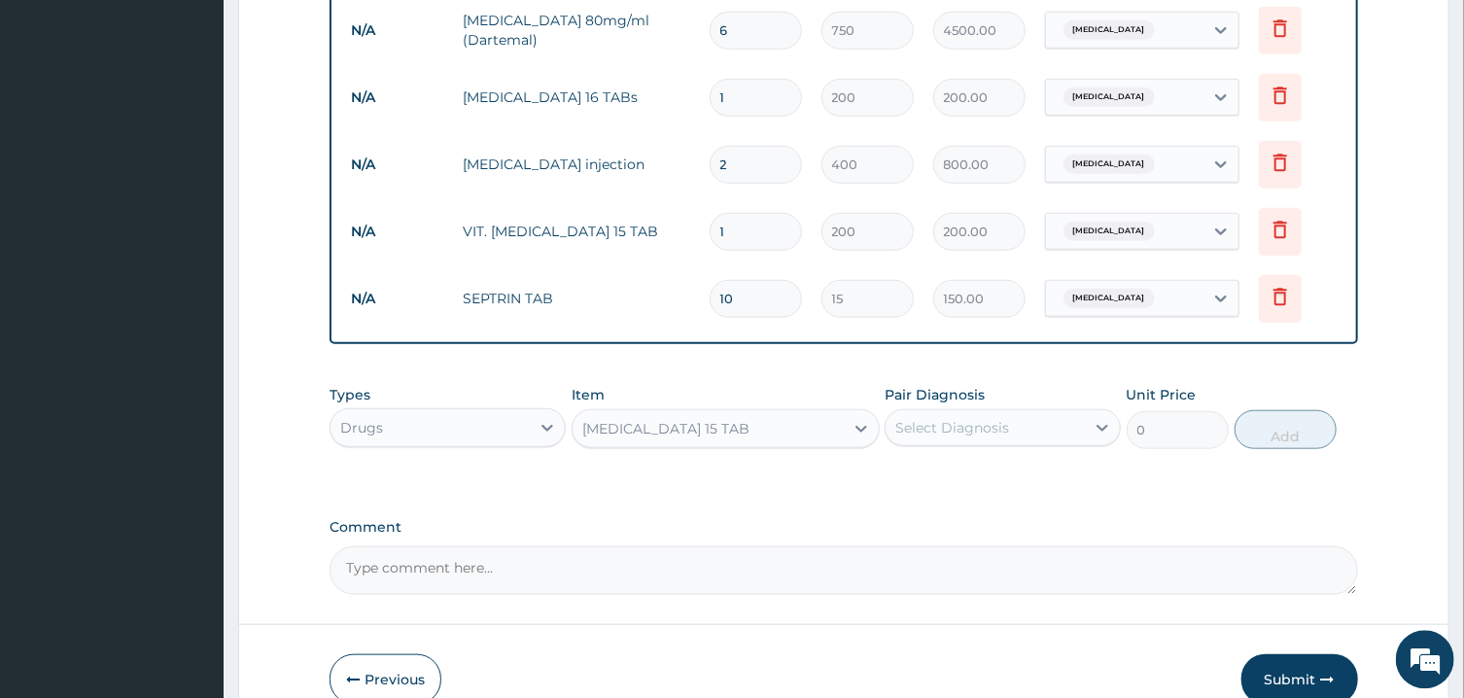
type input "200"
click at [948, 434] on div "Select Diagnosis" at bounding box center [985, 426] width 199 height 31
click at [909, 469] on input "checkbox" at bounding box center [902, 475] width 13 height 13
checkbox input "true"
click at [1272, 428] on button "Add" at bounding box center [1286, 428] width 103 height 39
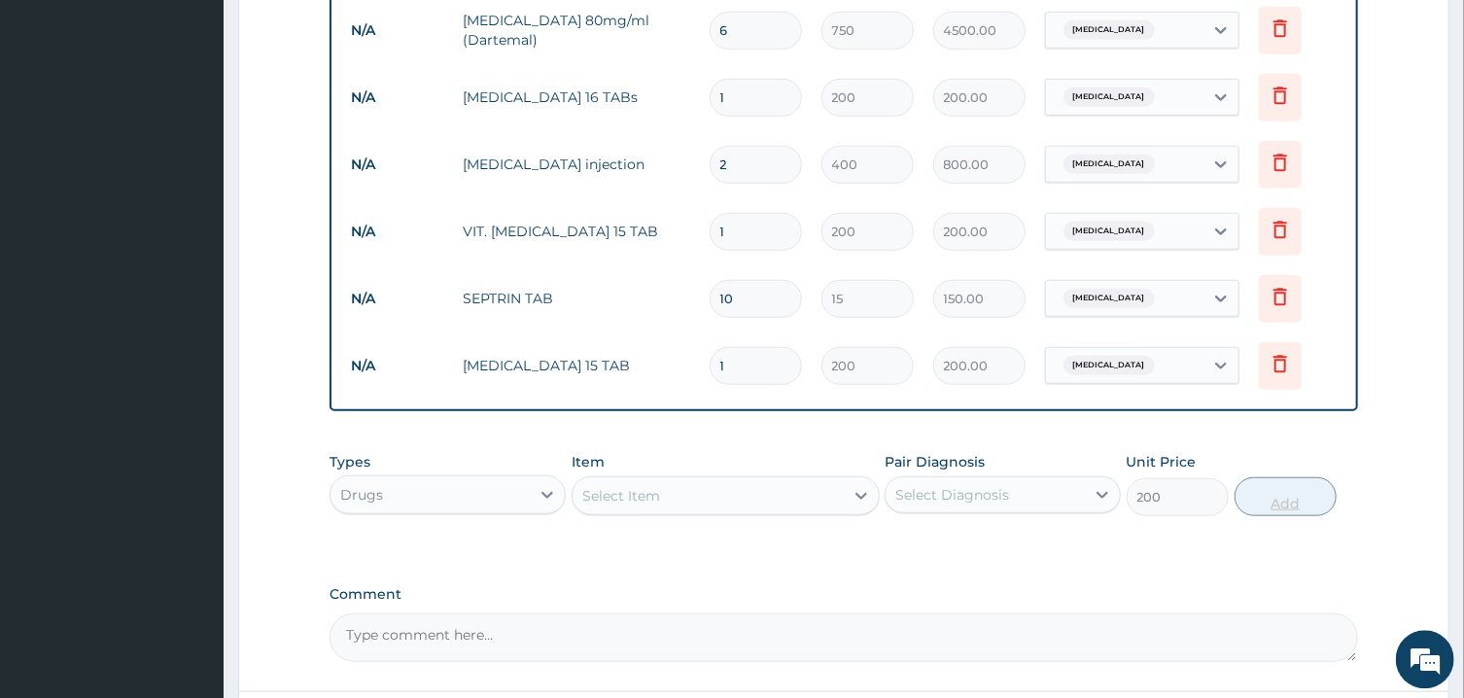
type input "0"
click at [767, 491] on div "Select Item" at bounding box center [708, 494] width 271 height 31
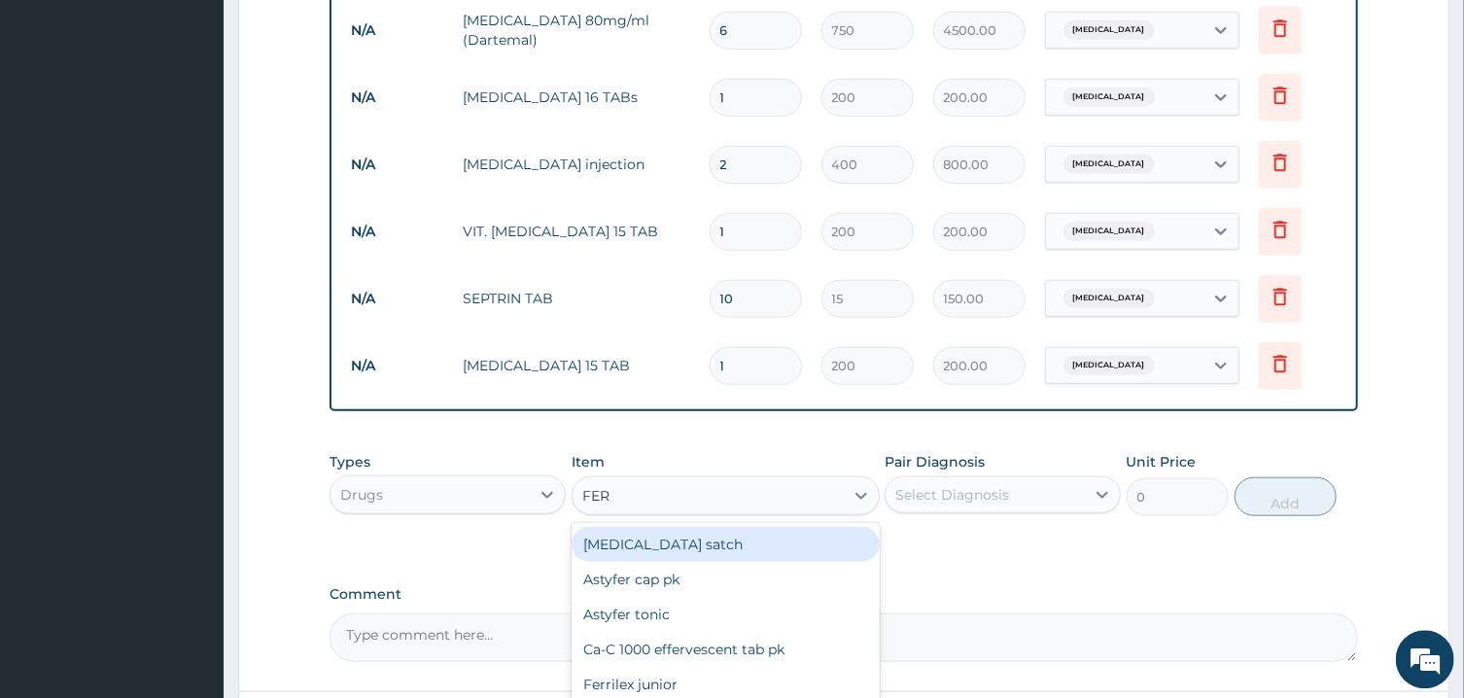
type input "FERR"
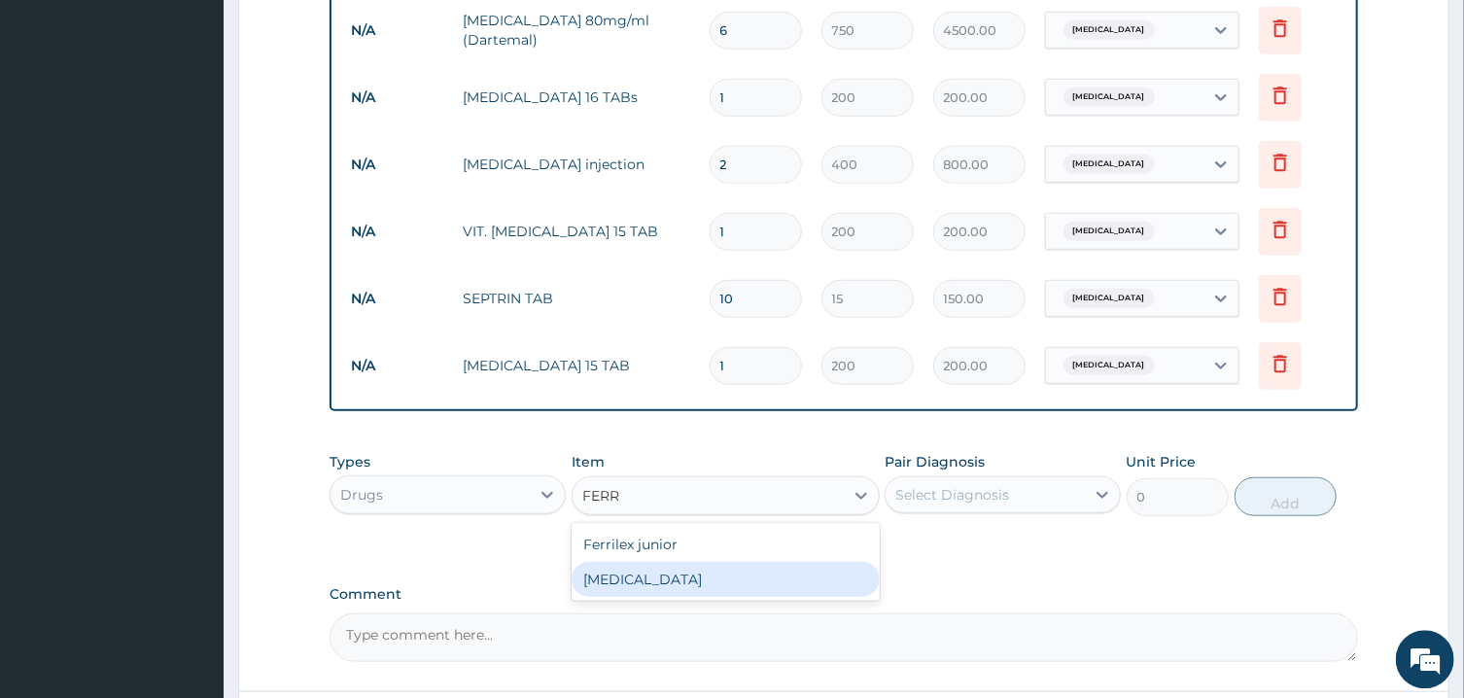
click at [704, 566] on div "[MEDICAL_DATA]" at bounding box center [726, 578] width 308 height 35
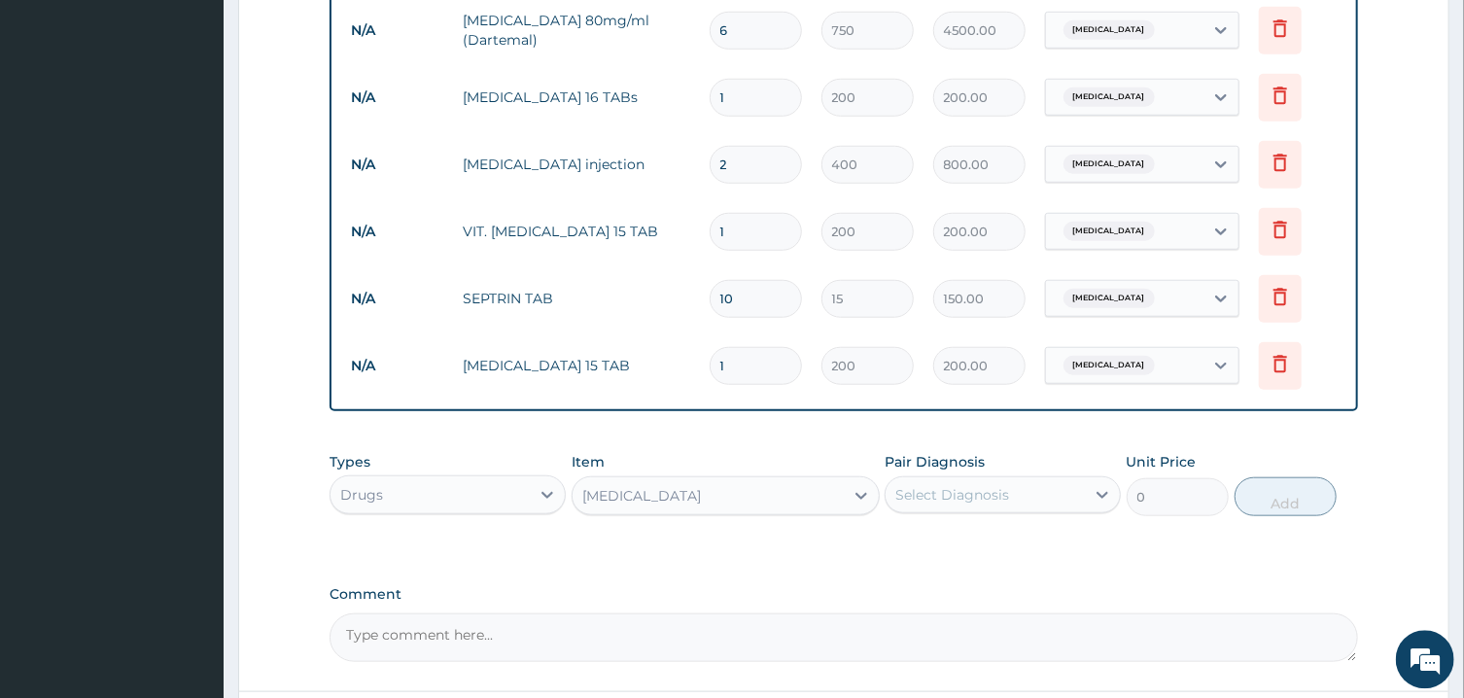
type input "10"
click at [989, 490] on div "Select Diagnosis" at bounding box center [952, 493] width 114 height 19
click at [960, 532] on label "[MEDICAL_DATA]" at bounding box center [977, 541] width 121 height 19
checkbox input "true"
click at [1280, 493] on button "Add" at bounding box center [1286, 495] width 103 height 39
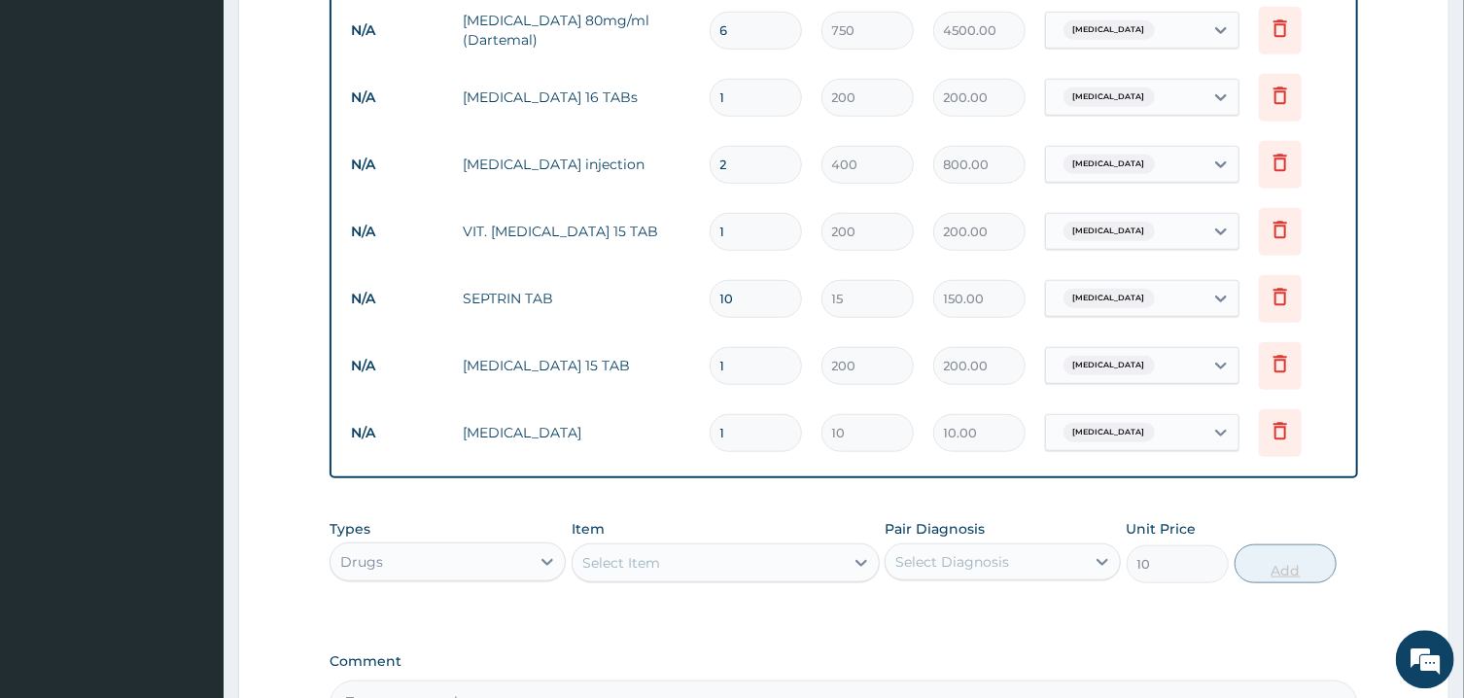
type input "0"
type input "0.00"
type input "2"
type input "20.00"
type input "21"
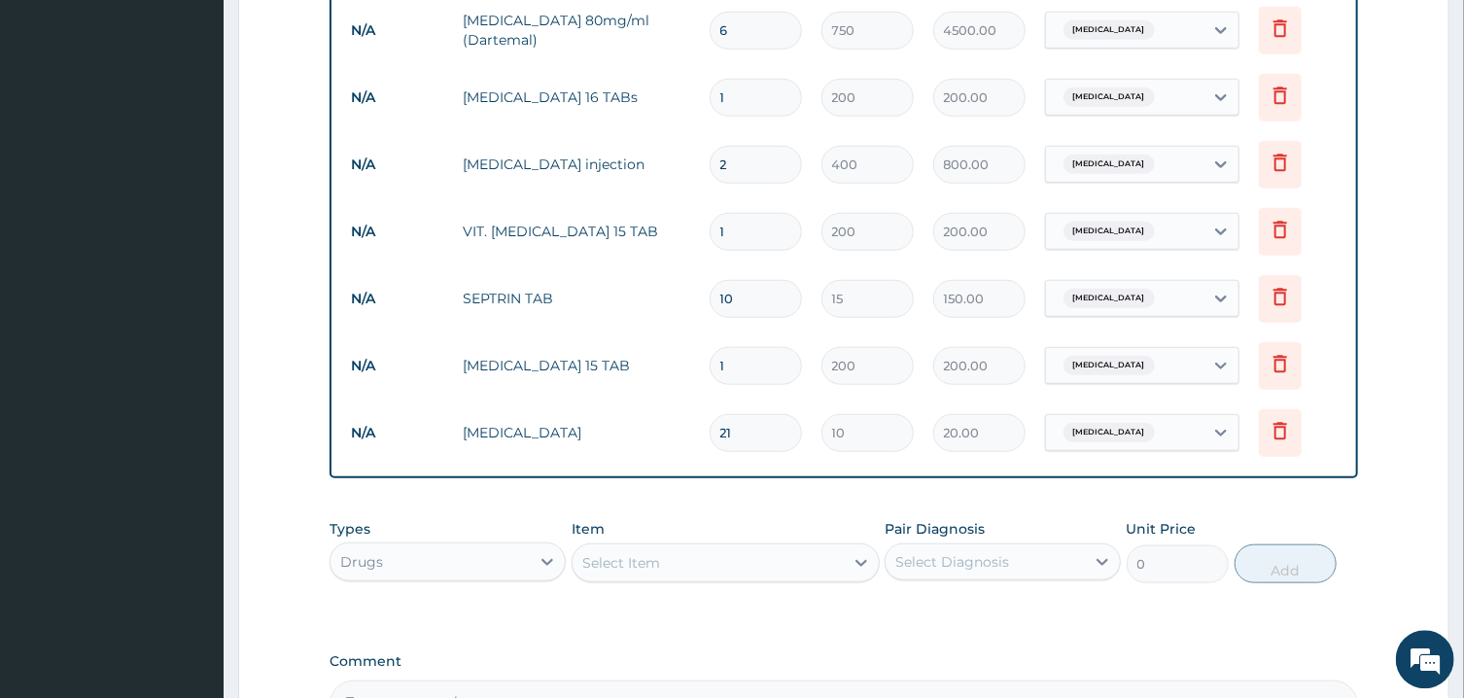
type input "210.00"
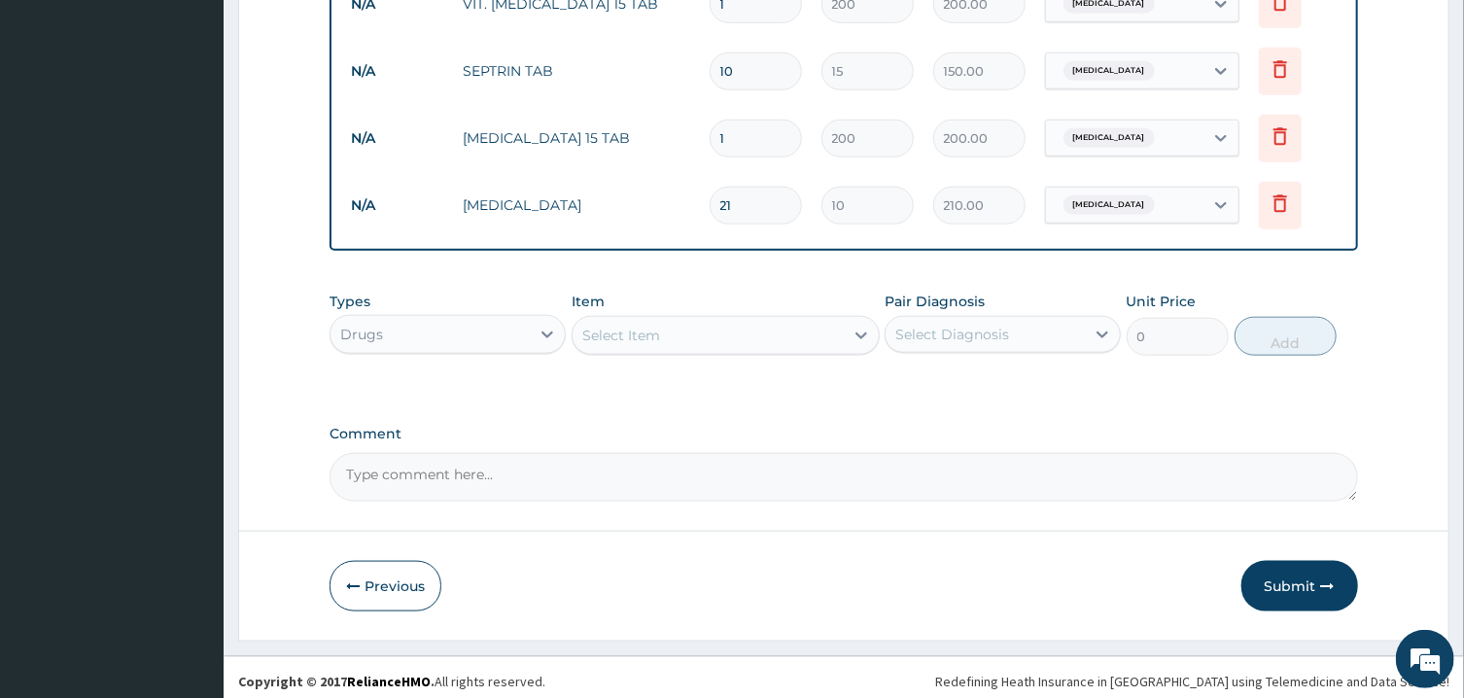
scroll to position [1002, 0]
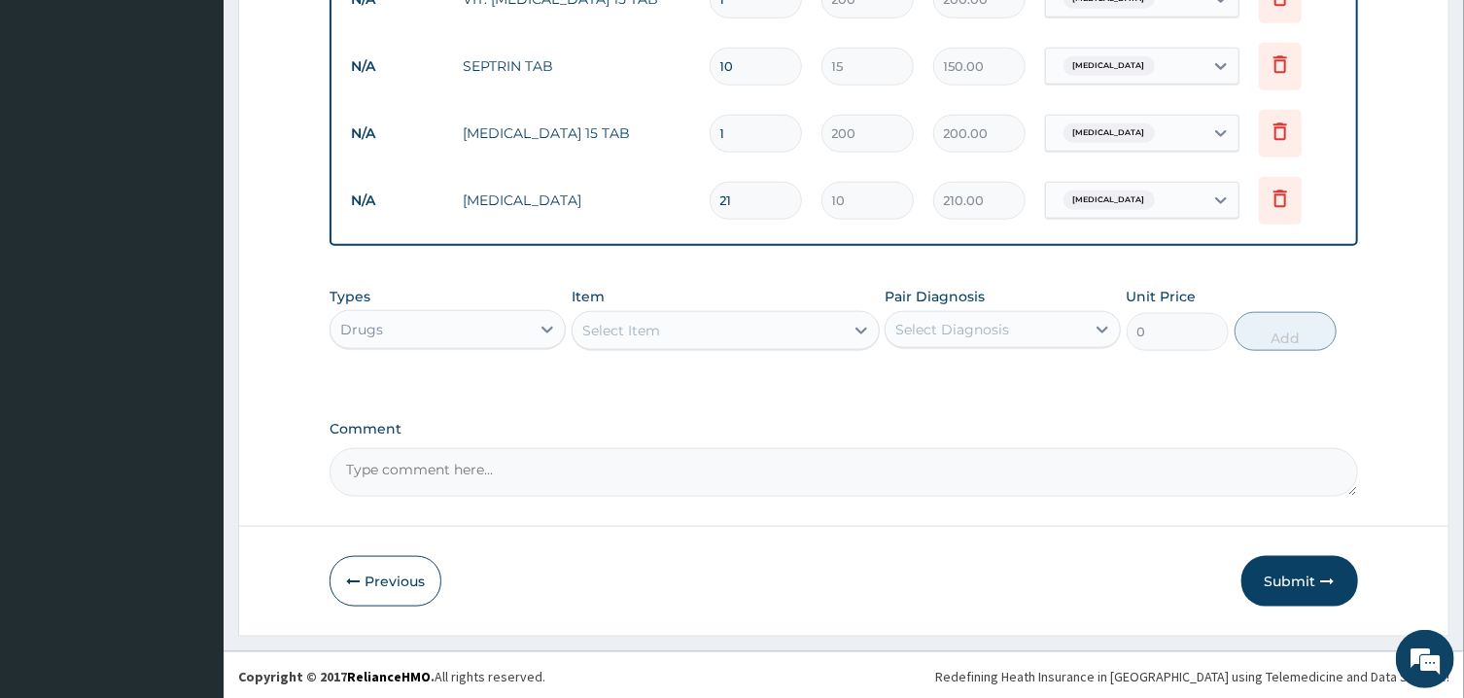
type input "21"
click at [992, 465] on textarea "Comment" at bounding box center [844, 472] width 1028 height 49
type textarea "ICON AUG BILL 2025"
click at [1285, 575] on button "Submit" at bounding box center [1299, 581] width 117 height 51
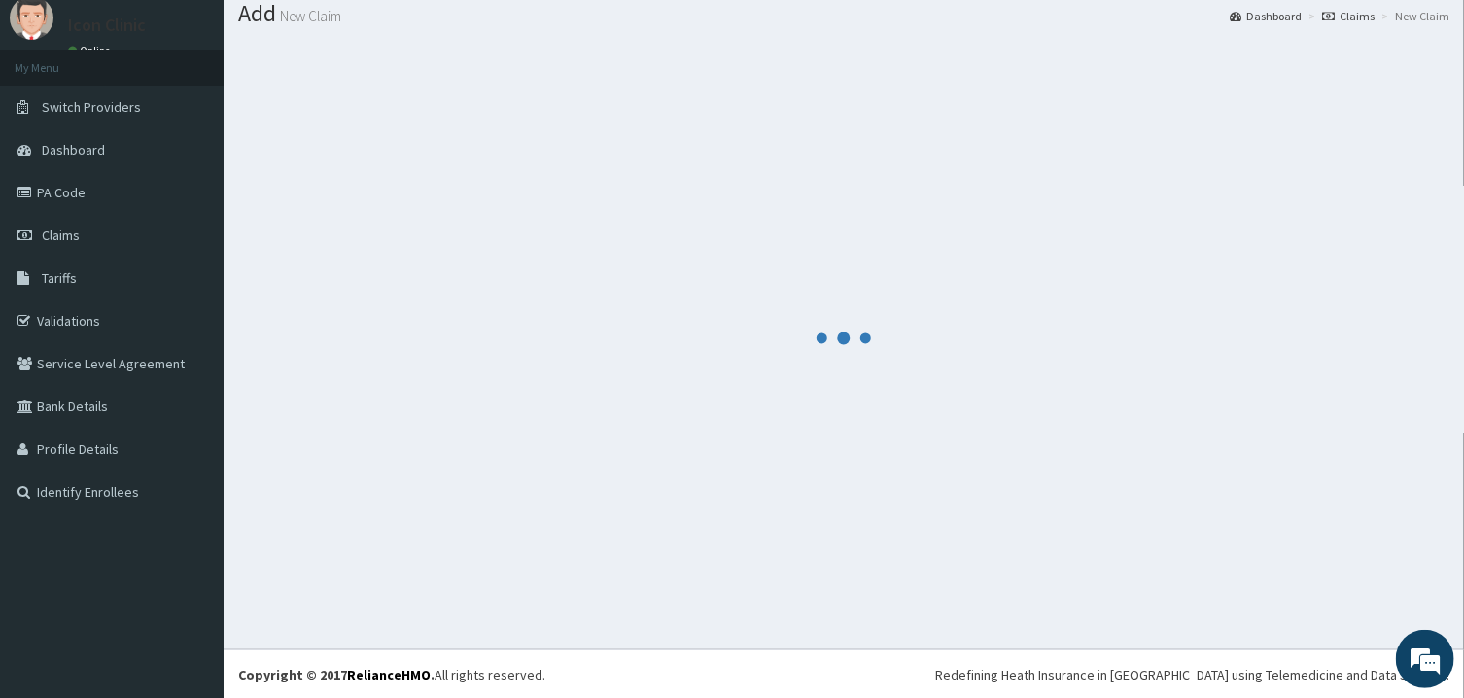
scroll to position [0, 0]
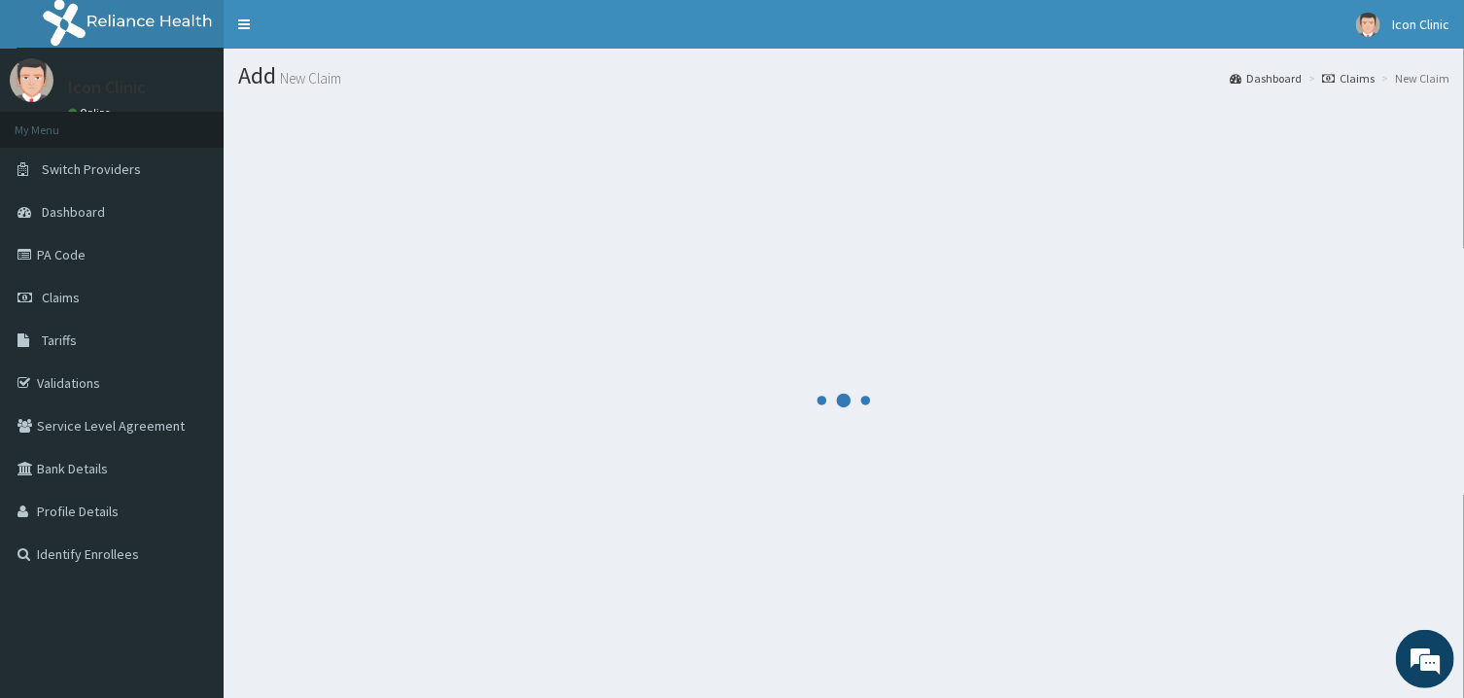
click at [873, 405] on icon "audio-loading" at bounding box center [844, 400] width 58 height 58
click at [1359, 78] on link "Claims" at bounding box center [1348, 78] width 52 height 17
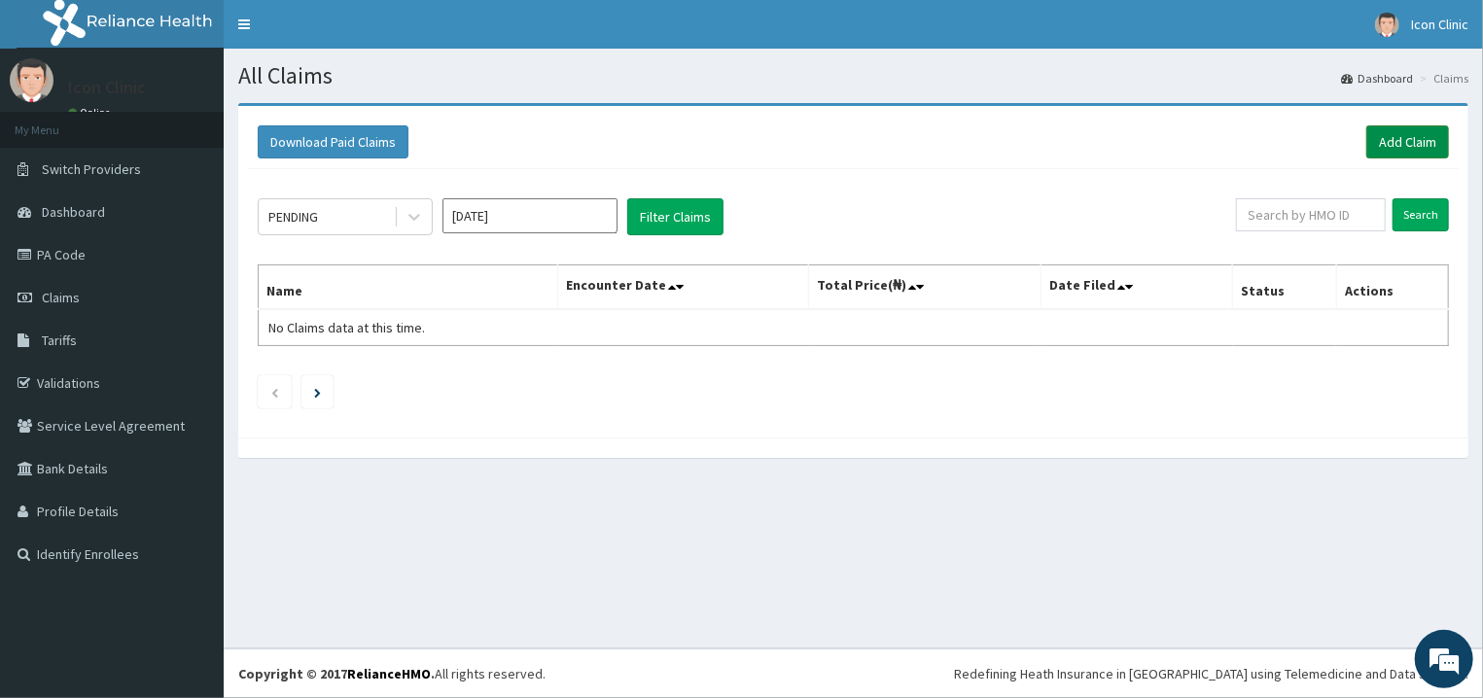
click at [1393, 142] on link "Add Claim" at bounding box center [1407, 141] width 83 height 33
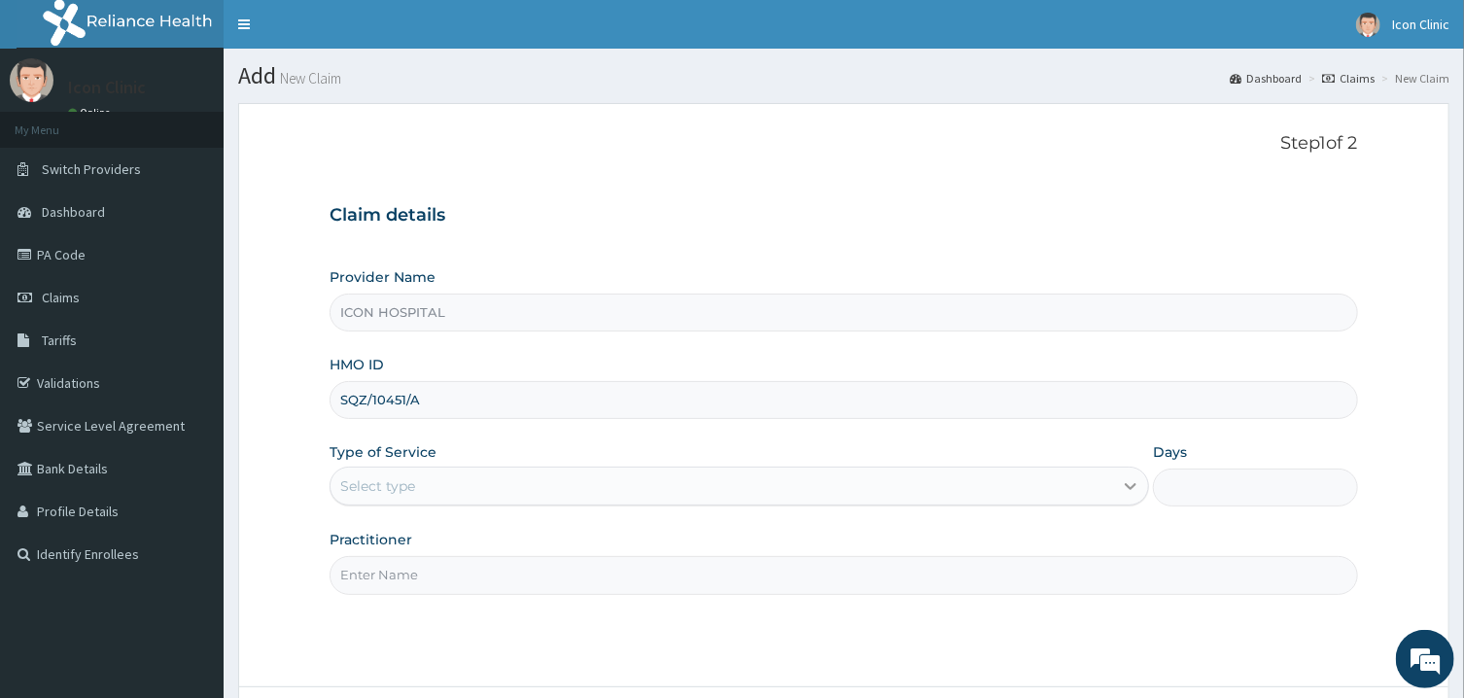
type input "SQZ/10451/A"
click at [1126, 490] on icon at bounding box center [1130, 485] width 19 height 19
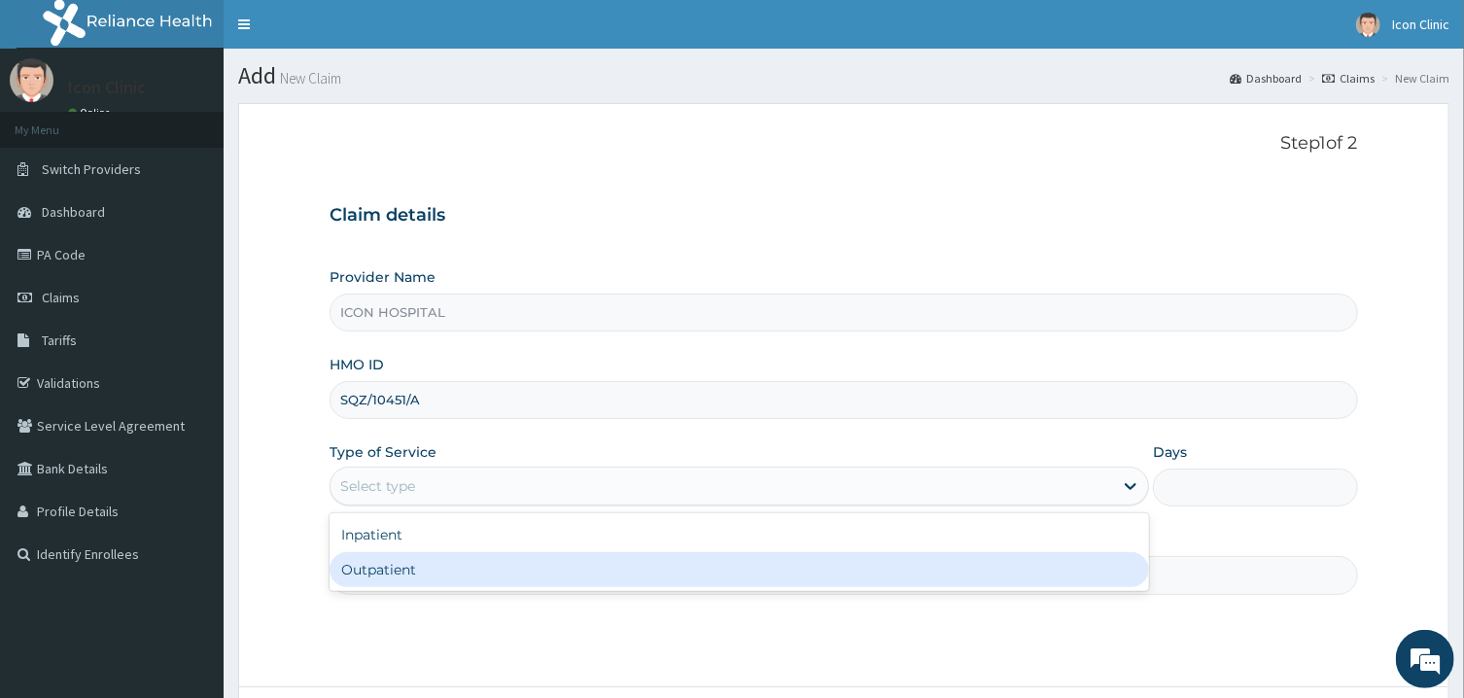
click at [920, 566] on div "Outpatient" at bounding box center [740, 569] width 820 height 35
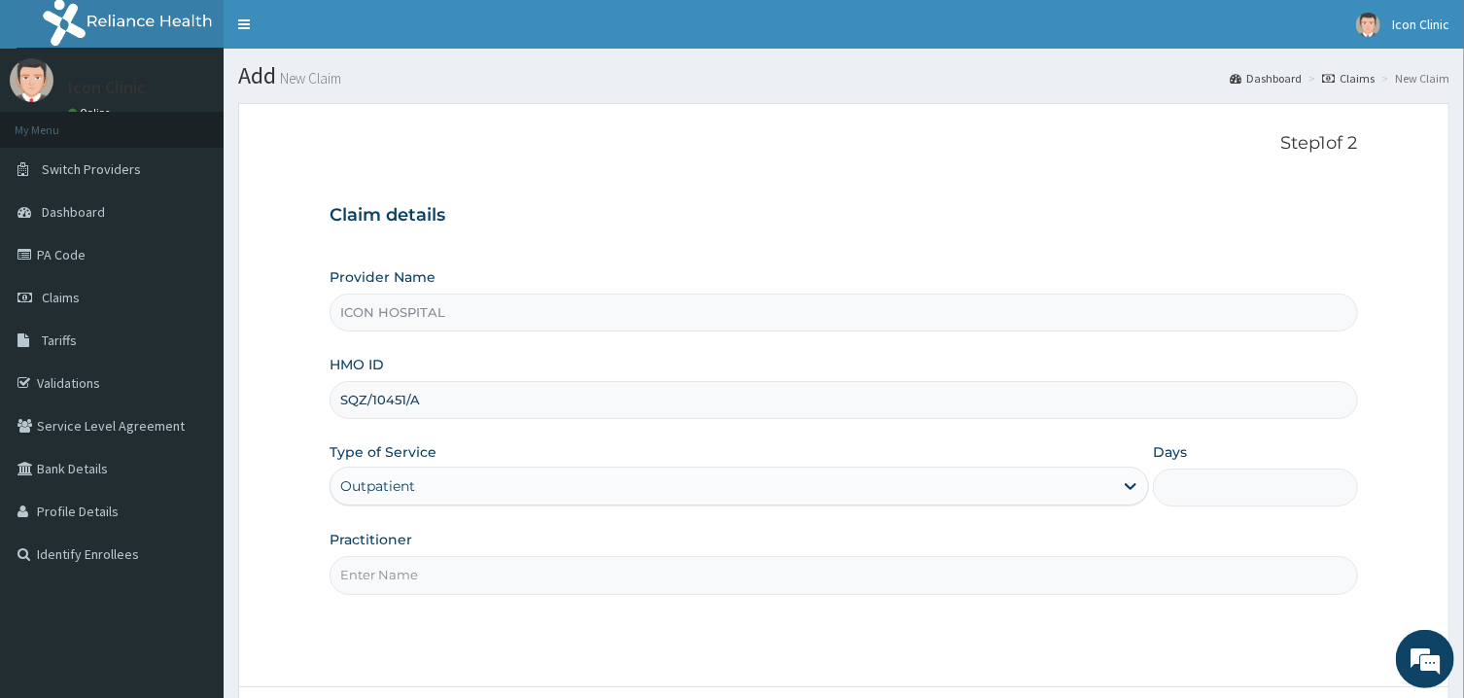
type input "1"
click at [883, 585] on input "Practitioner" at bounding box center [844, 575] width 1028 height 38
click at [887, 577] on input "Practitioner" at bounding box center [844, 575] width 1028 height 38
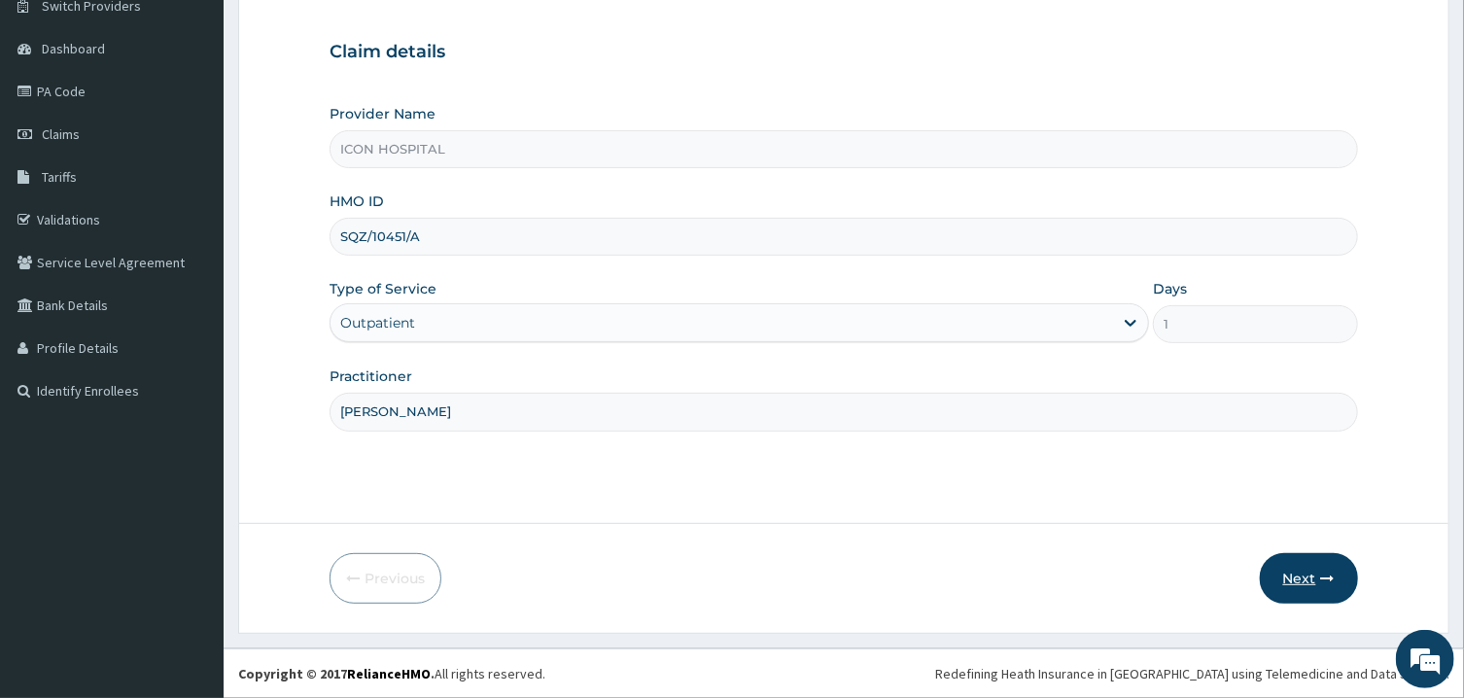
type input "[PERSON_NAME]"
click at [1311, 576] on button "Next" at bounding box center [1309, 578] width 98 height 51
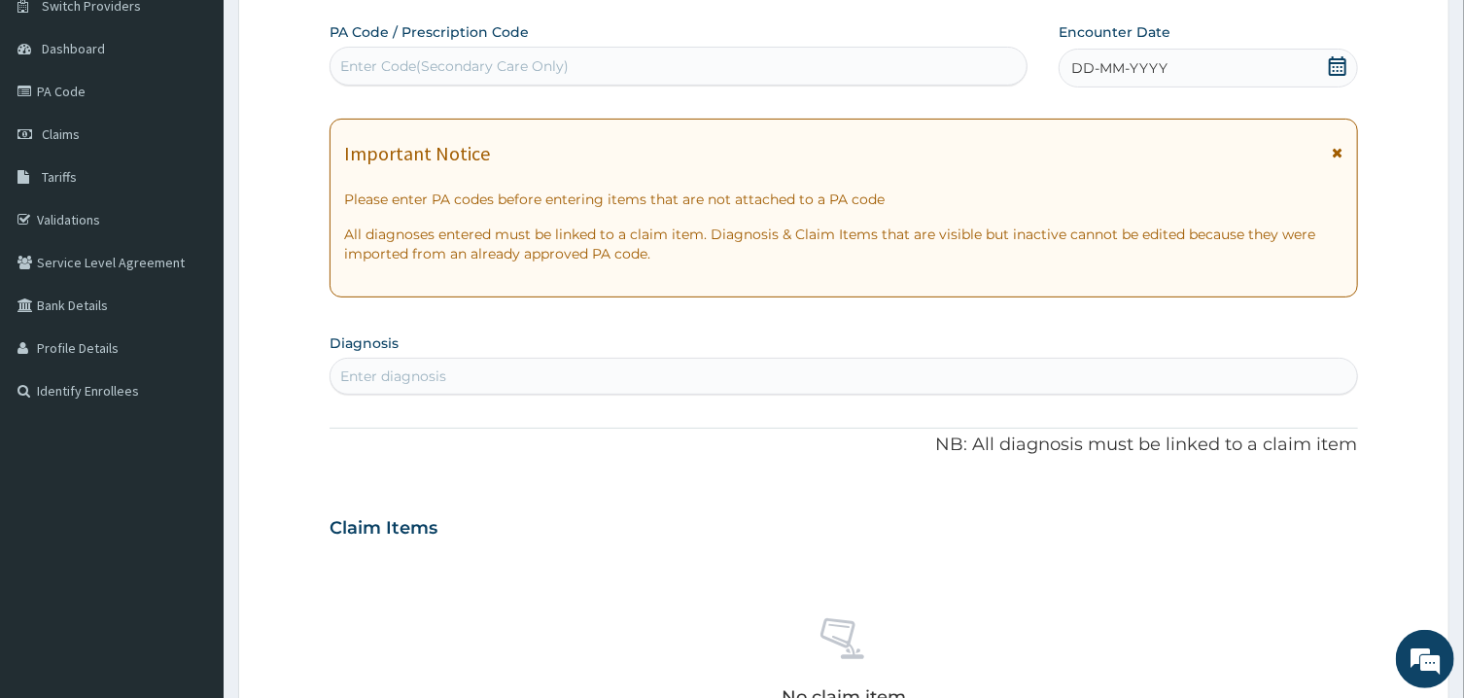
click at [1339, 152] on icon at bounding box center [1338, 153] width 11 height 14
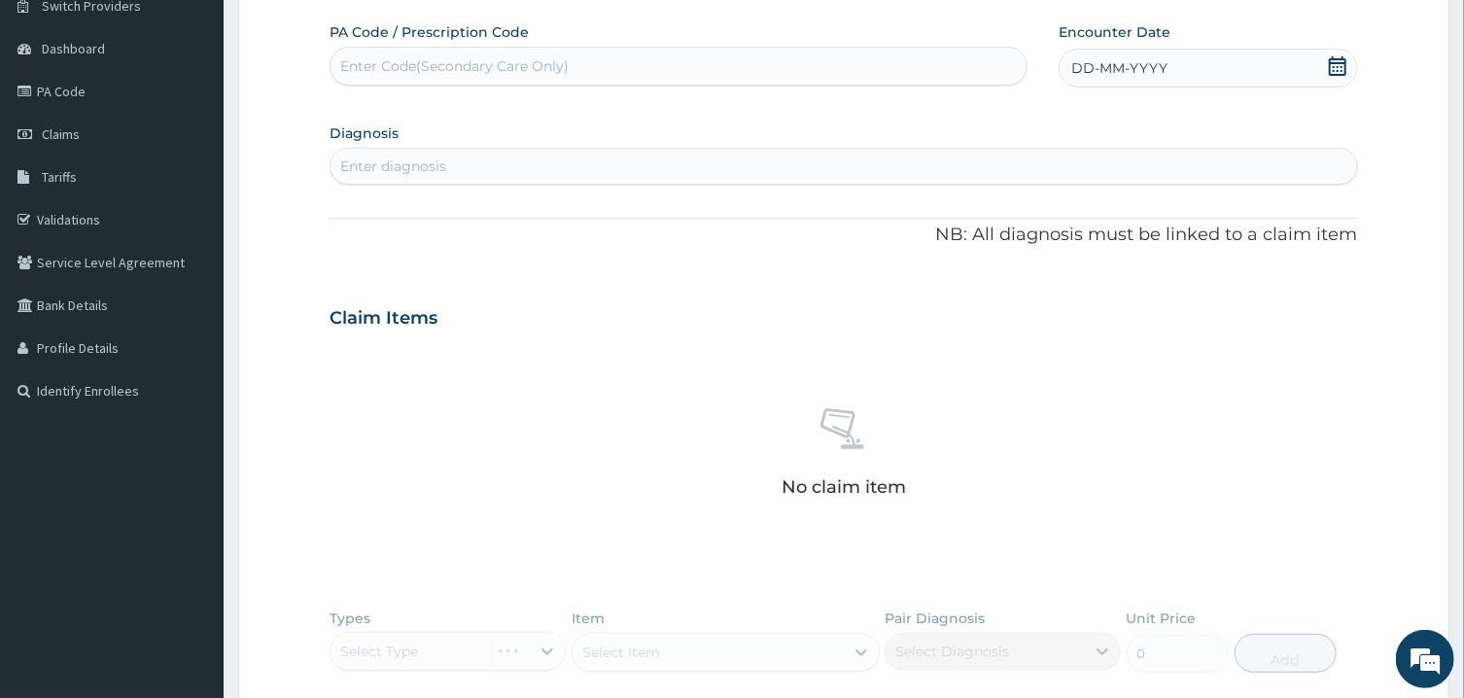
click at [1336, 75] on icon at bounding box center [1337, 65] width 19 height 19
click at [1033, 126] on div "[DATE]" at bounding box center [1136, 123] width 234 height 19
click at [1030, 122] on button "Previous Month" at bounding box center [1026, 123] width 10 height 10
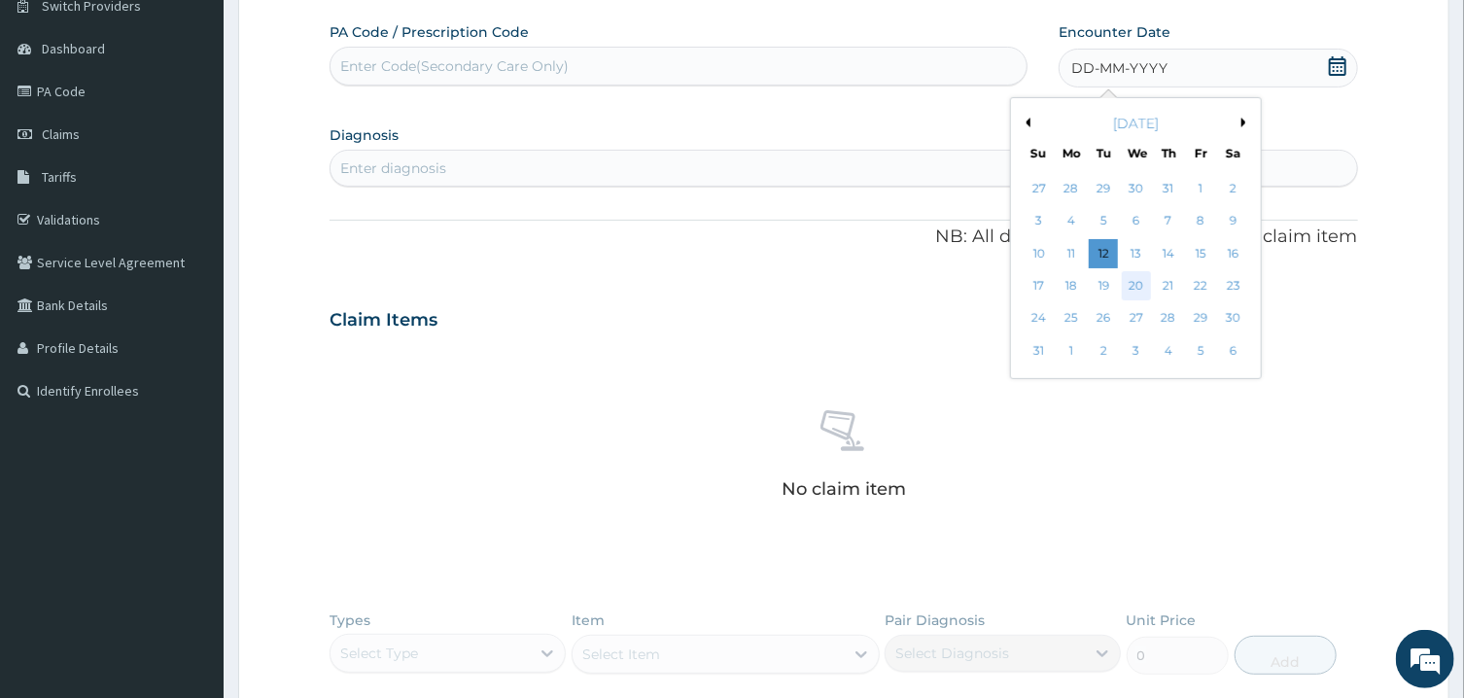
click at [1143, 287] on div "20" at bounding box center [1136, 285] width 29 height 29
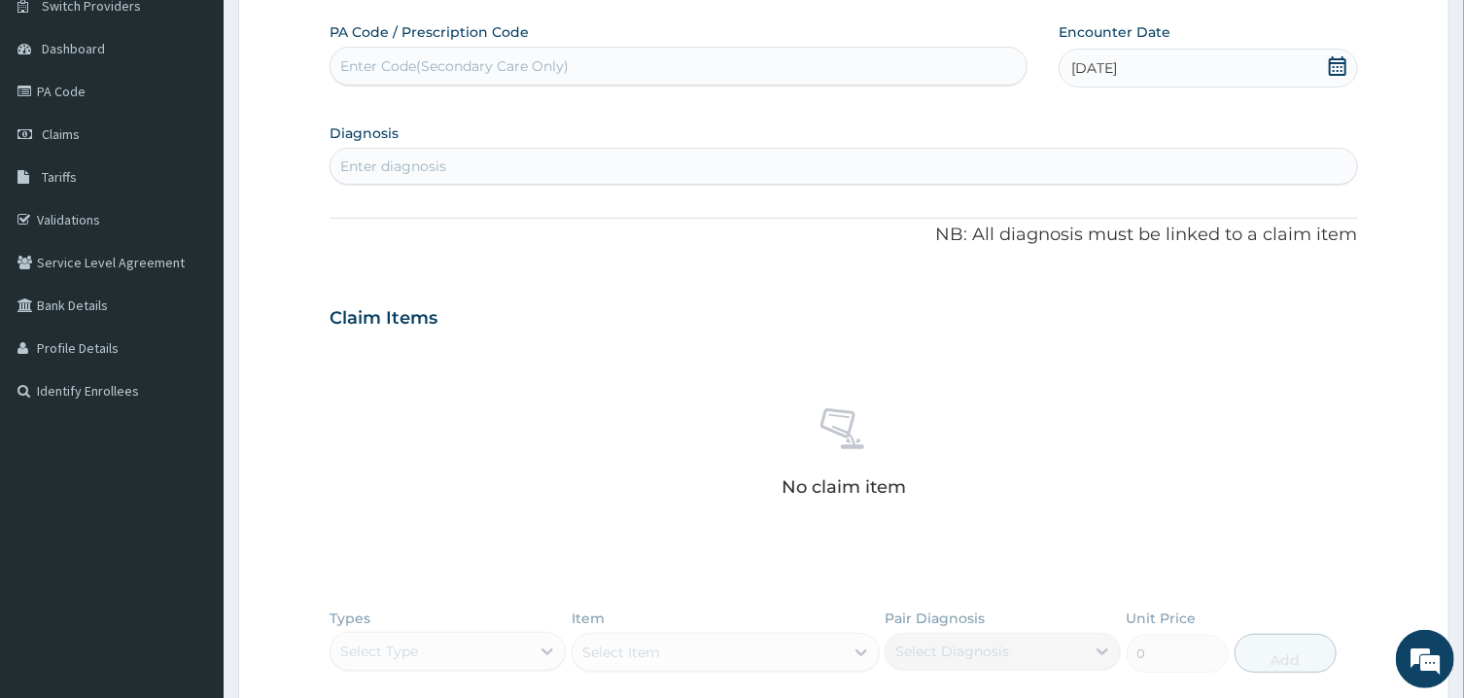
click at [998, 160] on div "Enter diagnosis" at bounding box center [844, 166] width 1026 height 31
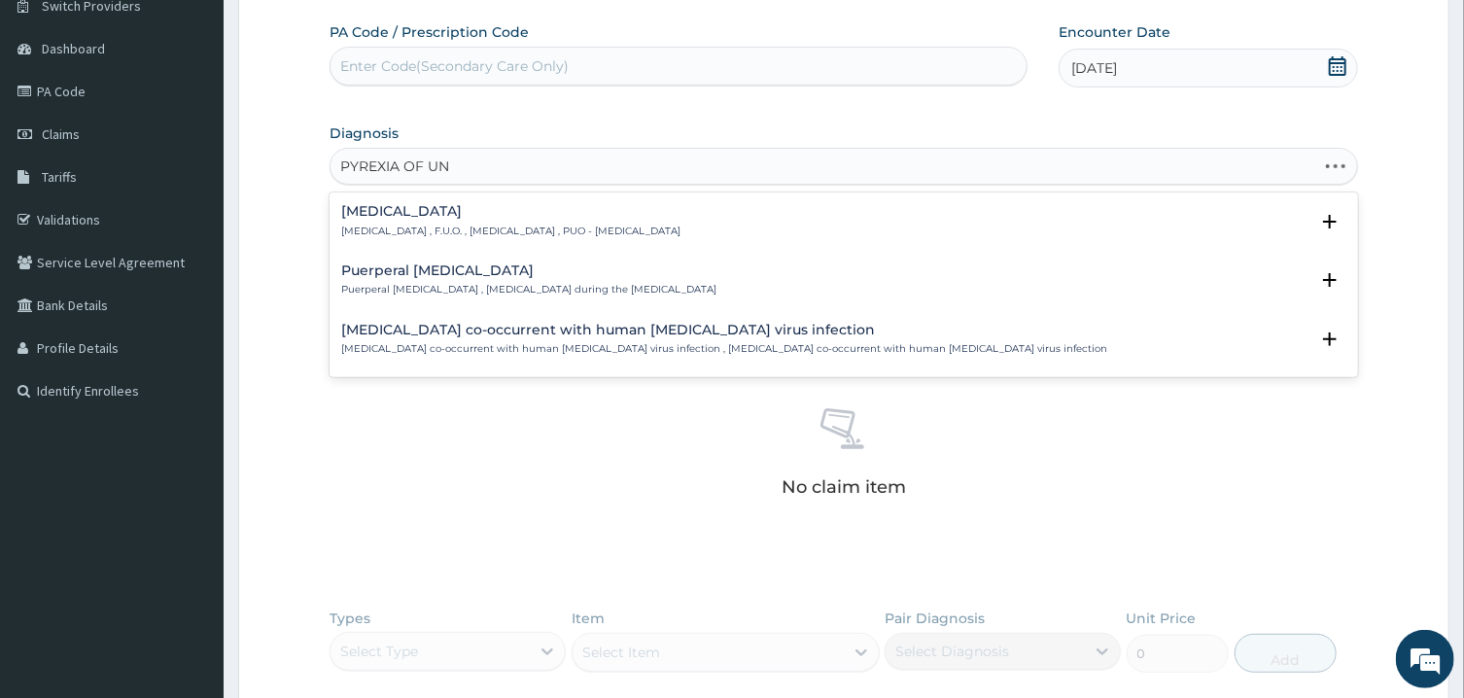
type input "PYREXIA OF UNK"
click at [622, 224] on div "[MEDICAL_DATA] [MEDICAL_DATA] , F.U.O. , [MEDICAL_DATA] , PUO - [MEDICAL_DATA]" at bounding box center [510, 221] width 339 height 34
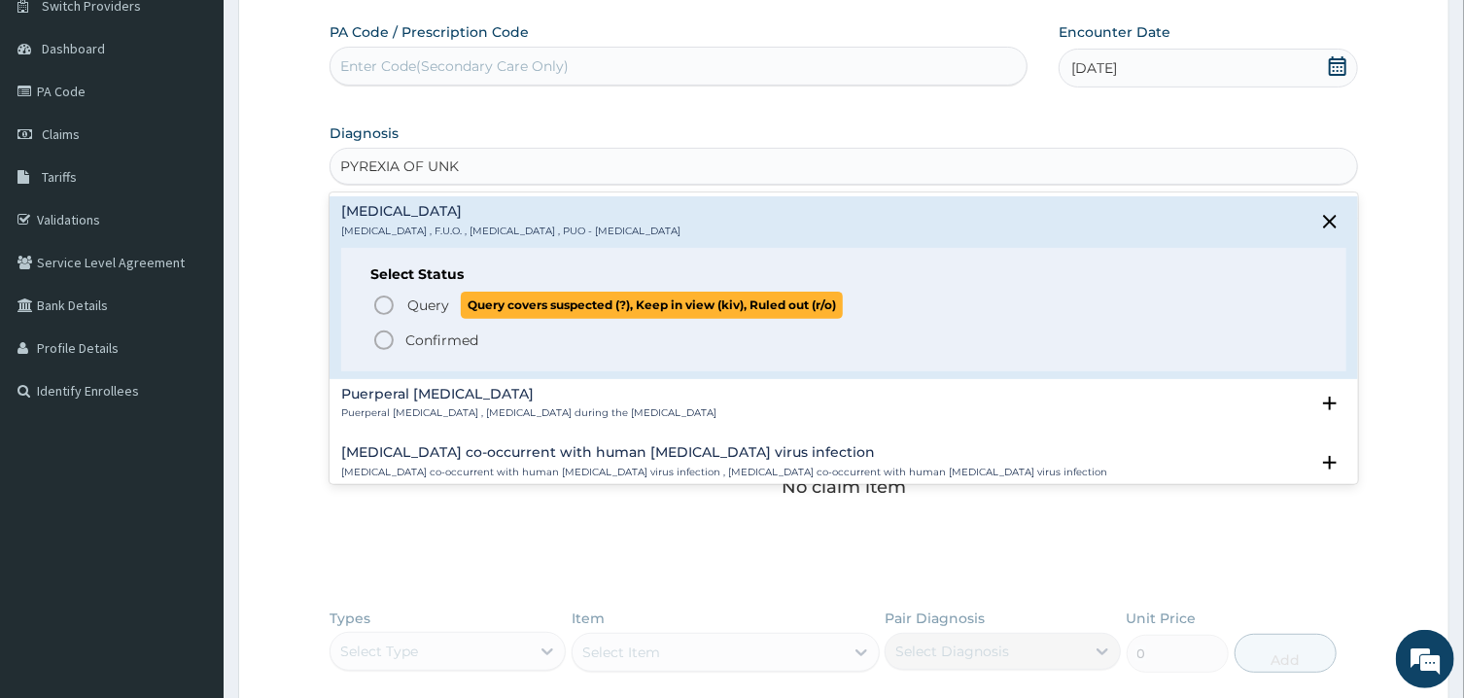
click at [381, 304] on icon "status option query" at bounding box center [383, 305] width 23 height 23
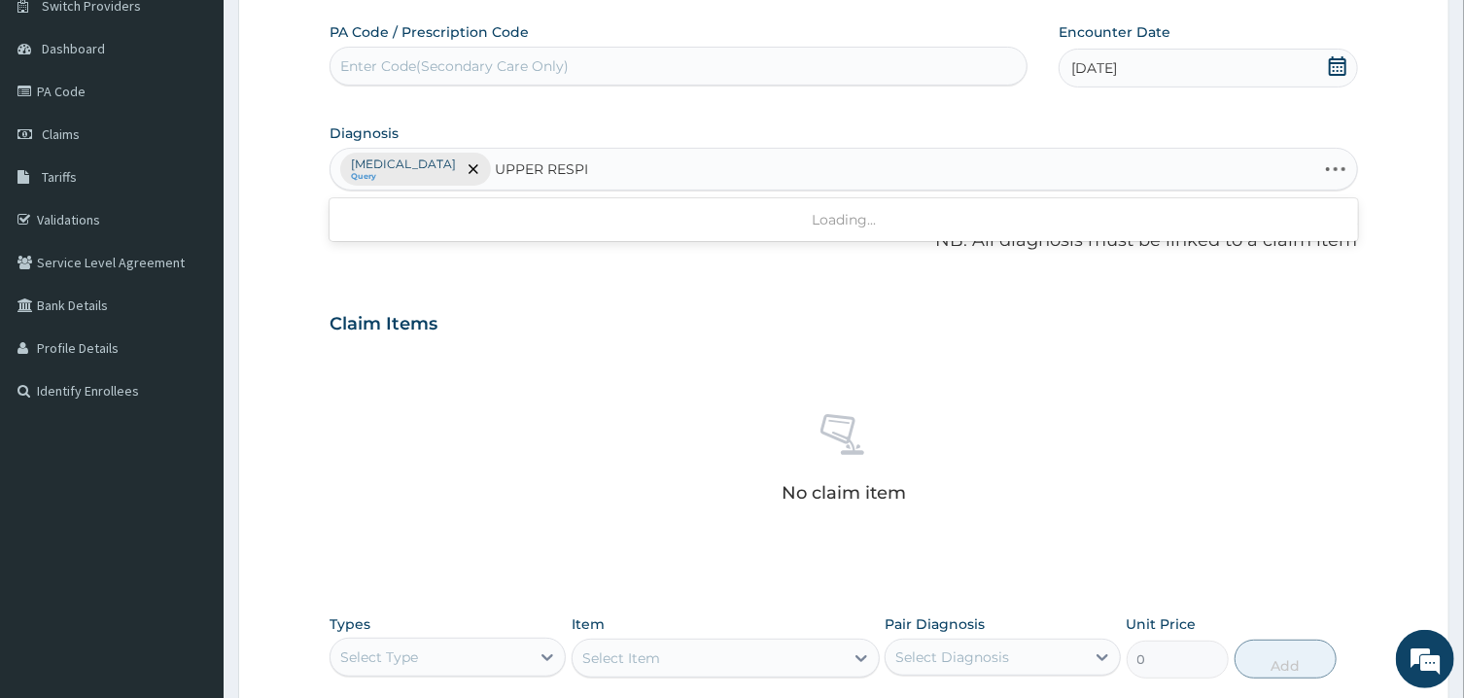
type input "UPPER RESPIR"
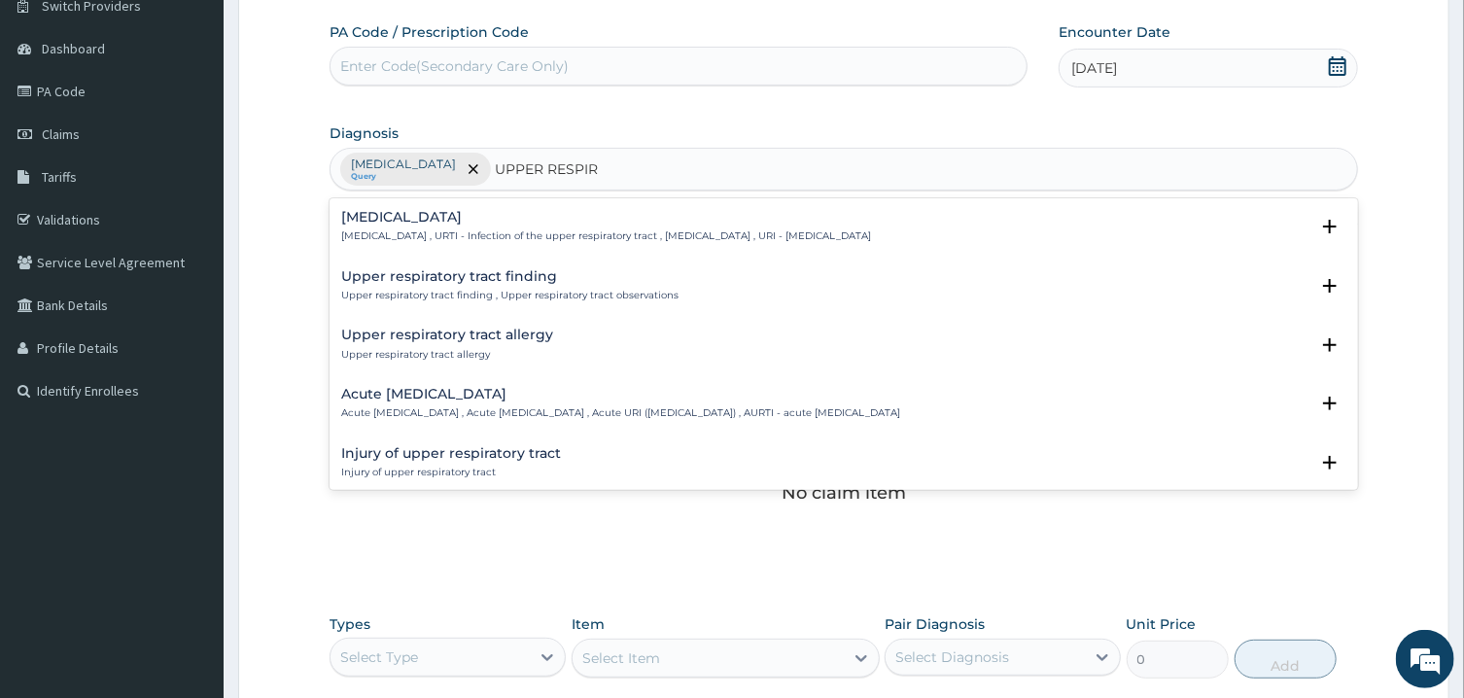
click at [648, 244] on div "[MEDICAL_DATA] [MEDICAL_DATA] , URTI - Infection of the upper respiratory tract…" at bounding box center [843, 232] width 1004 height 44
click at [640, 238] on p "[MEDICAL_DATA] , URTI - Infection of the upper respiratory tract , [MEDICAL_DAT…" at bounding box center [606, 236] width 530 height 14
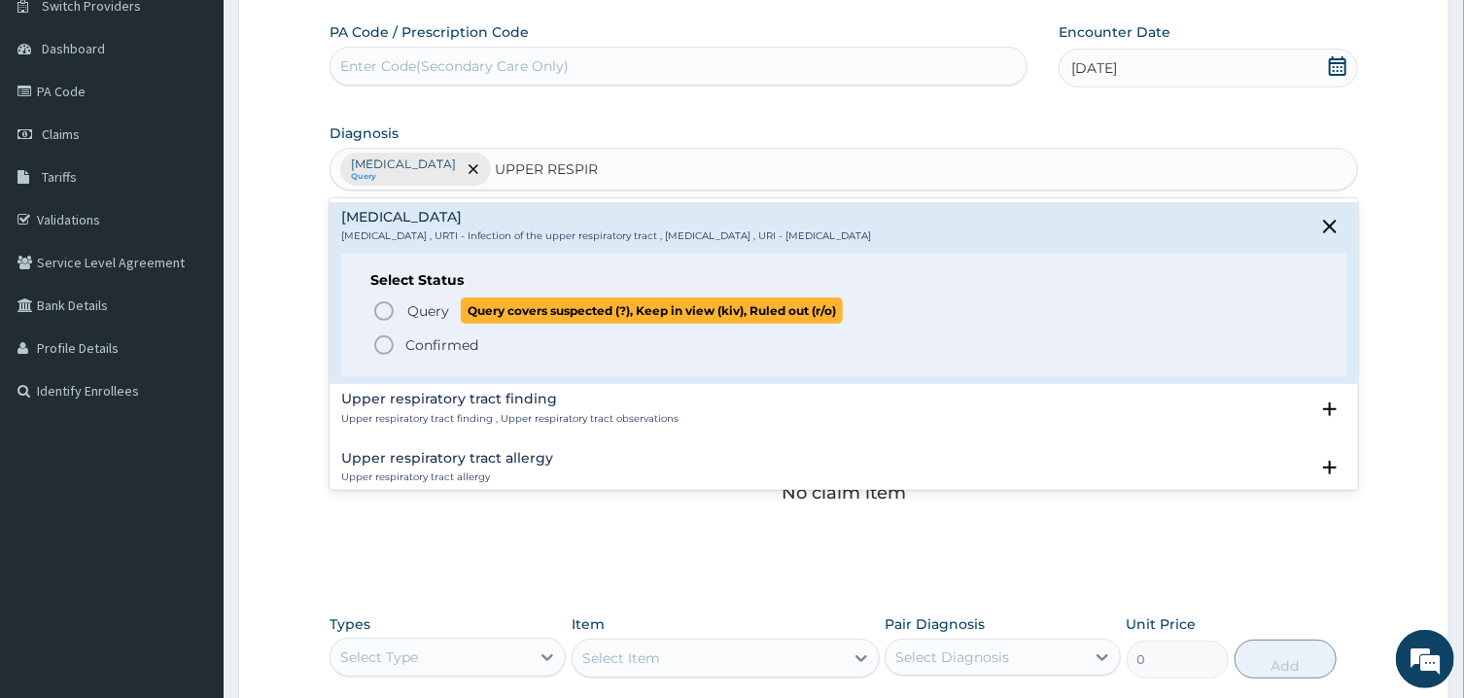
click at [387, 313] on icon "status option query" at bounding box center [383, 310] width 23 height 23
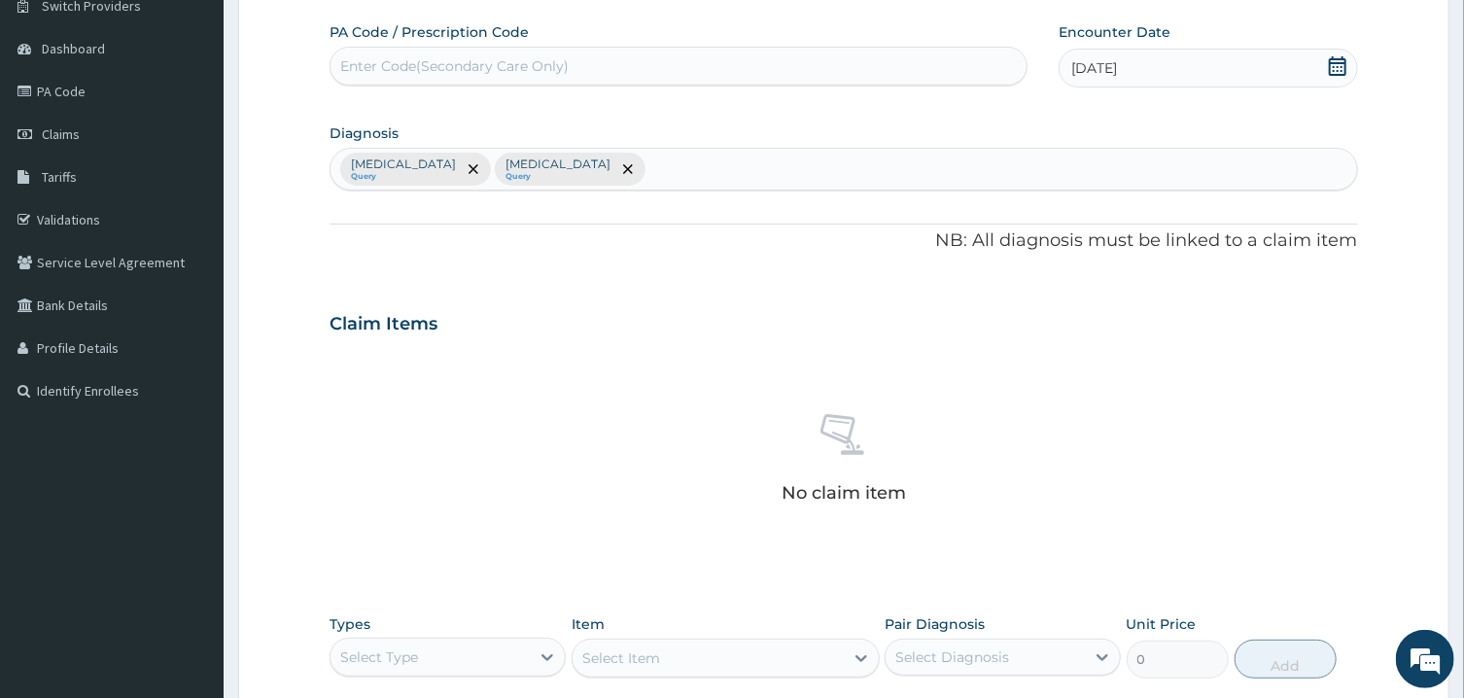
scroll to position [410, 0]
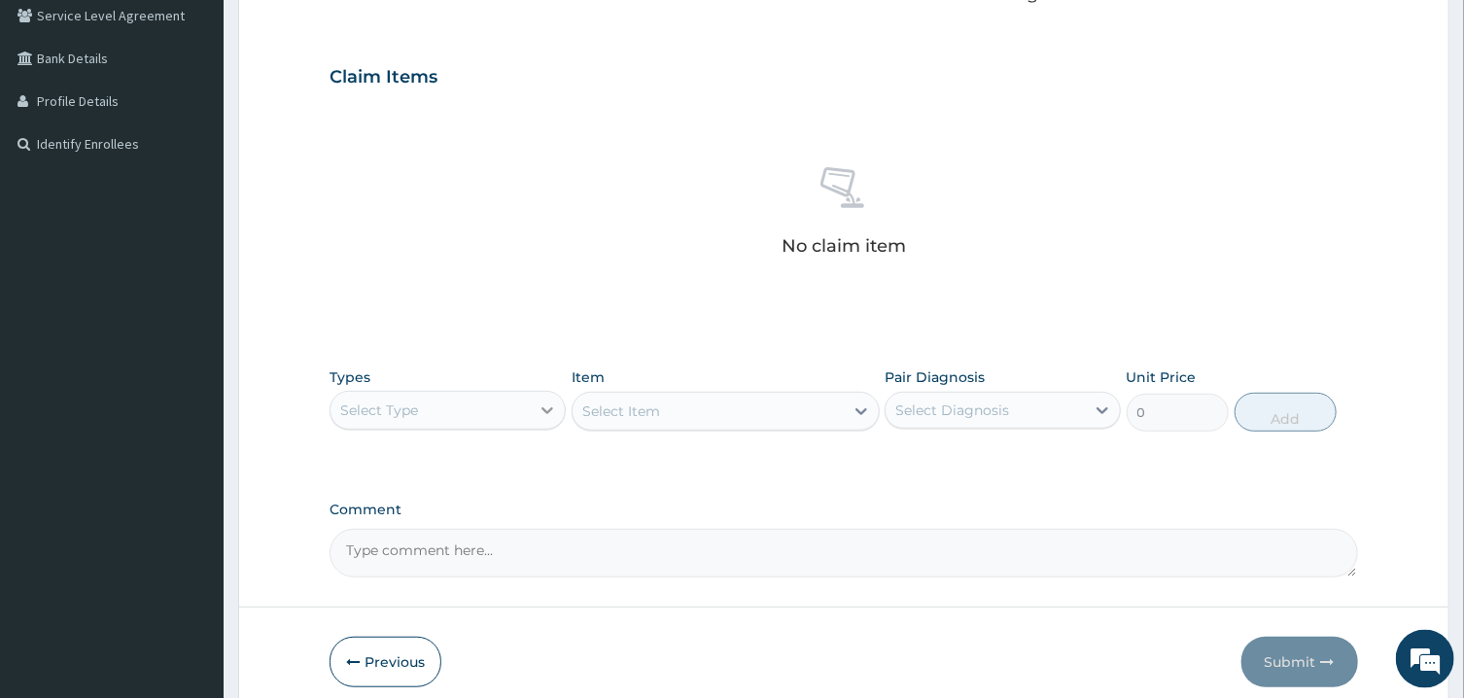
click at [547, 410] on icon at bounding box center [548, 410] width 12 height 7
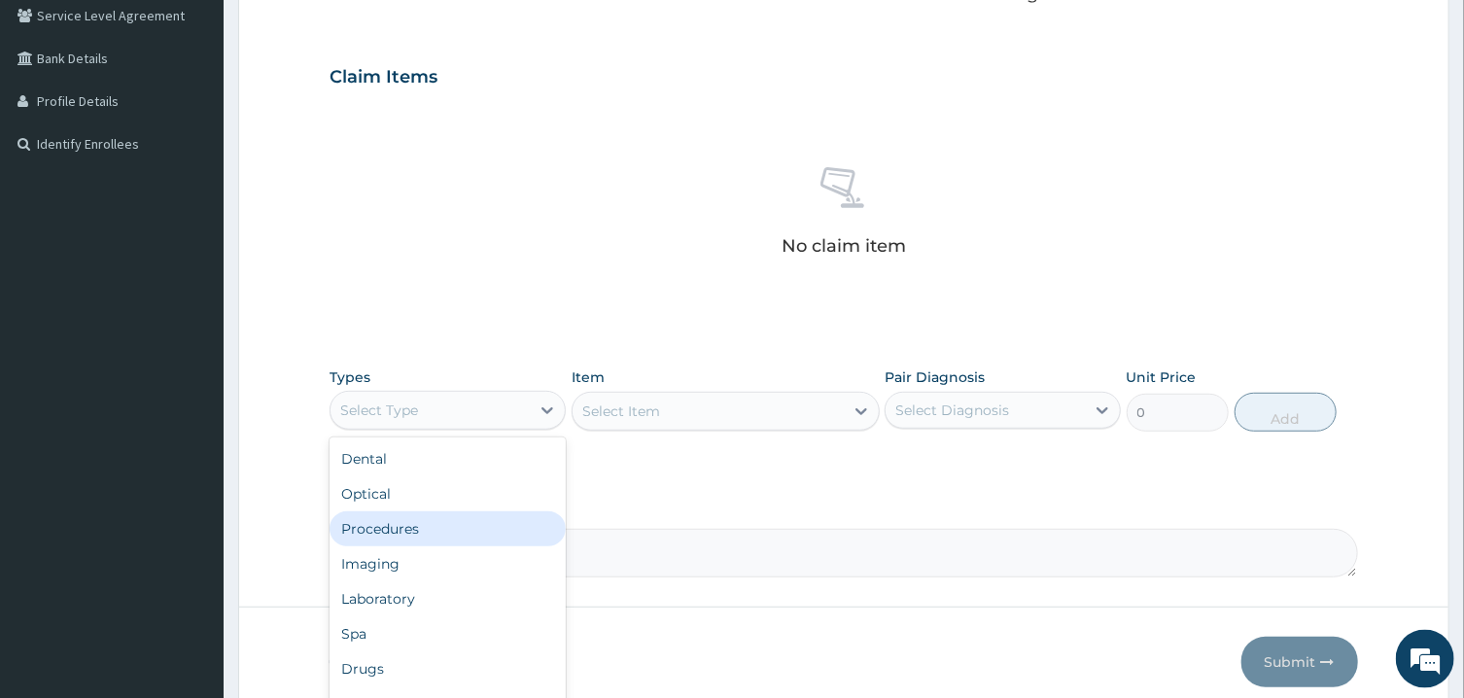
click at [454, 537] on div "Procedures" at bounding box center [448, 528] width 236 height 35
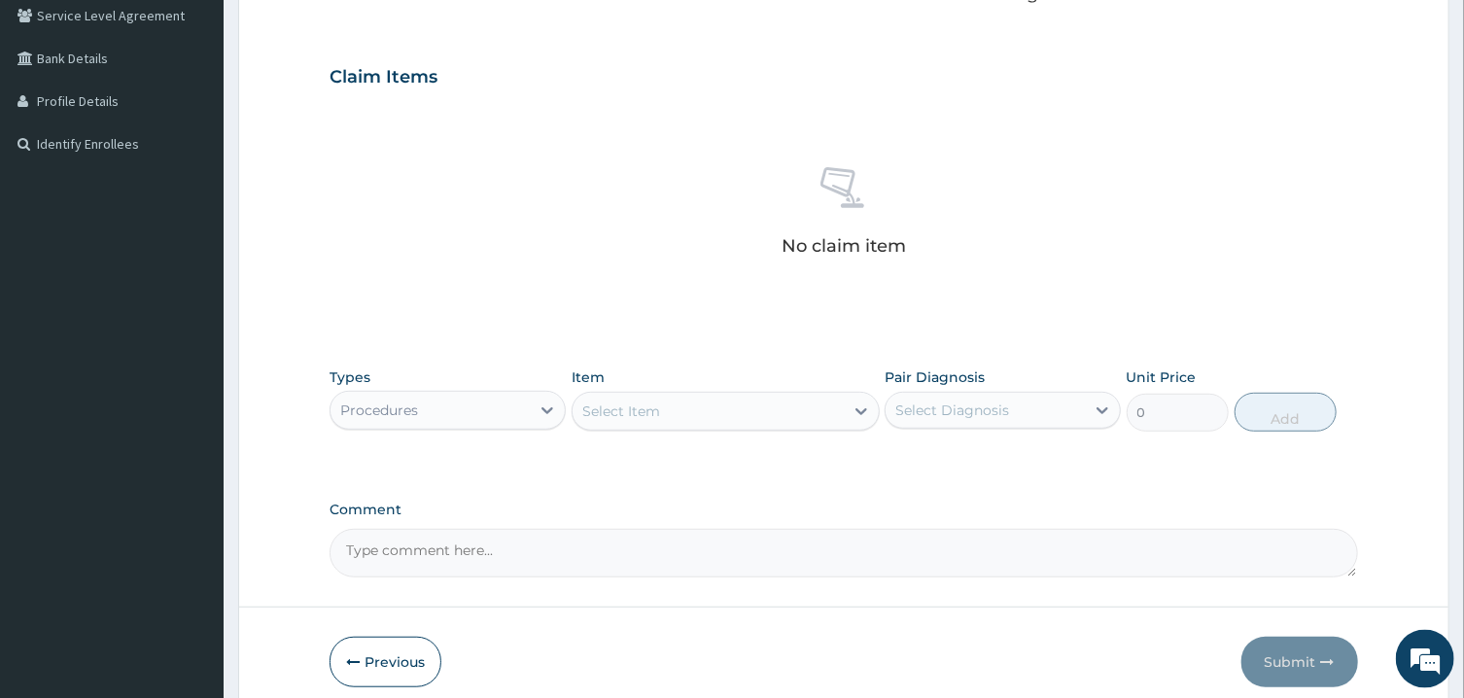
click at [790, 405] on div "Select Item" at bounding box center [708, 411] width 271 height 31
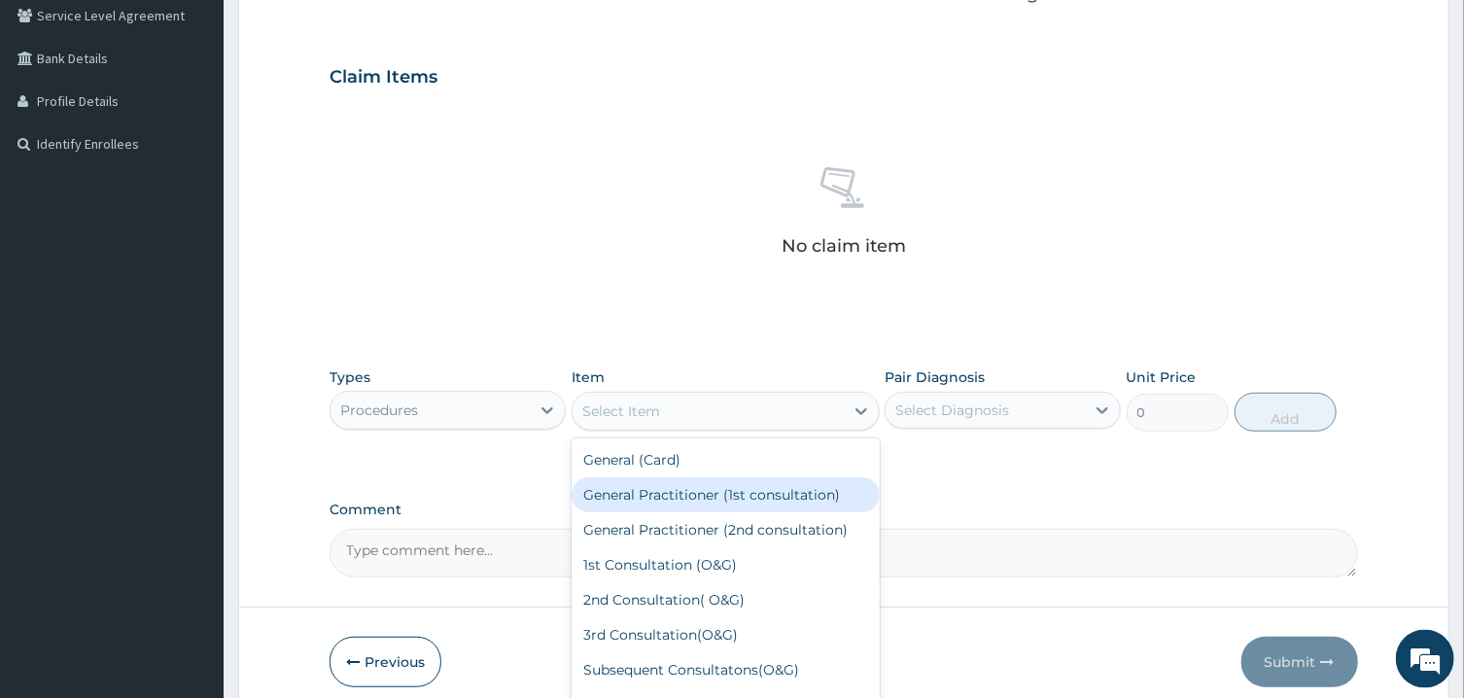
click at [761, 498] on div "General Practitioner (1st consultation)" at bounding box center [726, 494] width 308 height 35
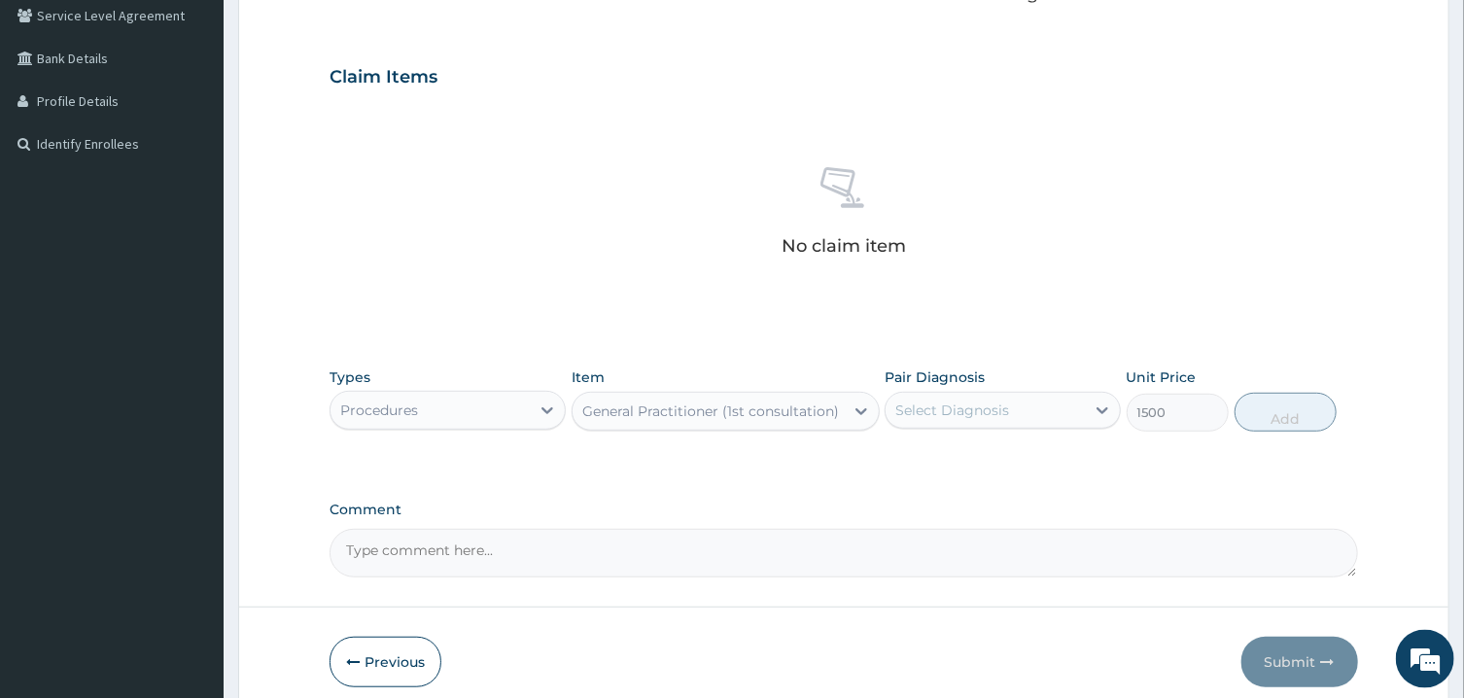
type input "1500"
click at [999, 398] on div "Select Diagnosis" at bounding box center [985, 410] width 199 height 31
click at [903, 465] on input "checkbox" at bounding box center [902, 458] width 13 height 13
checkbox input "true"
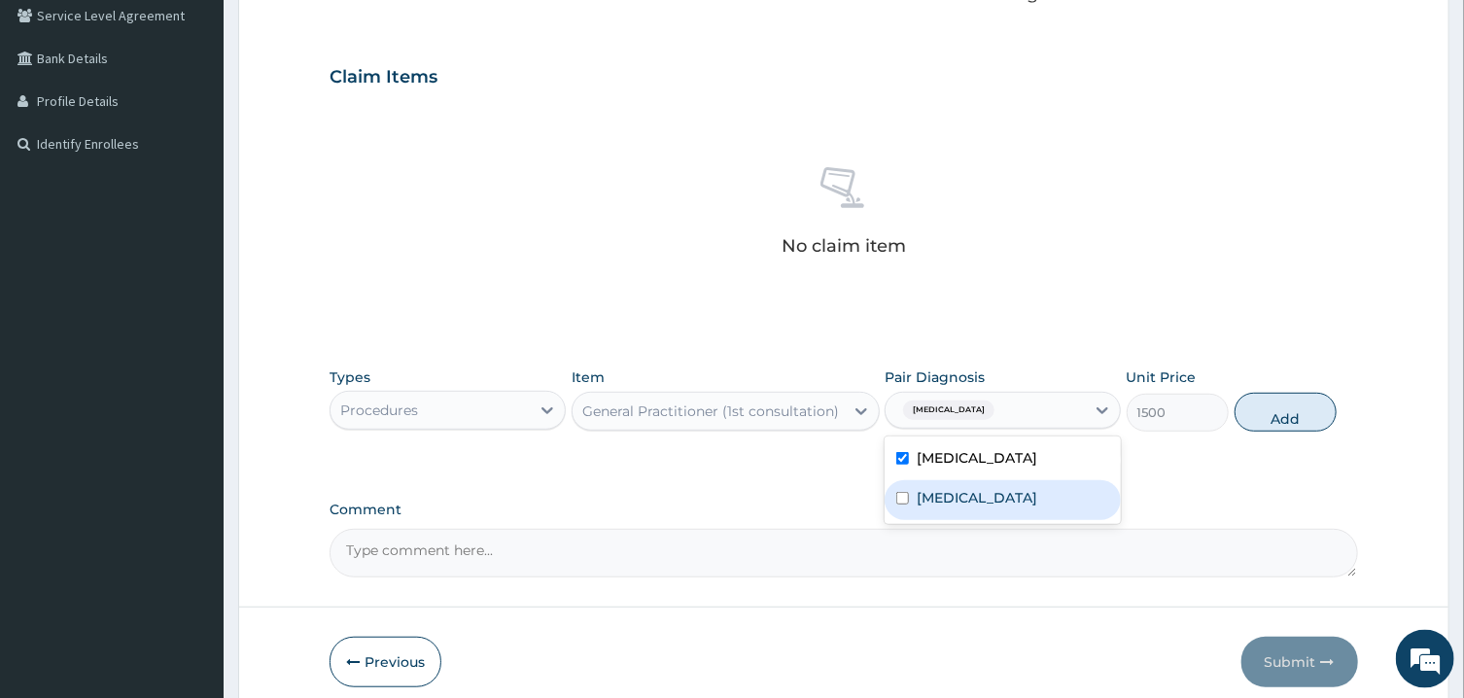
click at [903, 498] on input "checkbox" at bounding box center [902, 498] width 13 height 13
checkbox input "true"
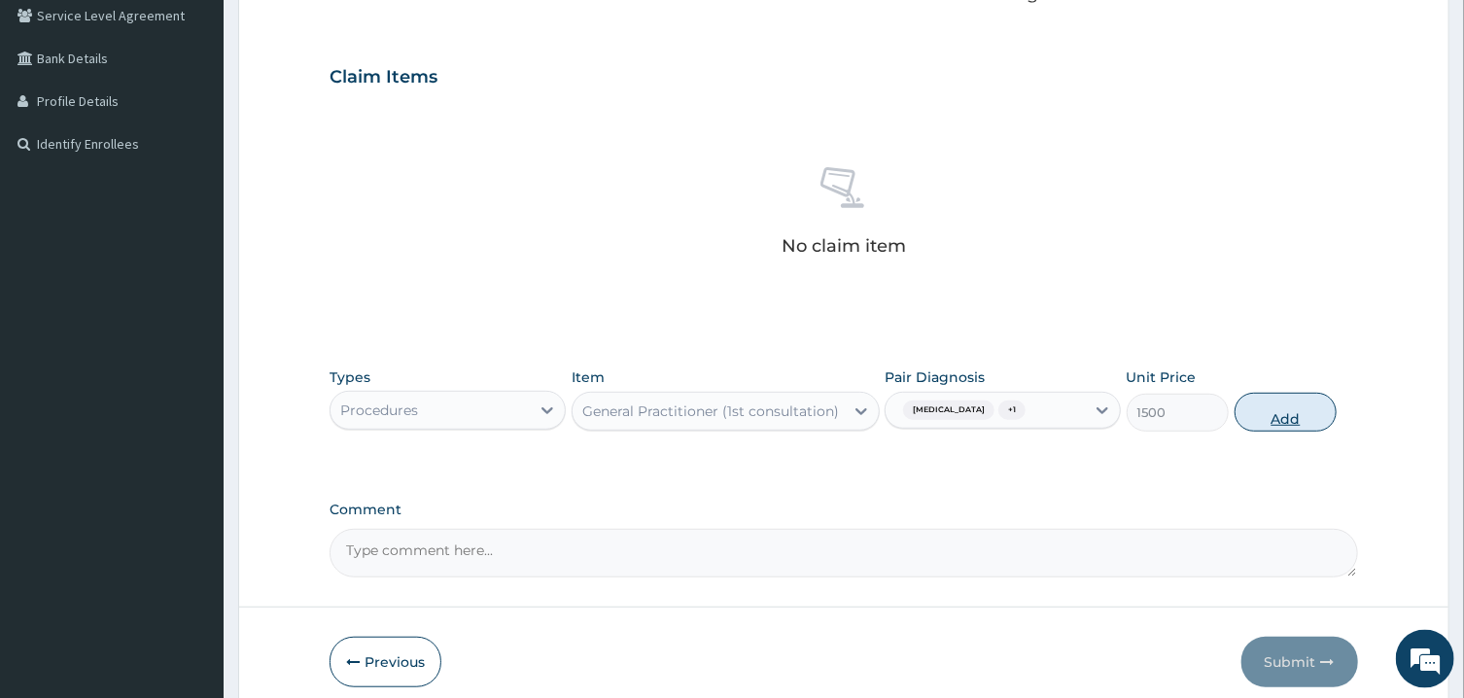
click at [1290, 422] on button "Add" at bounding box center [1286, 412] width 103 height 39
type input "0"
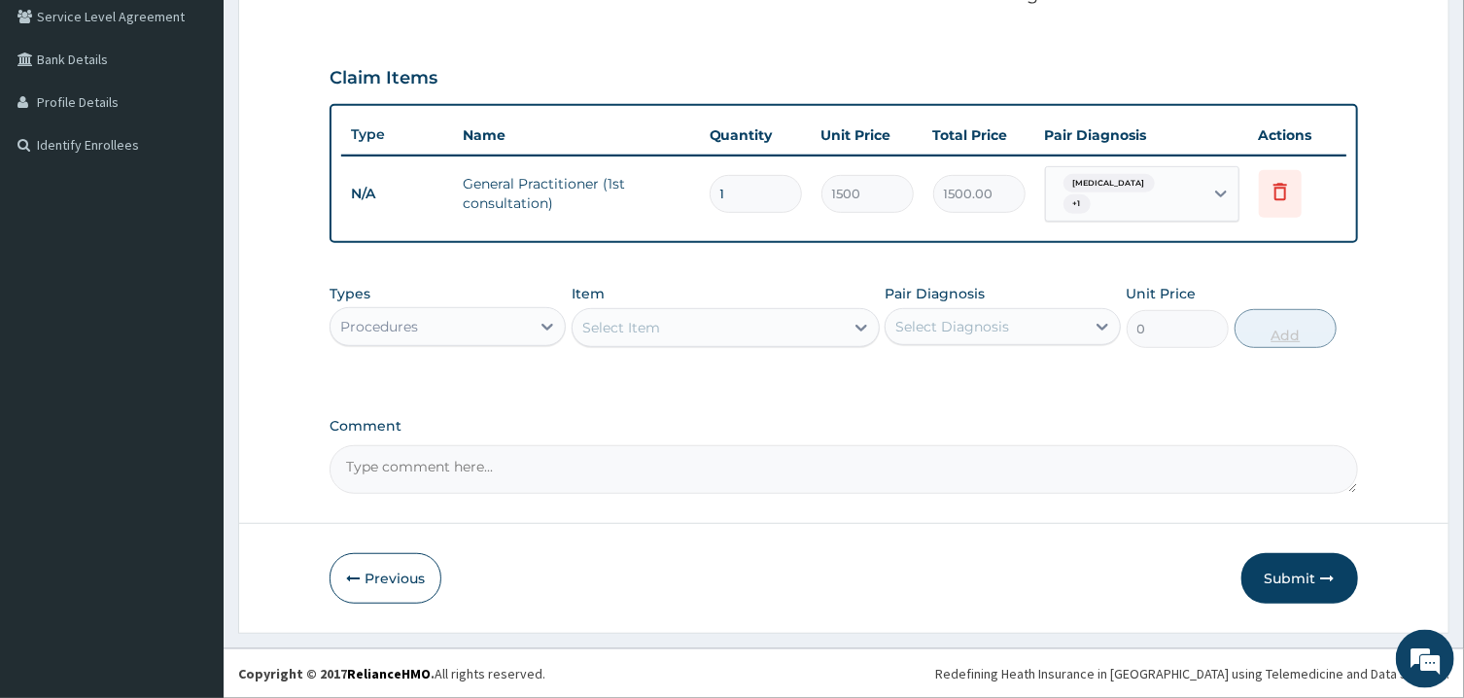
scroll to position [407, 0]
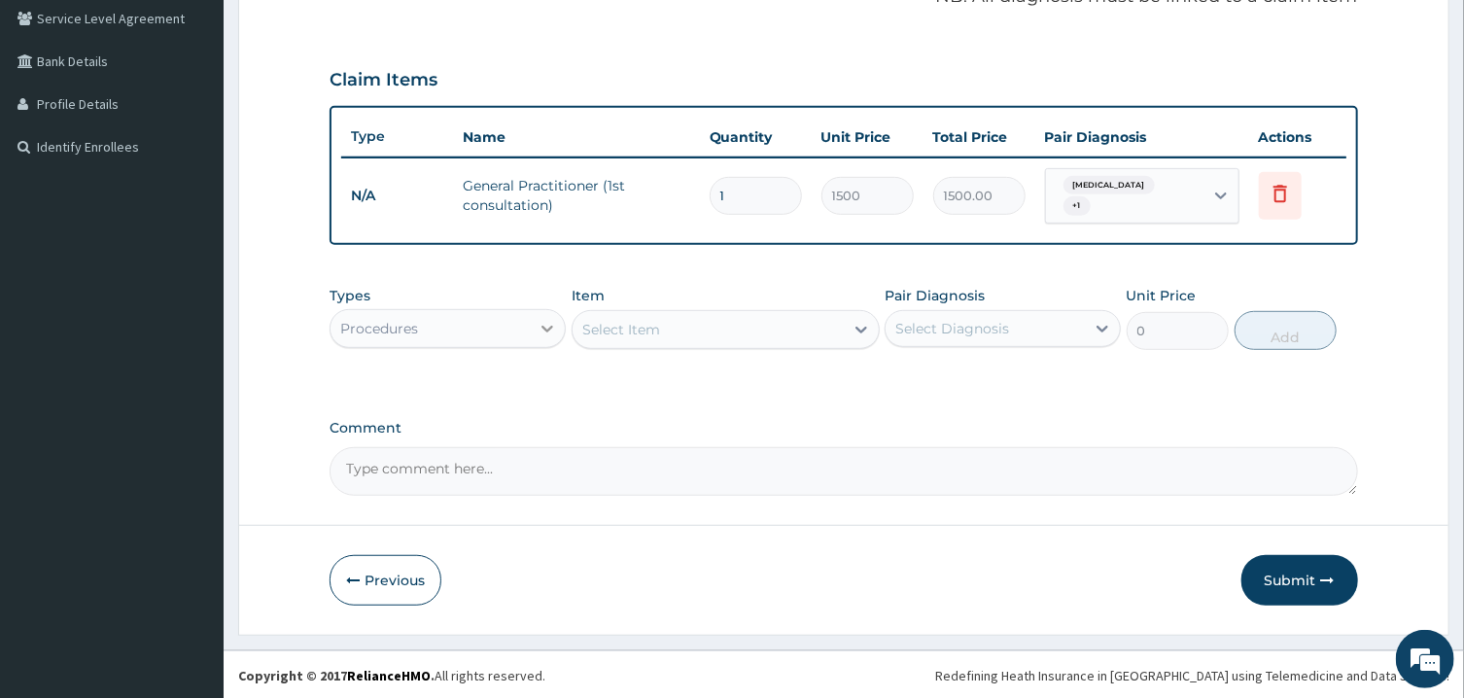
click at [547, 324] on icon at bounding box center [547, 328] width 19 height 19
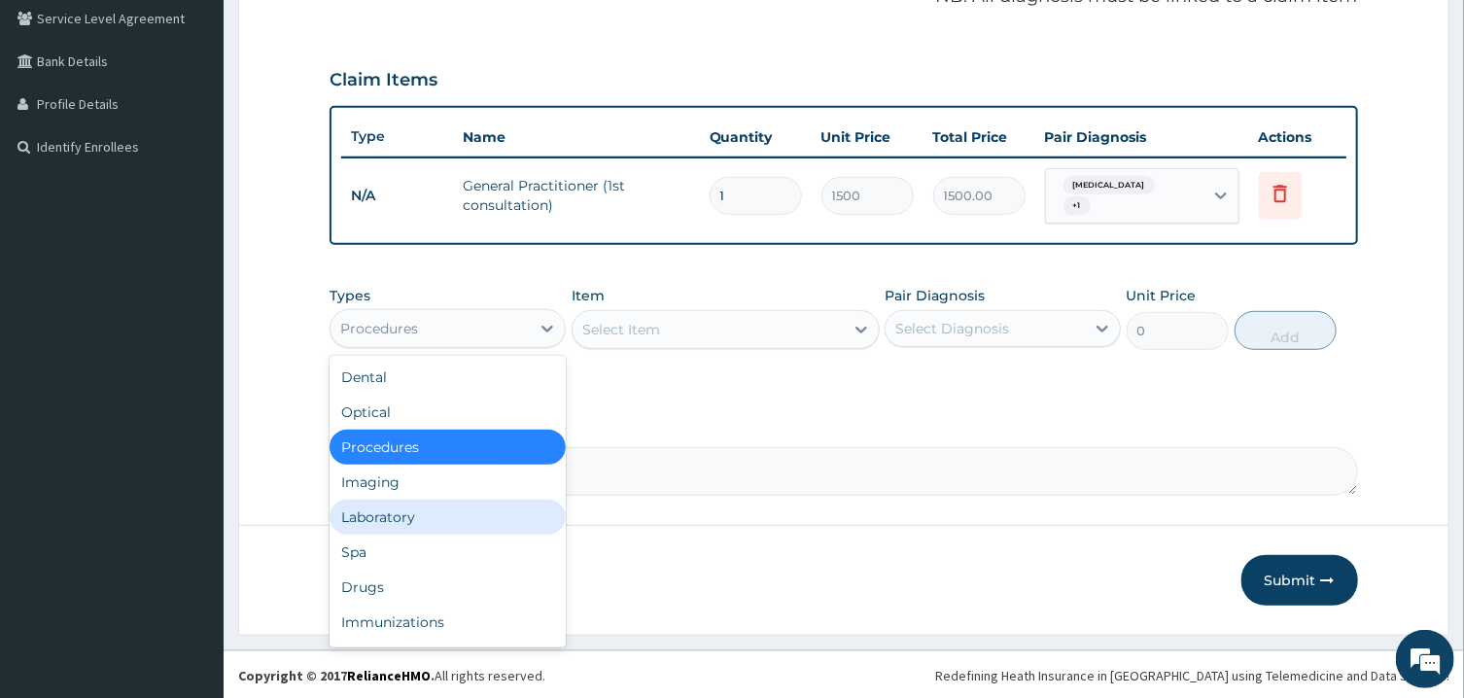
click at [401, 512] on div "Laboratory" at bounding box center [448, 517] width 236 height 35
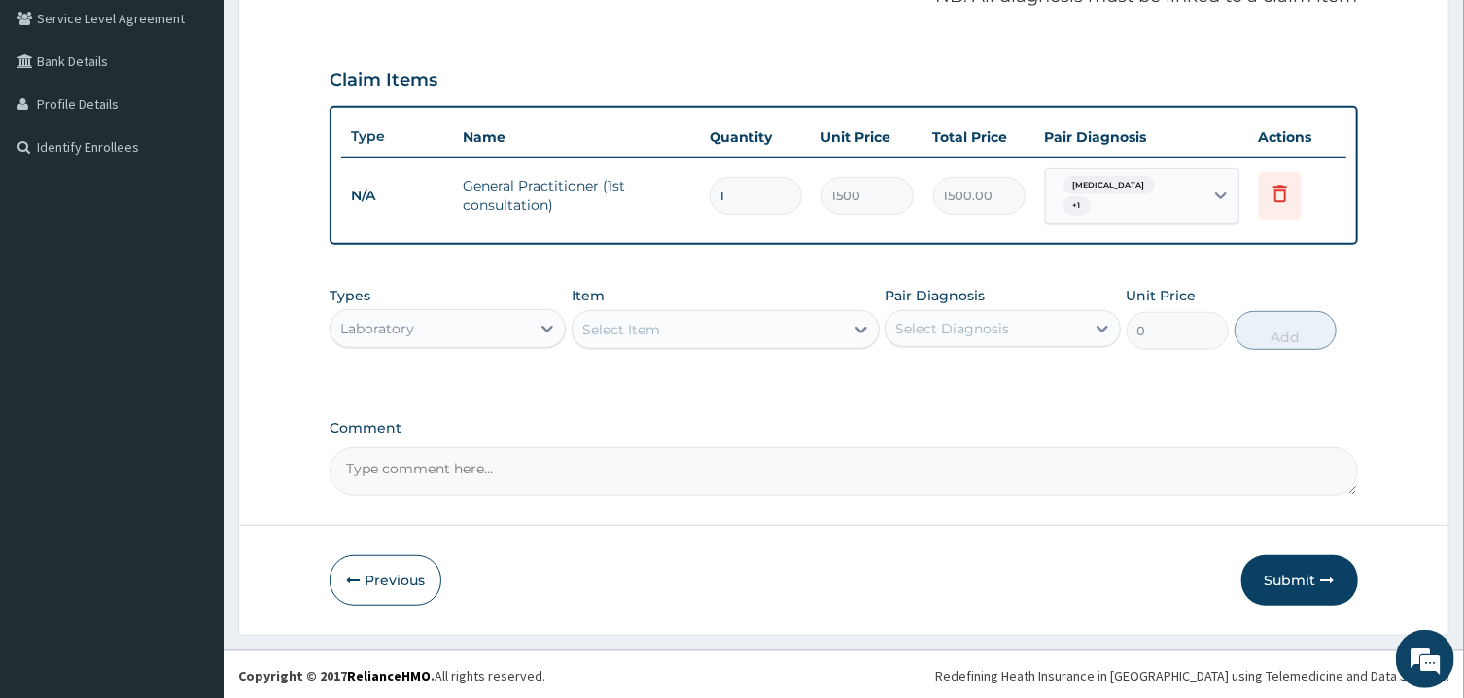
click at [765, 334] on div "Select Item" at bounding box center [708, 329] width 271 height 31
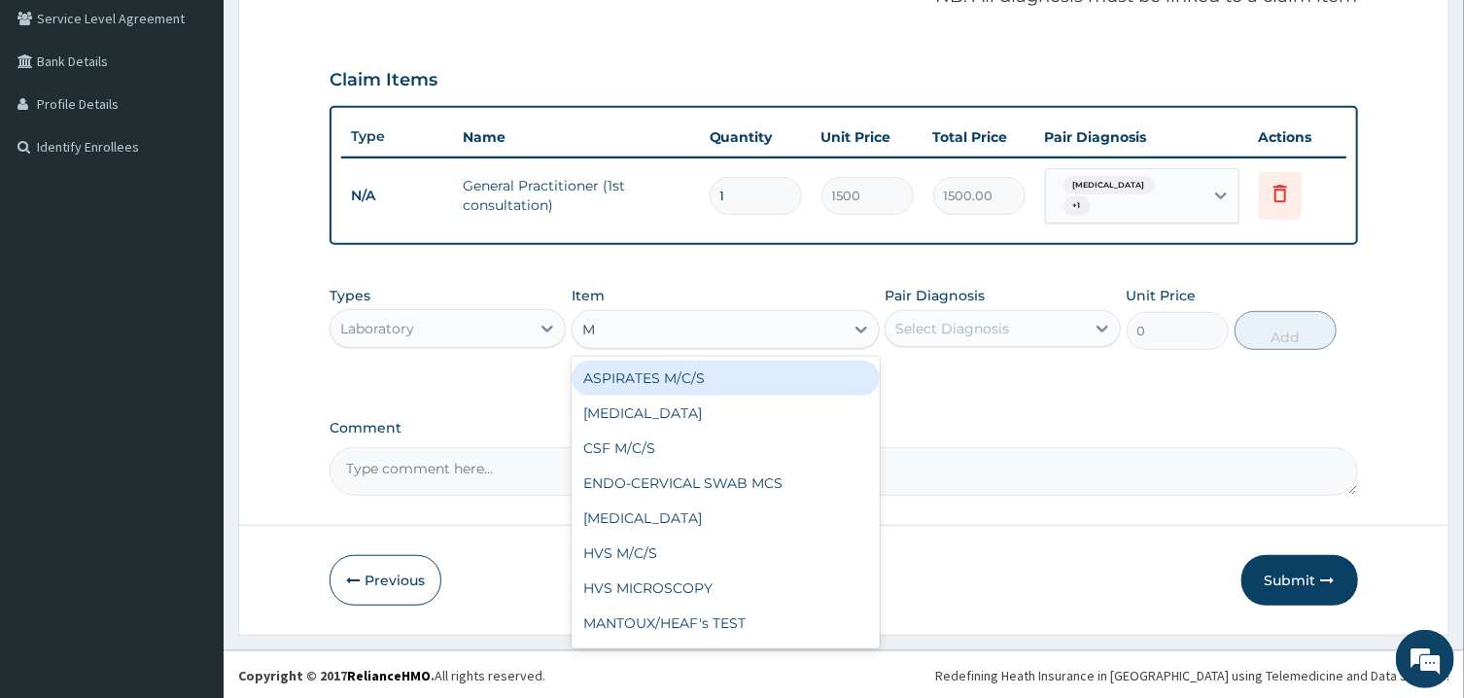
type input "MP"
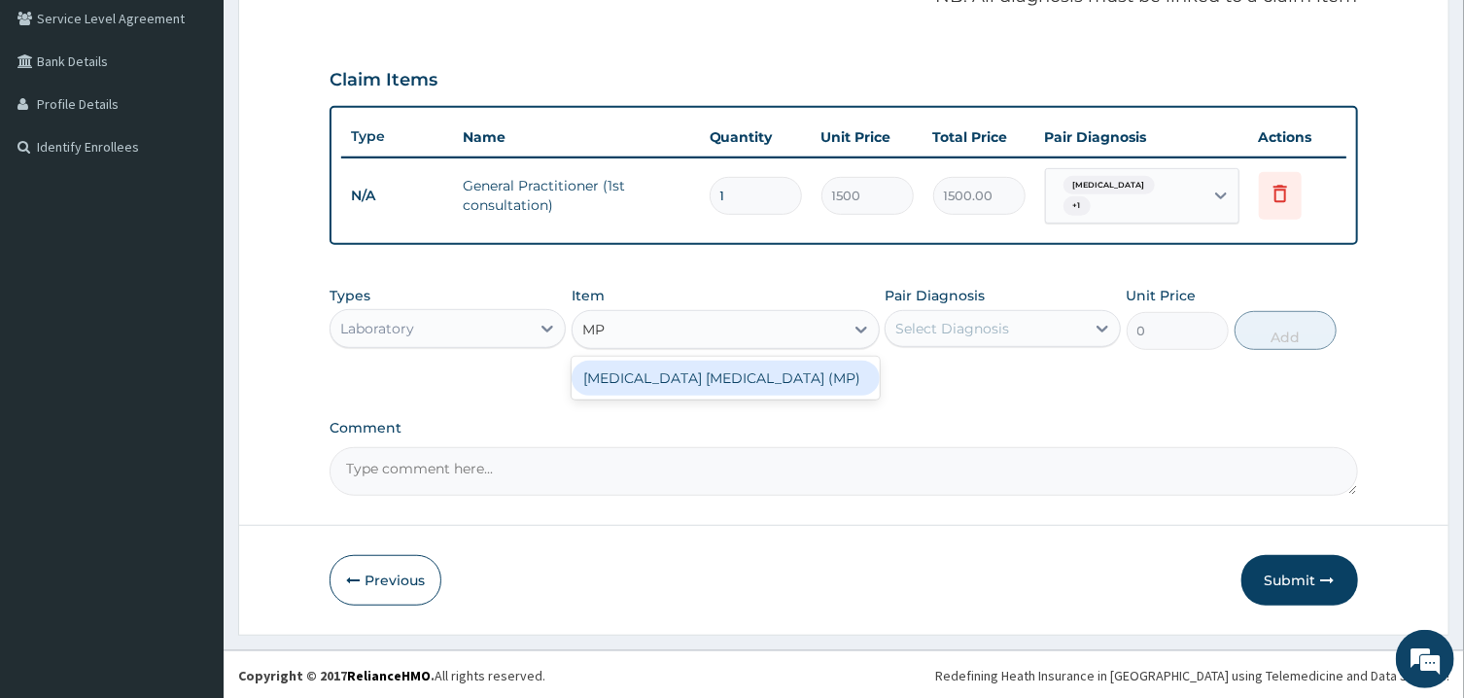
click at [725, 379] on div "[MEDICAL_DATA] [MEDICAL_DATA] (MP)" at bounding box center [726, 378] width 308 height 35
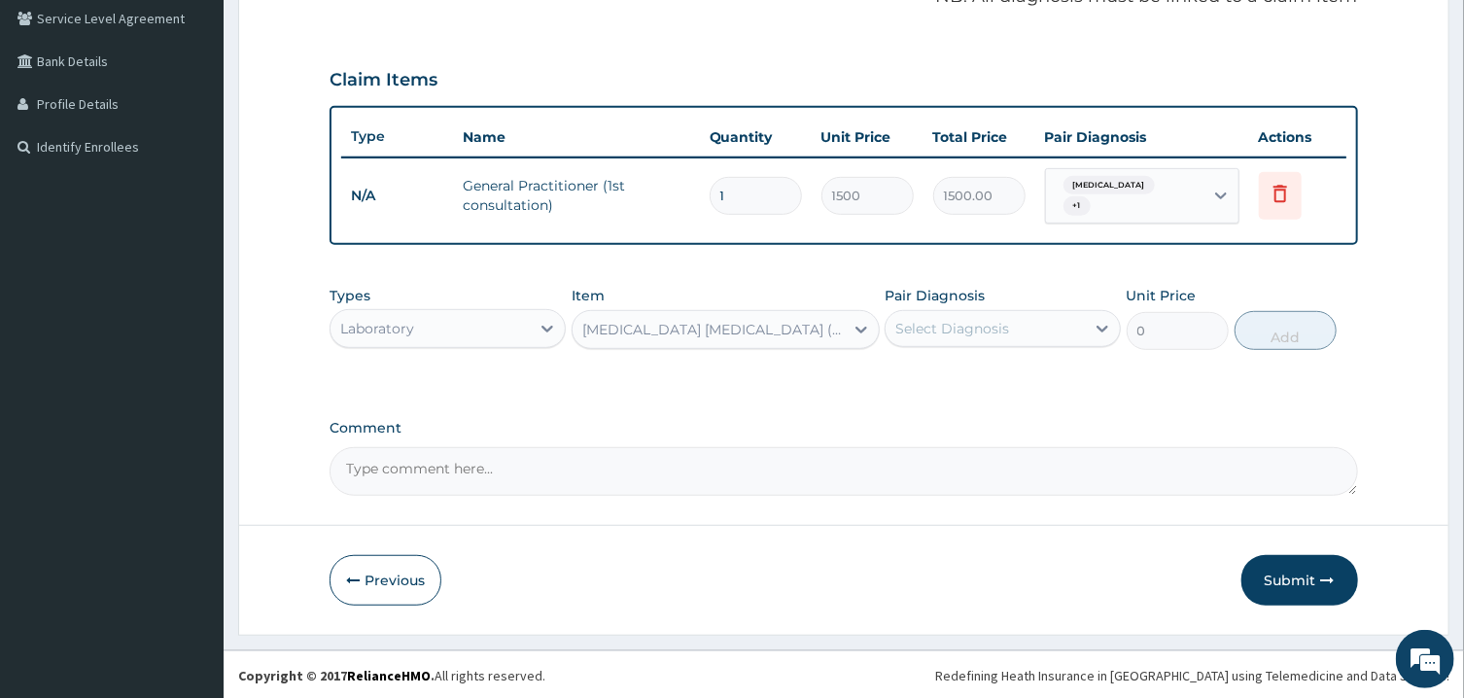
type input "560"
click at [1014, 326] on div "Select Diagnosis" at bounding box center [985, 328] width 199 height 31
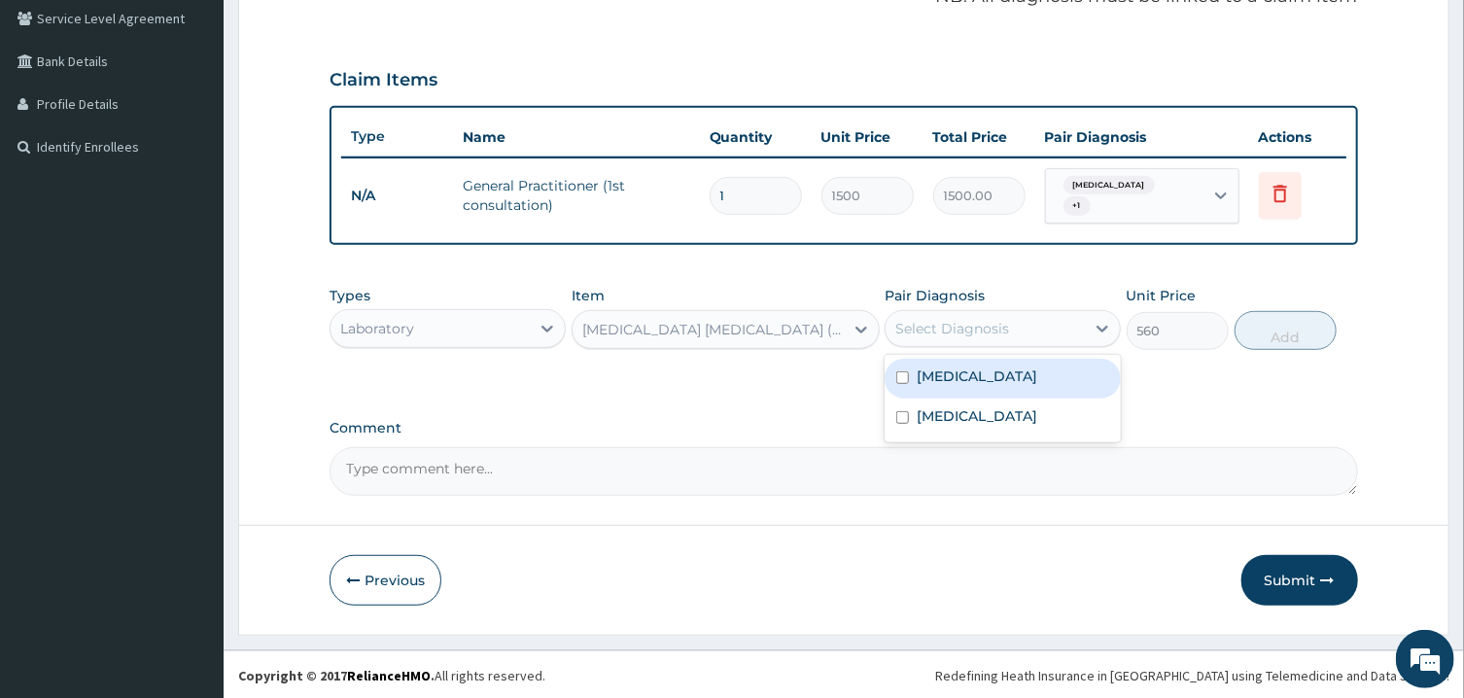
click at [908, 380] on input "checkbox" at bounding box center [902, 377] width 13 height 13
checkbox input "true"
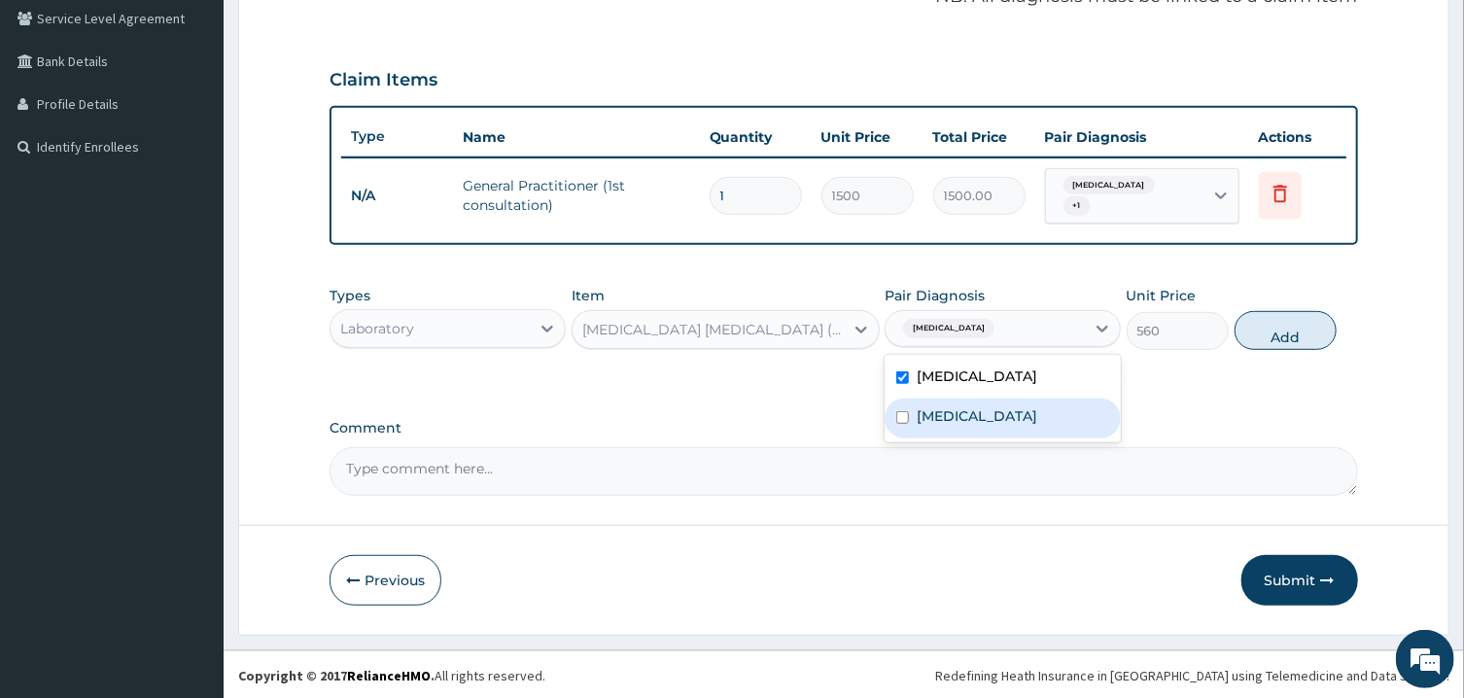
click at [905, 425] on div "[MEDICAL_DATA]" at bounding box center [1003, 419] width 236 height 40
checkbox input "true"
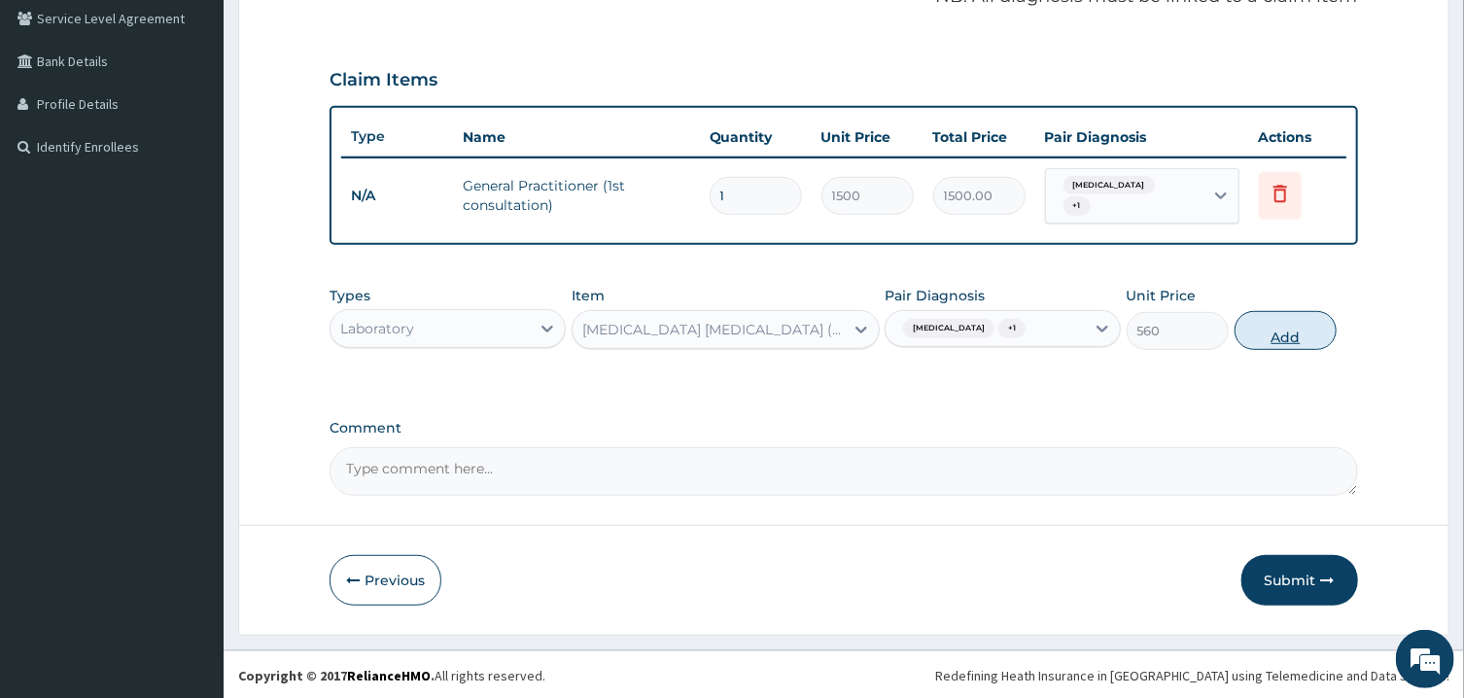
click at [1291, 344] on button "Add" at bounding box center [1286, 330] width 103 height 39
type input "0"
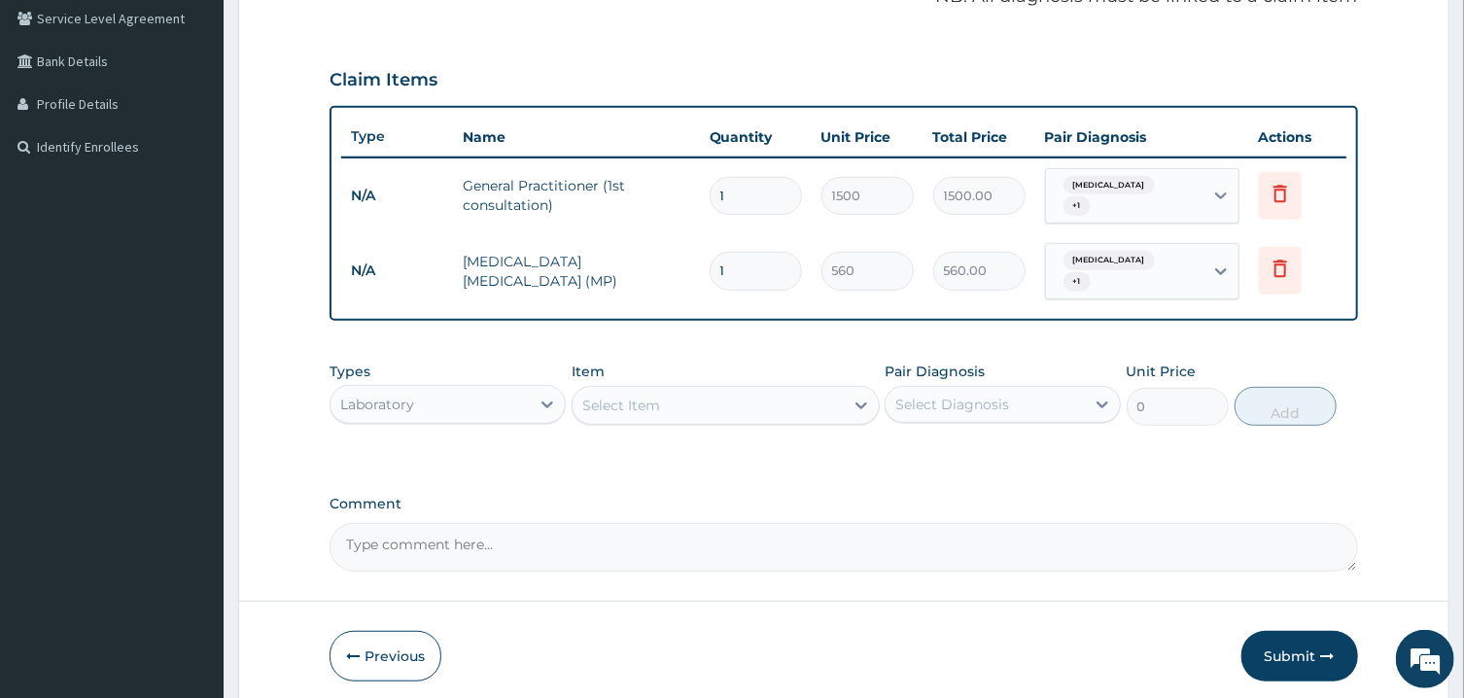
click at [815, 406] on div "Select Item" at bounding box center [708, 405] width 271 height 31
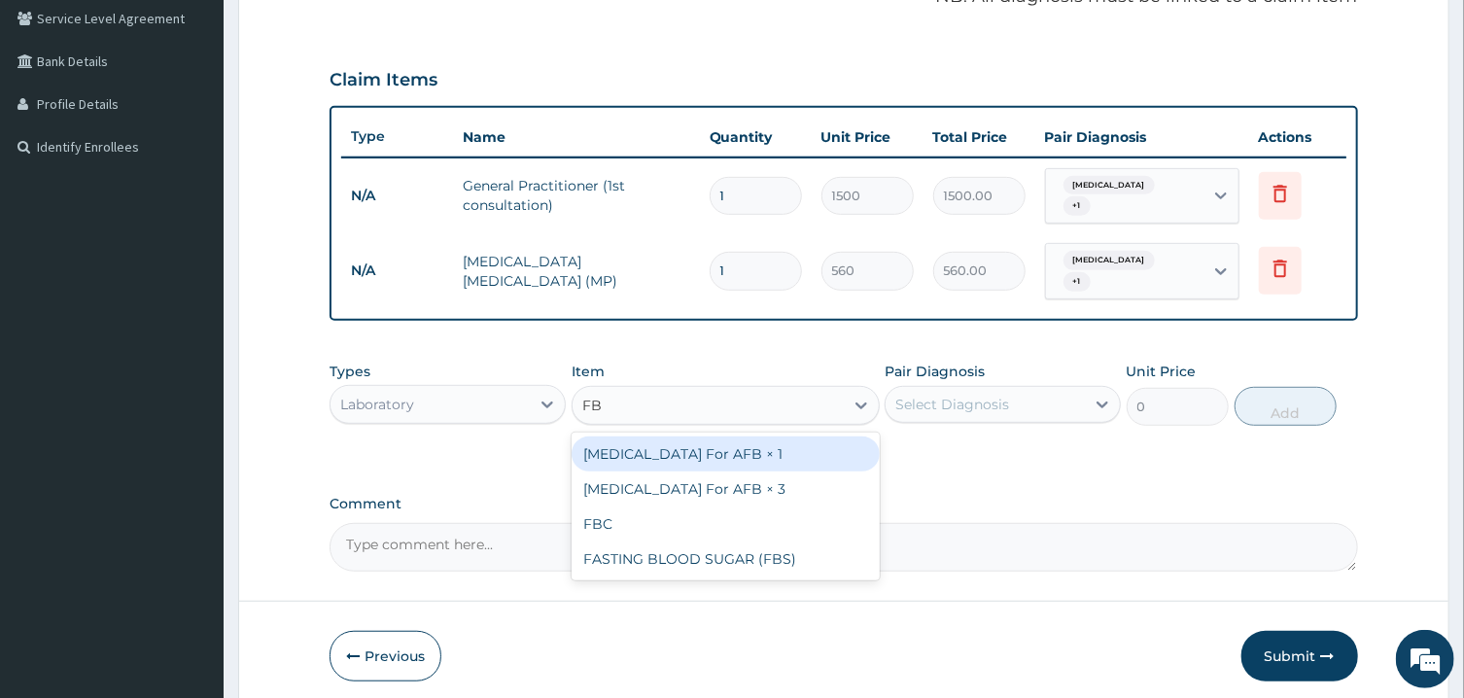
type input "FBC"
click at [801, 453] on div "FBC" at bounding box center [726, 454] width 308 height 35
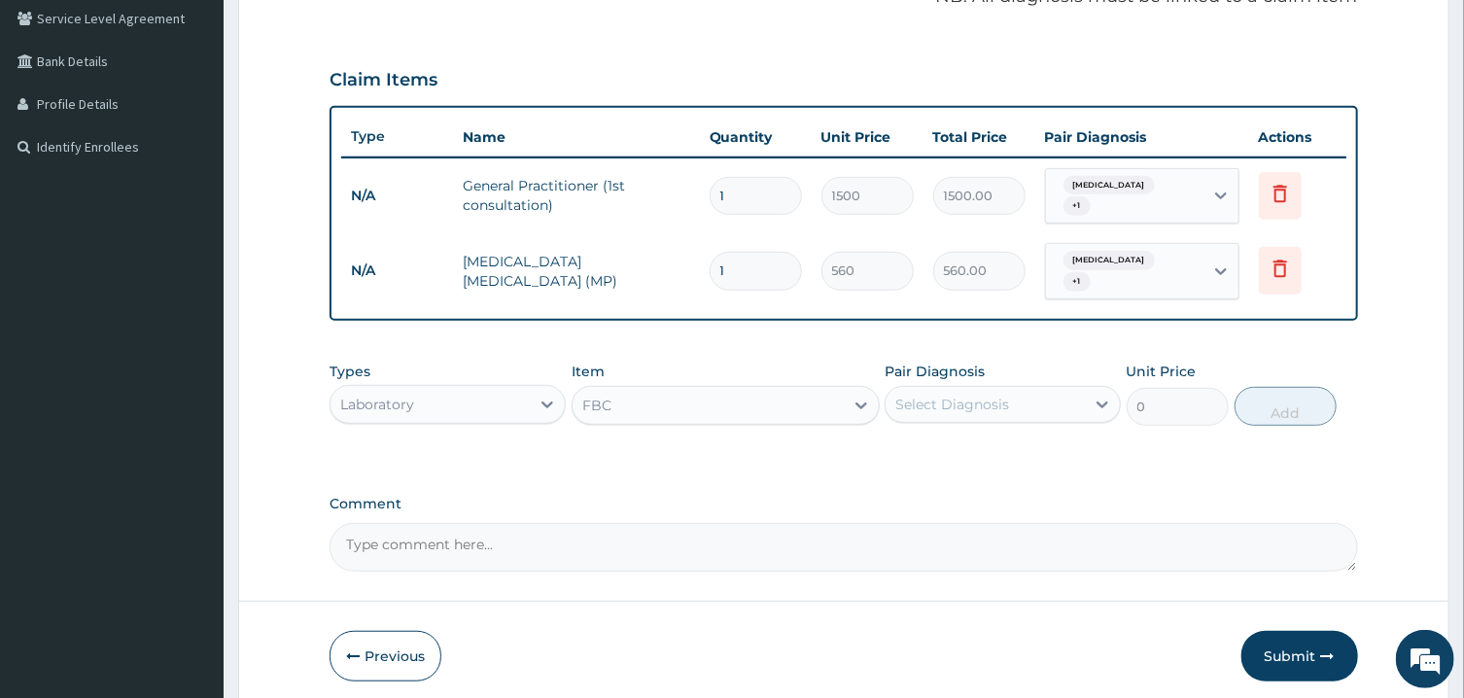
type input "1600"
click at [1022, 415] on div "Select Diagnosis" at bounding box center [985, 404] width 199 height 31
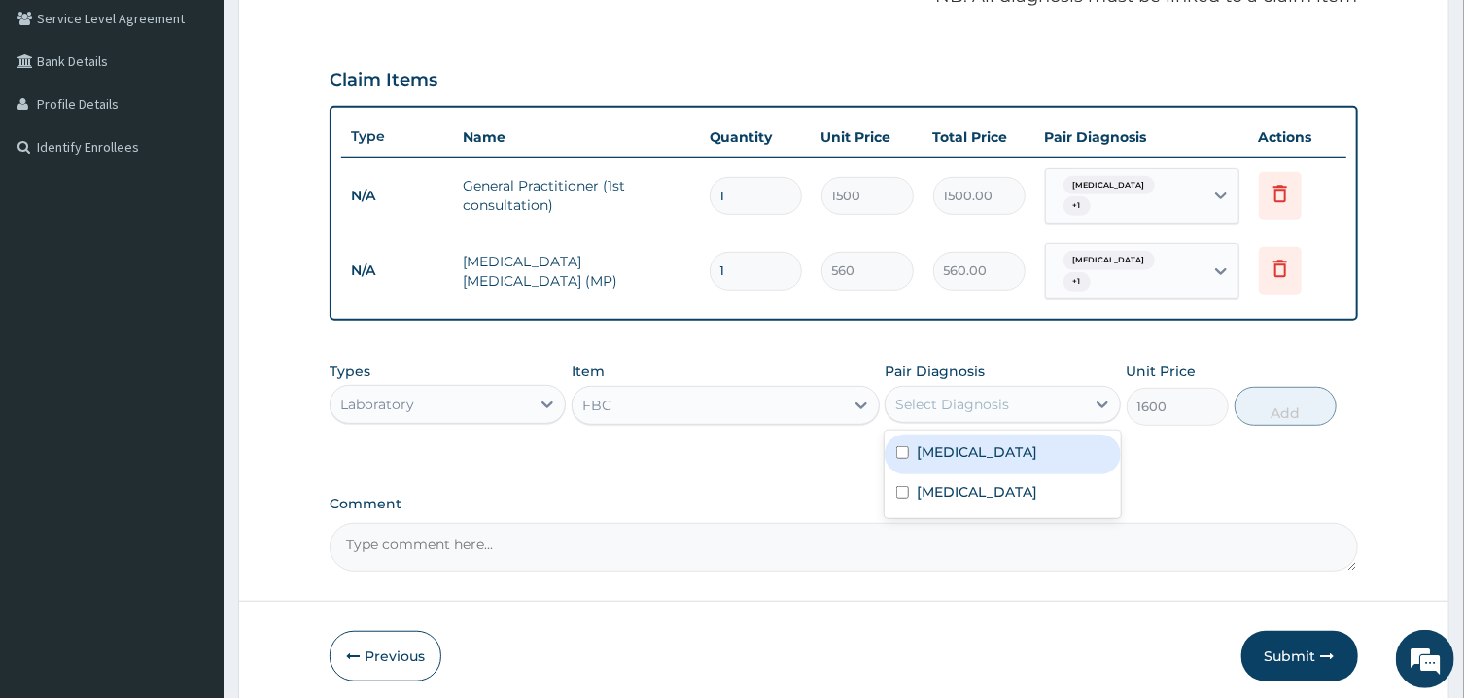
click at [903, 450] on input "checkbox" at bounding box center [902, 452] width 13 height 13
checkbox input "true"
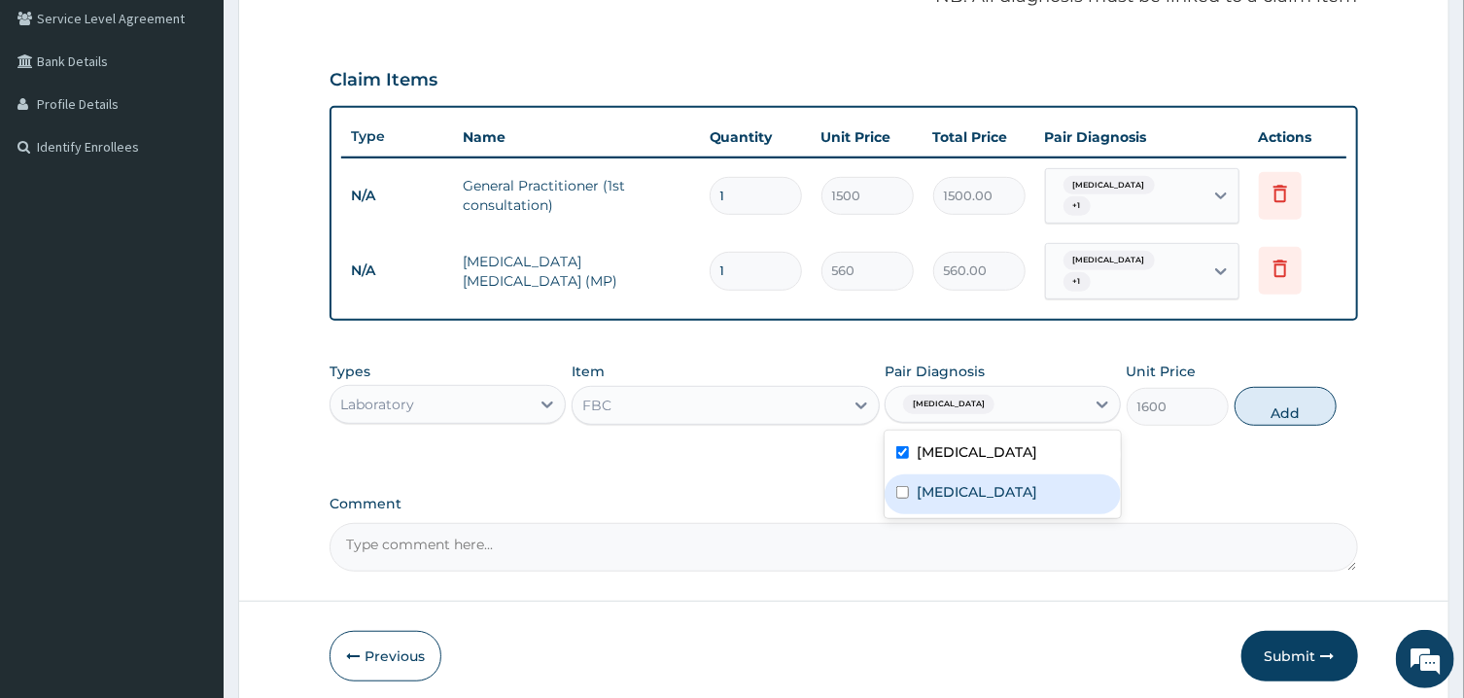
click at [905, 493] on input "checkbox" at bounding box center [902, 492] width 13 height 13
checkbox input "true"
click at [1282, 406] on button "Add" at bounding box center [1286, 406] width 103 height 39
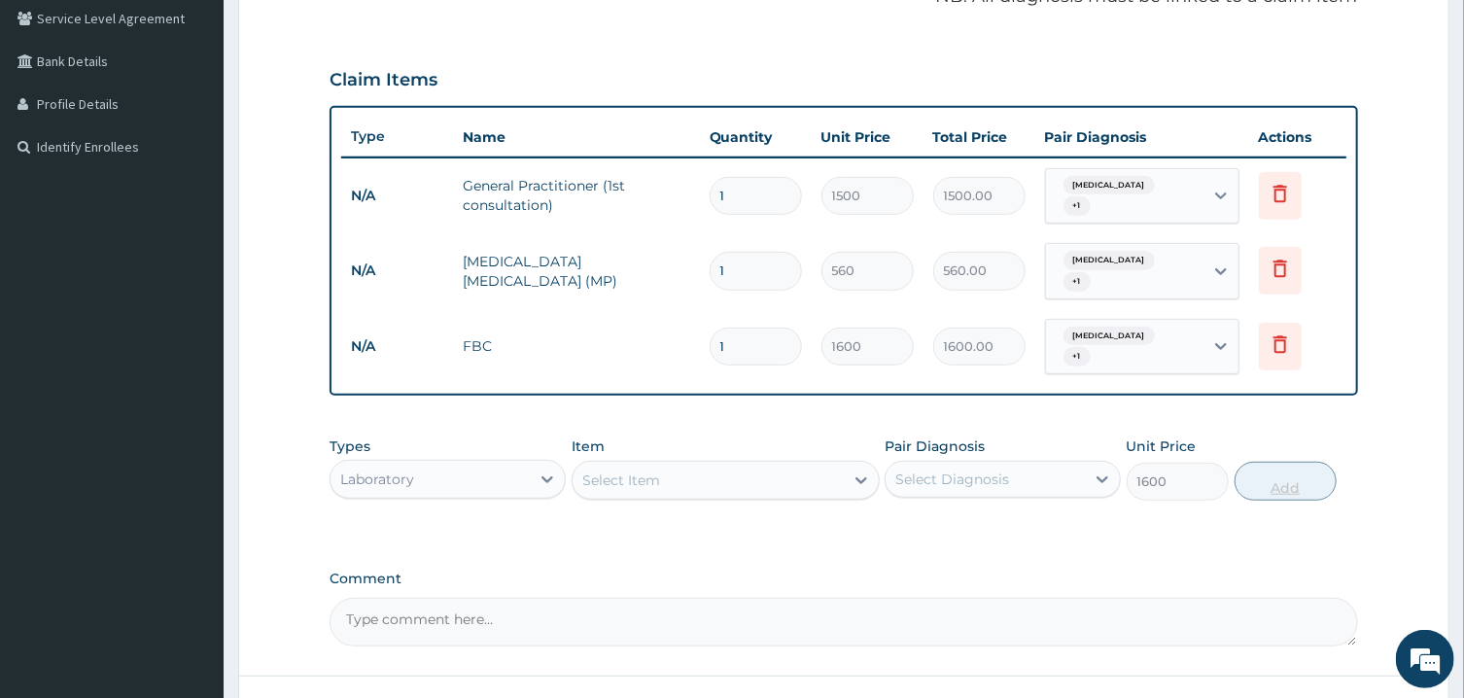
type input "0"
click at [545, 476] on icon at bounding box center [548, 479] width 12 height 7
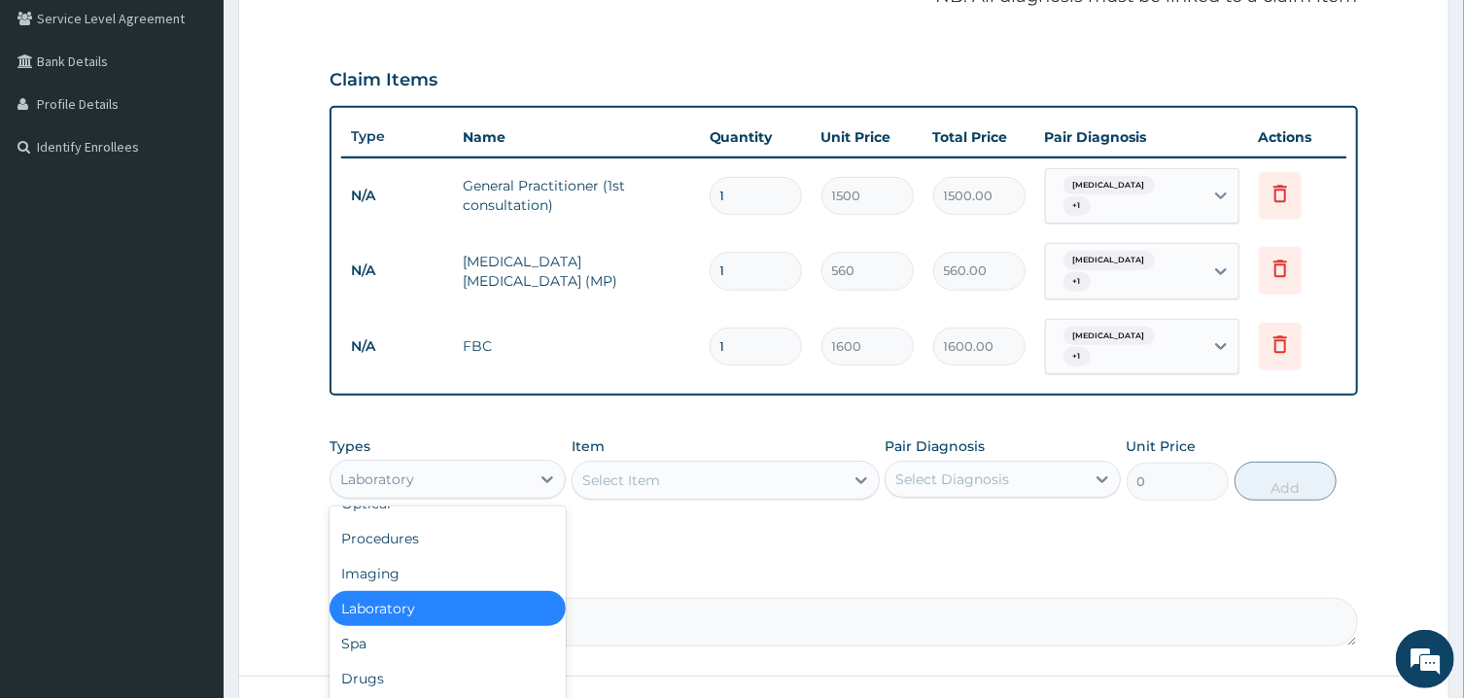
scroll to position [66, 0]
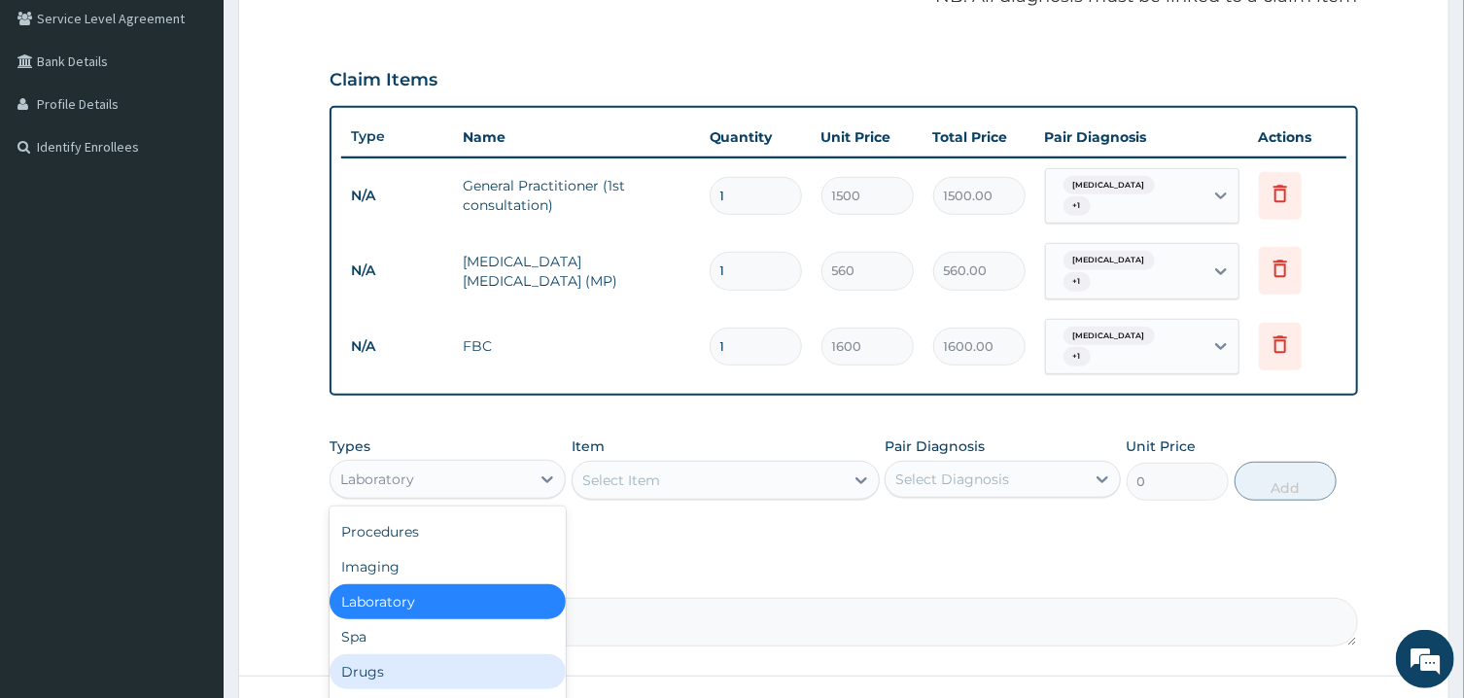
click at [408, 664] on div "Drugs" at bounding box center [448, 671] width 236 height 35
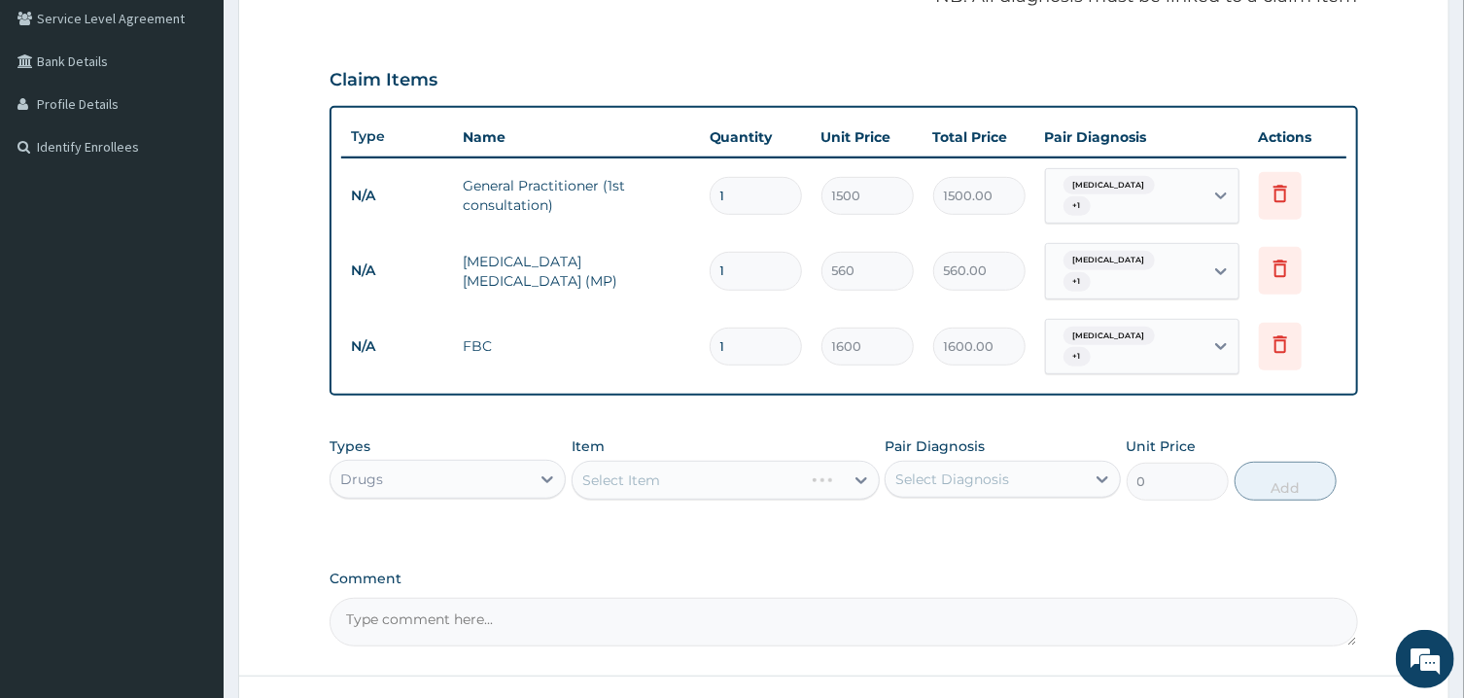
click at [680, 484] on div "Select Item" at bounding box center [726, 480] width 308 height 39
click at [695, 481] on div "Select Item" at bounding box center [708, 480] width 271 height 31
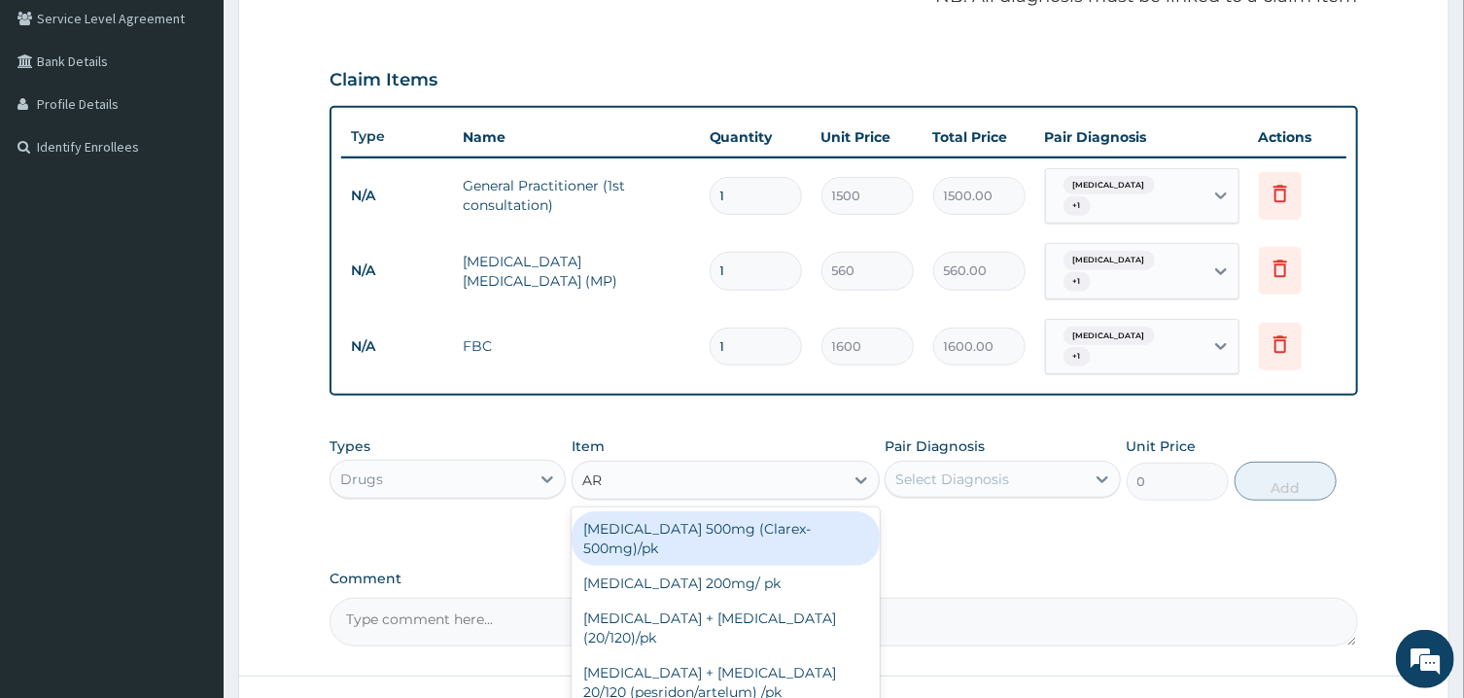
type input "ART"
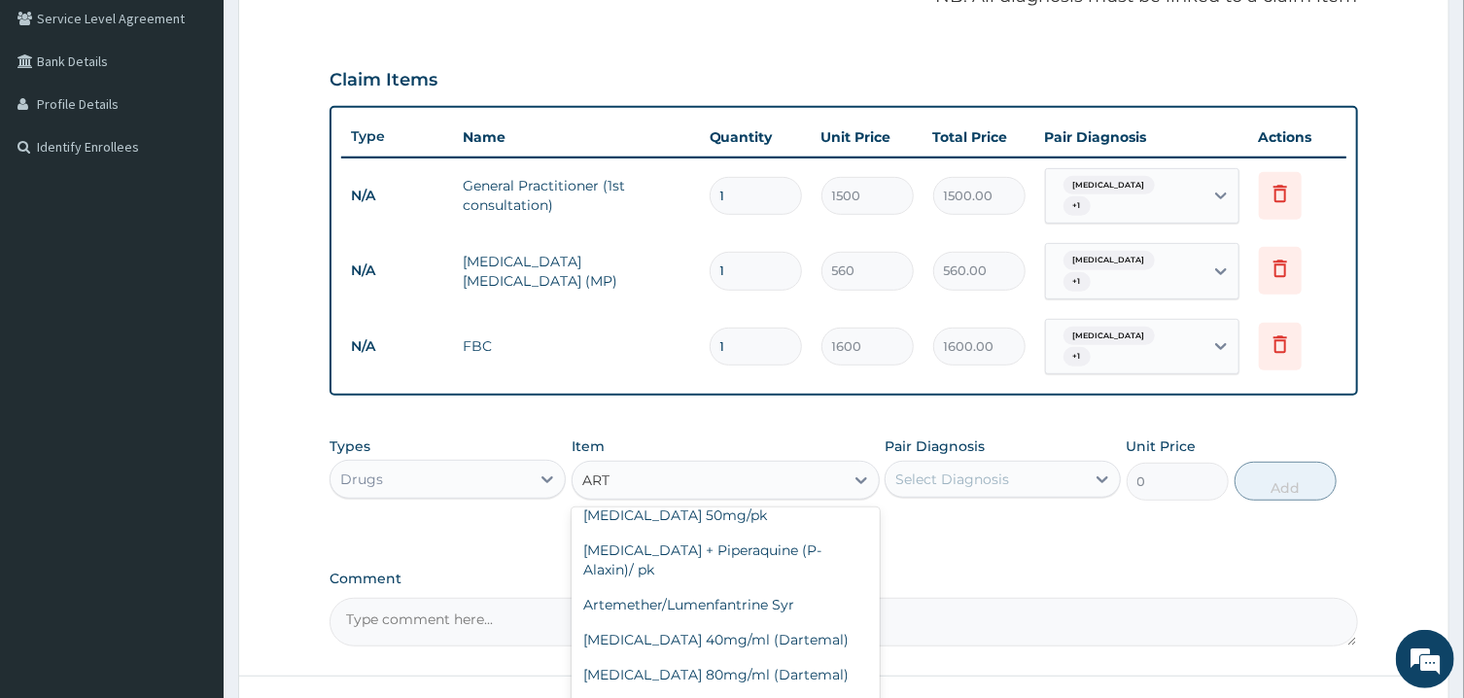
scroll to position [245, 0]
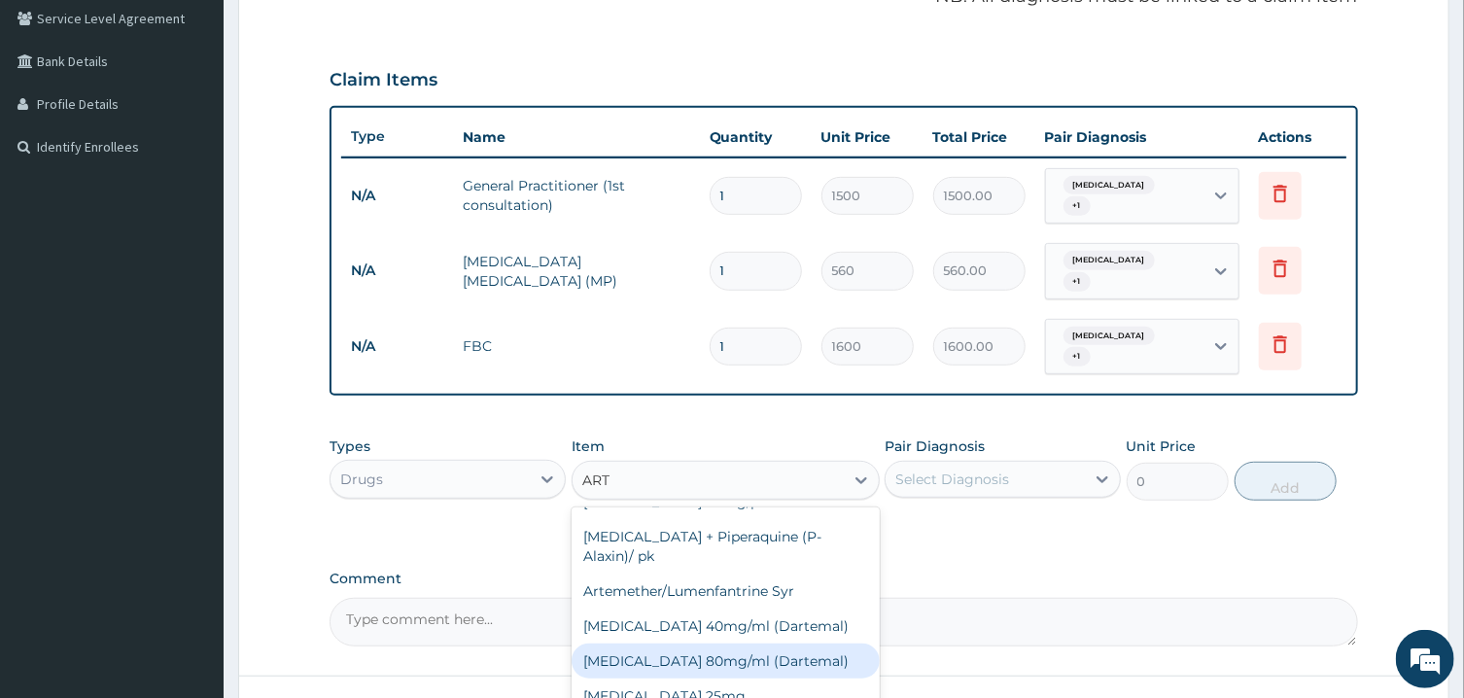
click at [714, 647] on div "[MEDICAL_DATA] 80mg/ml (Dartemal)" at bounding box center [726, 661] width 308 height 35
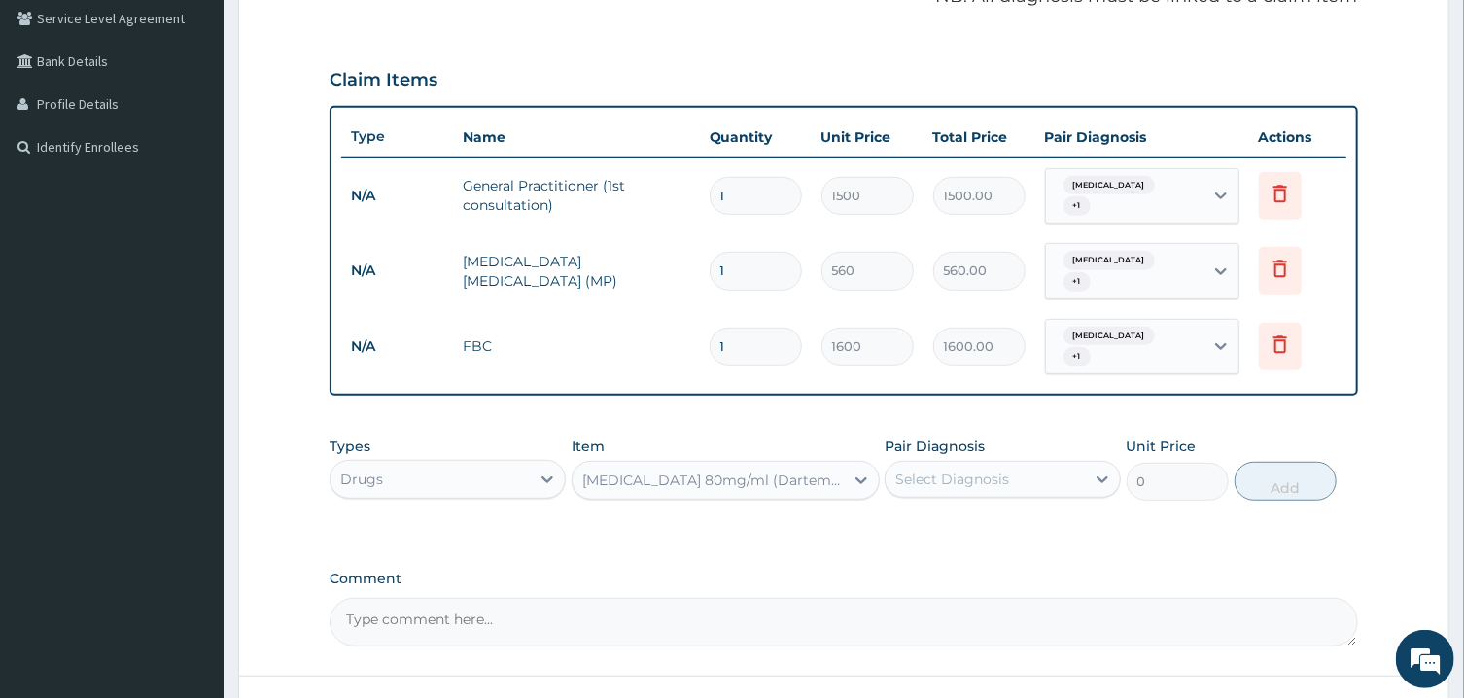
type input "750"
click at [1101, 478] on icon at bounding box center [1104, 479] width 12 height 7
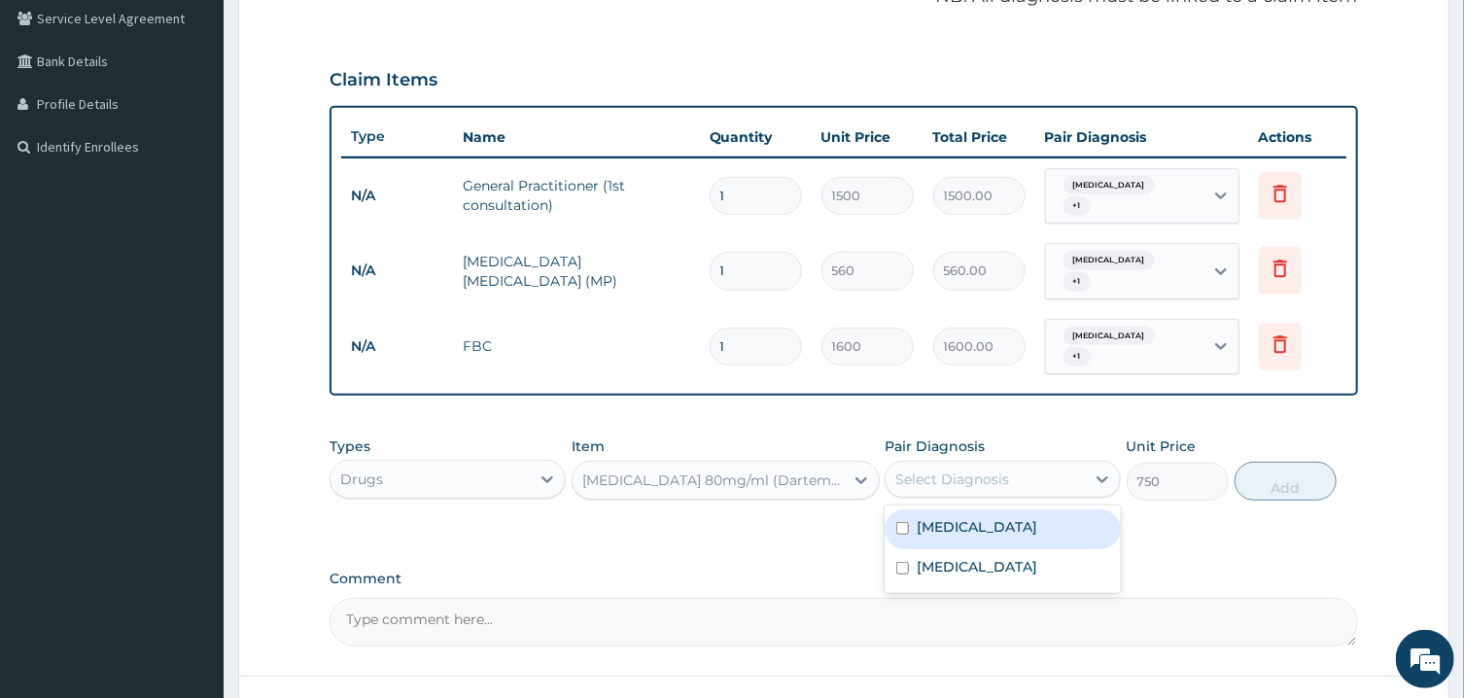
click at [906, 532] on input "checkbox" at bounding box center [902, 528] width 13 height 13
checkbox input "true"
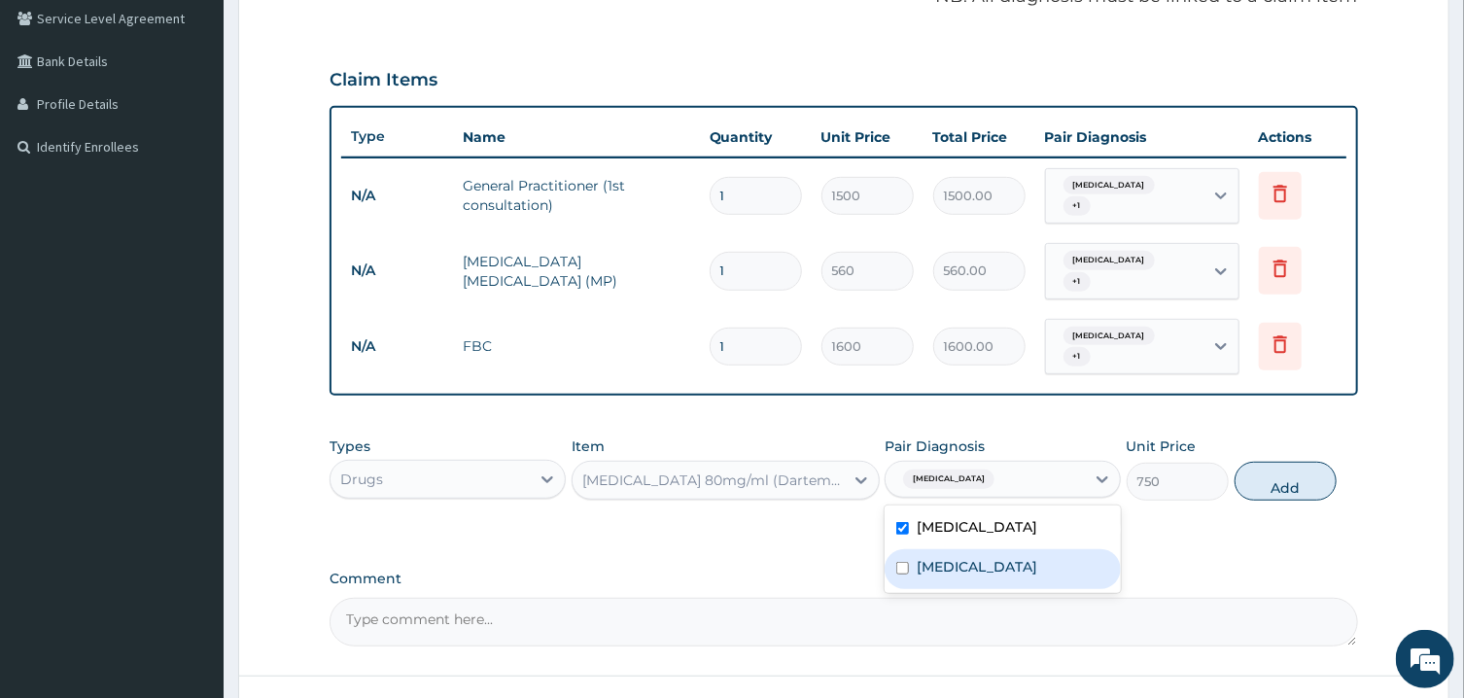
click at [903, 566] on input "checkbox" at bounding box center [902, 568] width 13 height 13
checkbox input "true"
click at [1283, 487] on button "Add" at bounding box center [1286, 481] width 103 height 39
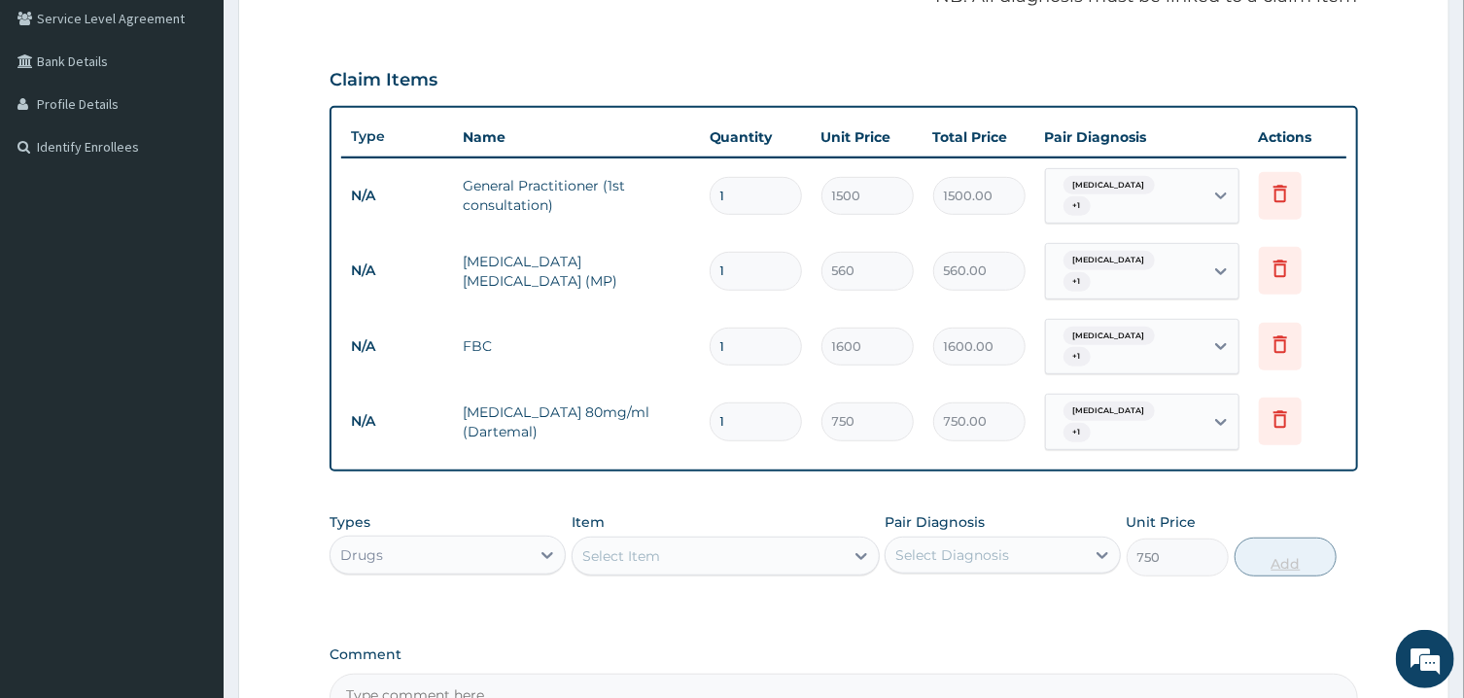
type input "0"
